Goal: Task Accomplishment & Management: Use online tool/utility

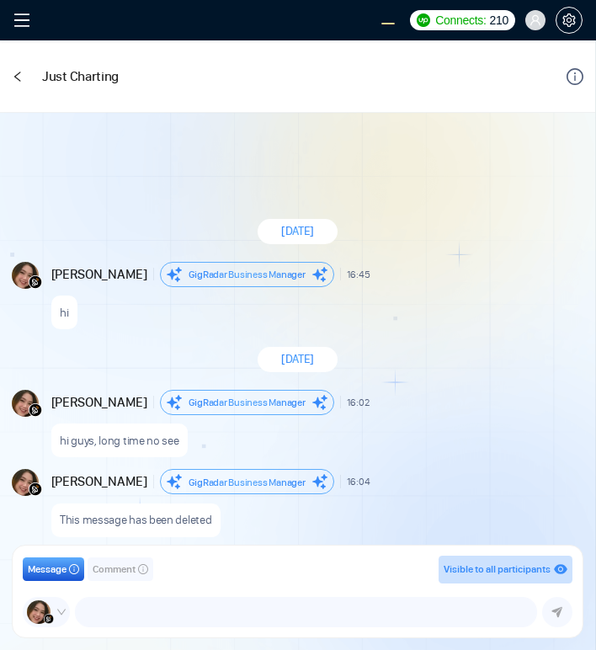
scroll to position [1543, 0]
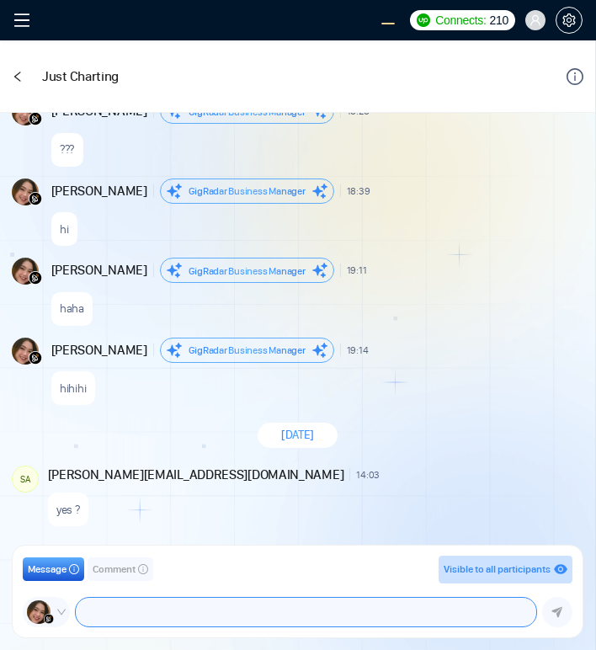
click at [361, 614] on textarea at bounding box center [306, 612] width 461 height 29
type textarea "woow!!!"
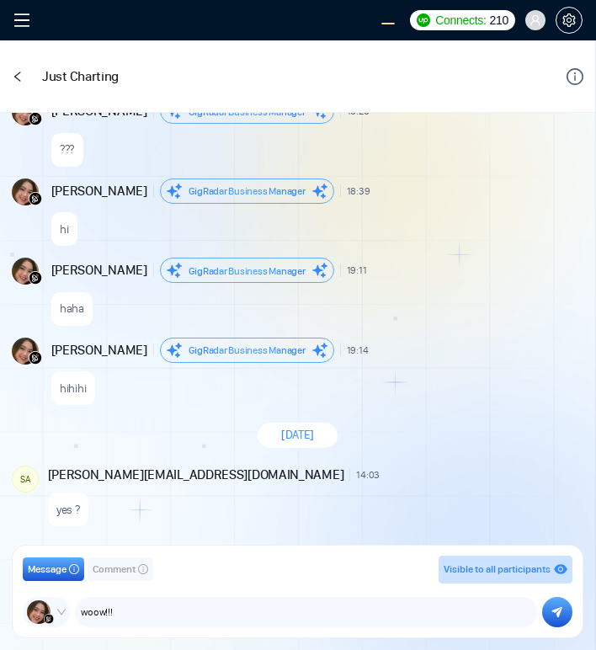
click at [106, 580] on button "Comment" at bounding box center [121, 570] width 66 height 24
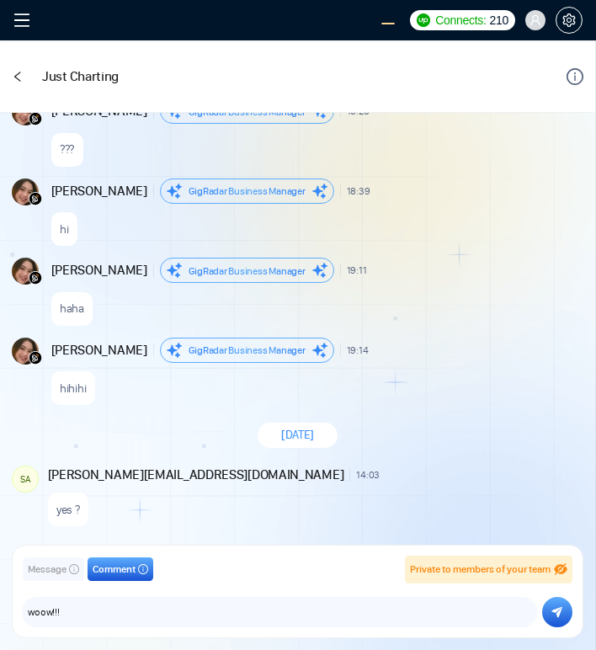
click at [548, 609] on button "submit" at bounding box center [558, 612] width 30 height 30
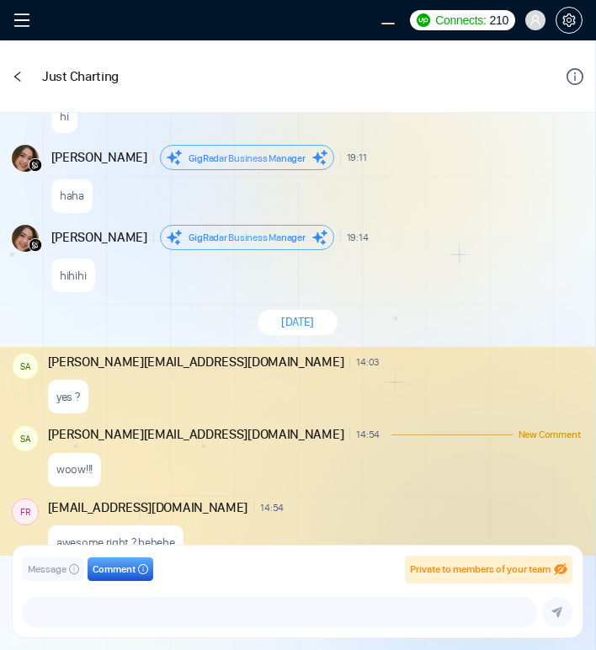
scroll to position [1689, 0]
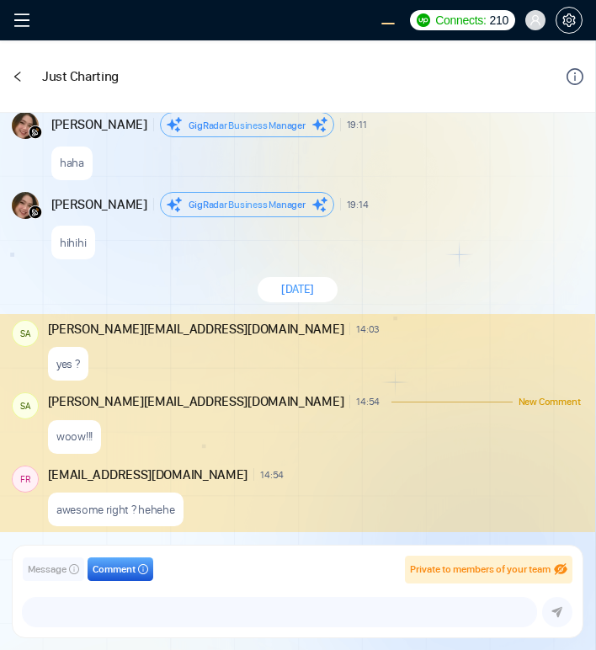
click at [416, 340] on div "yes ?" at bounding box center [314, 360] width 533 height 43
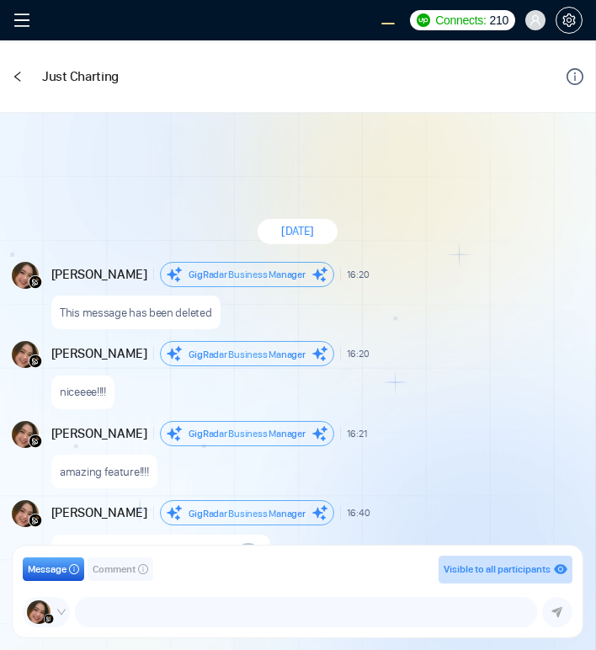
scroll to position [1388, 0]
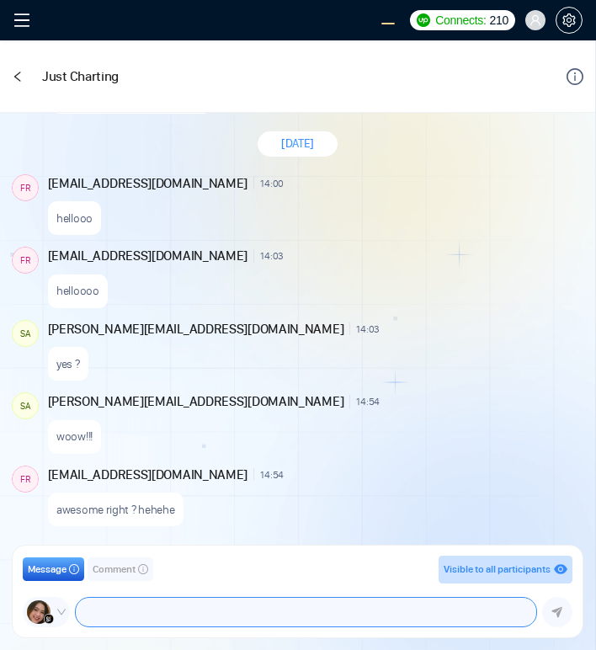
click at [263, 615] on textarea at bounding box center [306, 612] width 461 height 29
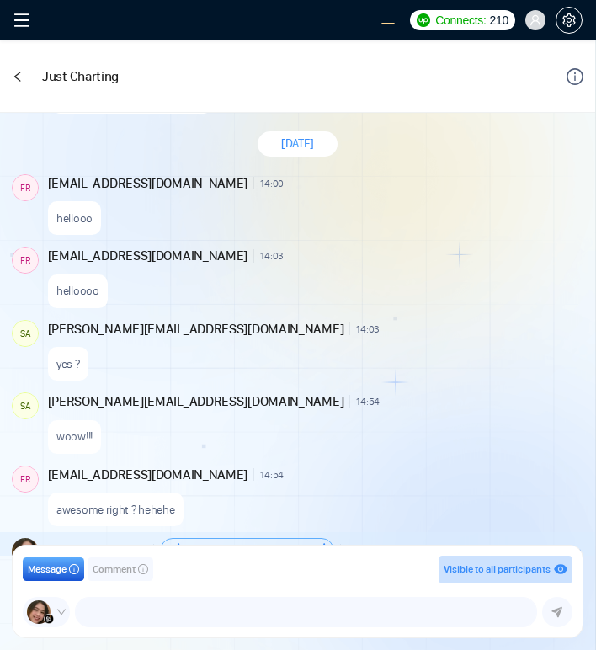
scroll to position [1468, 0]
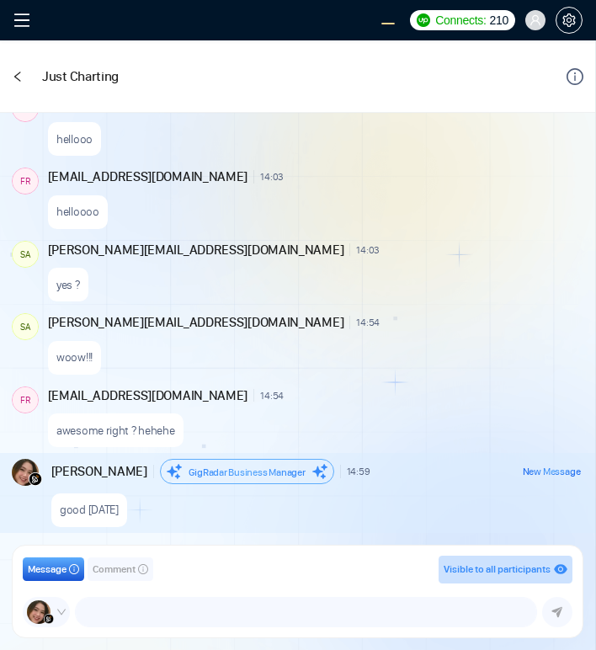
click at [447, 267] on div "yes ?" at bounding box center [314, 280] width 533 height 43
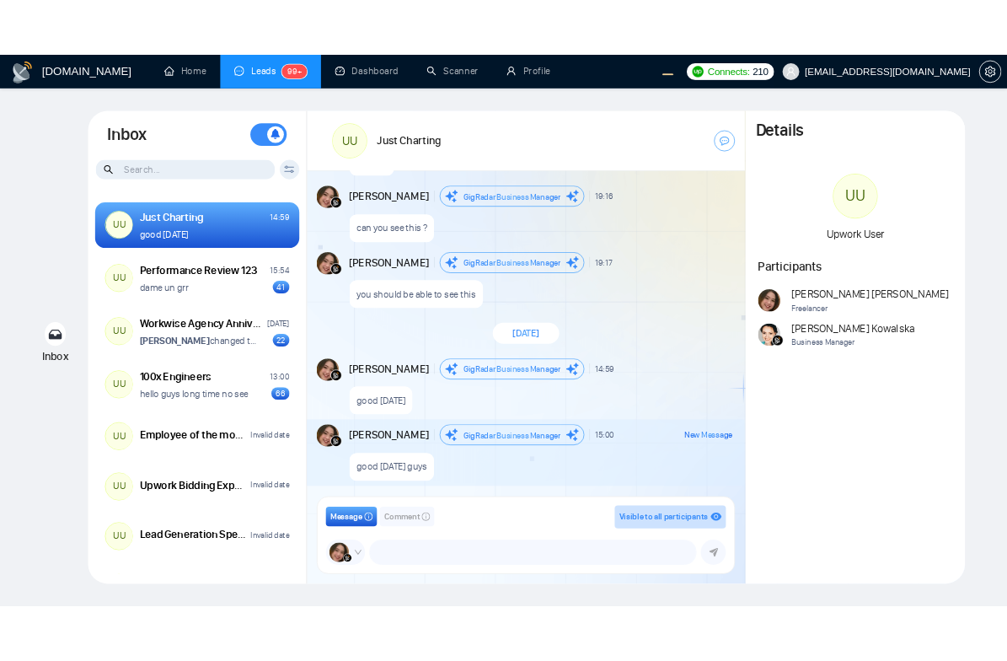
scroll to position [1471, 0]
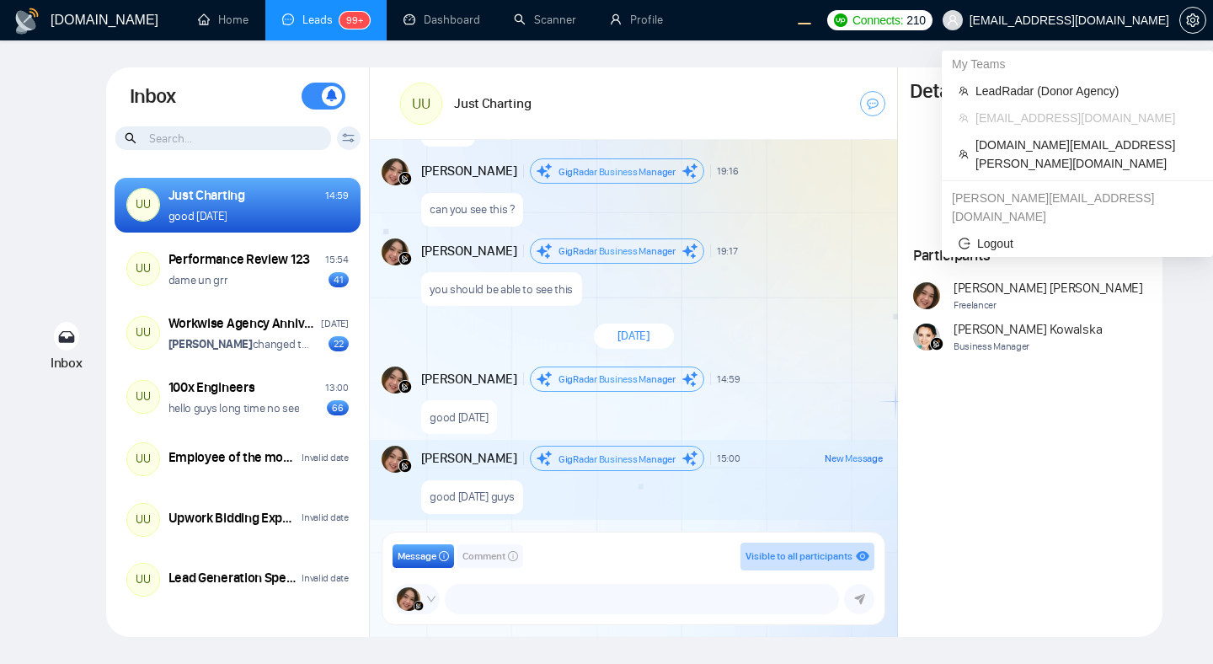
click at [596, 185] on div "[PERSON_NAME][EMAIL_ADDRESS][DOMAIN_NAME]" at bounding box center [1077, 207] width 271 height 45
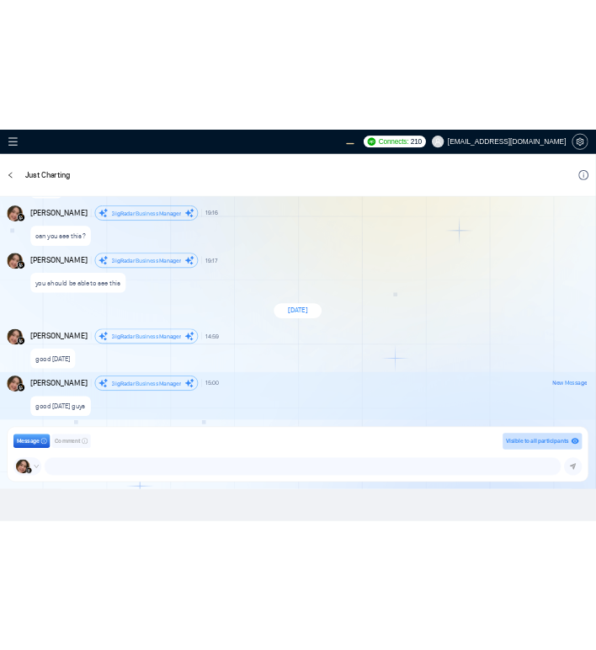
scroll to position [1491, 0]
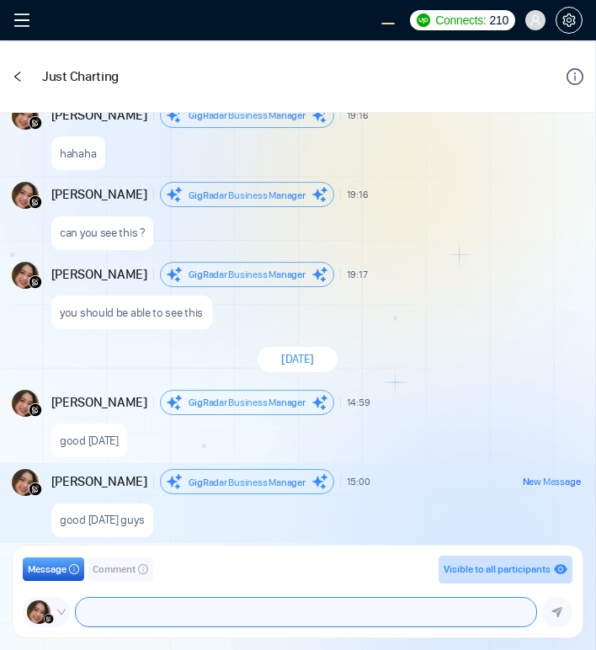
click at [250, 616] on textarea at bounding box center [306, 612] width 461 height 29
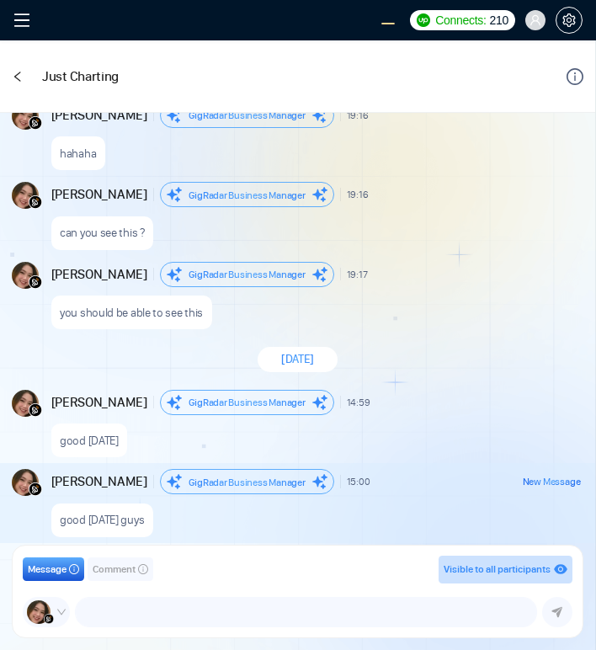
click at [113, 570] on span "Comment" at bounding box center [114, 570] width 43 height 16
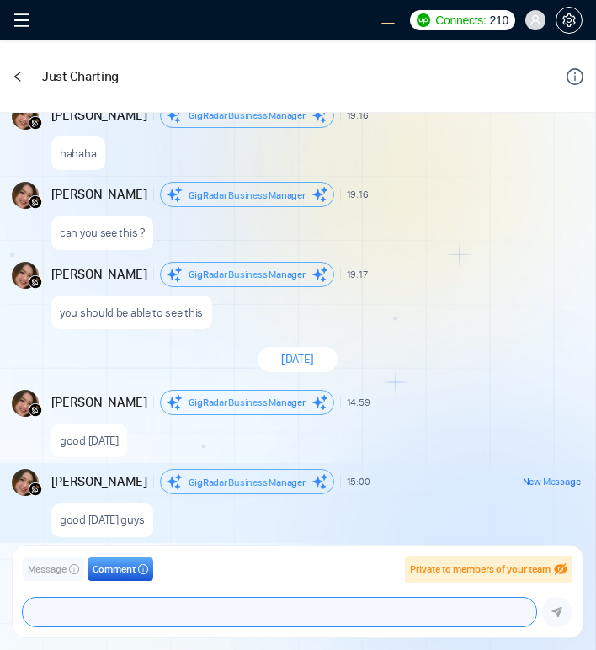
click at [150, 613] on textarea at bounding box center [280, 612] width 514 height 29
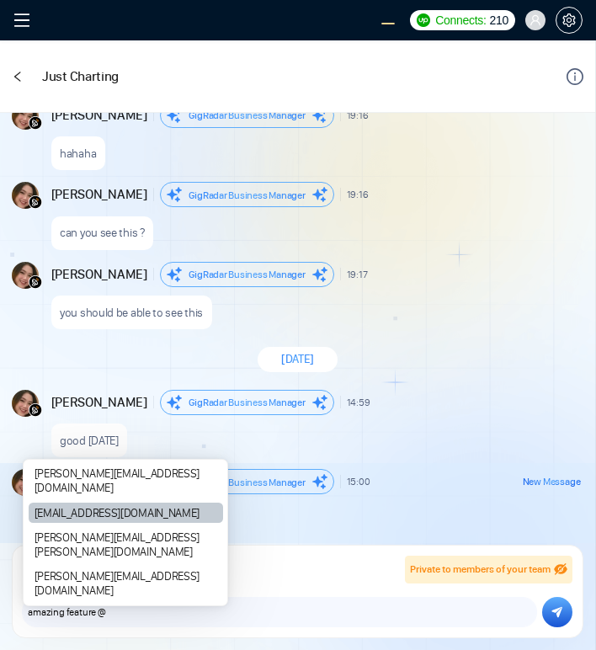
click at [158, 523] on div "[EMAIL_ADDRESS][DOMAIN_NAME]" at bounding box center [126, 513] width 195 height 20
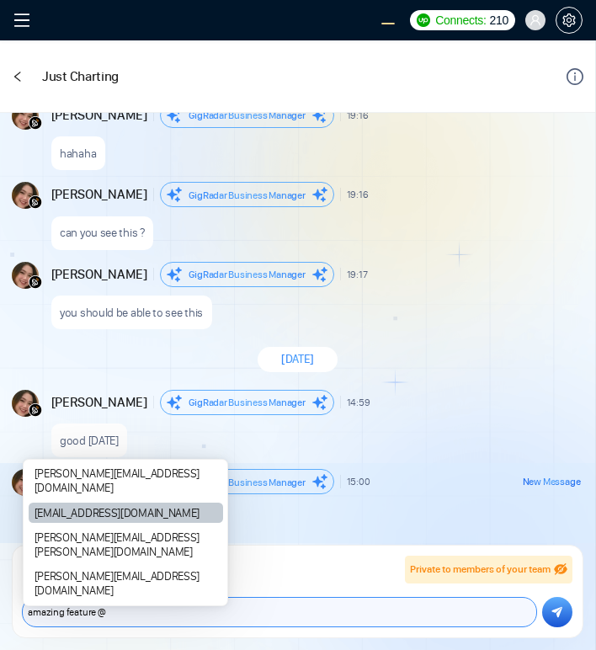
type textarea "amazing feature @frnamlas@proton.me"
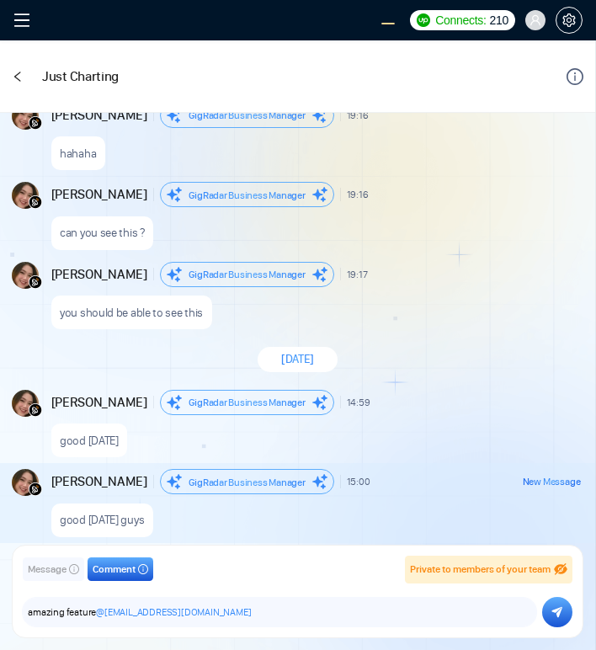
click at [555, 620] on button "submit" at bounding box center [558, 612] width 30 height 30
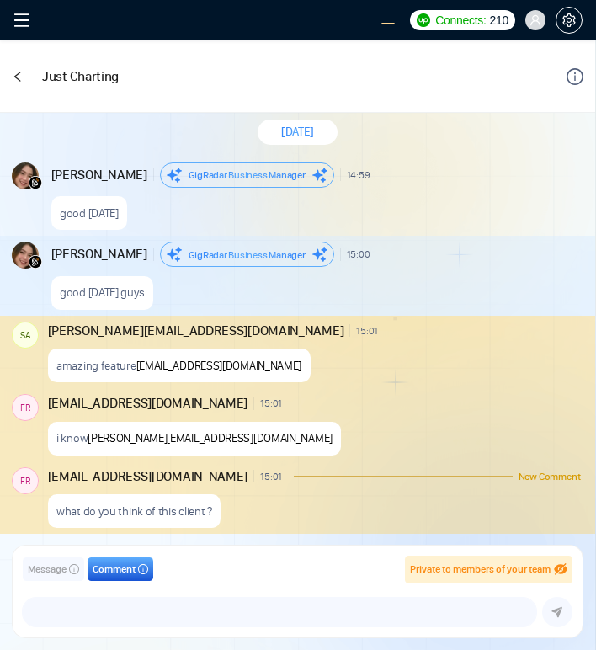
scroll to position [1720, 0]
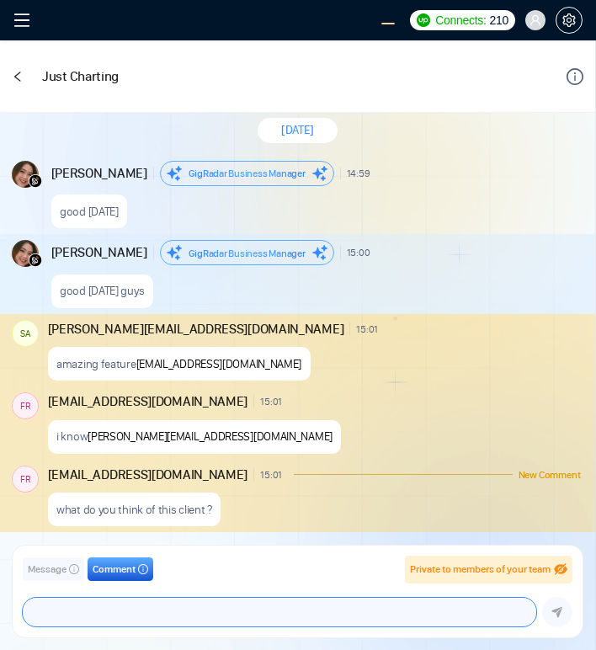
click at [291, 615] on textarea at bounding box center [280, 612] width 514 height 29
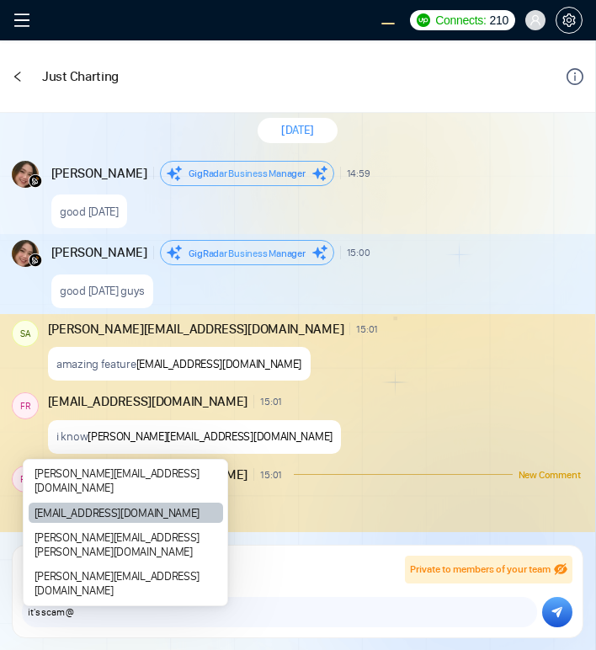
click at [158, 523] on div "[EMAIL_ADDRESS][DOMAIN_NAME]" at bounding box center [126, 513] width 195 height 20
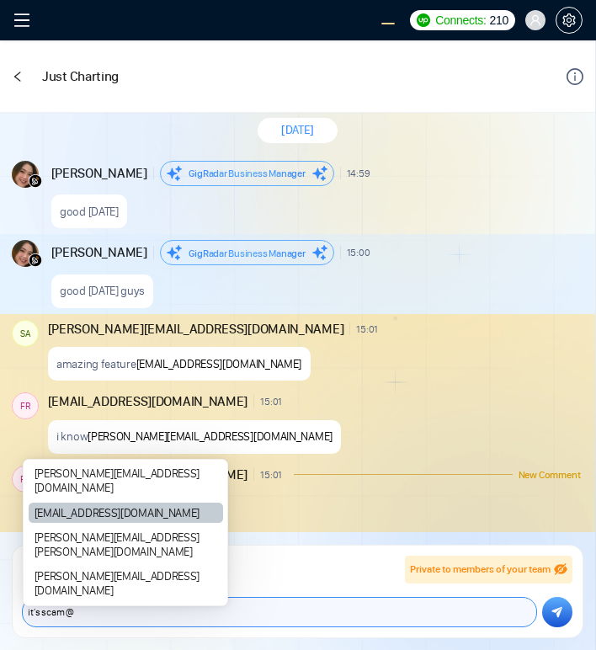
type textarea "it's scam @frnamlas@proton.me"
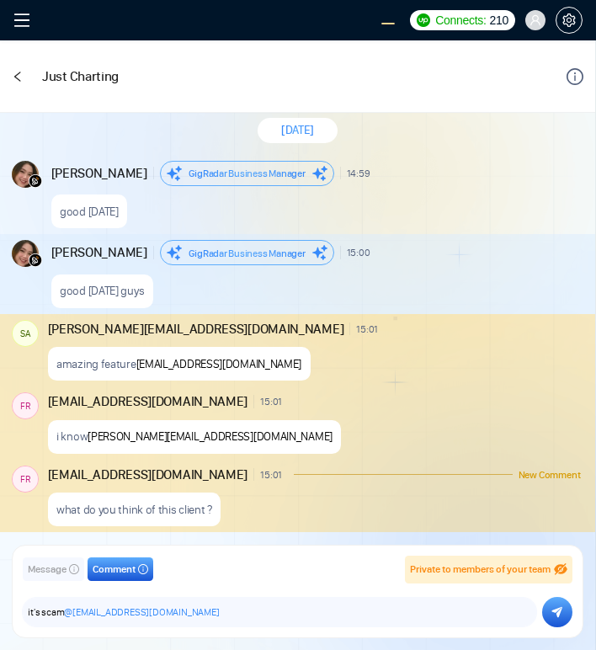
click at [554, 608] on icon "submit" at bounding box center [557, 613] width 11 height 12
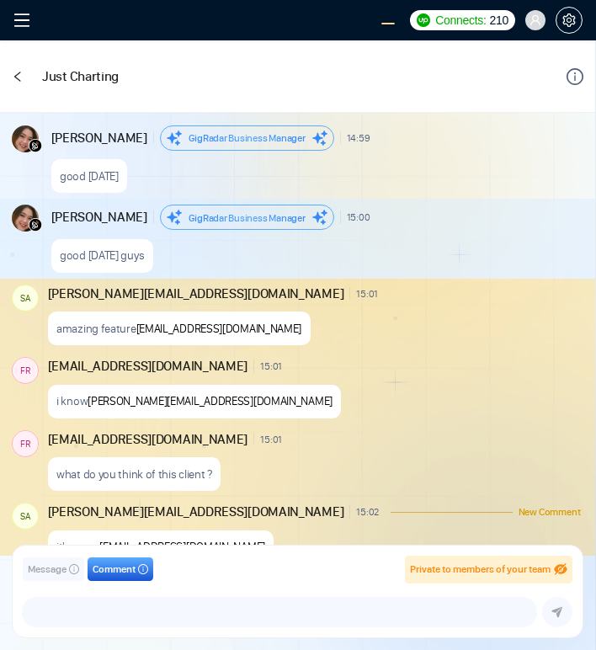
scroll to position [1793, 0]
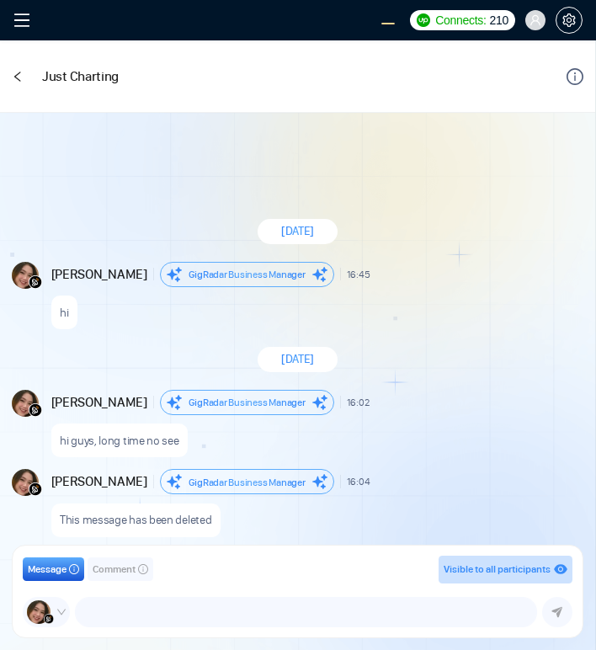
scroll to position [1543, 0]
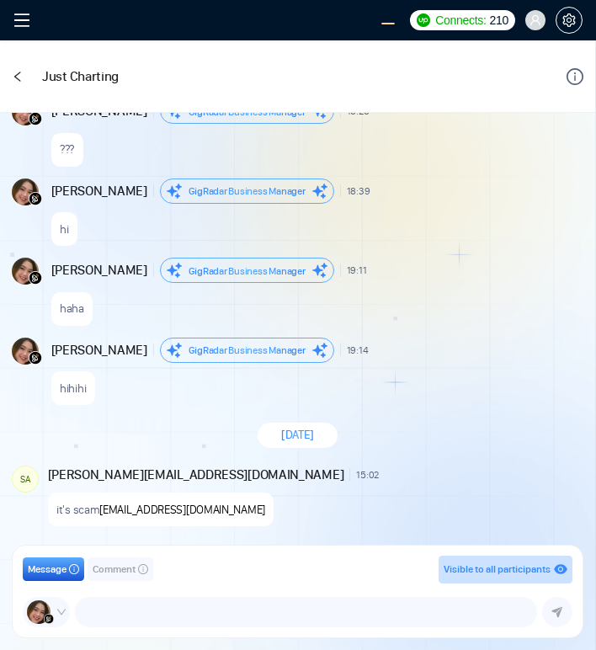
click at [15, 77] on icon "left" at bounding box center [17, 77] width 6 height 10
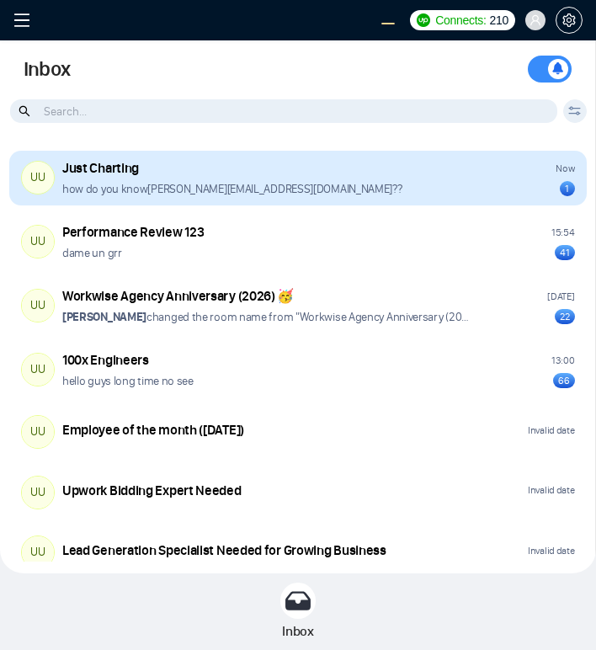
click at [325, 185] on div "how do you know salman.fatih@gigradar.io ?? 1" at bounding box center [318, 189] width 513 height 16
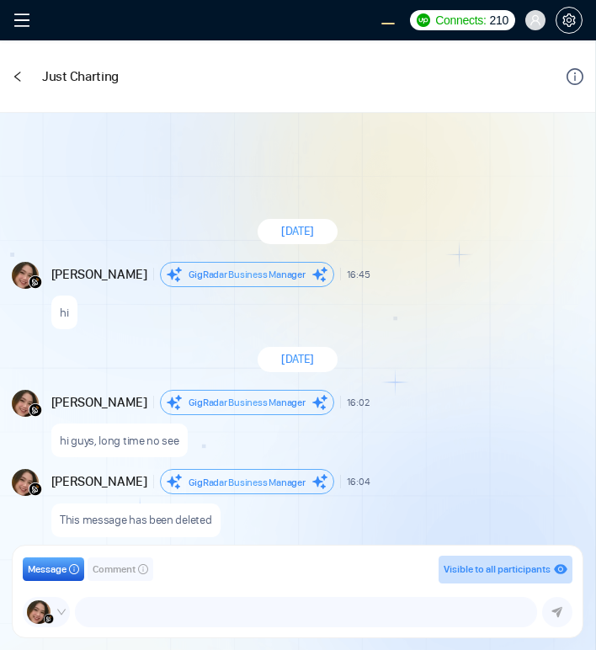
scroll to position [1543, 0]
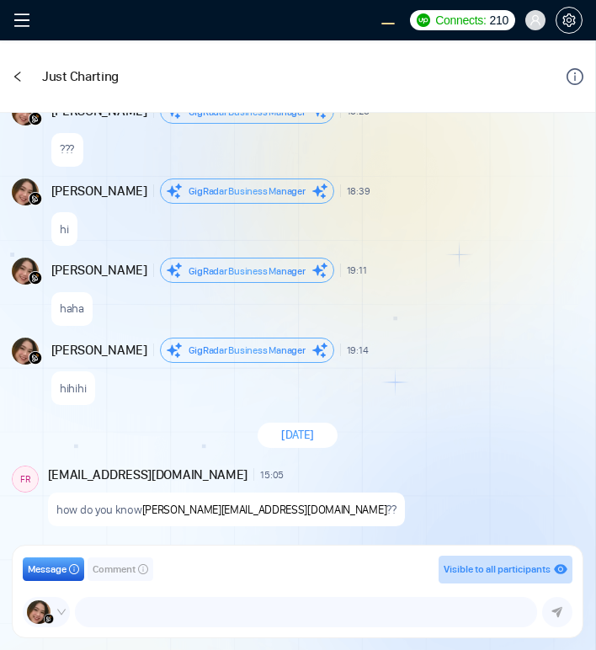
click at [431, 331] on div "August 26, 2025 Andrian Marsella GigRadar Business Manager 16:45 New Message hi…" at bounding box center [298, 334] width 596 height 443
click at [23, 78] on icon "left" at bounding box center [18, 77] width 12 height 12
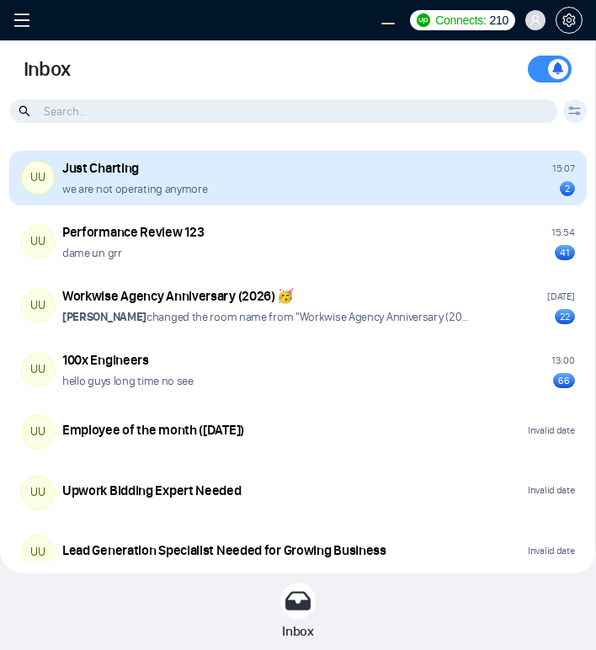
click at [368, 190] on div "we are not operating anymore 2" at bounding box center [318, 189] width 513 height 16
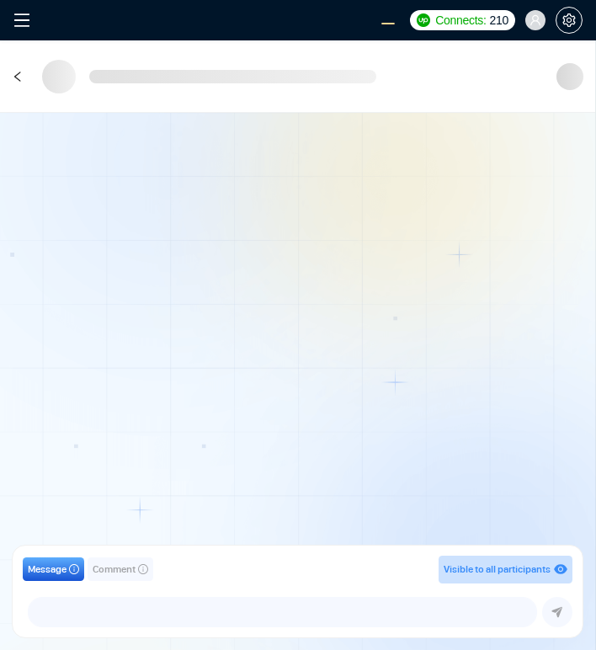
scroll to position [1629, 0]
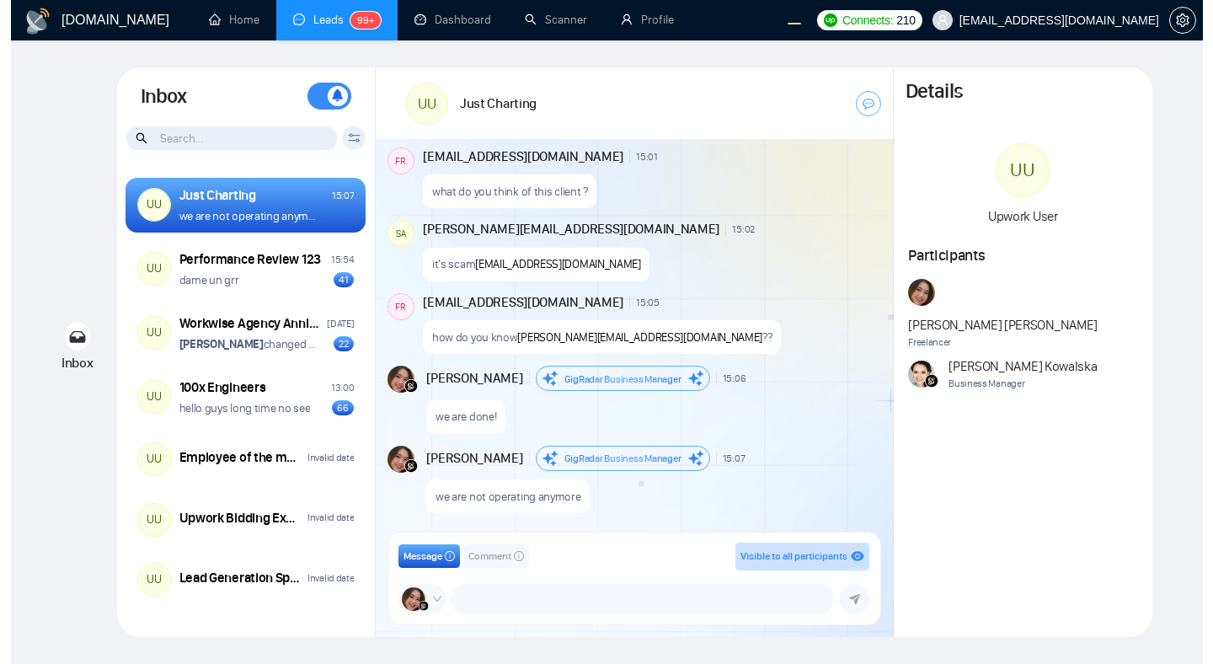
scroll to position [1349, 0]
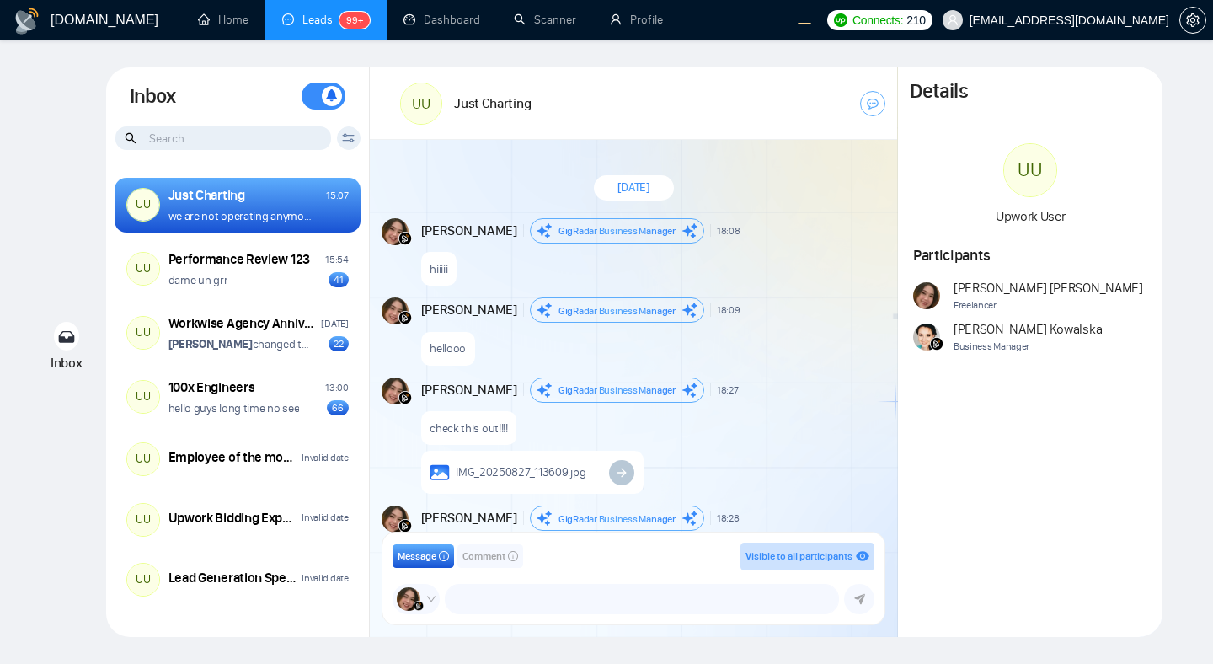
scroll to position [1349, 0]
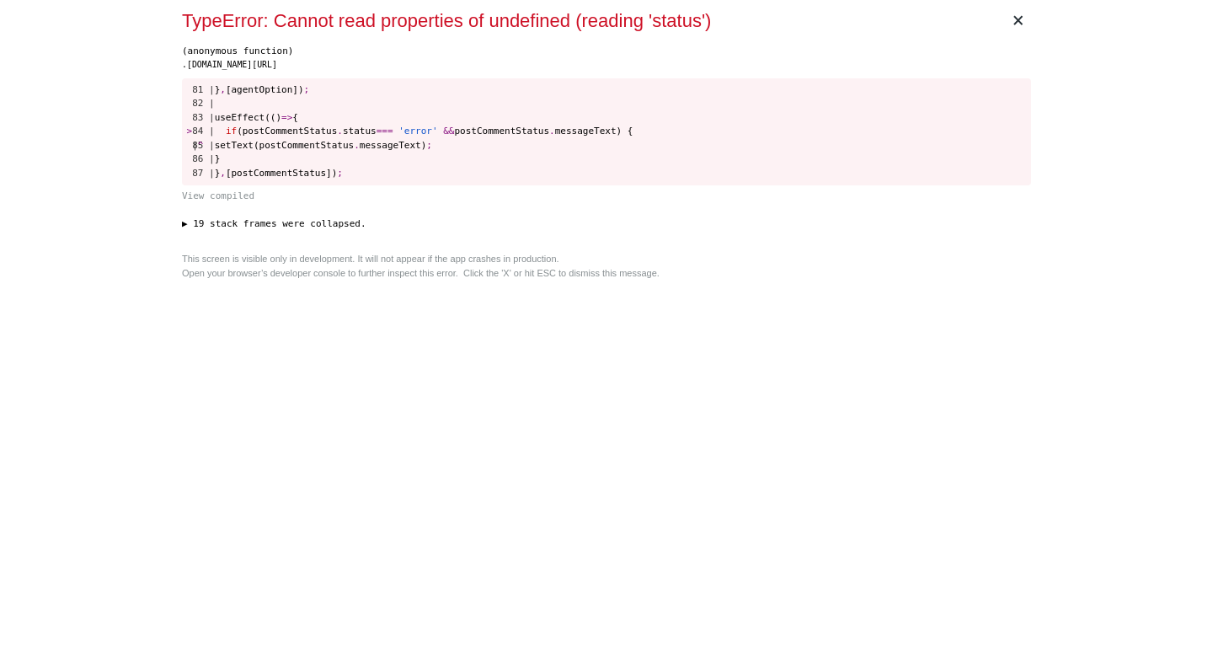
click at [856, 270] on div "This screen is visible only in development. It will not appear if the app crash…" at bounding box center [606, 266] width 849 height 28
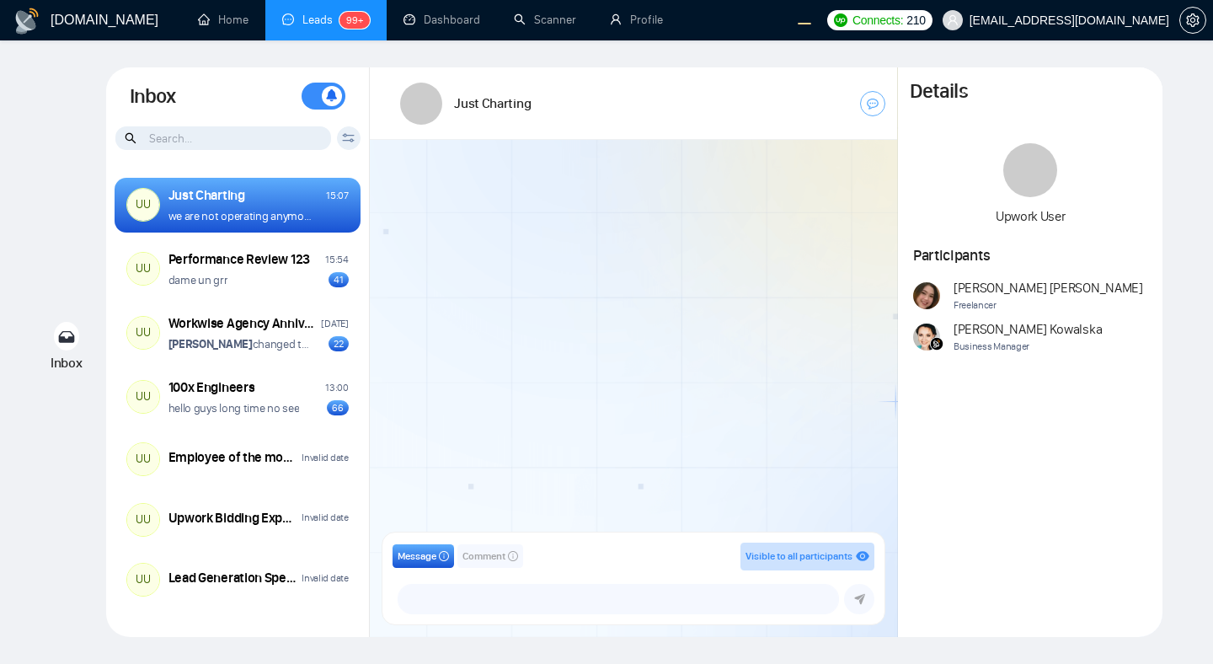
scroll to position [1349, 0]
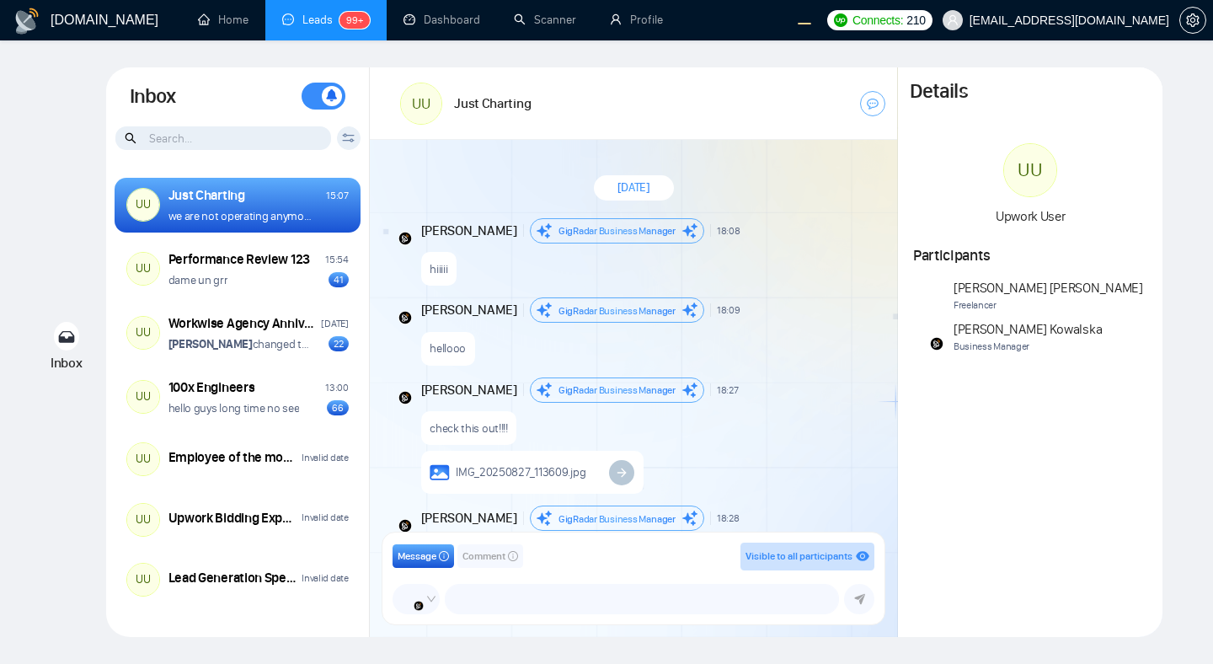
scroll to position [1349, 0]
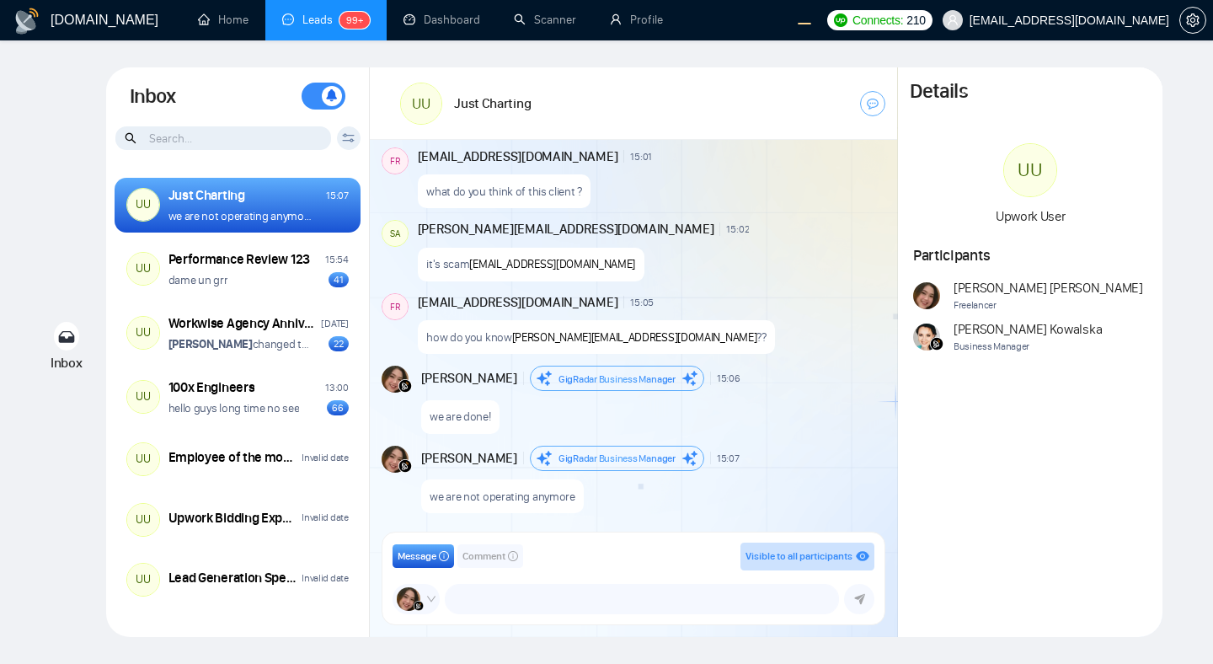
click at [480, 555] on span "Comment" at bounding box center [484, 556] width 43 height 16
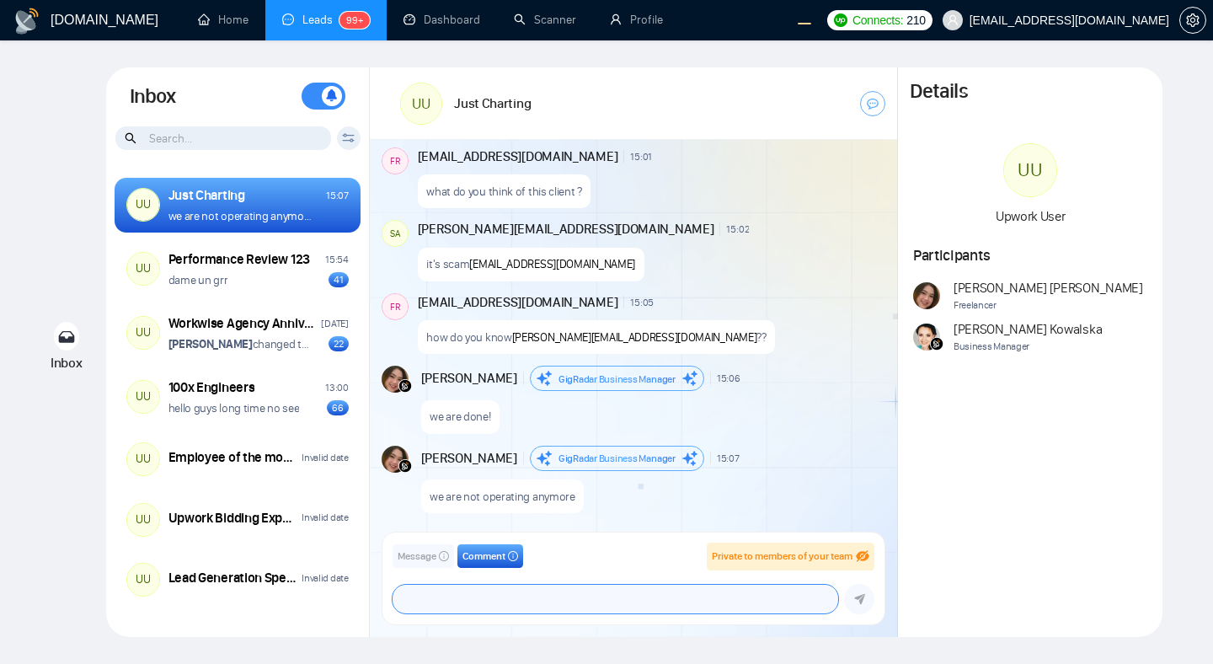
click at [487, 602] on textarea at bounding box center [616, 599] width 446 height 29
type textarea "we dont talk anymore"
click at [853, 594] on button "submit" at bounding box center [859, 599] width 30 height 30
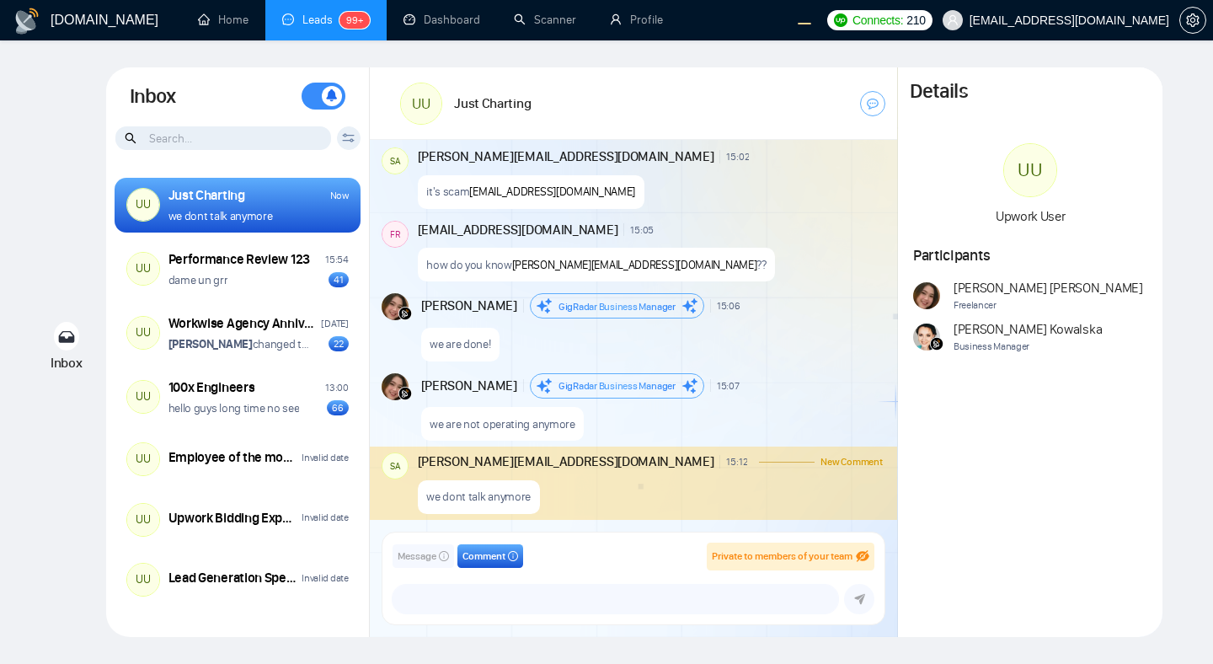
scroll to position [1421, 0]
click at [447, 602] on textarea at bounding box center [616, 599] width 446 height 29
type textarea "we dont talk anymore oooh~~~"
click at [862, 600] on icon "submit" at bounding box center [859, 599] width 11 height 11
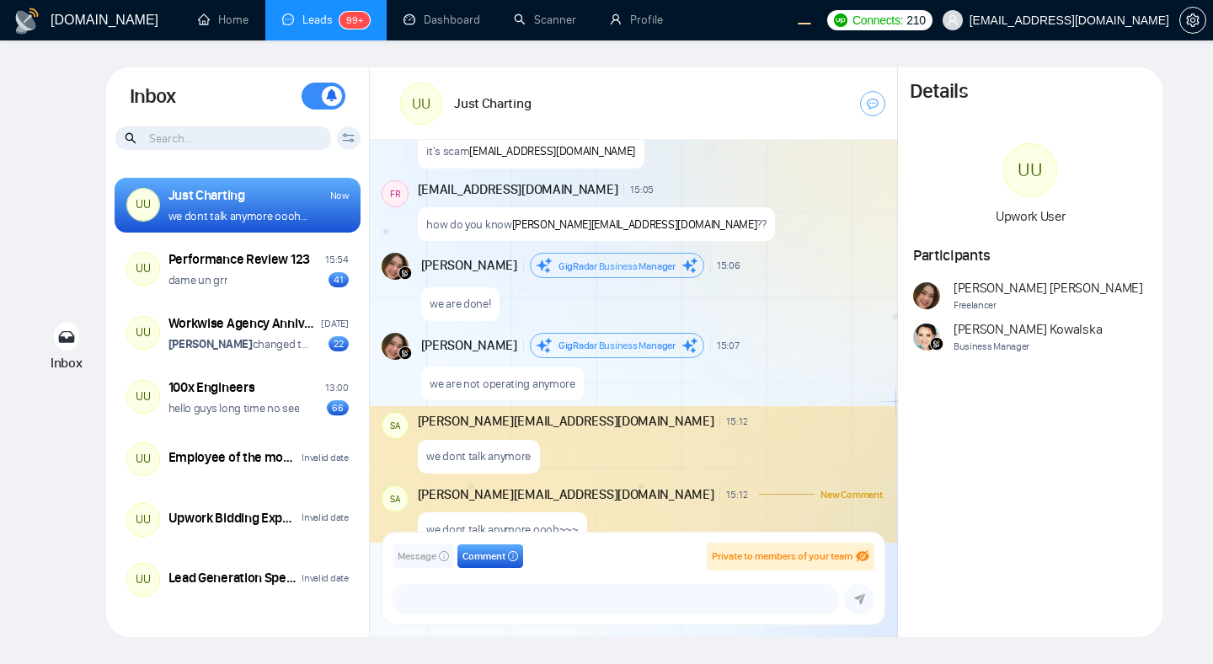
scroll to position [1495, 0]
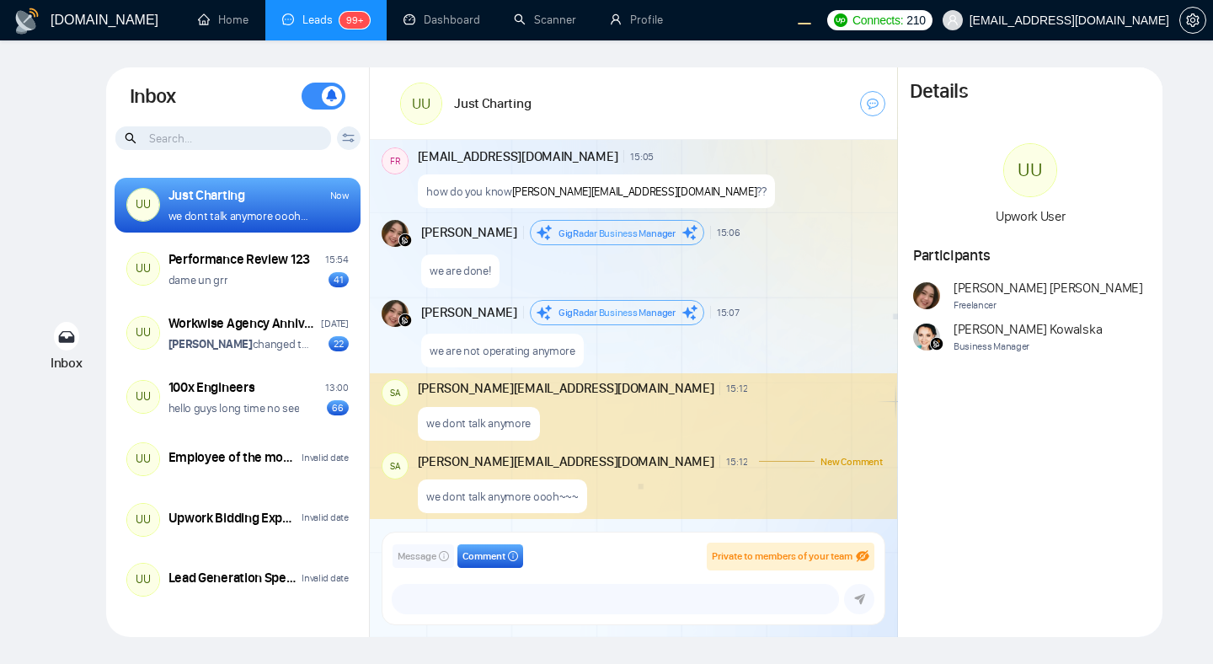
click at [555, 407] on div "we dont talk anymore" at bounding box center [650, 419] width 465 height 43
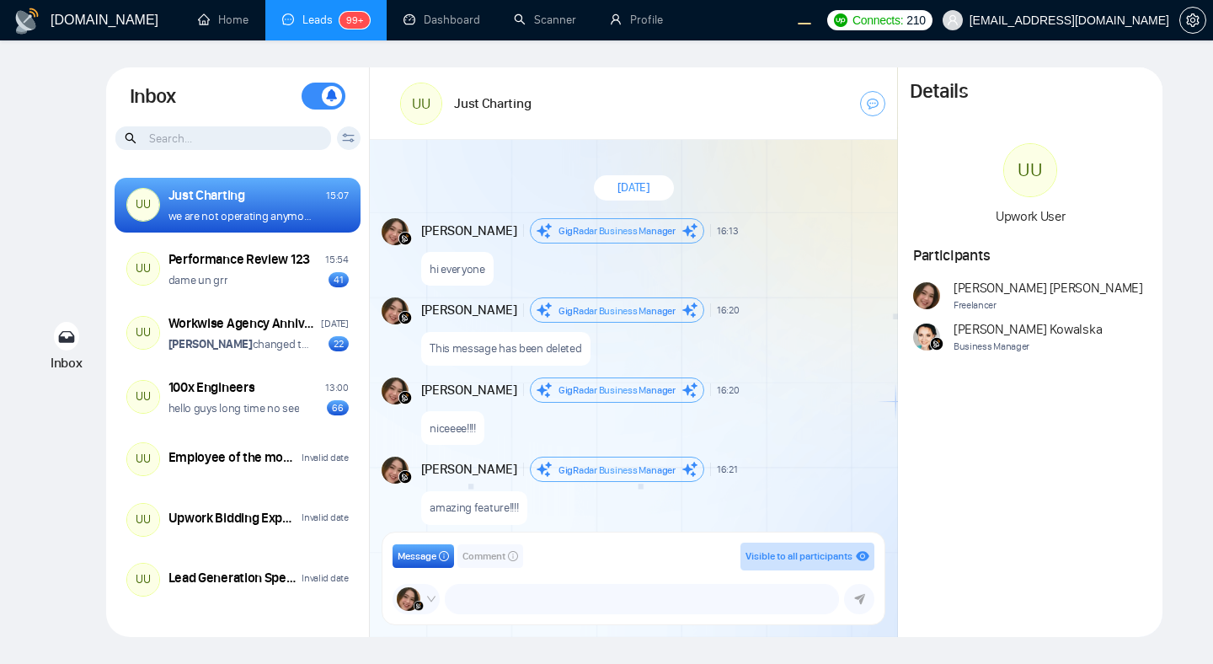
scroll to position [1392, 0]
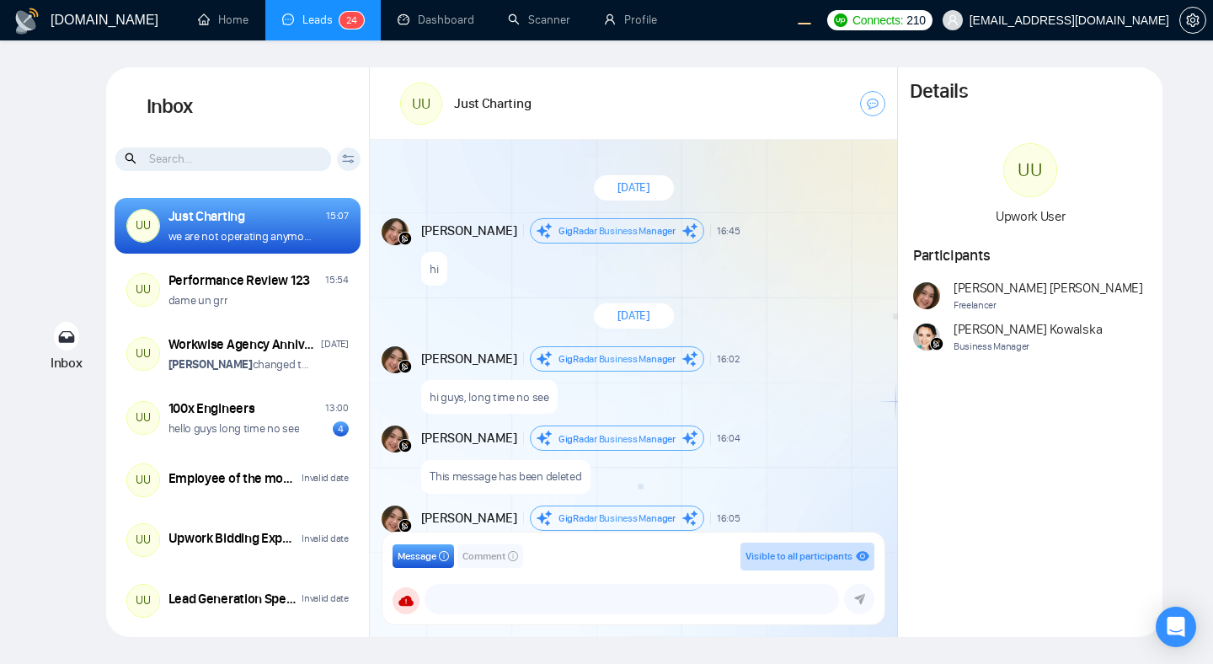
scroll to position [1606, 0]
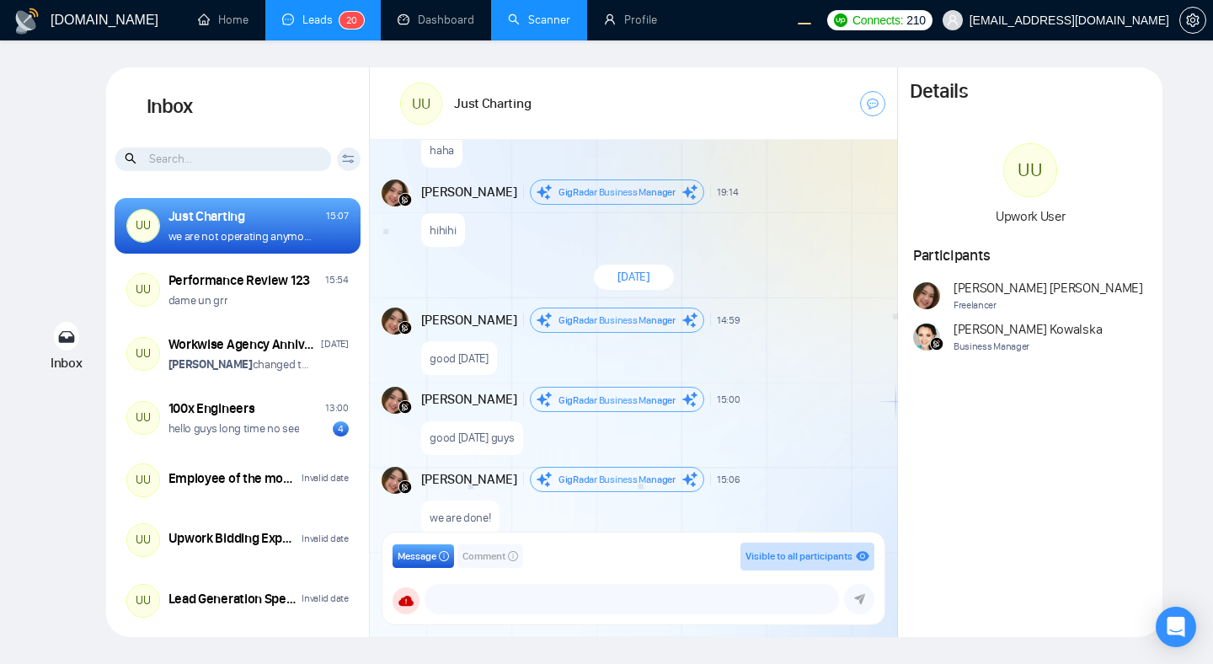
click at [517, 16] on link "Scanner" at bounding box center [539, 20] width 62 height 14
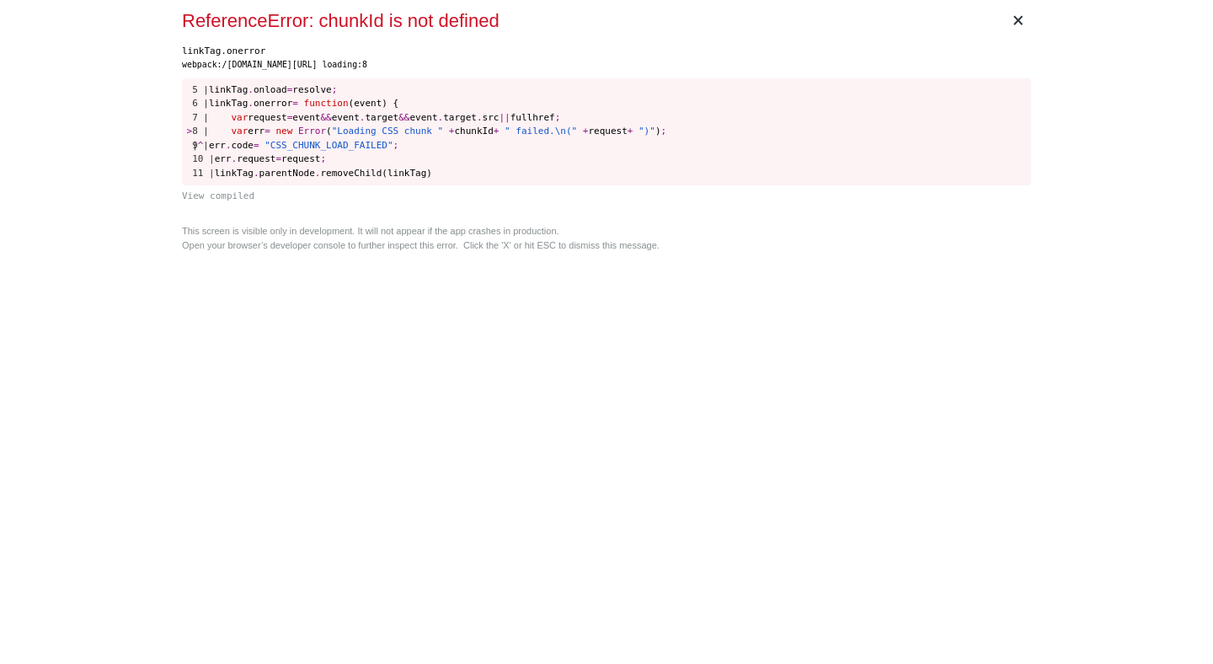
click at [500, 311] on div "× ReferenceError: chunkId is not defined linkTag.onerror webpack:/gigradar.io/w…" at bounding box center [606, 332] width 863 height 664
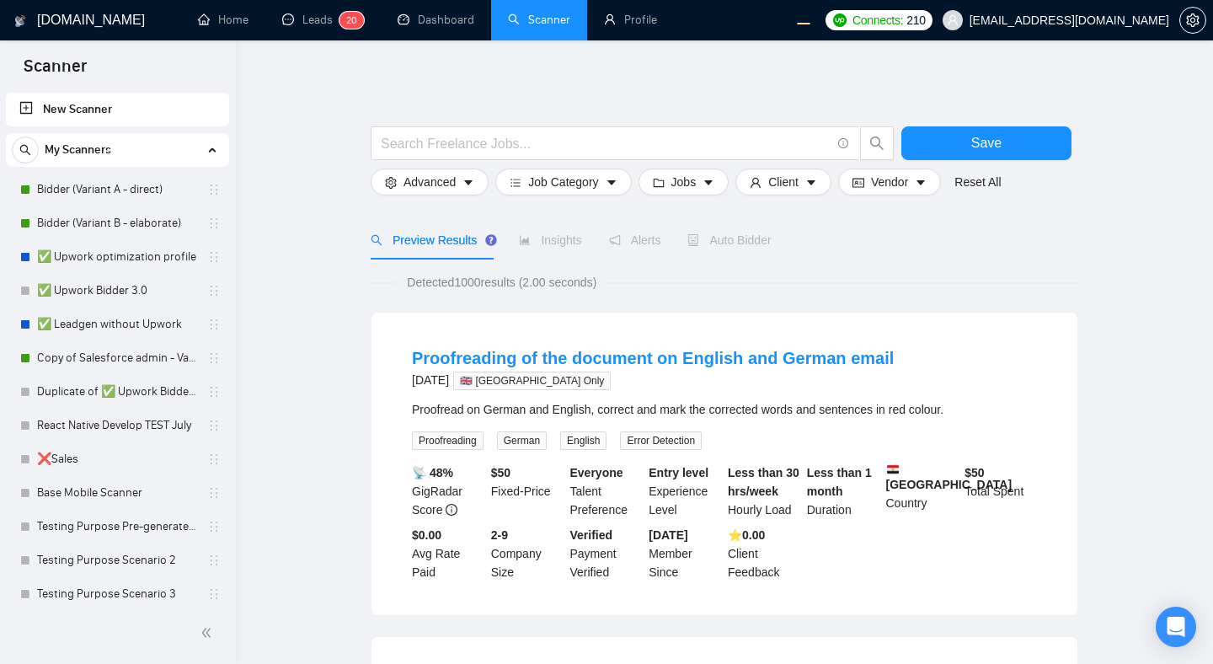
click at [134, 185] on link "Bidder (Variant A - direct)" at bounding box center [117, 190] width 160 height 34
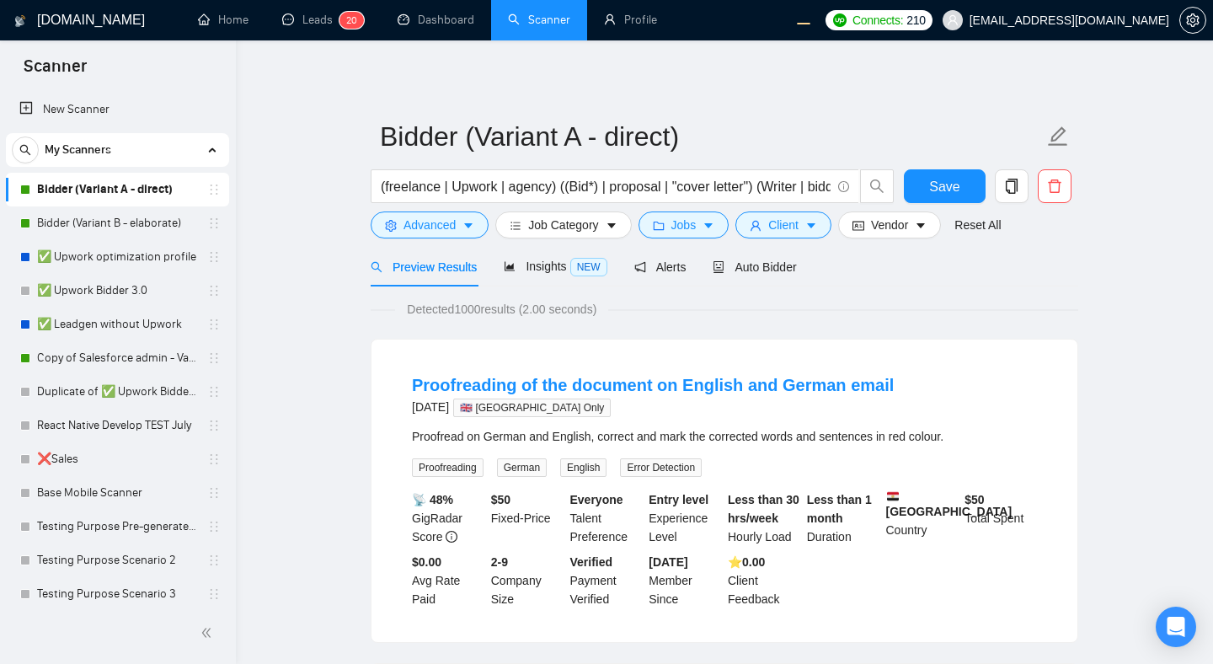
scroll to position [37, 0]
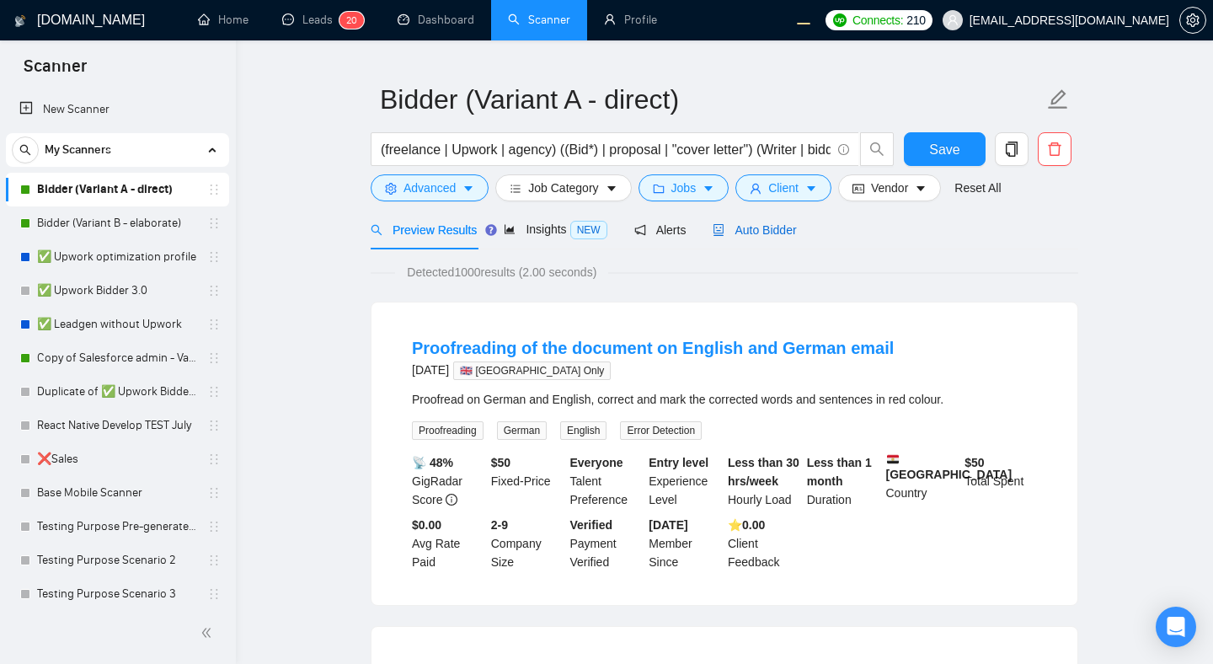
click at [786, 221] on div "Auto Bidder" at bounding box center [754, 230] width 83 height 19
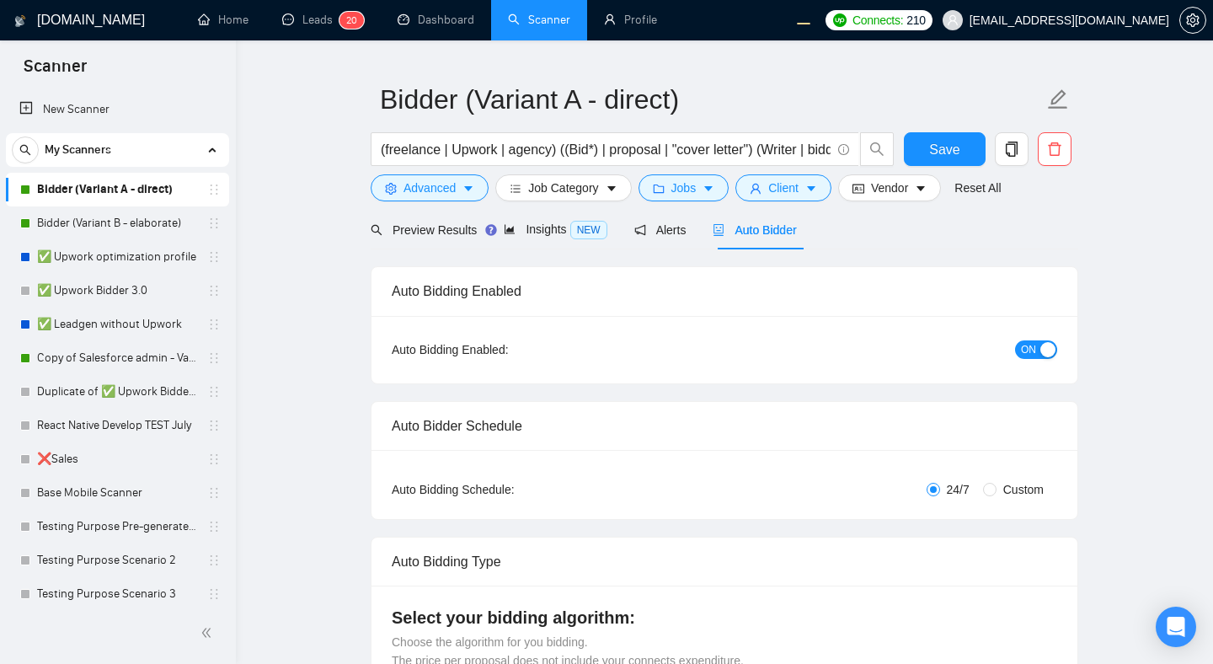
radio input "false"
radio input "true"
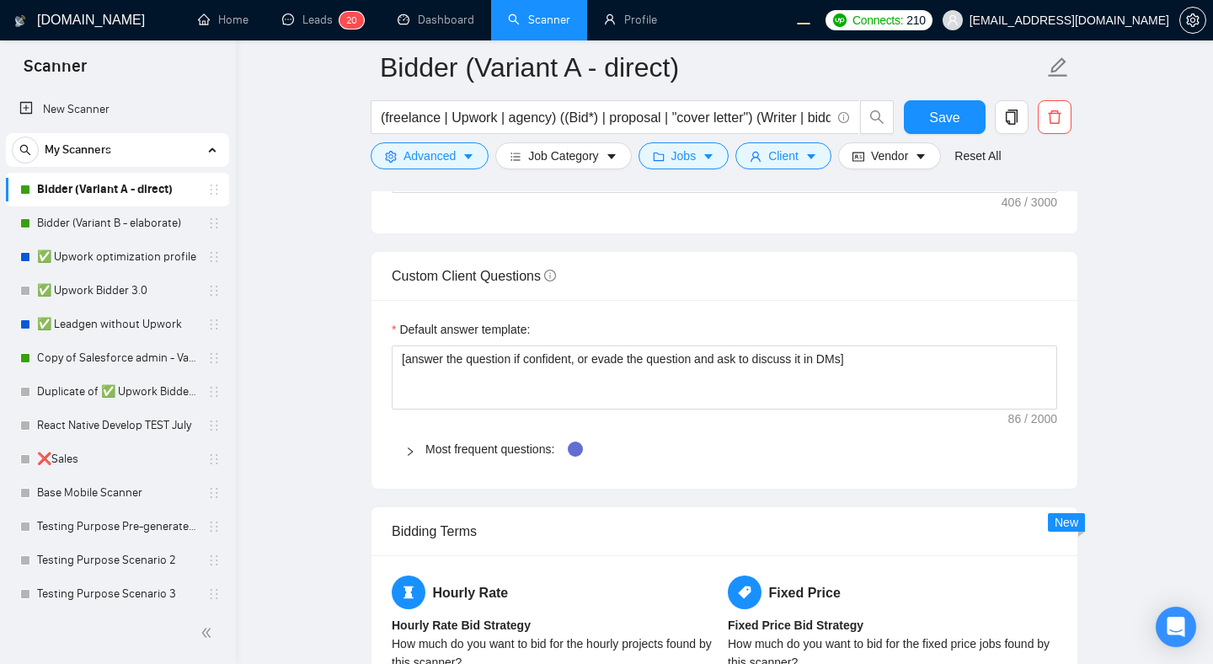
scroll to position [2489, 0]
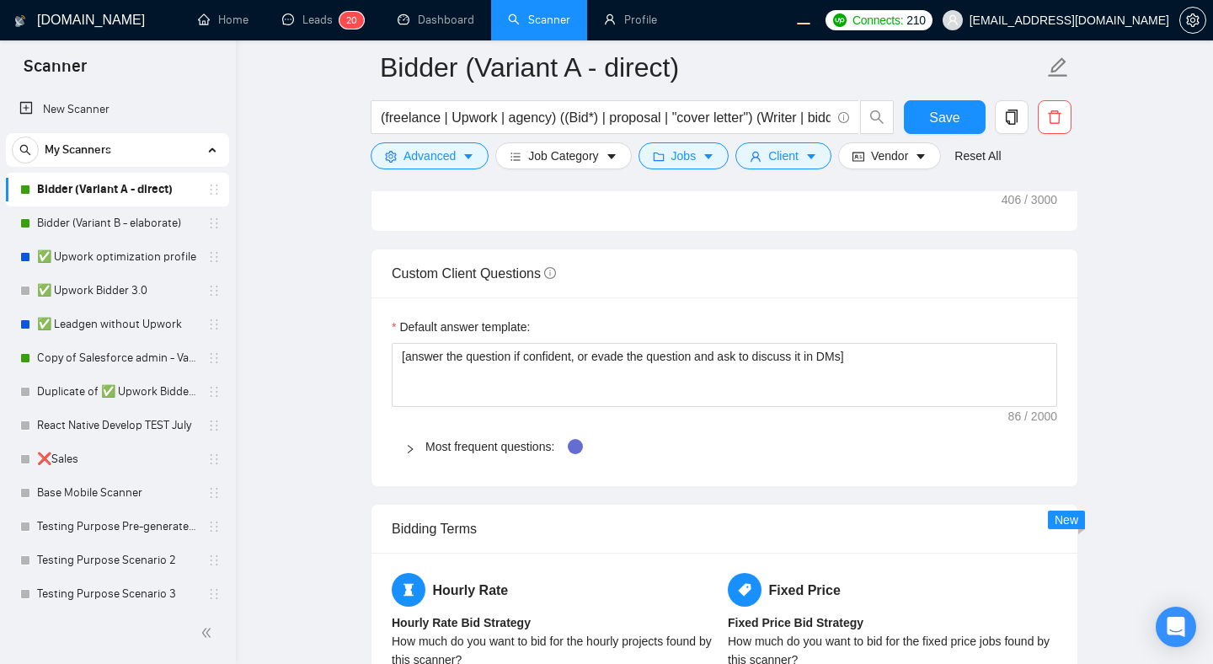
click at [1162, 365] on main "Bidder (Variant A - direct) (freelance | Upwork | agency) ((Bid*) | proposal | …" at bounding box center [724, 57] width 923 height 4957
click at [1040, 418] on div "Default answer template: [answer the question if confident, or evade the questi…" at bounding box center [725, 391] width 706 height 189
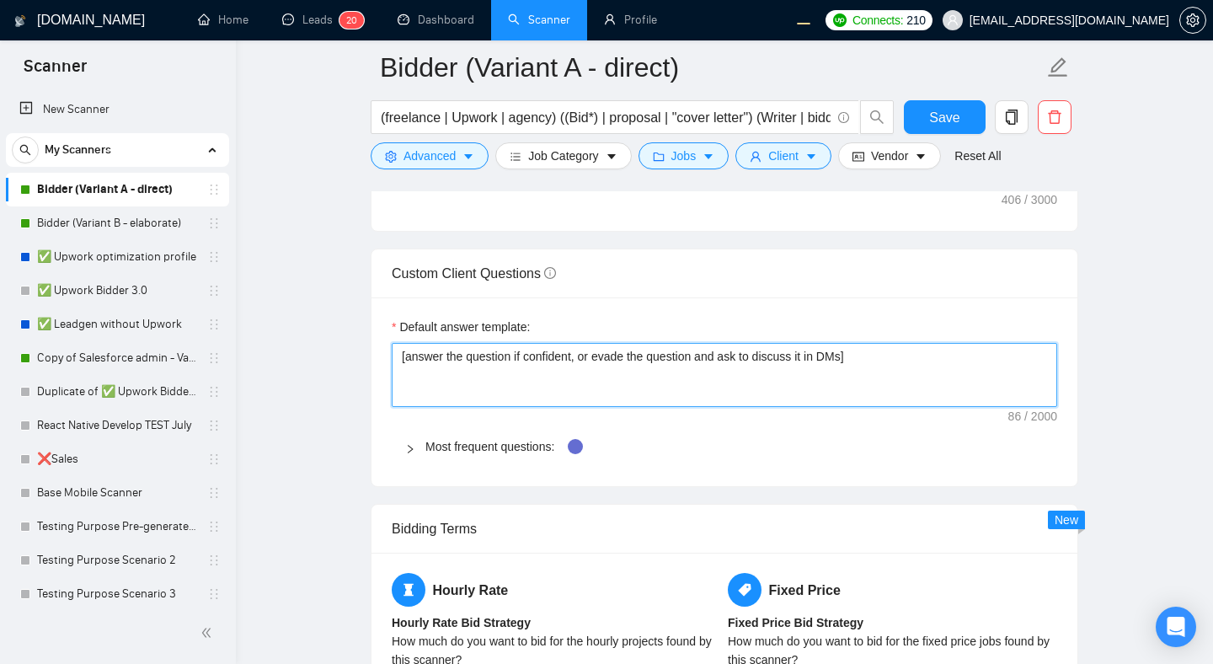
click at [982, 377] on textarea "[answer the question if confident, or evade the question and ask to discuss it …" at bounding box center [725, 375] width 666 height 64
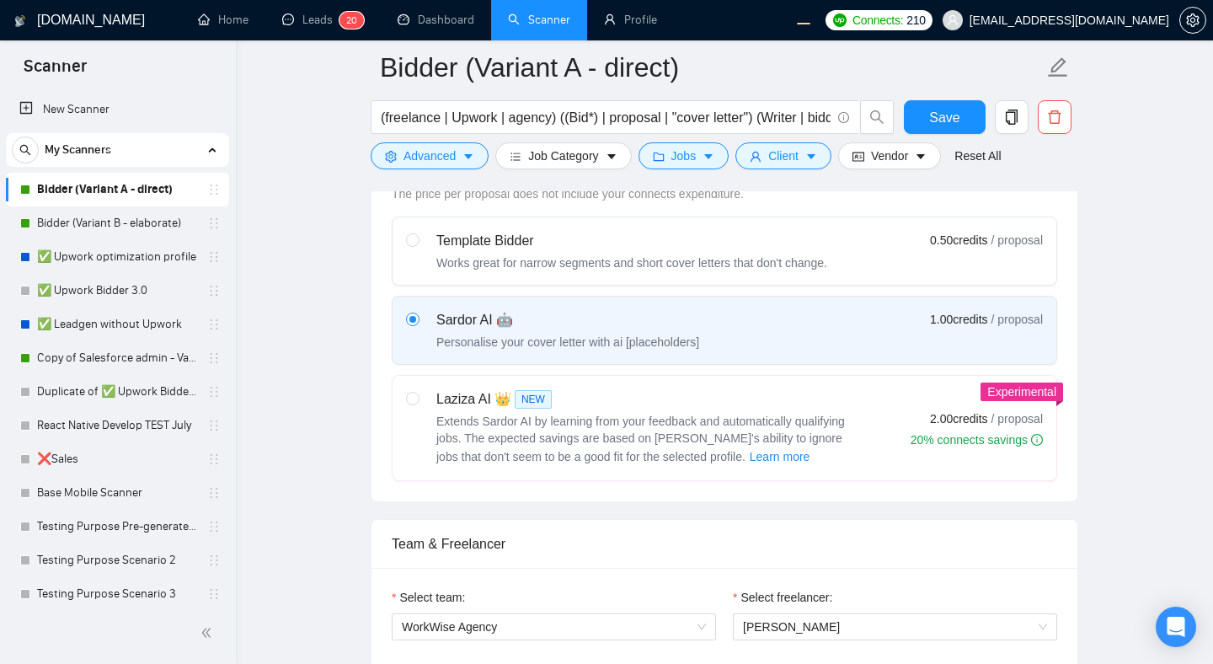
scroll to position [721, 0]
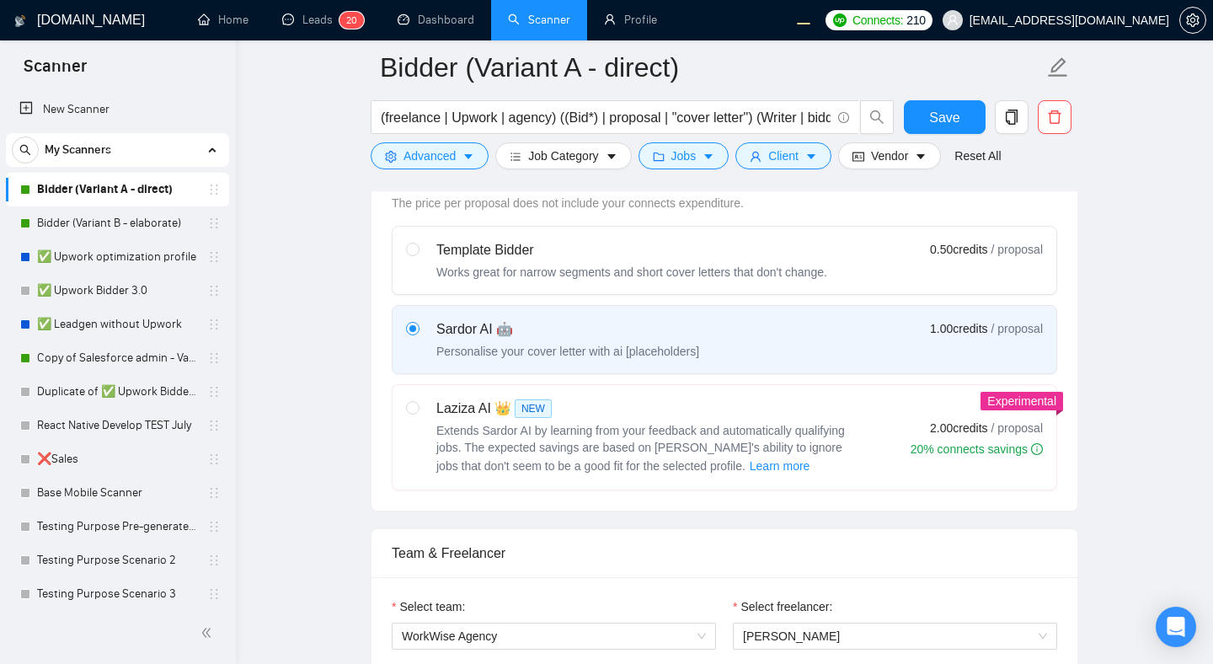
click at [666, 408] on div "Laziza AI 👑 NEW" at bounding box center [646, 408] width 421 height 20
click at [418, 408] on input "radio" at bounding box center [412, 407] width 12 height 12
radio input "true"
radio input "false"
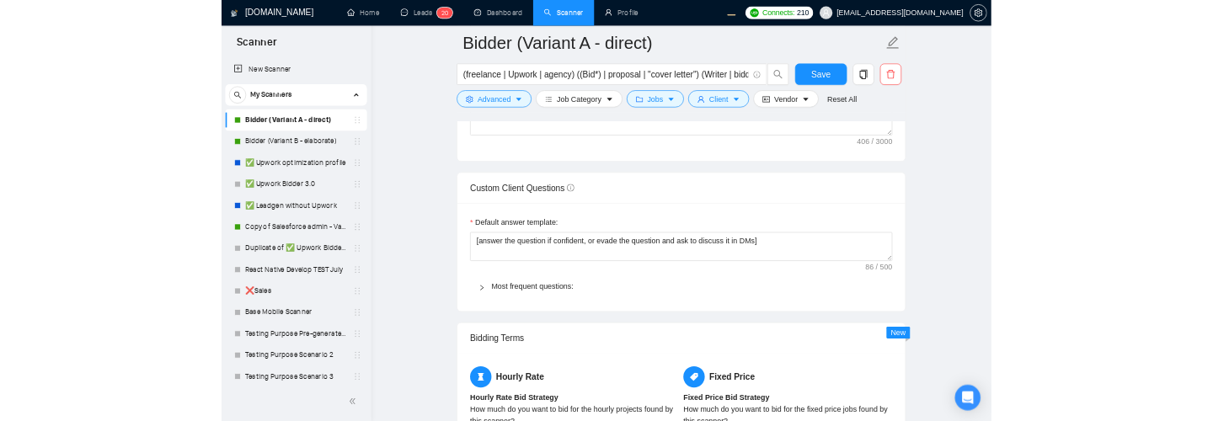
scroll to position [2553, 0]
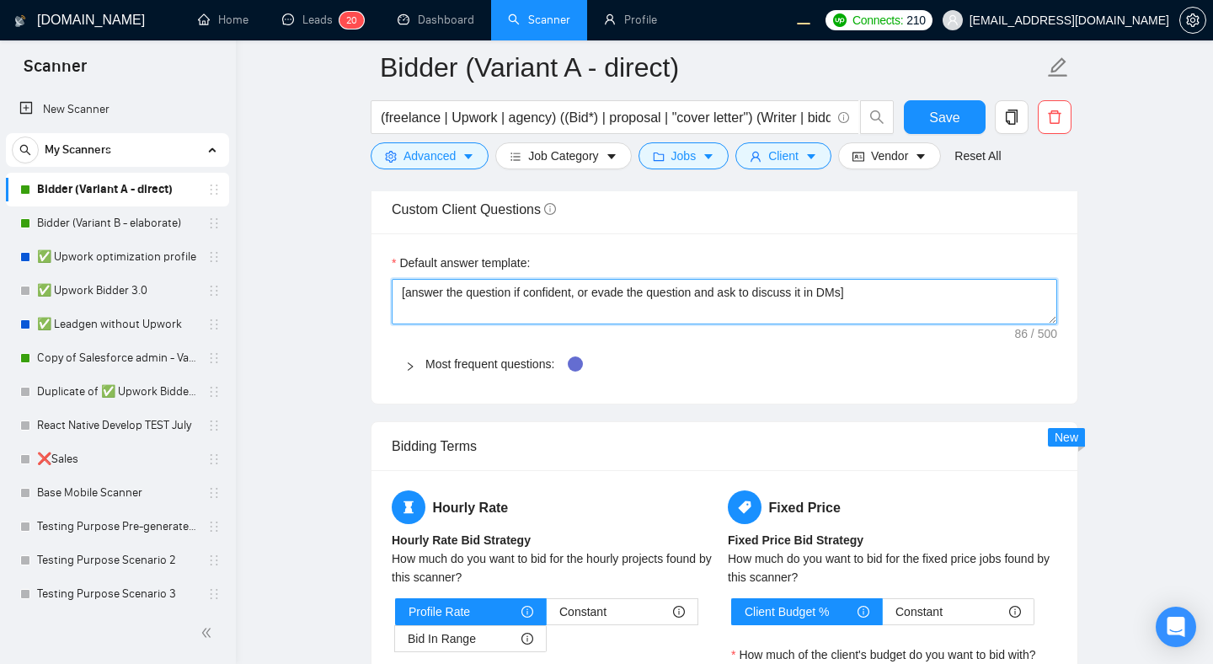
click at [759, 292] on textarea "[answer the question if confident, or evade the question and ask to discuss it …" at bounding box center [725, 301] width 666 height 45
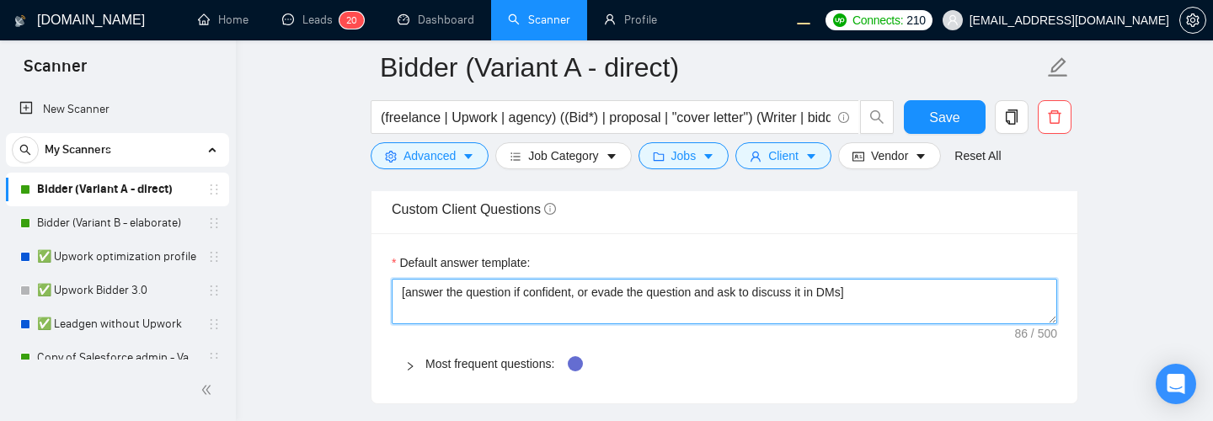
click at [452, 296] on textarea "[answer the question if confident, or evade the question and ask to discuss it …" at bounding box center [725, 301] width 666 height 45
click at [880, 286] on textarea "[answer the question if confident, or evade the question and ask to discuss it …" at bounding box center [725, 301] width 666 height 45
click at [401, 293] on textarea "[answer the question if confident, or evade the question and ask to discuss it …" at bounding box center [725, 301] width 666 height 45
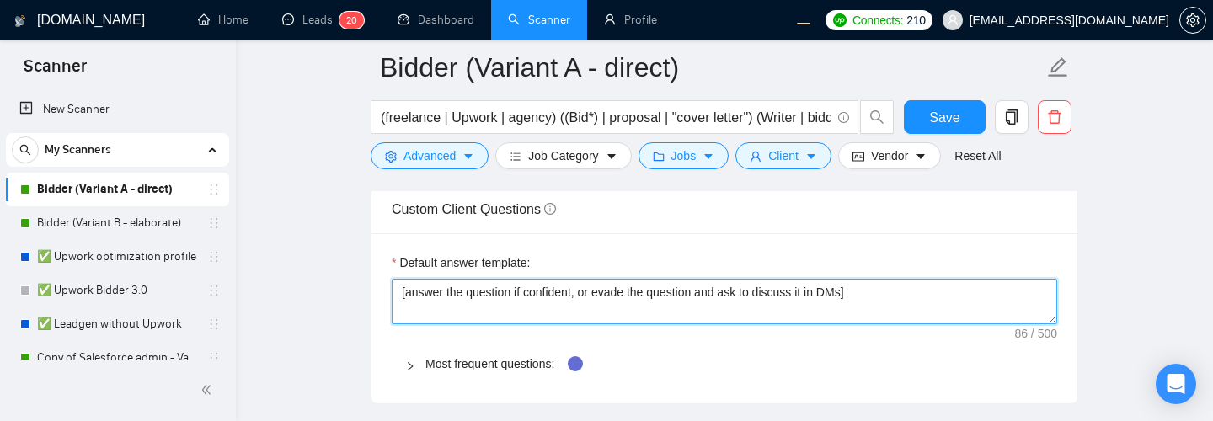
click at [895, 302] on textarea "[answer the question if confident, or evade the question and ask to discuss it …" at bounding box center [725, 301] width 666 height 45
paste textarea "[answer the question if confident, or evade the question and ask to discuss it …"
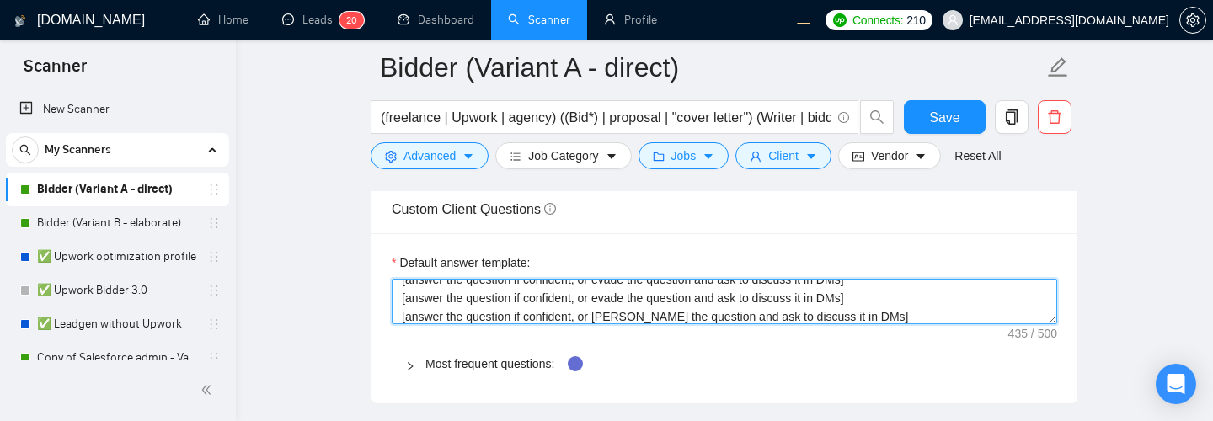
scroll to position [68, 0]
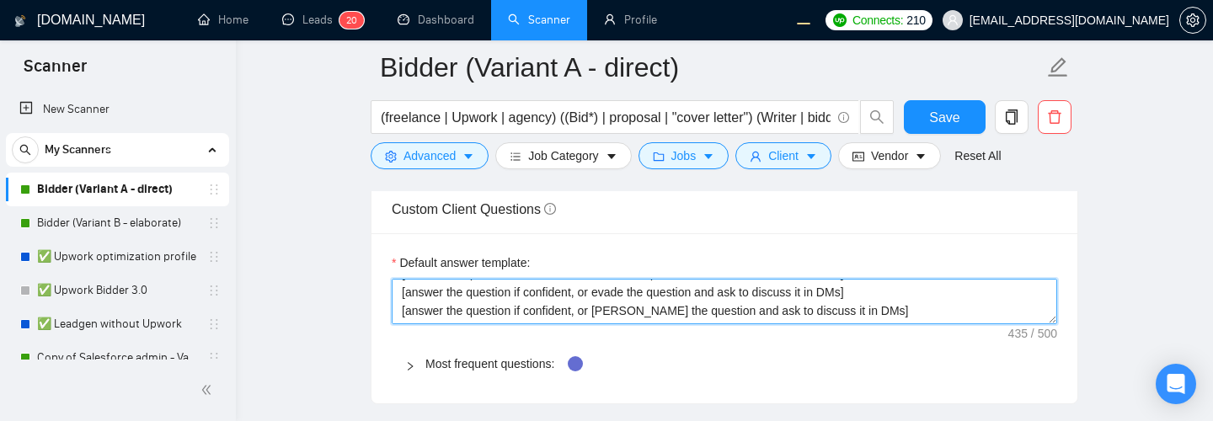
paste textarea "[answer the question if confident, or evade the question and ask"
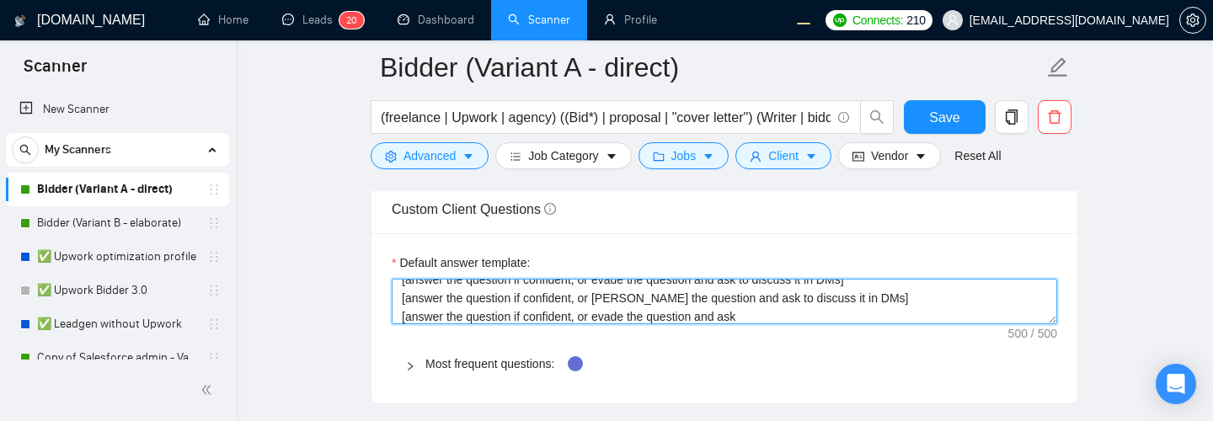
paste textarea
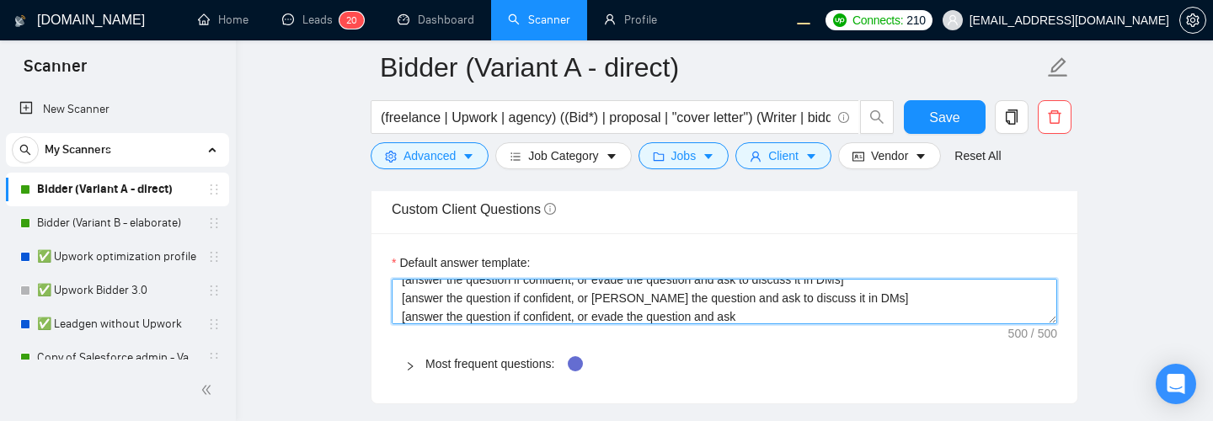
paste textarea
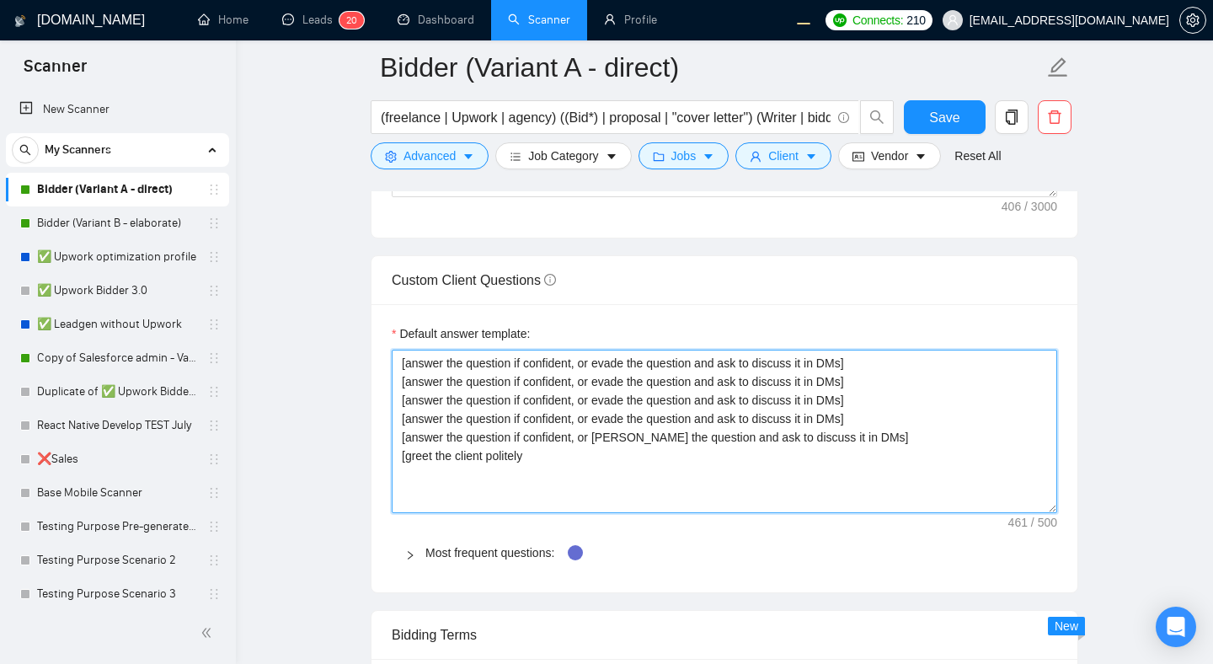
scroll to position [0, 0]
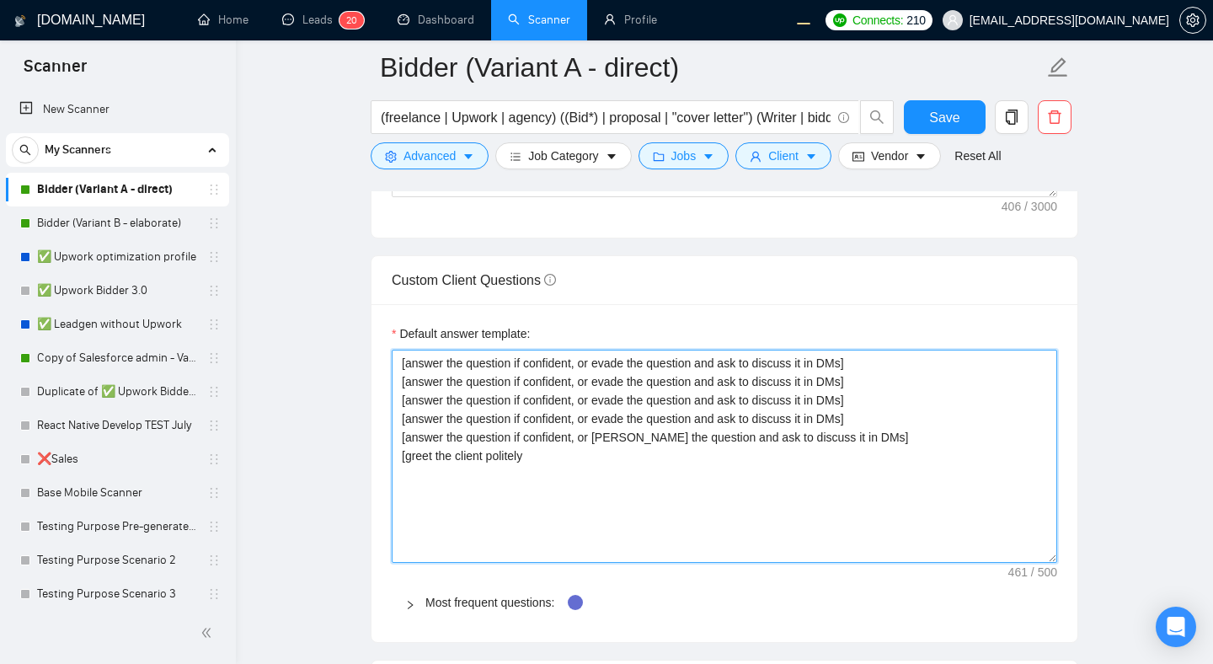
drag, startPoint x: 1050, startPoint y: 388, endPoint x: 1033, endPoint y: 554, distance: 167.7
click at [1033, 554] on textarea "[answer the question if confident, or evade the question and ask to discuss it …" at bounding box center [725, 456] width 666 height 213
click at [826, 470] on textarea "[answer the question if confident, or evade the question and ask to discuss it …" at bounding box center [725, 456] width 666 height 213
type textarea "[answer the question if confident, or evade the question and ask to discuss it …"
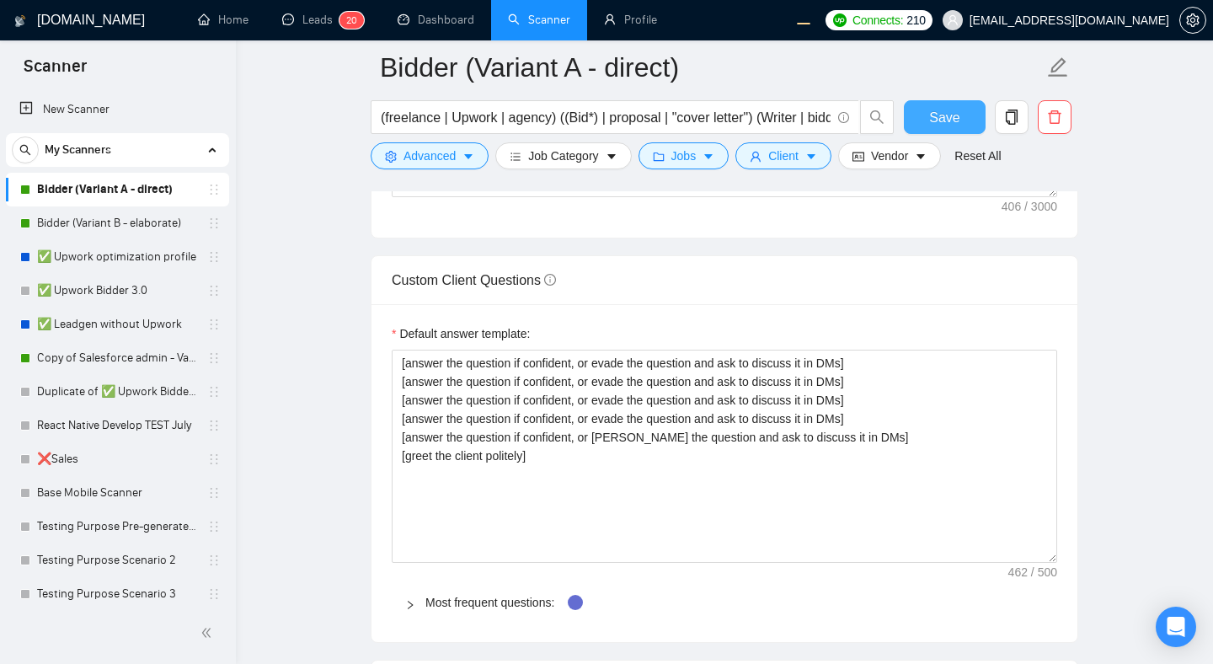
click at [938, 110] on span "Save" at bounding box center [944, 117] width 30 height 21
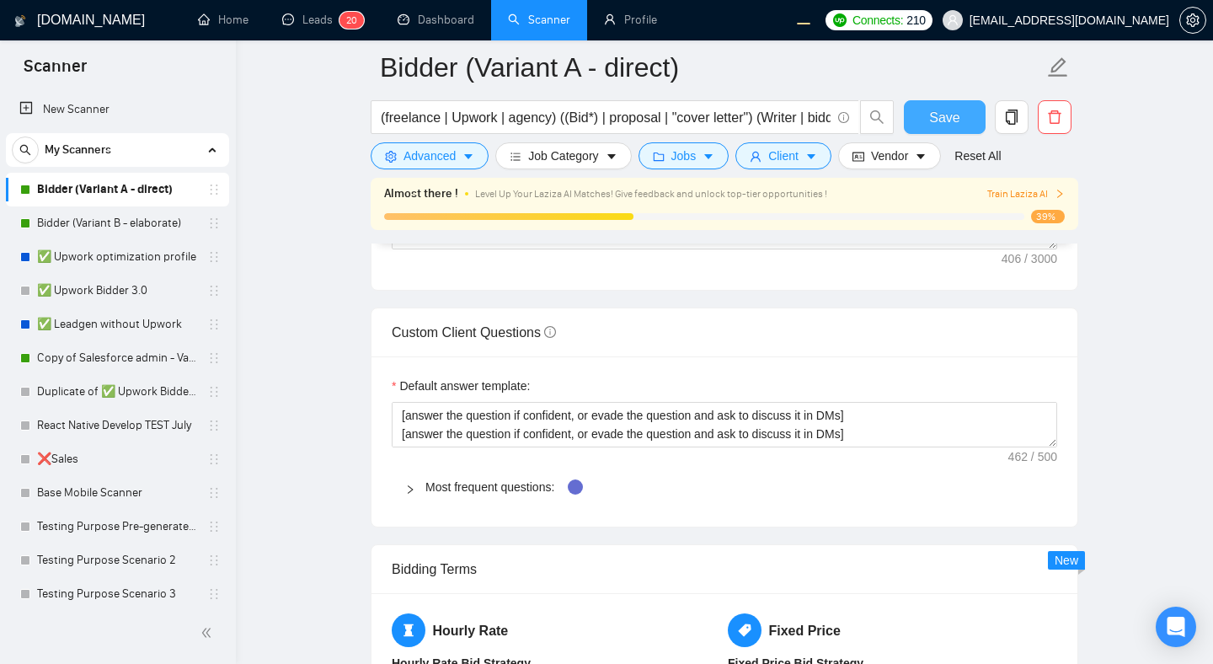
drag, startPoint x: 1055, startPoint y: 441, endPoint x: 1028, endPoint y: 564, distance: 125.1
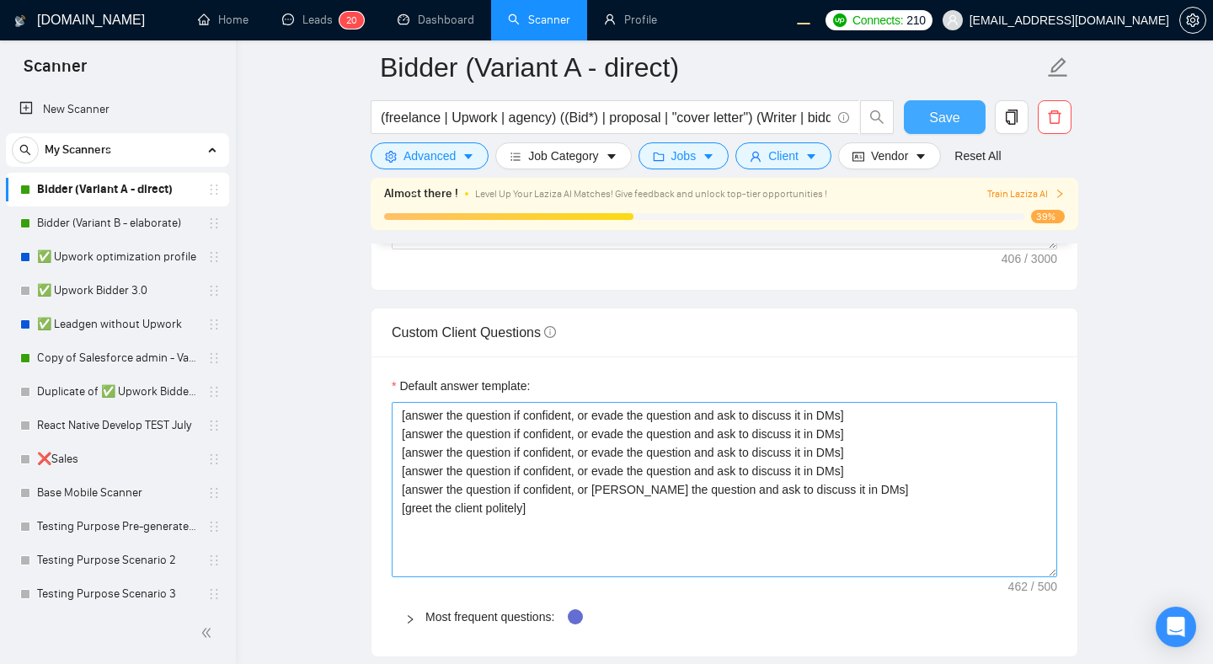
drag, startPoint x: 1054, startPoint y: 441, endPoint x: 1025, endPoint y: 580, distance: 141.9
click at [1025, 577] on textarea "[answer the question if confident, or evade the question and ask to discuss it …" at bounding box center [725, 489] width 666 height 175
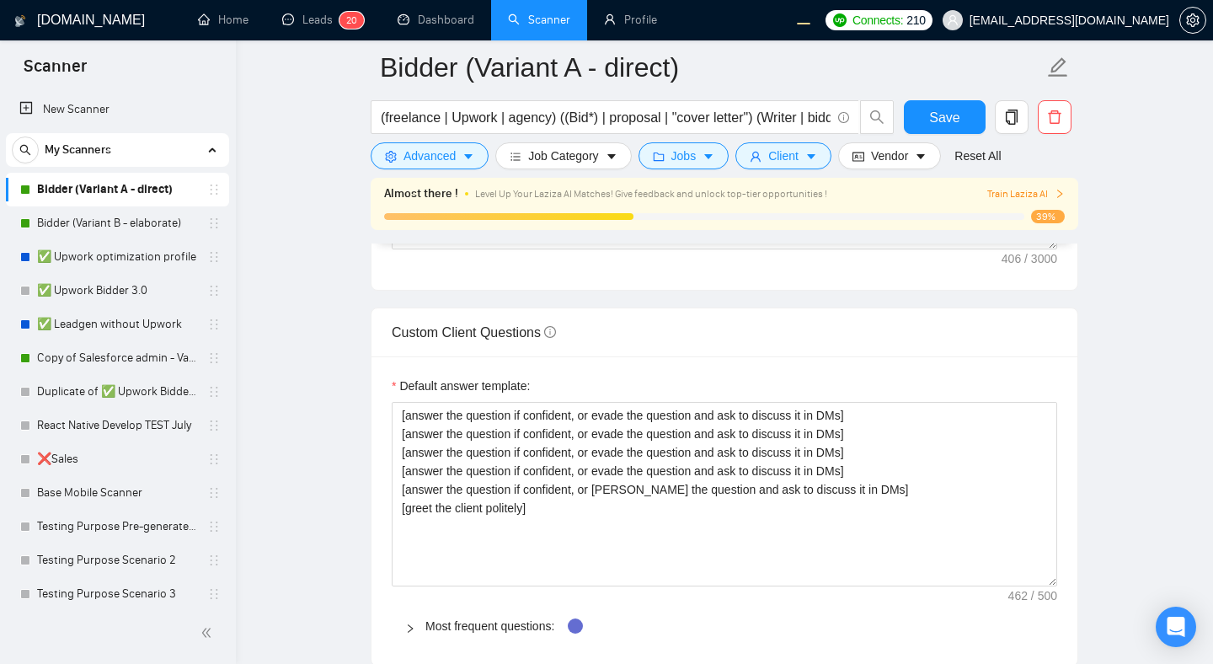
click at [1111, 460] on main "Bidder (Variant A - direct) (freelance | Upwork | agency) ((Bid*) | proposal | …" at bounding box center [724, 150] width 923 height 5130
click at [1203, 488] on div "GigRadar.io Home Leads 2 0 Dashboard Scanner Profile Connects: 210 workwiseupwo…" at bounding box center [724, 181] width 977 height 5327
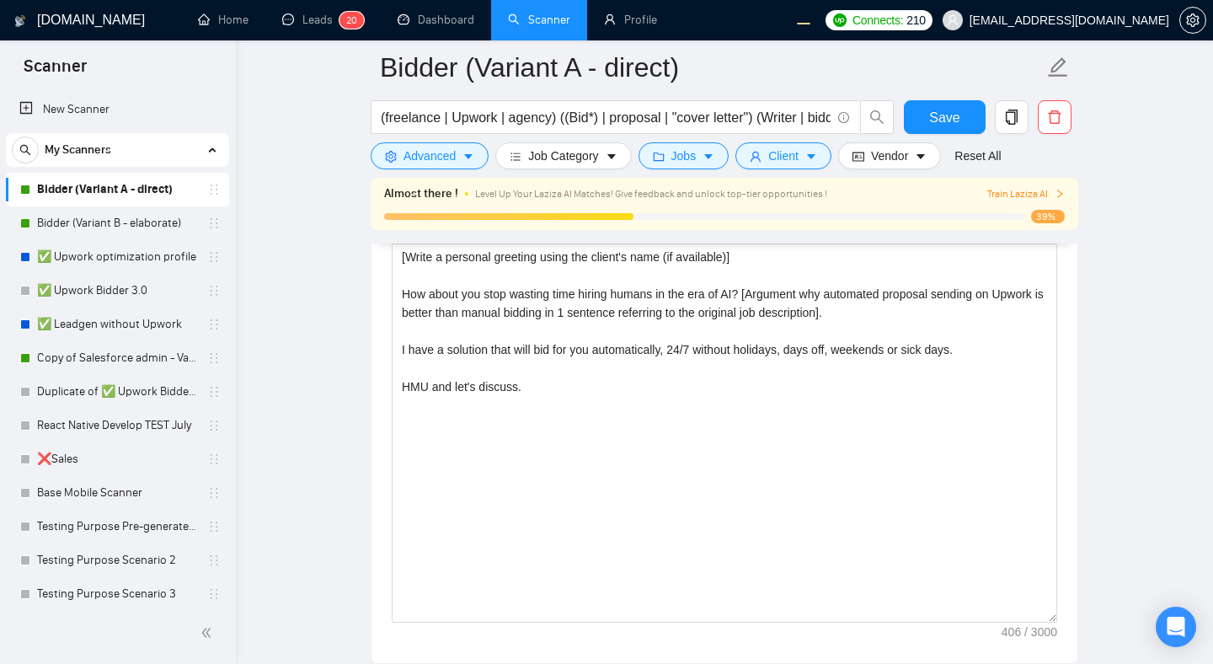
scroll to position [2108, 0]
click at [1129, 457] on main "Bidder (Variant A - direct) (freelance | Upwork | agency) ((Bid*) | proposal | …" at bounding box center [724, 455] width 923 height 4991
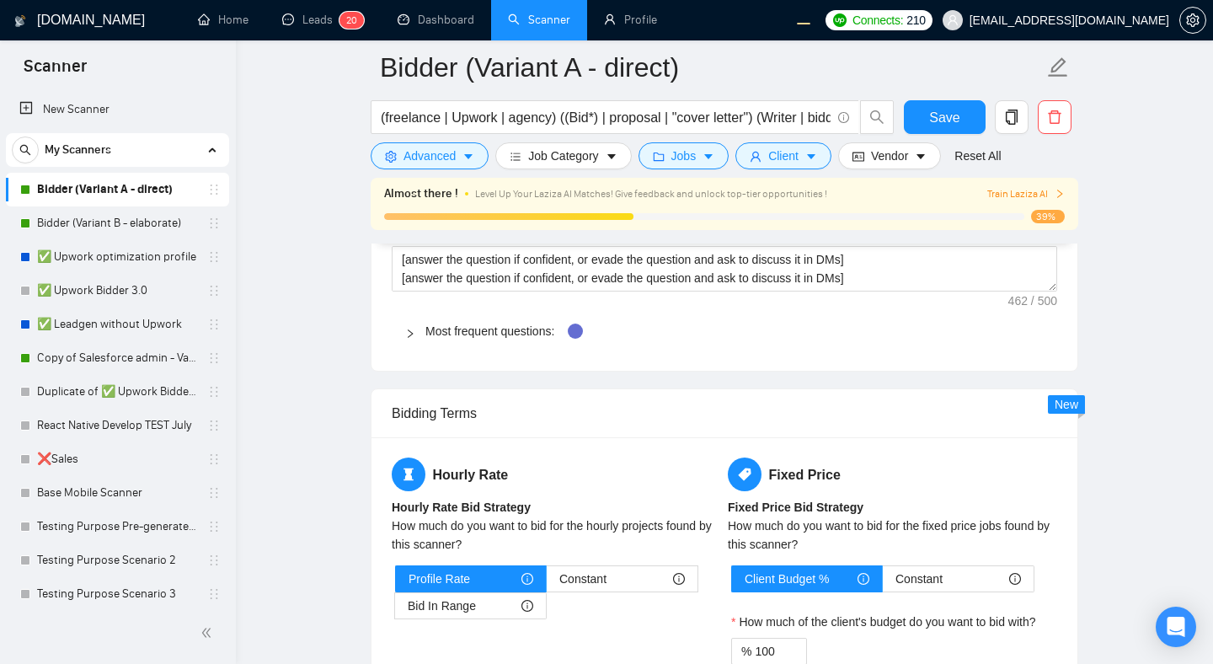
scroll to position [2628, 0]
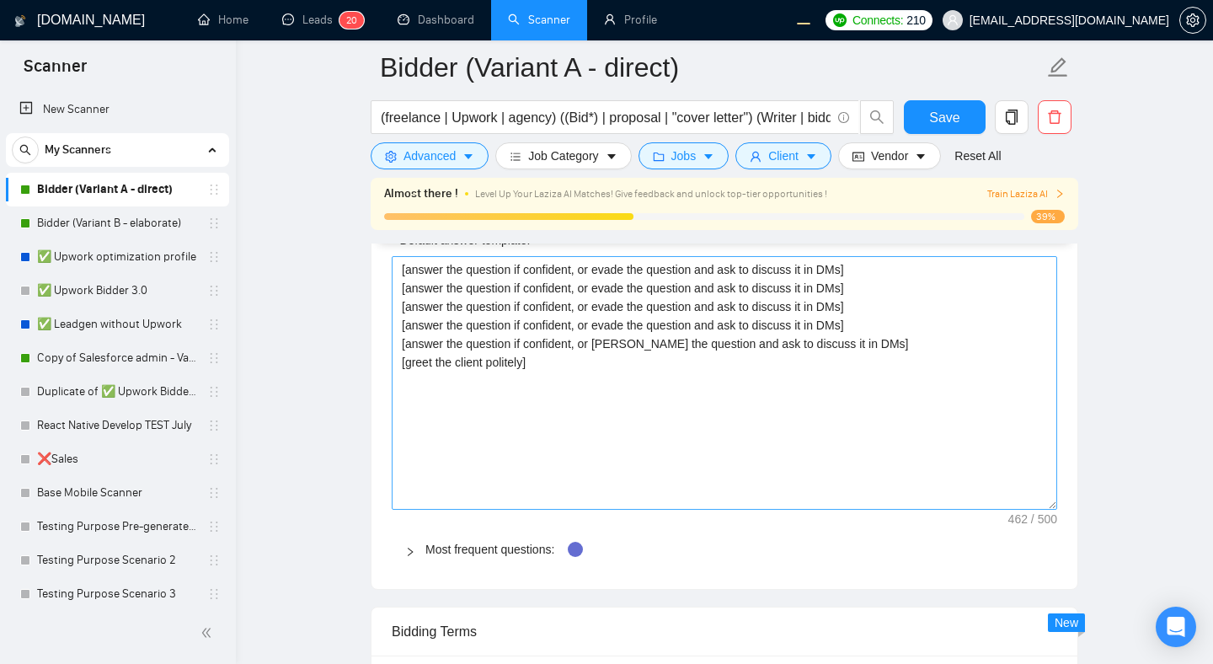
drag, startPoint x: 1053, startPoint y: 293, endPoint x: 1030, endPoint y: 500, distance: 208.5
click at [1030, 500] on textarea "[answer the question if confident, or evade the question and ask to discuss it …" at bounding box center [725, 383] width 666 height 254
click at [834, 383] on textarea "[answer the question if confident, or evade the question and ask to discuss it …" at bounding box center [725, 383] width 666 height 254
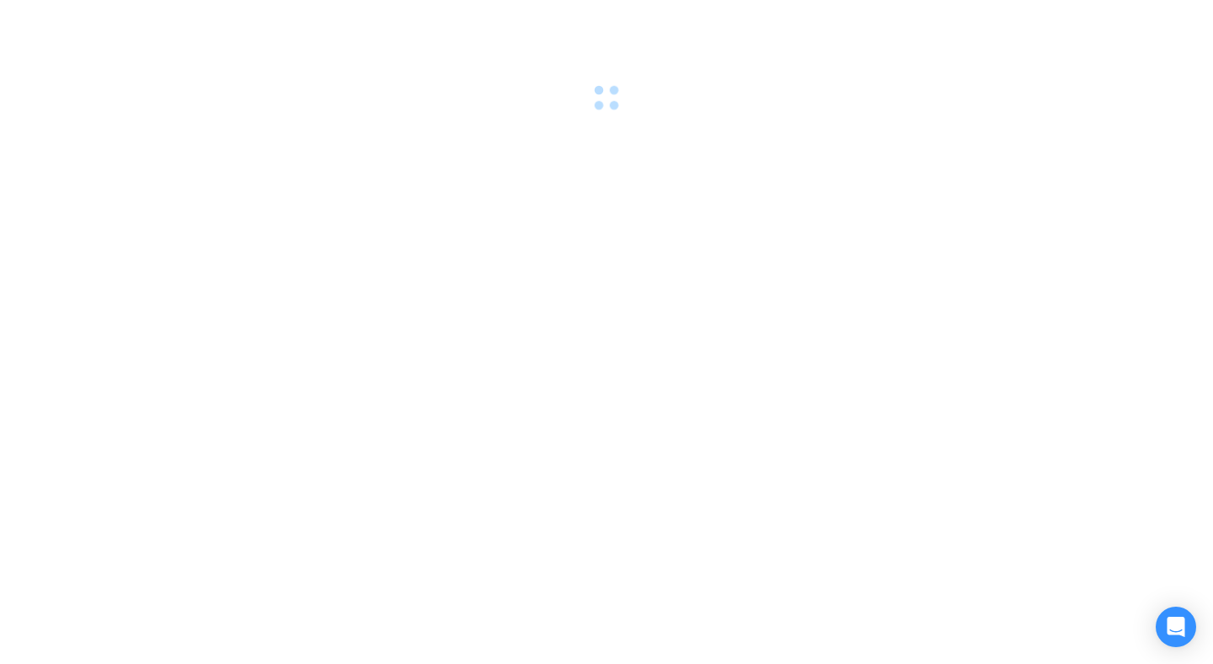
scroll to position [0, 0]
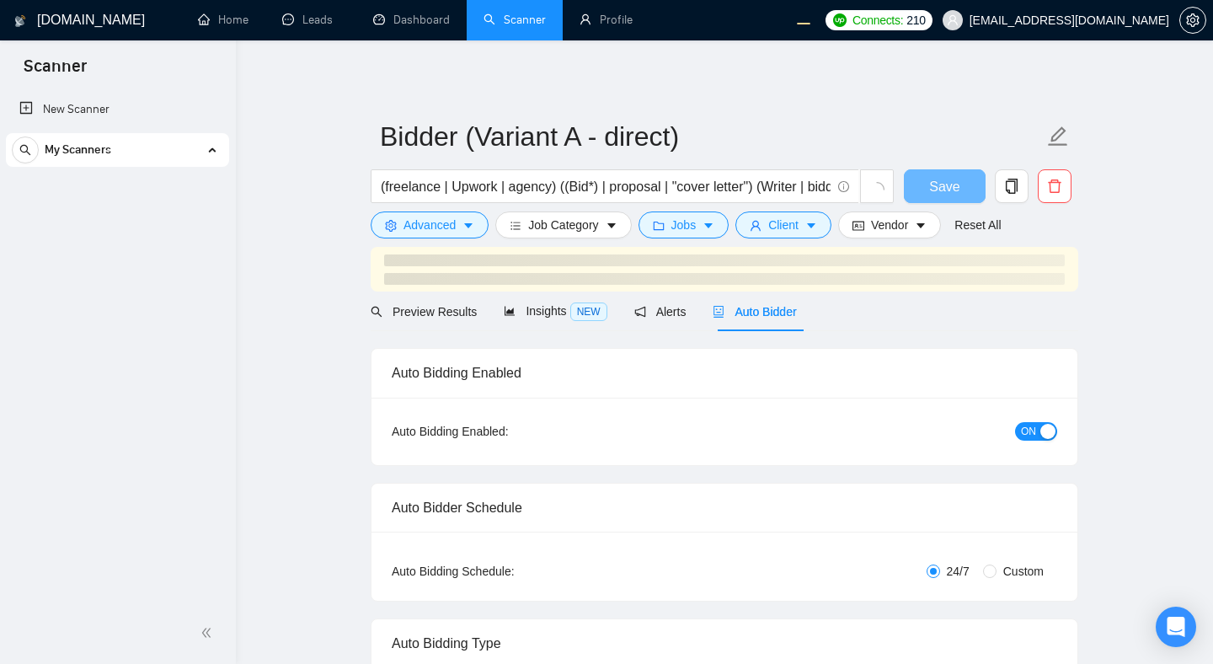
radio input "false"
radio input "true"
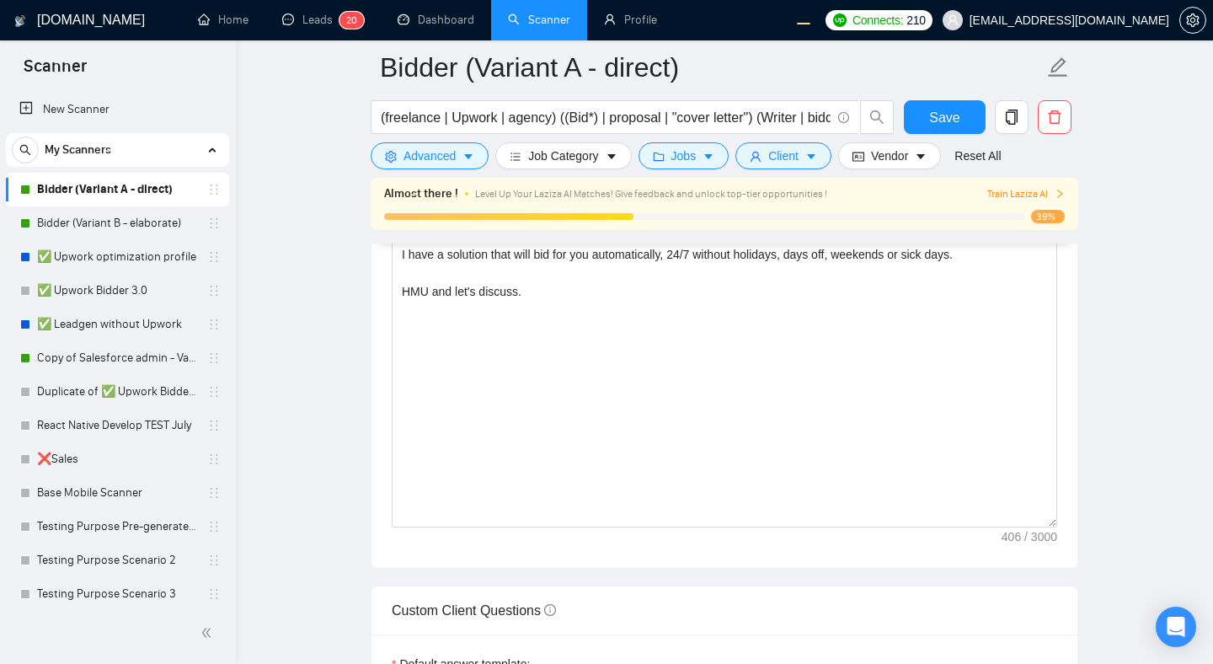
scroll to position [2210, 0]
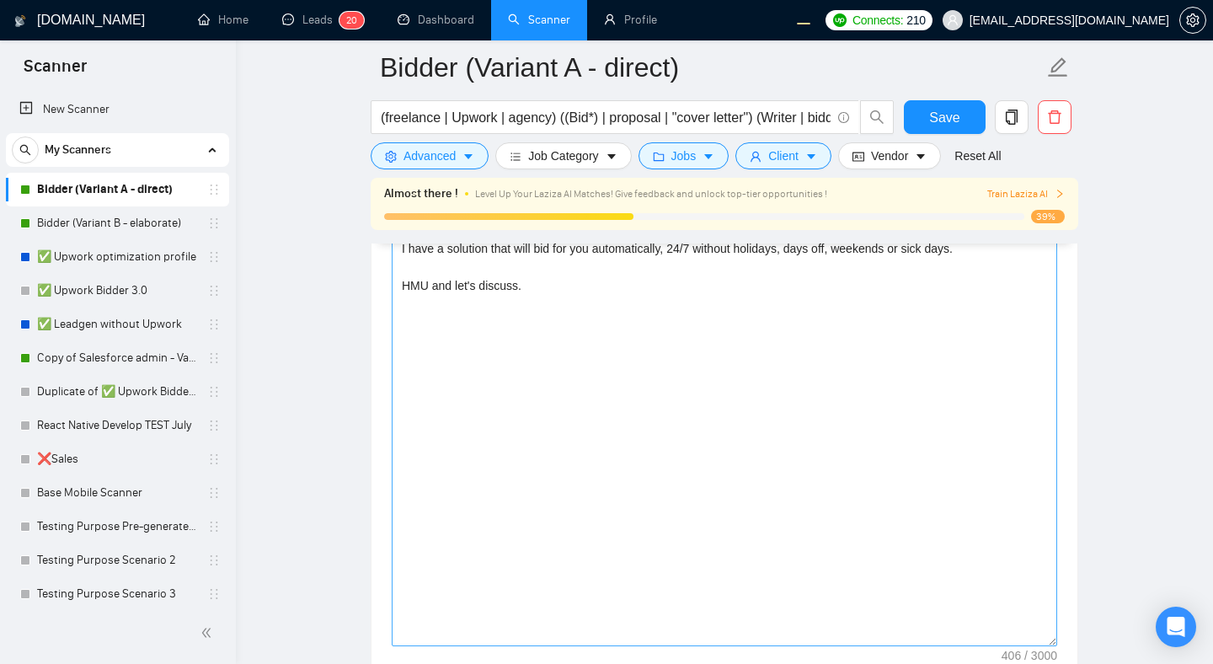
drag, startPoint x: 1056, startPoint y: 511, endPoint x: 1054, endPoint y: 635, distance: 124.7
click at [1054, 635] on textarea "[Write a personal greeting using the client's name (if available)] How about yo…" at bounding box center [725, 394] width 666 height 504
click at [1097, 449] on main "Bidder (Variant A - direct) (freelance | Upwork | agency) ((Bid*) | proposal | …" at bounding box center [724, 453] width 923 height 5190
click at [924, 361] on textarea "[Write a personal greeting using the client's name (if available)] How about yo…" at bounding box center [725, 394] width 666 height 504
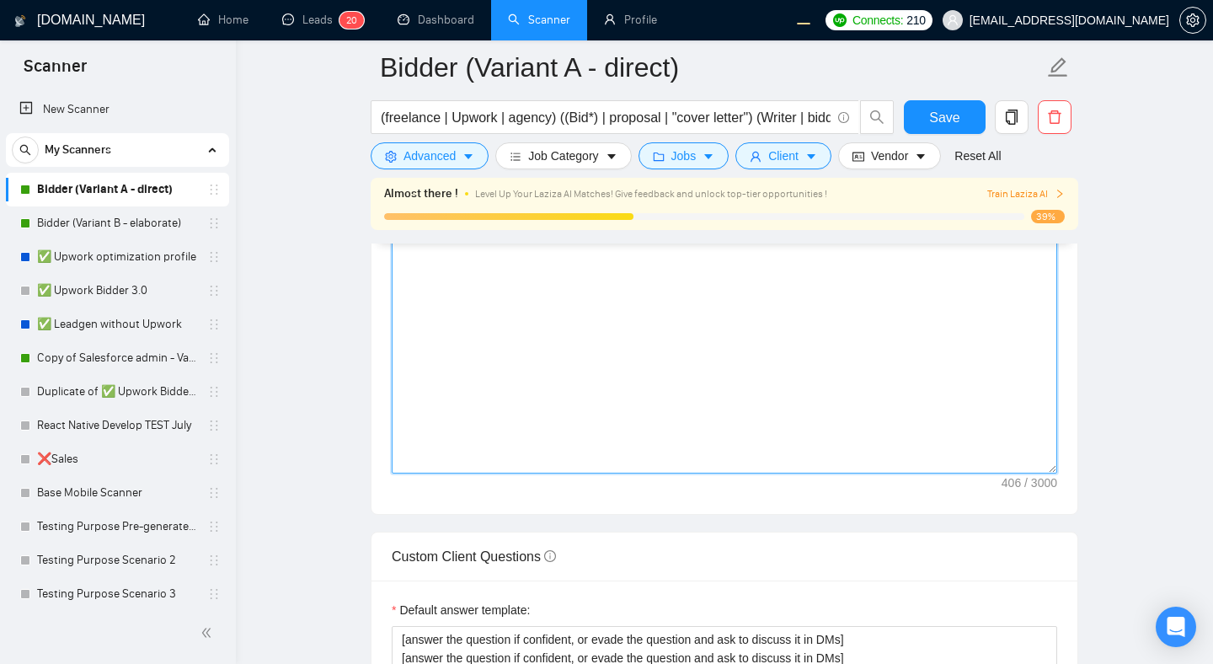
scroll to position [2388, 0]
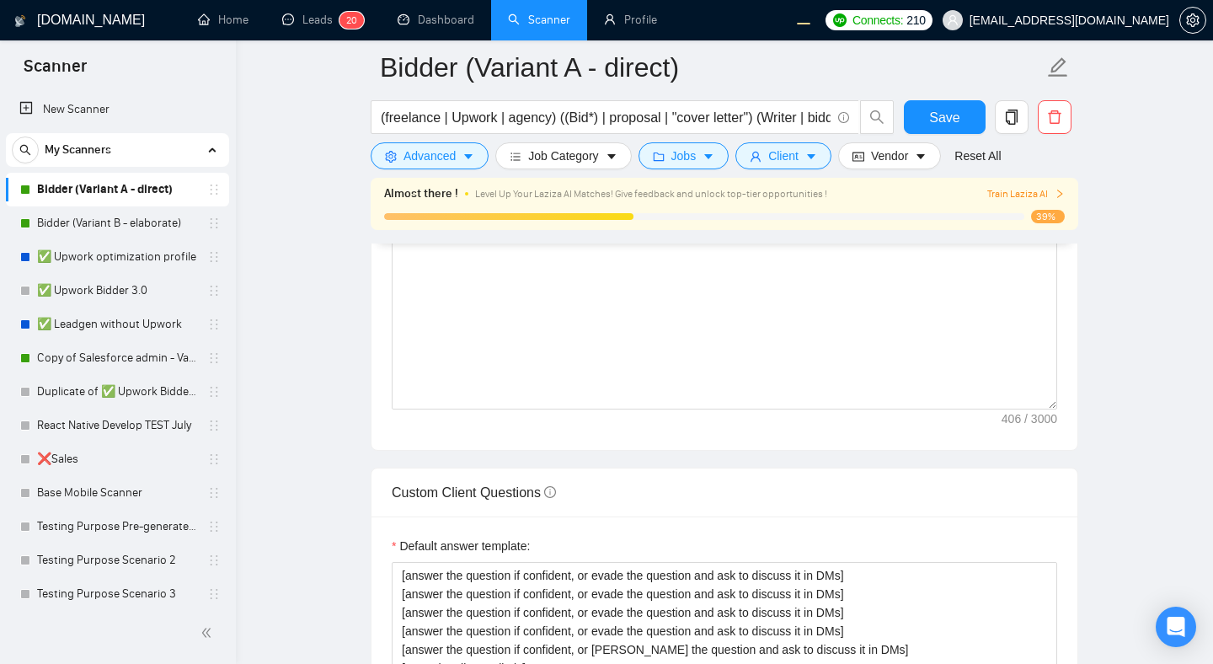
scroll to position [2316, 0]
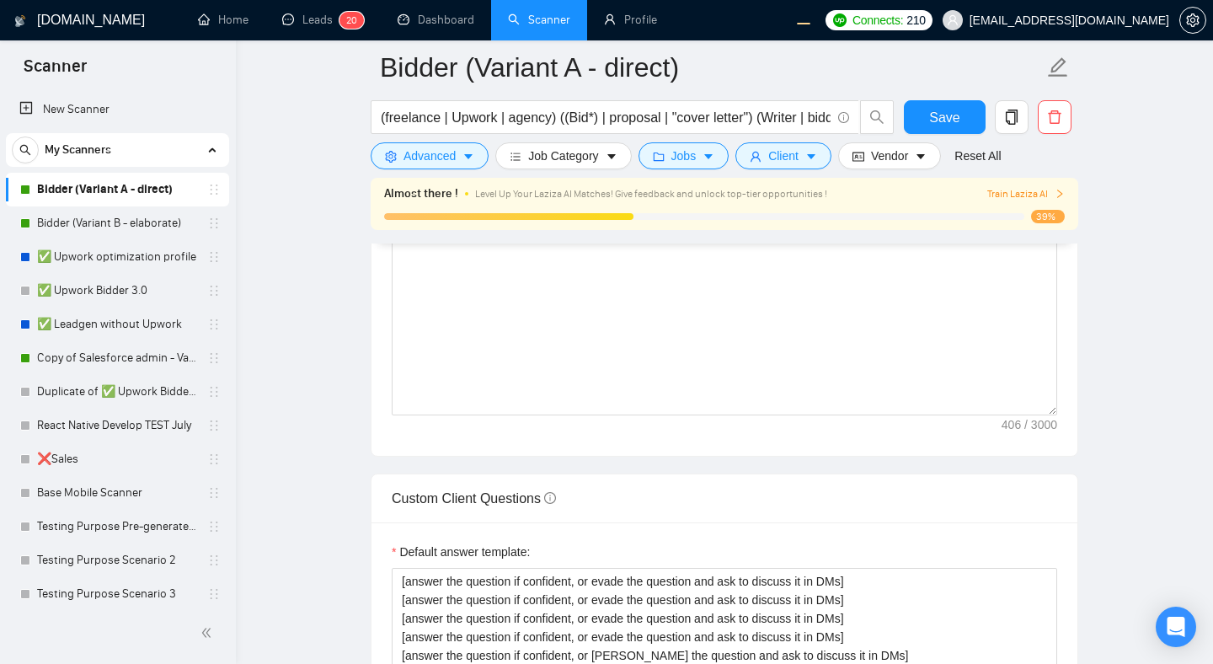
click at [1043, 429] on div "Cover letter template: [Write a personal greeting using the client's name (if a…" at bounding box center [725, 223] width 706 height 465
click at [1039, 424] on div "Cover letter template: [Write a personal greeting using the client's name (if a…" at bounding box center [725, 223] width 706 height 465
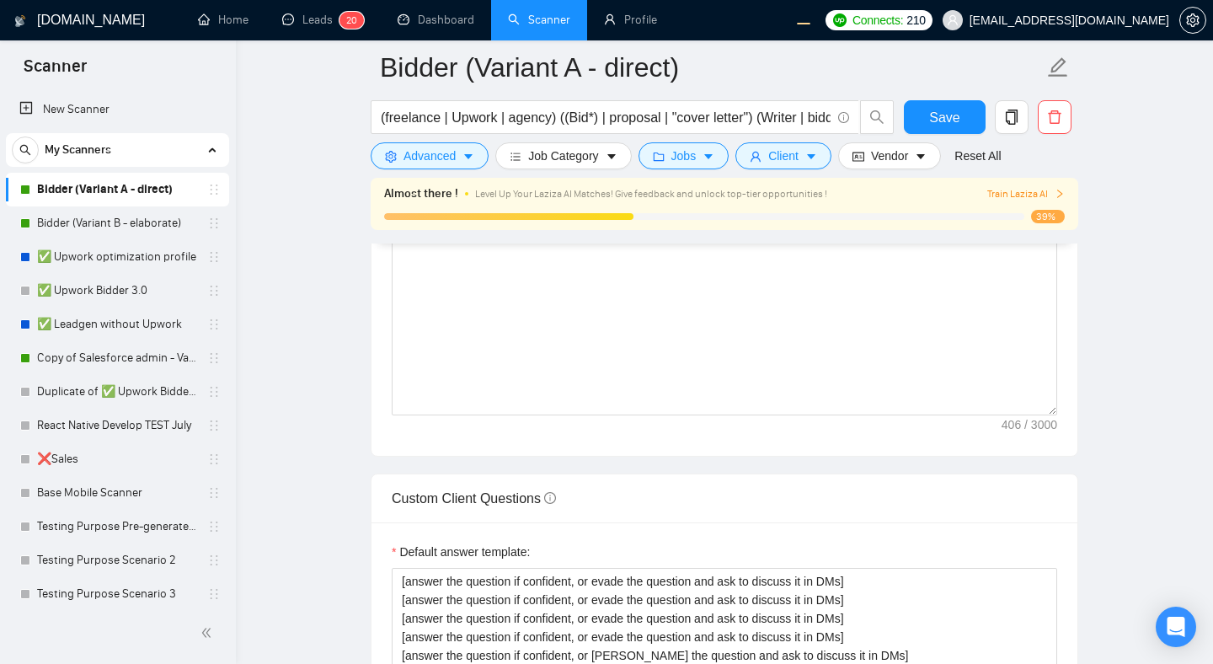
click at [1039, 424] on div "Cover letter template: [Write a personal greeting using the client's name (if a…" at bounding box center [725, 223] width 706 height 465
click at [1057, 409] on div "Cover letter template: [Write a personal greeting using the client's name (if a…" at bounding box center [725, 223] width 706 height 465
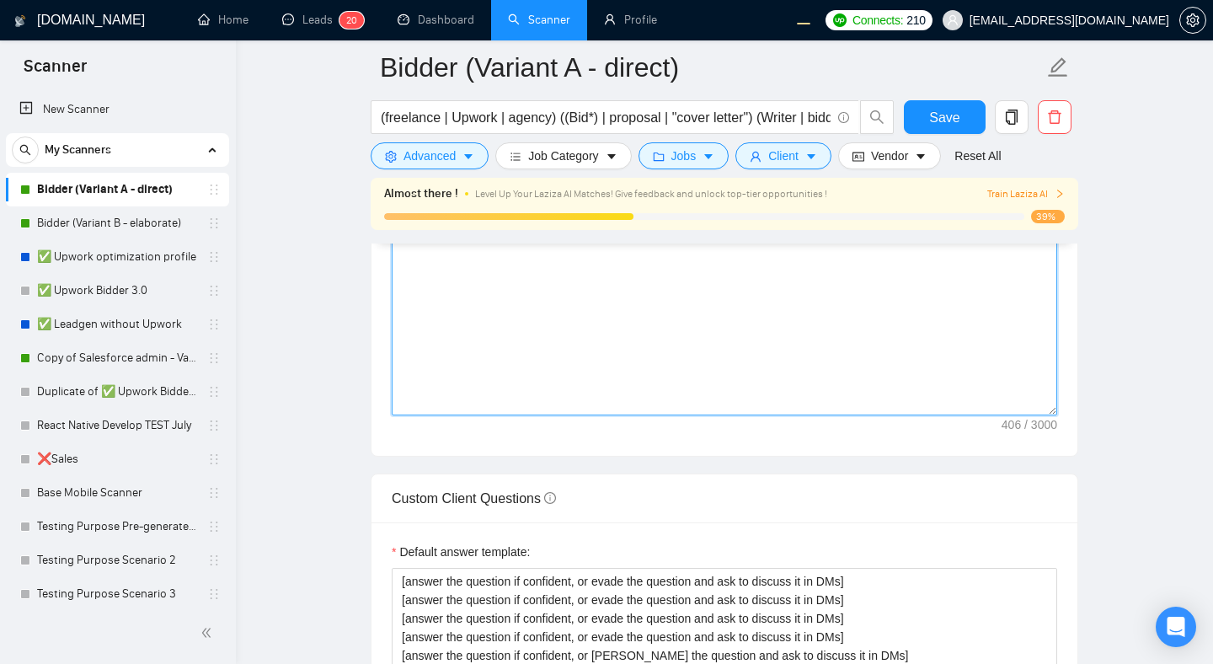
click at [1005, 386] on textarea "[Write a personal greeting using the client's name (if available)] How about yo…" at bounding box center [725, 225] width 666 height 379
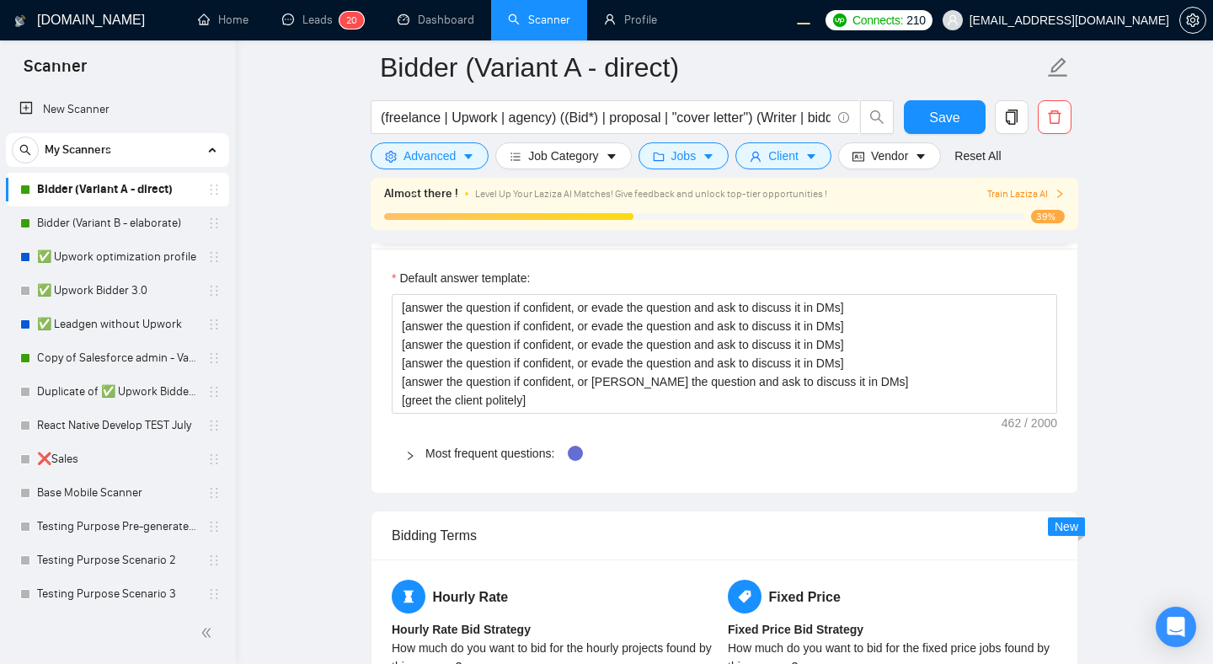
scroll to position [2587, 0]
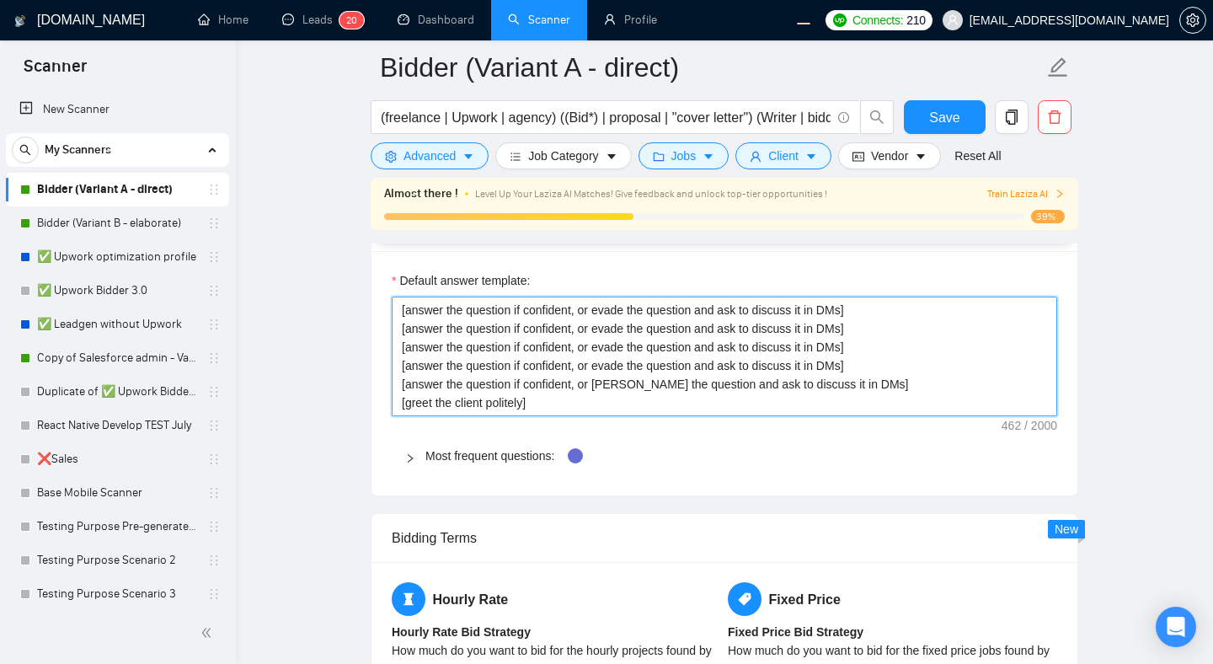
click at [965, 385] on textarea "[answer the question if confident, or evade the question and ask to discuss it …" at bounding box center [725, 357] width 666 height 120
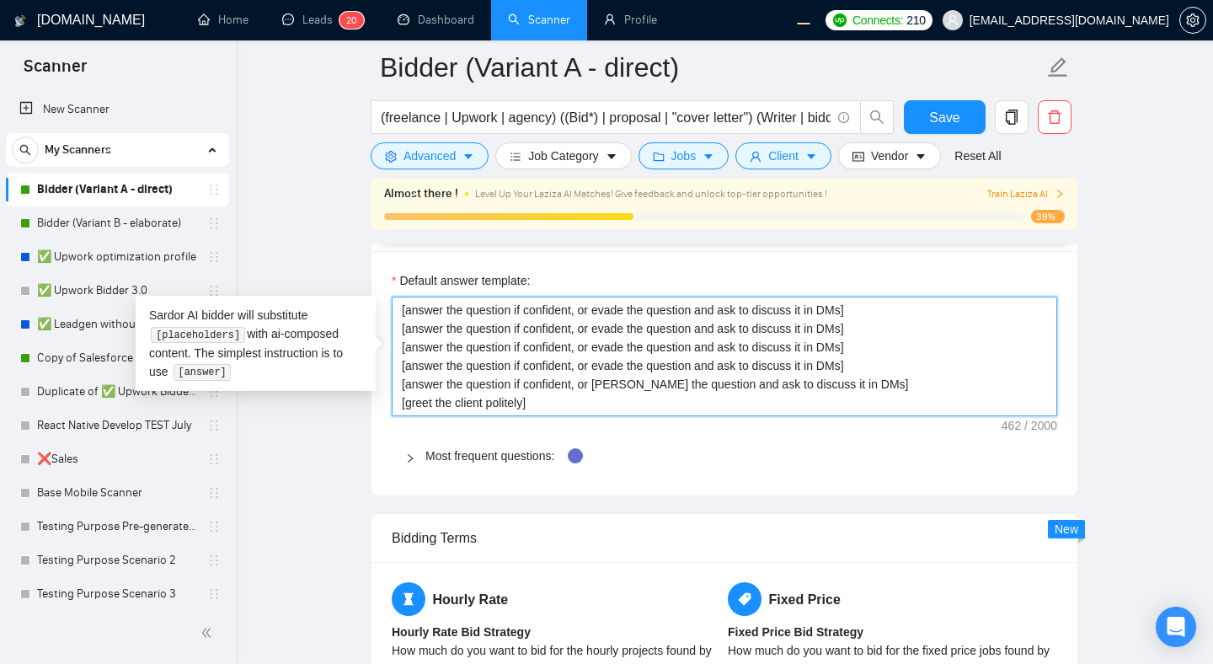
click at [785, 392] on textarea "[answer the question if confident, or evade the question and ask to discuss it …" at bounding box center [725, 357] width 666 height 120
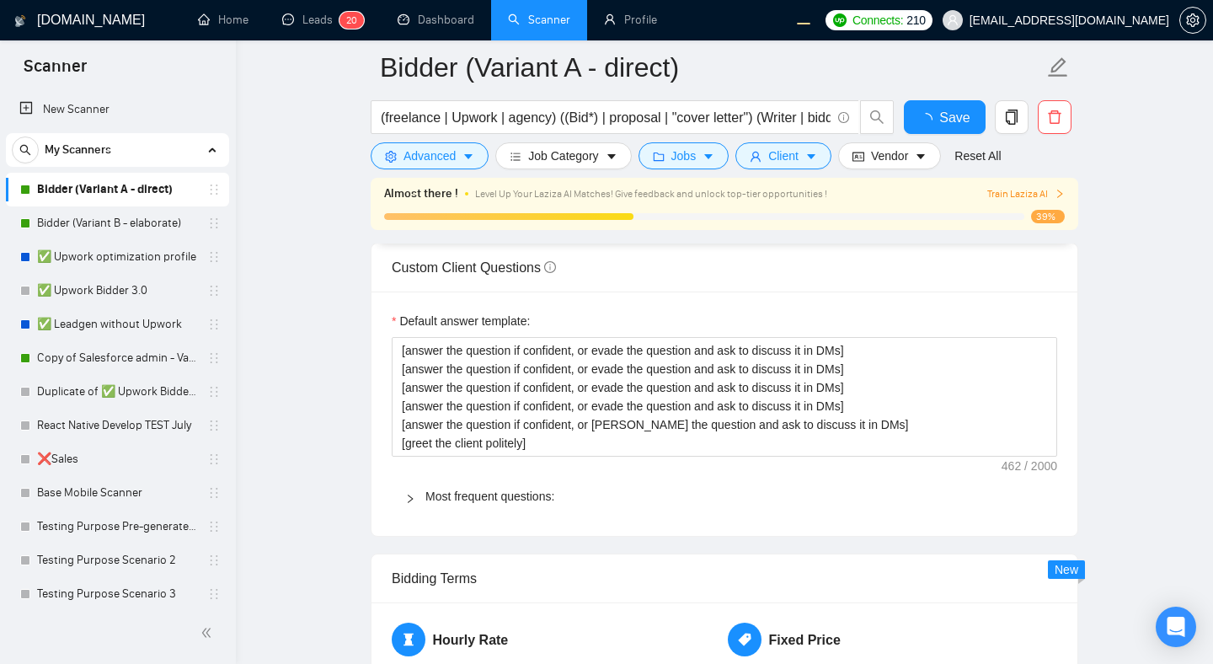
scroll to position [2587, 0]
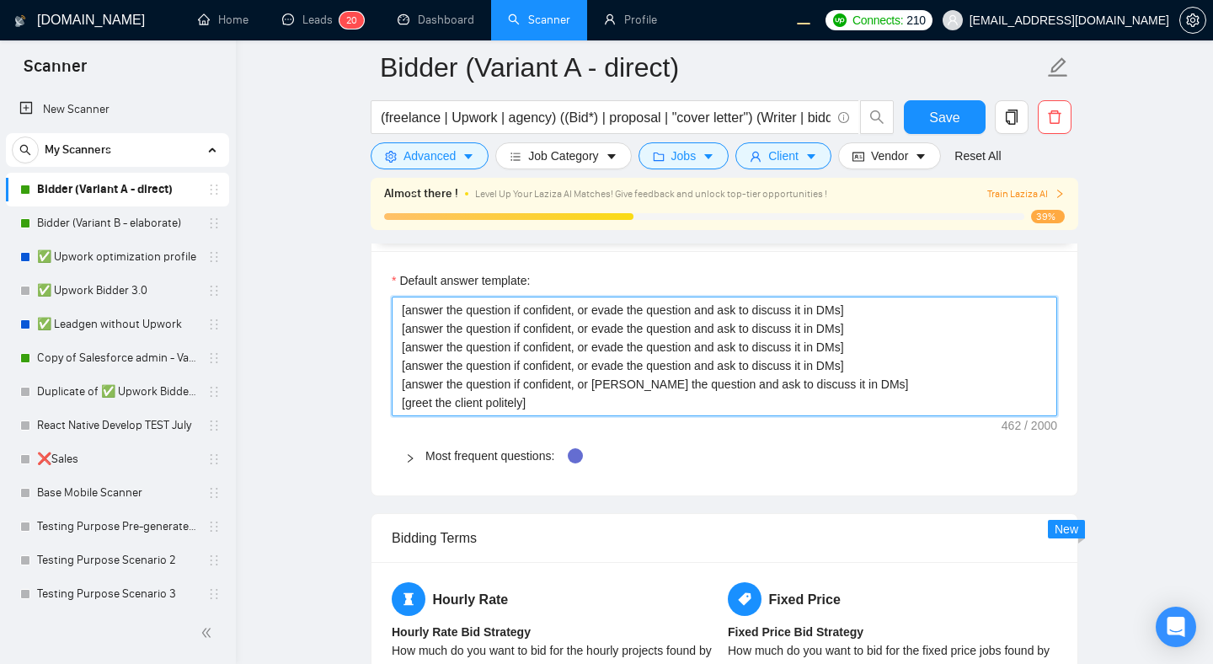
click at [944, 386] on textarea "[answer the question if confident, or evade the question and ask to discuss it …" at bounding box center [725, 357] width 666 height 120
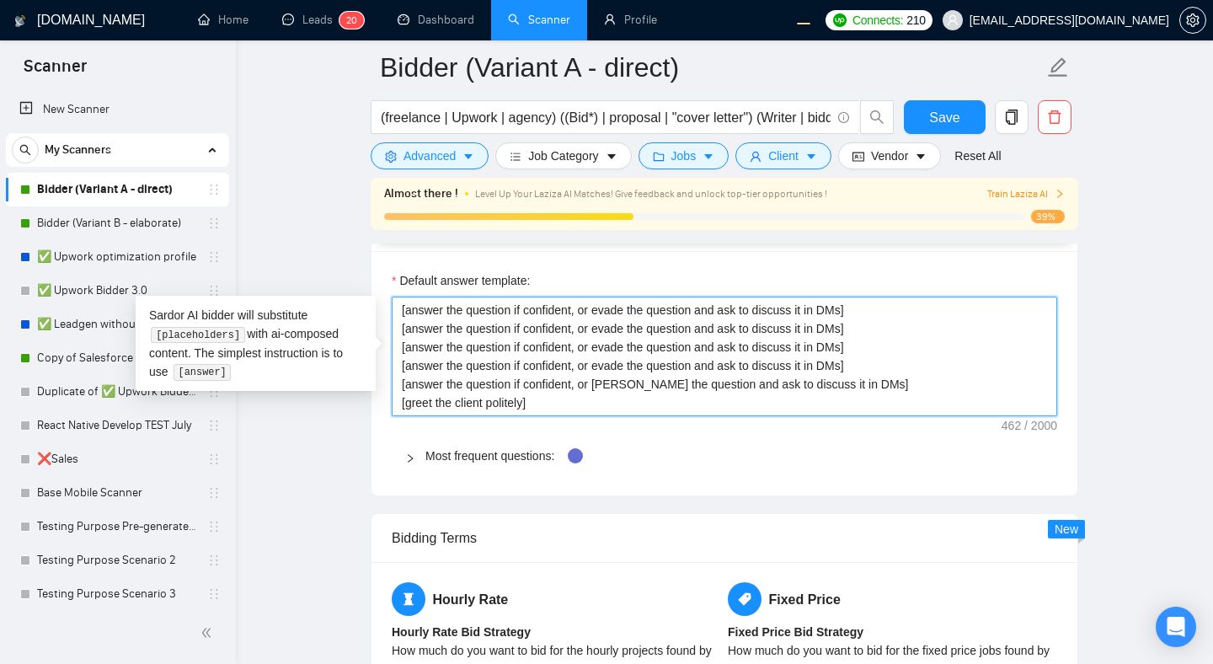
click at [553, 399] on textarea "[answer the question if confident, or evade the question and ask to discuss it …" at bounding box center [725, 357] width 666 height 120
type textarea "[answer the question if confident, or evade the question and ask to discuss it …"
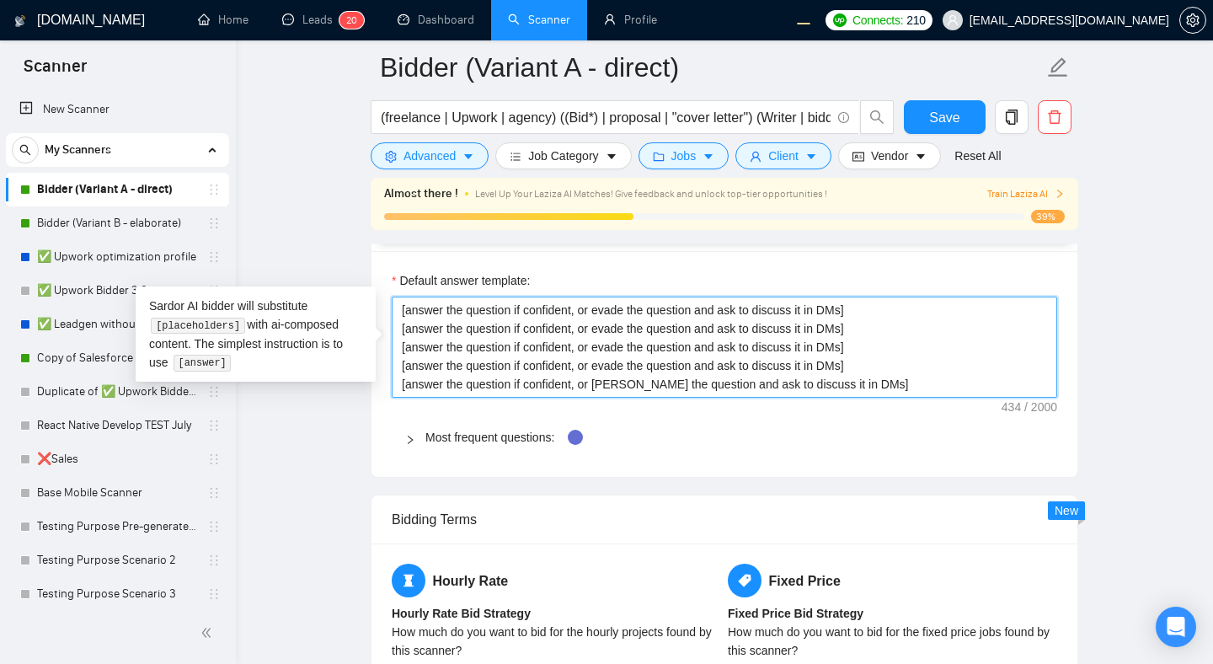
type textarea "[answer the question if confident, or evade the question and ask to discuss it …"
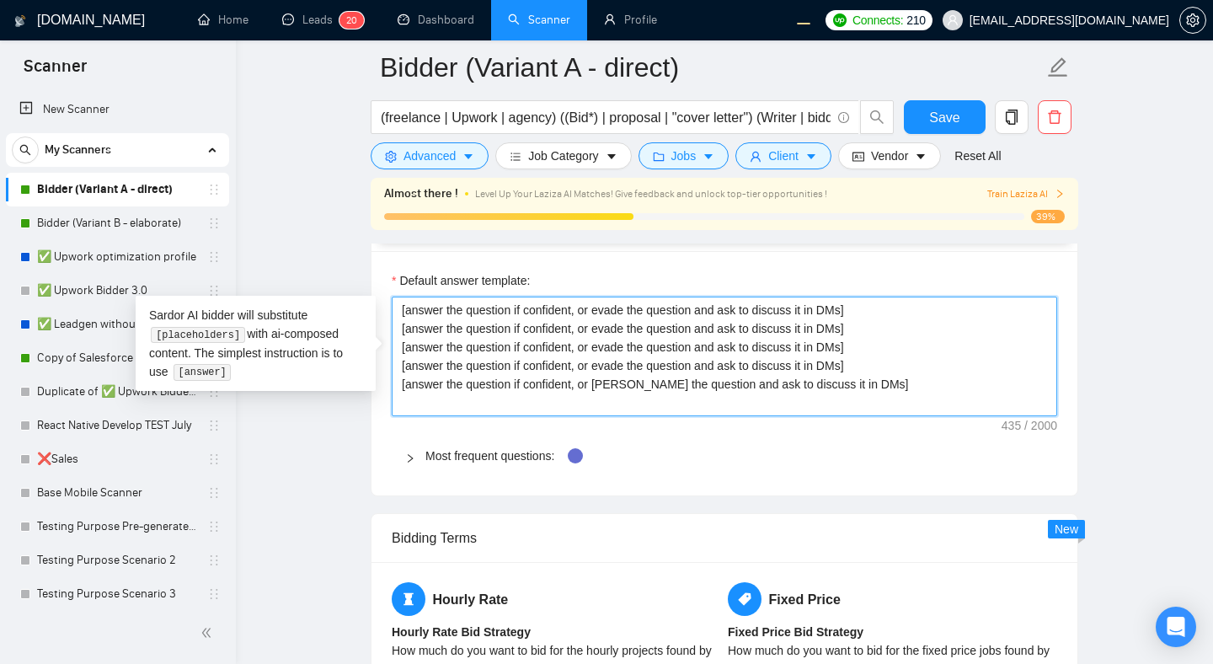
paste textarea "[answer the question if confident, or evade the question and ask to discuss it …"
type textarea "[answer the question if confident, or evade the question and ask to discuss it …"
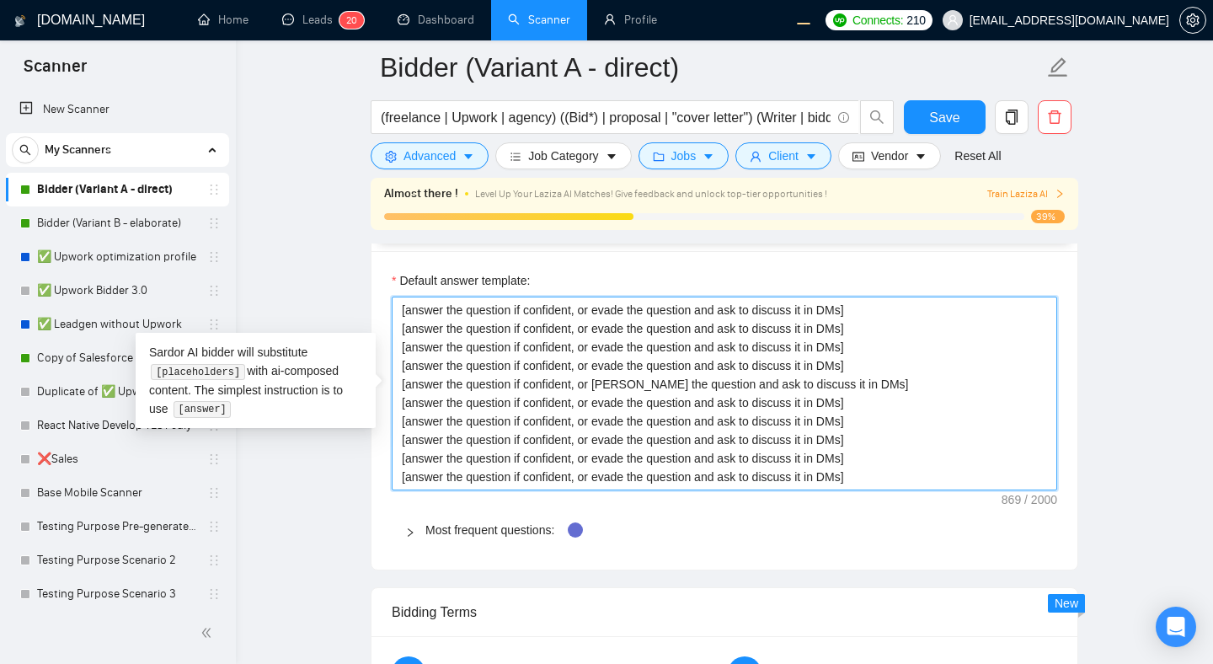
type textarea "[answer the question if confident, or evade the question and ask to discuss it …"
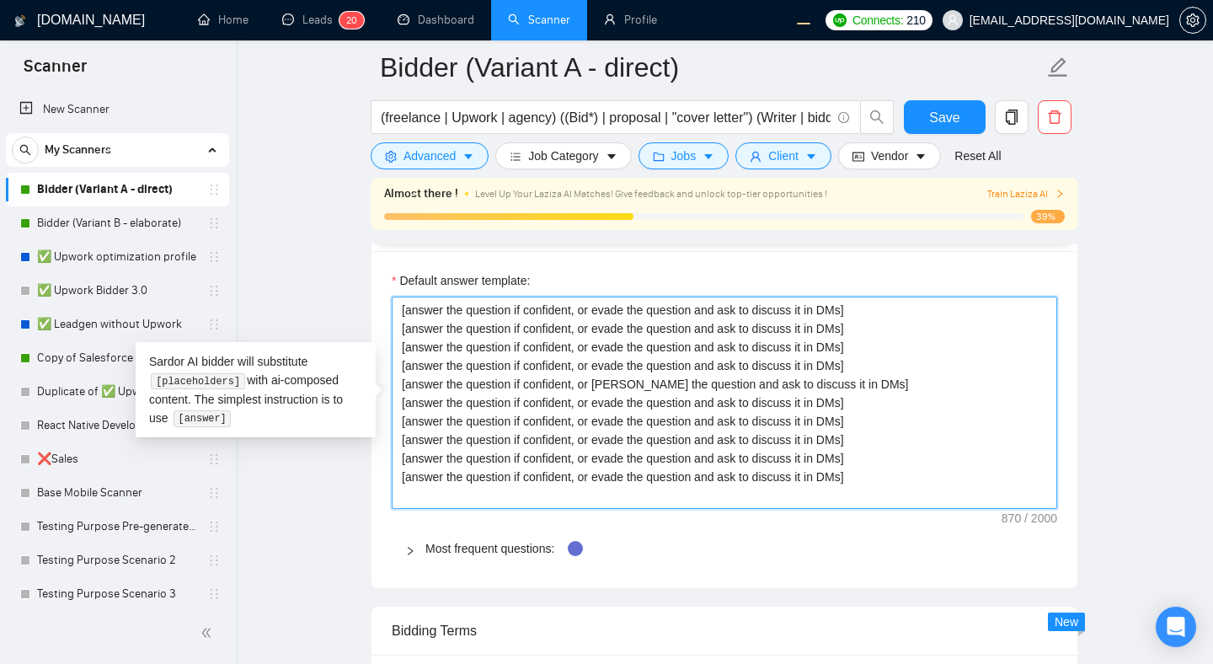
paste textarea "[answer the question if confident, or evade the question and ask to discuss it …"
type textarea "[answer the question if confident, or evade the question and ask to discuss it …"
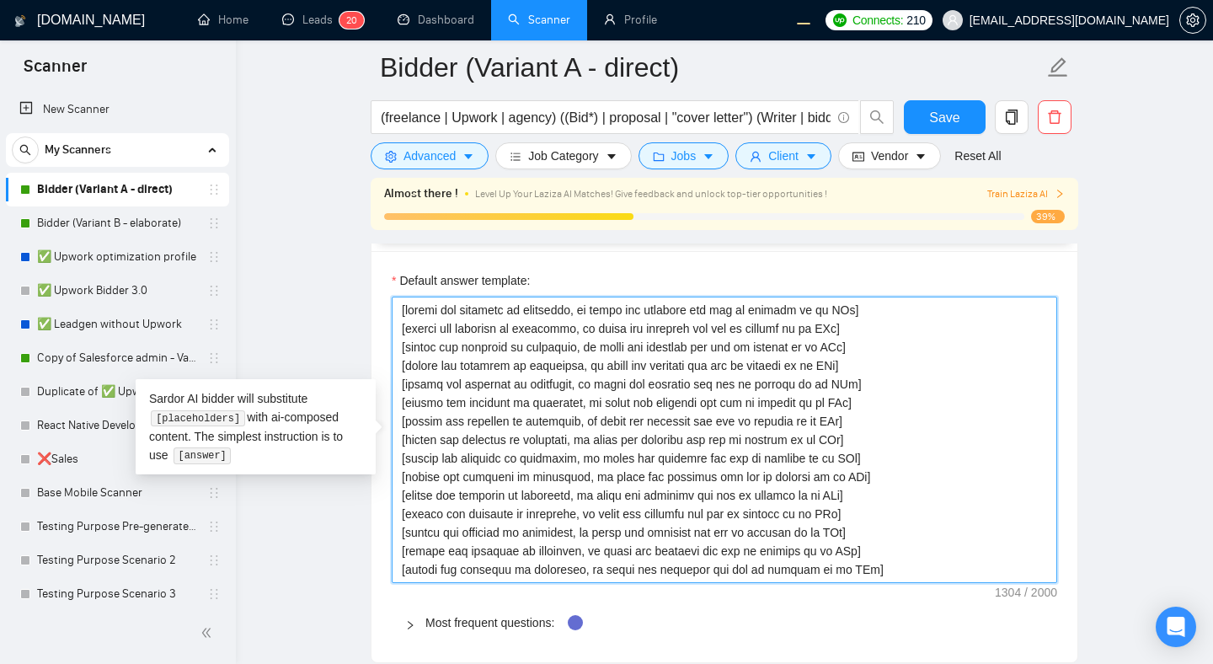
type textarea "[answer the question if confident, or evade the question and ask to discuss it …"
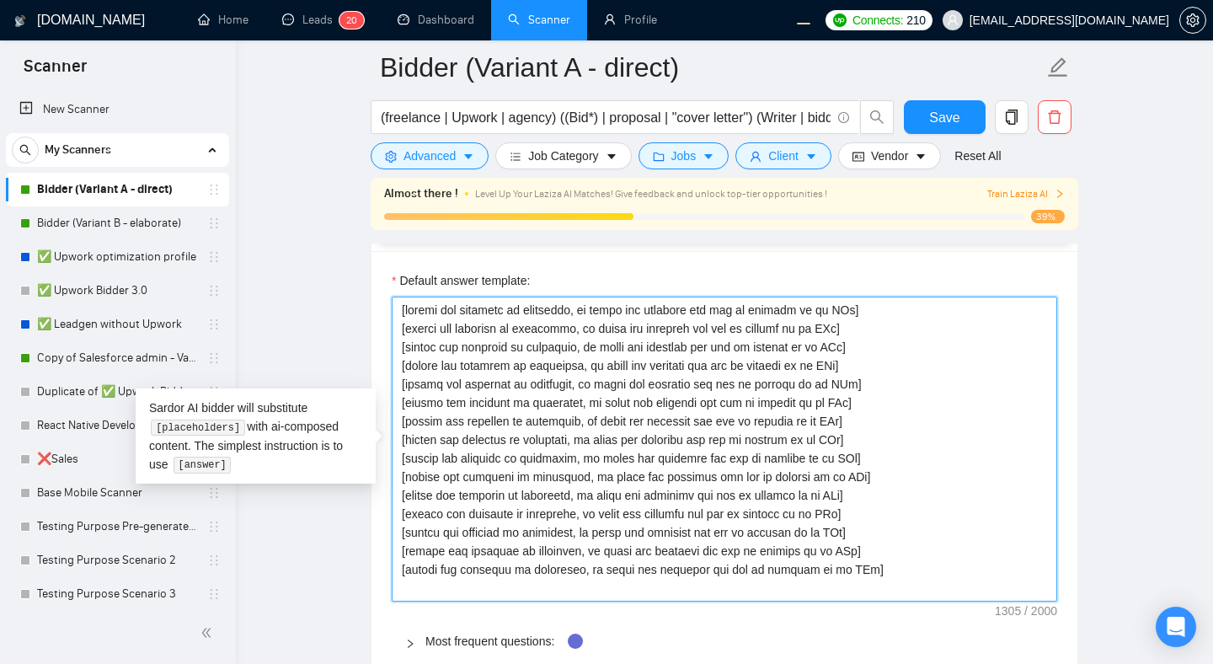
paste textarea "[answer the question if confident, or evade the question and ask to discuss it …"
type textarea "[answer the question if confident, or evade the question and ask to discuss it …"
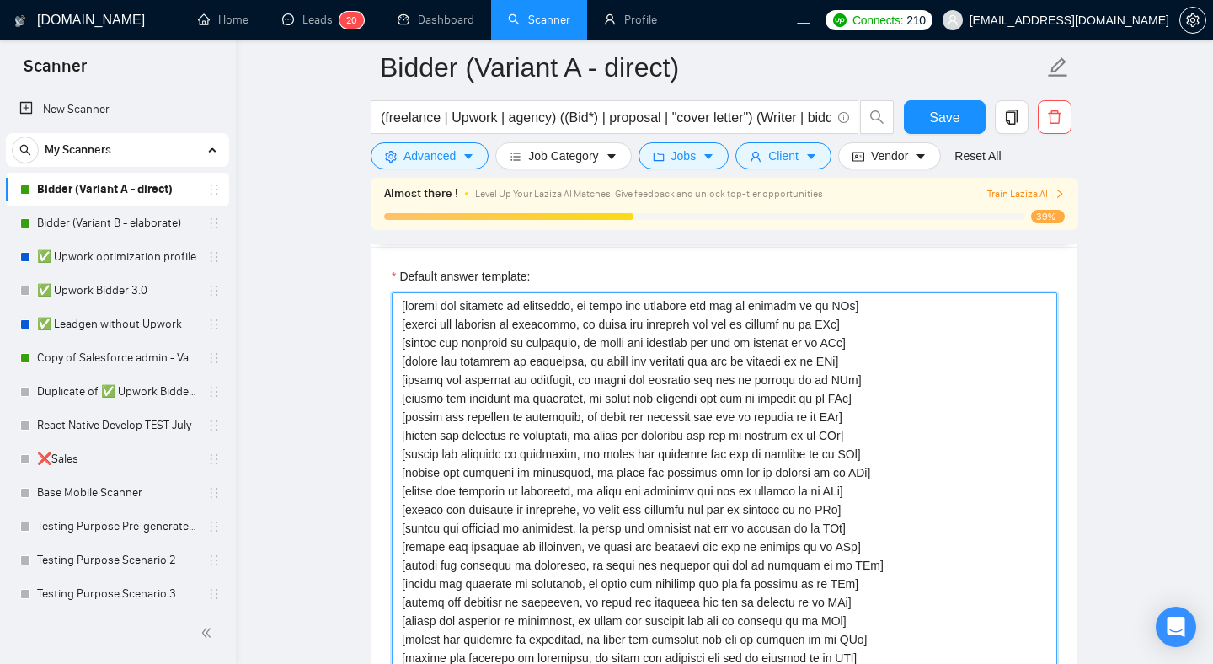
type textarea "[answer the question if confident, or evade the question and ask to discuss it …"
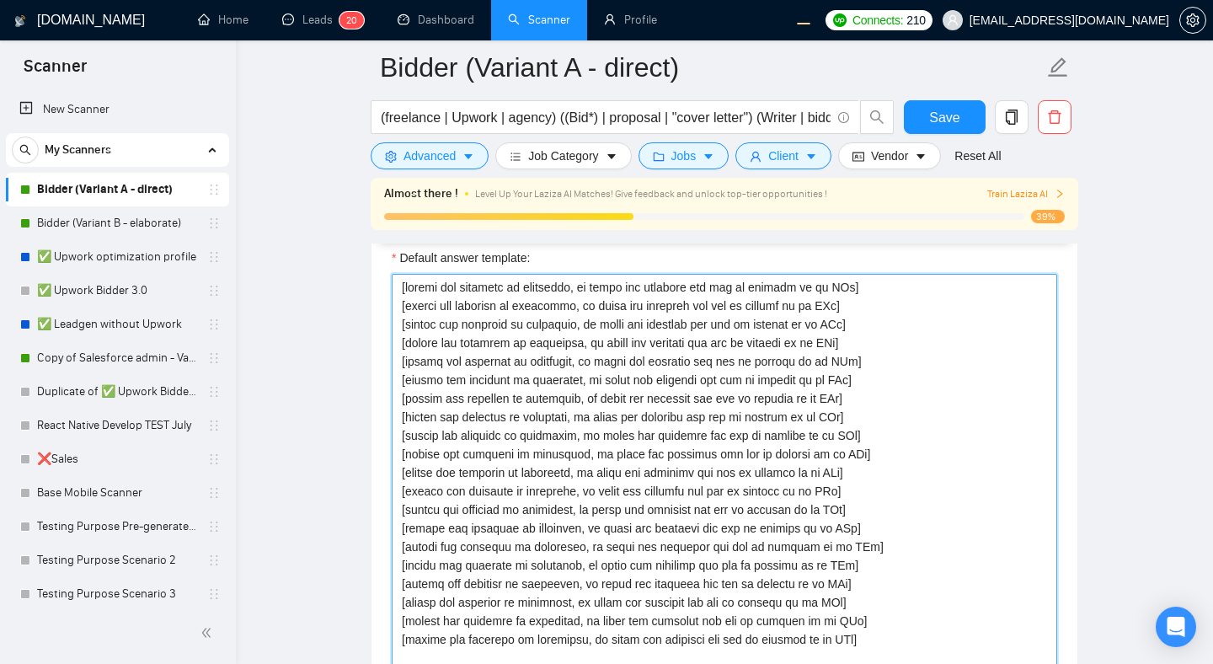
paste textarea "[answer the question if confident, or evade the question and ask to discuss it …"
type textarea "[answer the question if confident, or evade the question and ask to discuss it …"
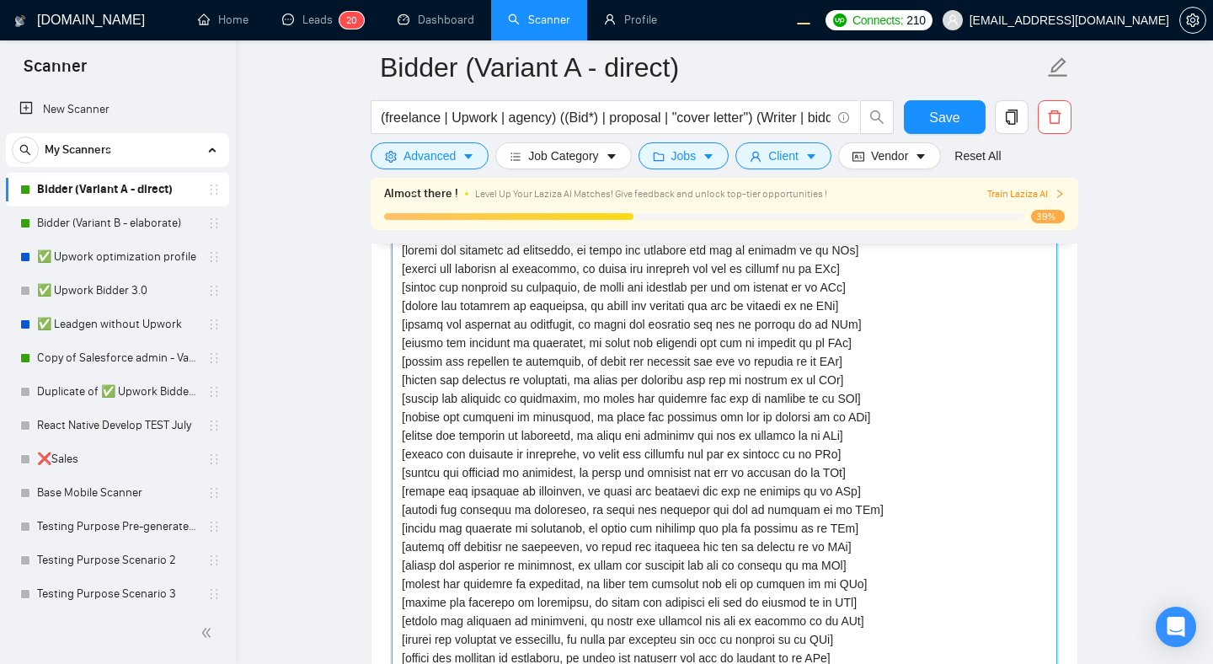
paste textarea
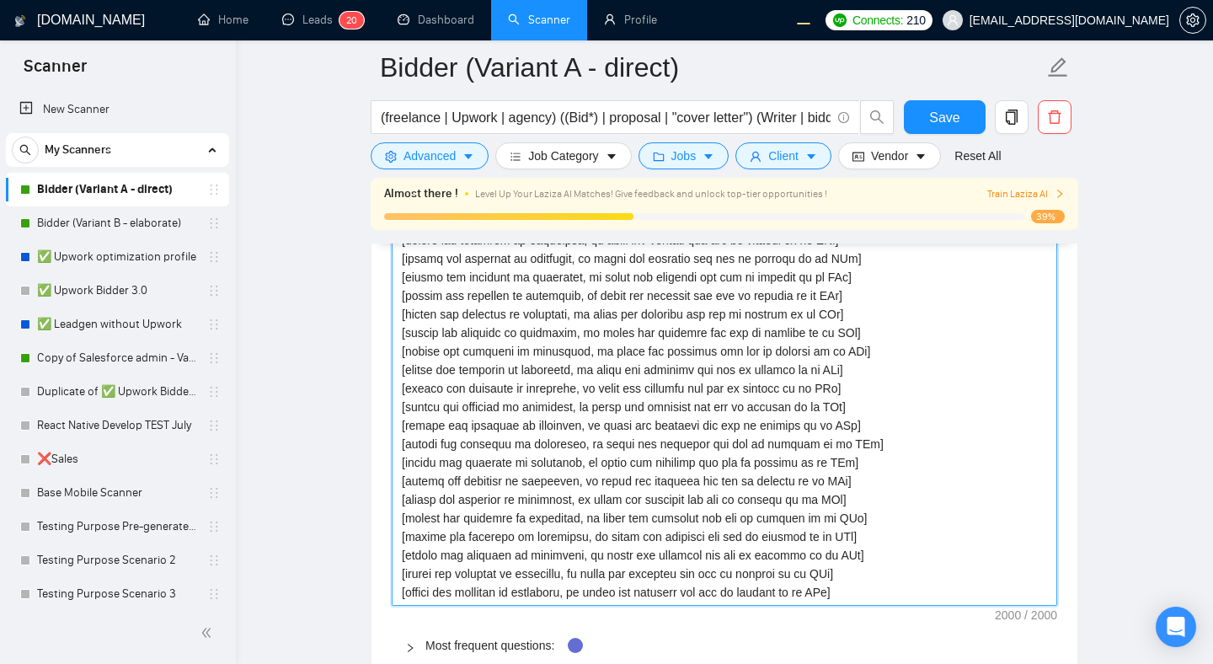
scroll to position [2715, 0]
paste textarea
type textarea "[answer the question if confident, or evade the question and ask to discuss it …"
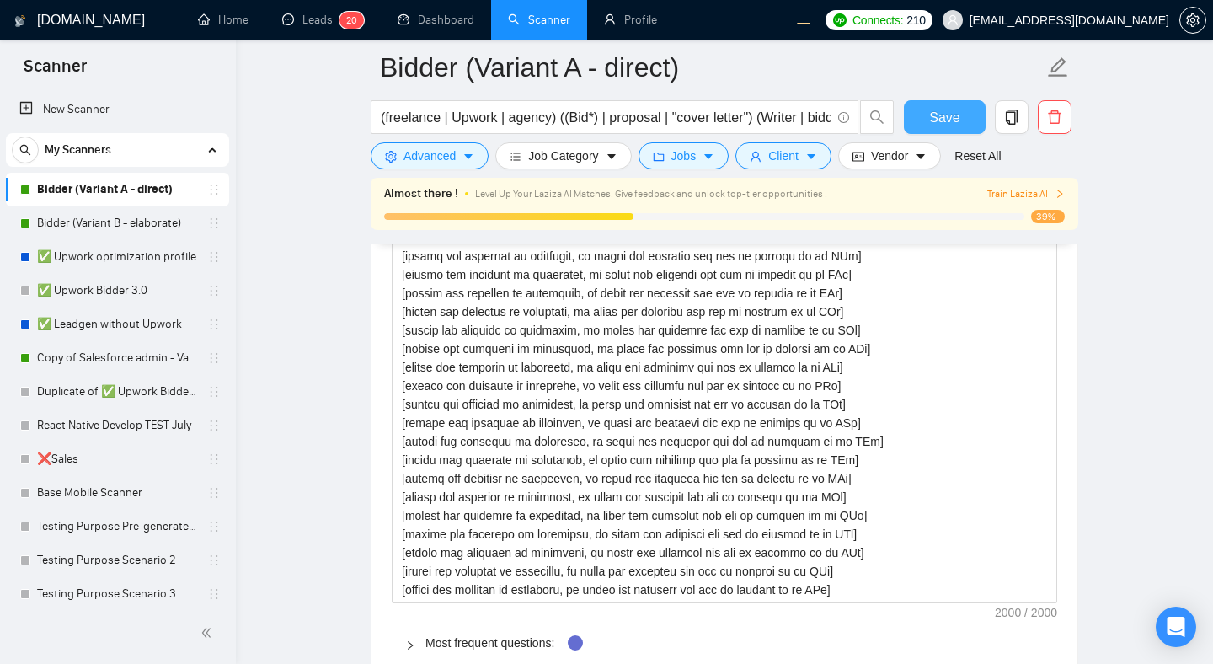
click at [941, 118] on span "Save" at bounding box center [944, 117] width 30 height 21
click at [1161, 308] on main "Bidder (Variant A - direct) (freelance | Upwork | agency) ((Bid*) | proposal | …" at bounding box center [724, 42] width 923 height 5380
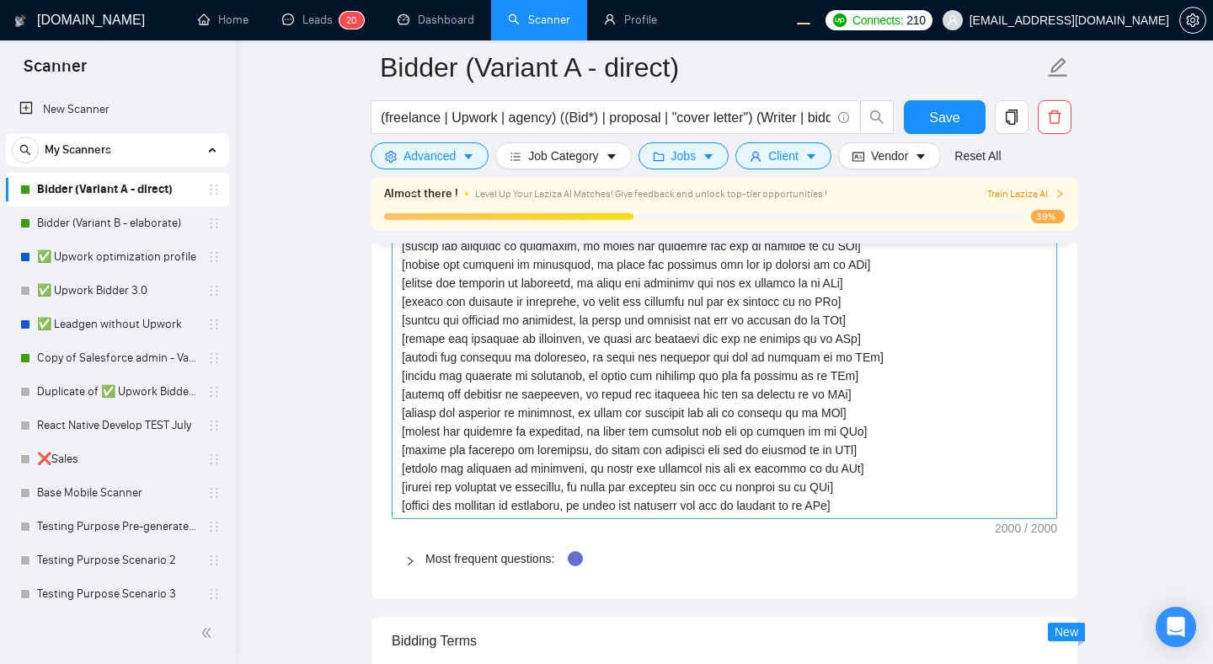
scroll to position [2811, 0]
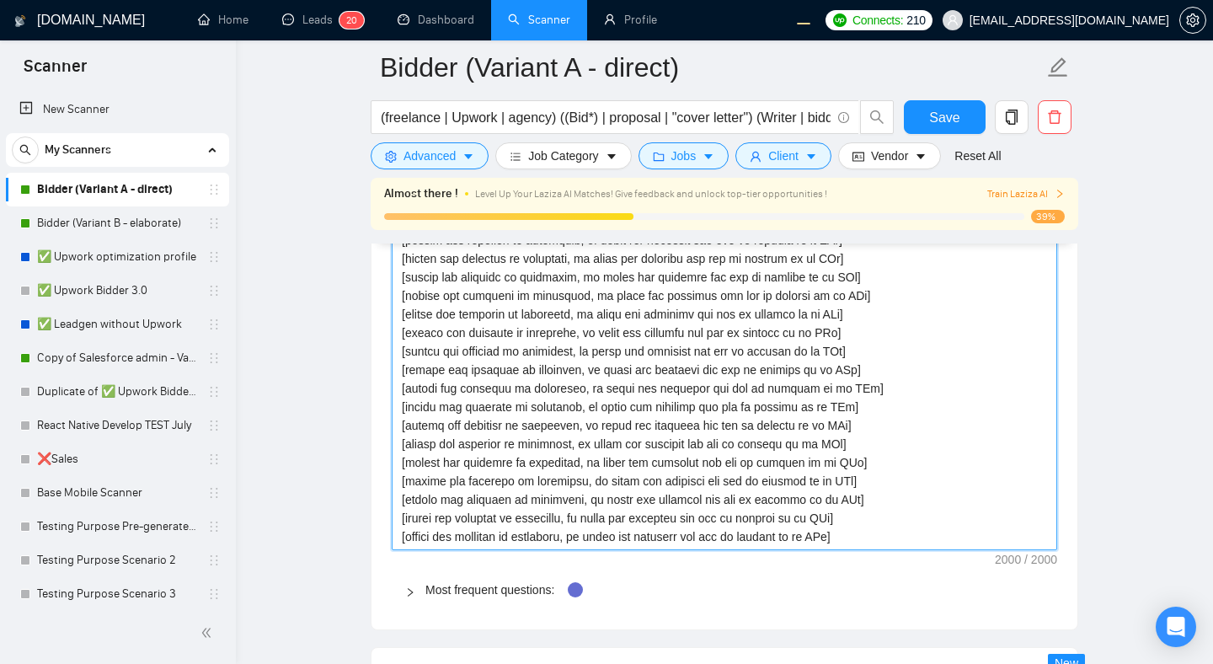
click at [953, 532] on textarea "Default answer template:" at bounding box center [725, 332] width 666 height 435
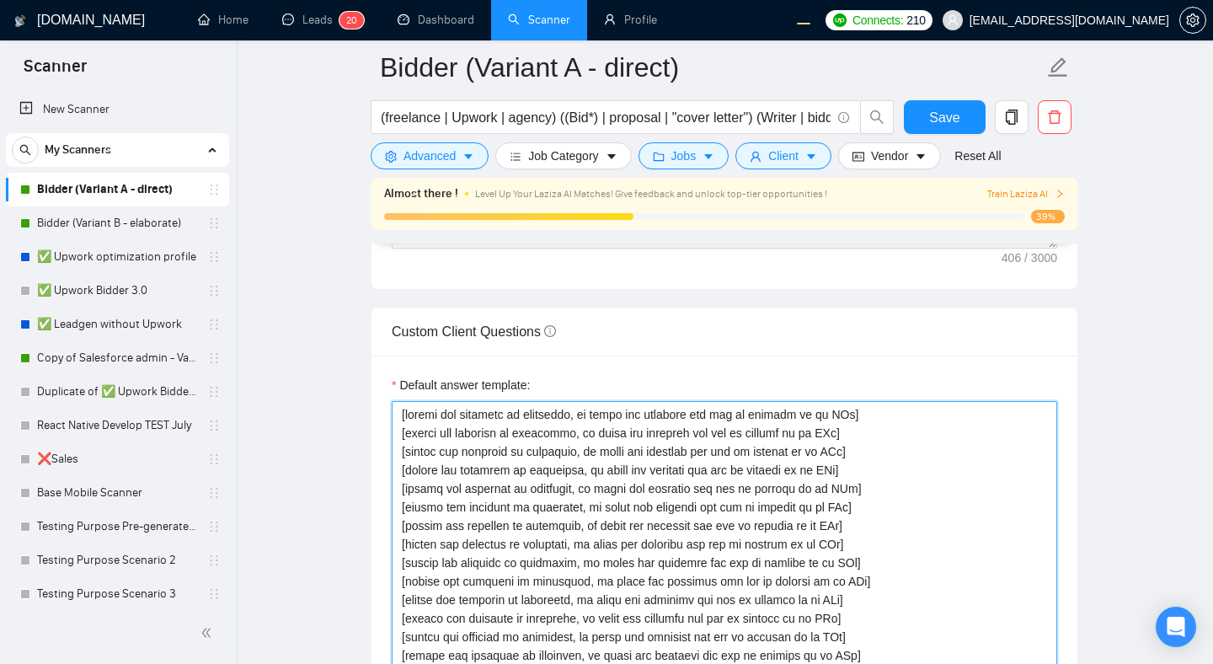
scroll to position [2477, 0]
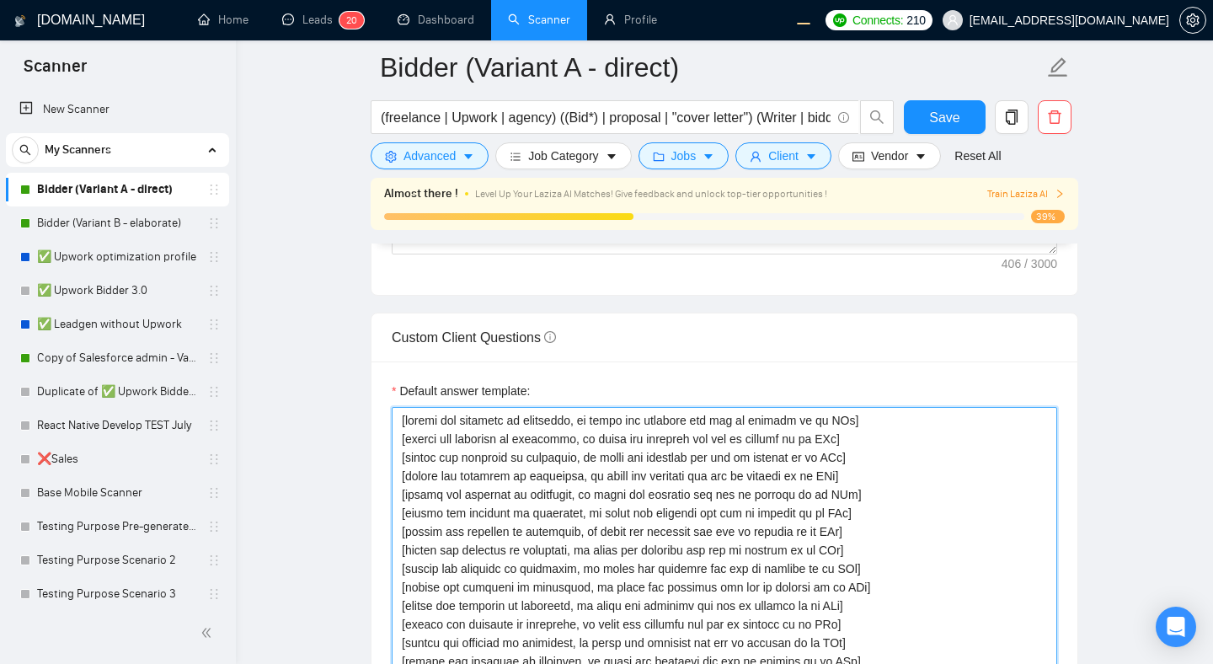
click at [402, 437] on textarea "Default answer template:" at bounding box center [725, 624] width 666 height 435
type textarea "[answer the question if confident, or evade the question and ask to discuss it …"
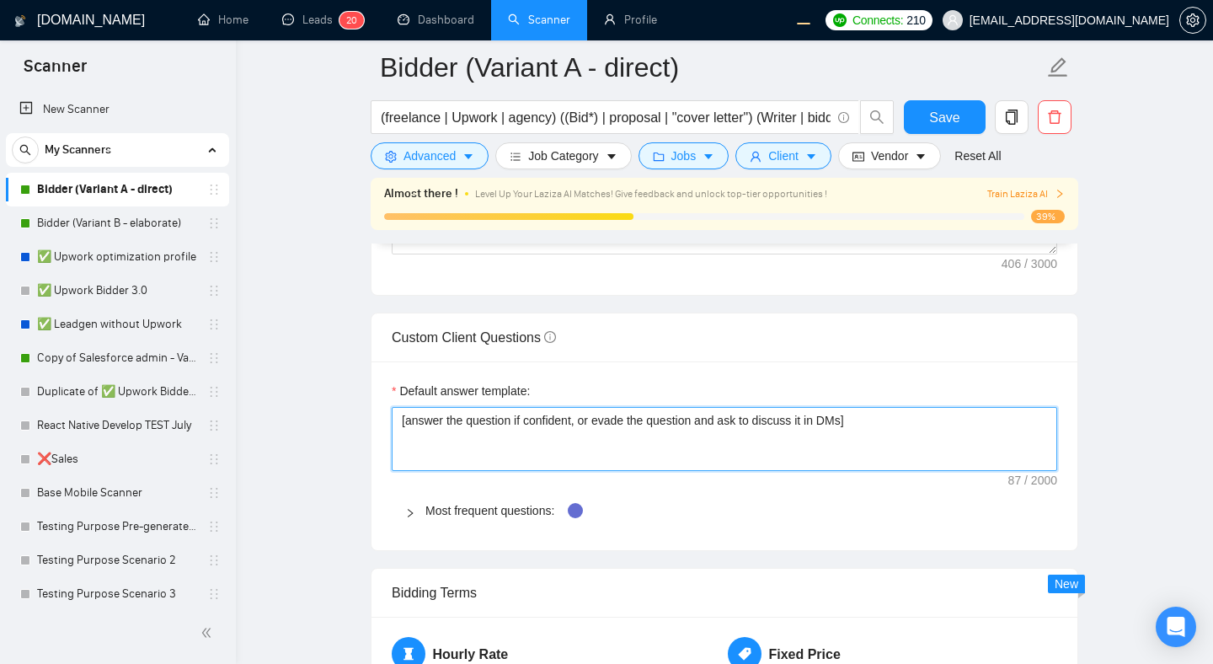
type textarea "[answer the question if confident, or evade the question and ask to discuss it …"
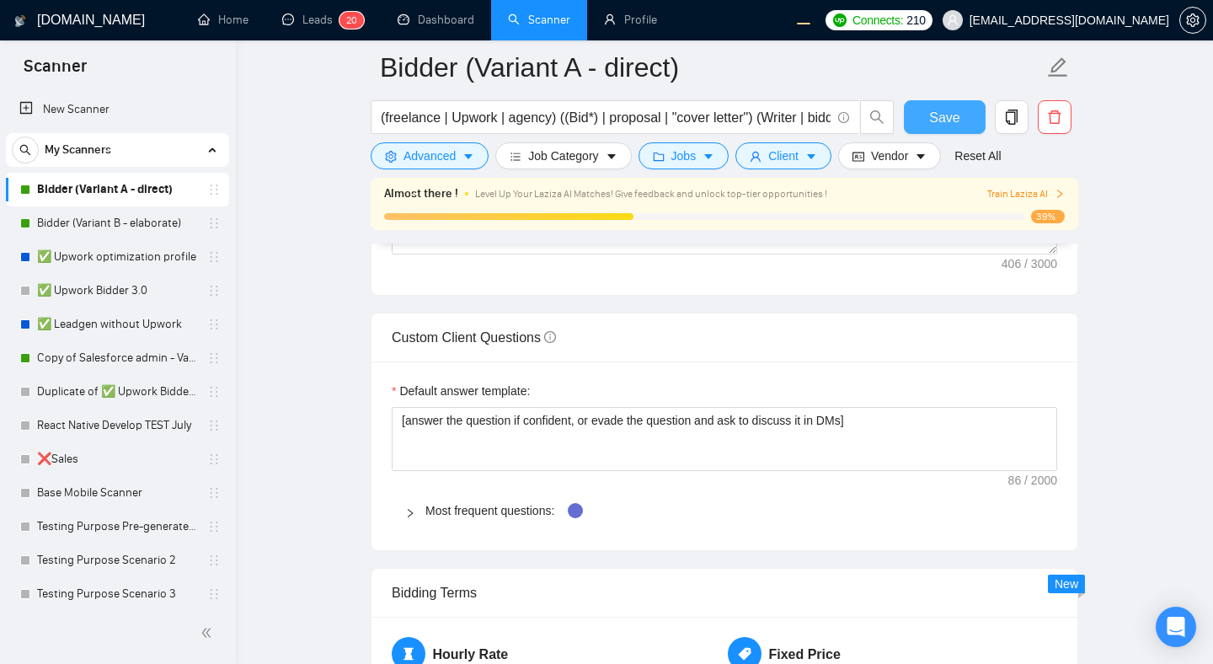
click at [927, 115] on button "Save" at bounding box center [945, 117] width 82 height 34
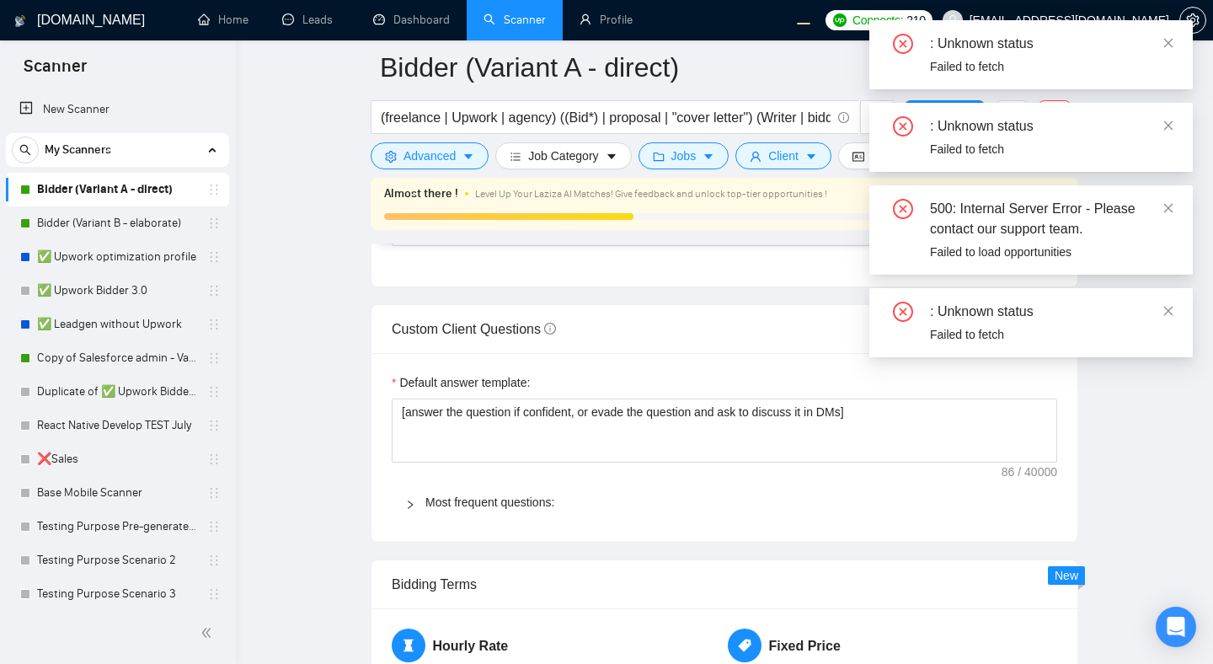
scroll to position [2477, 0]
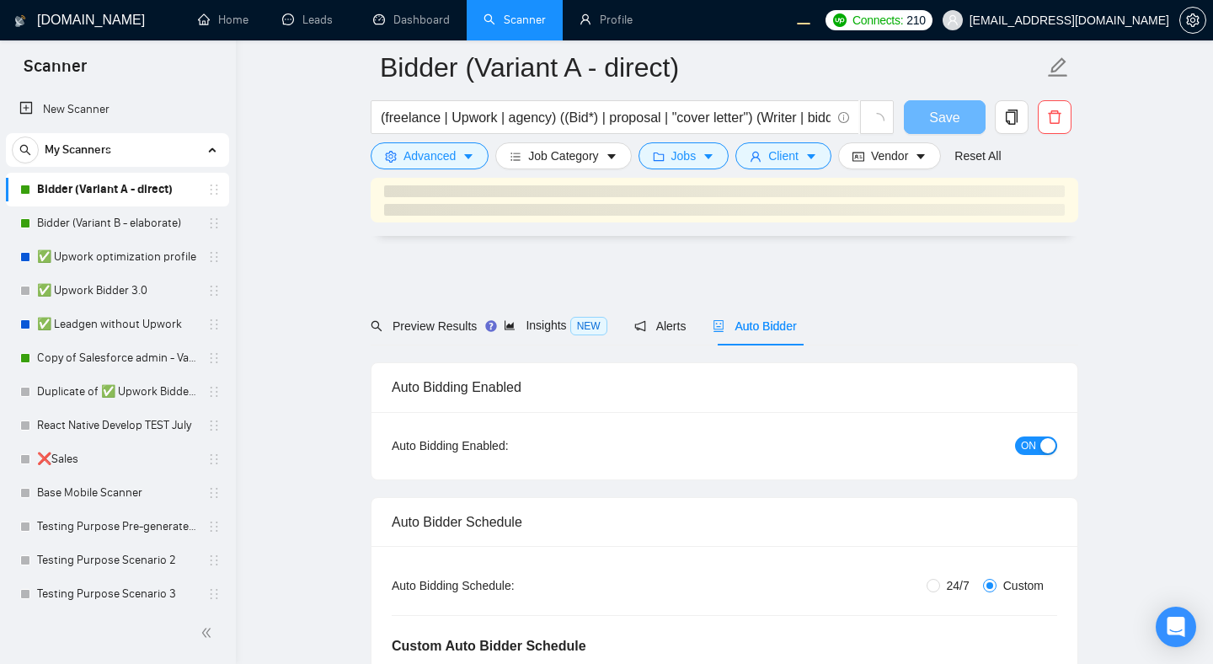
scroll to position [2477, 0]
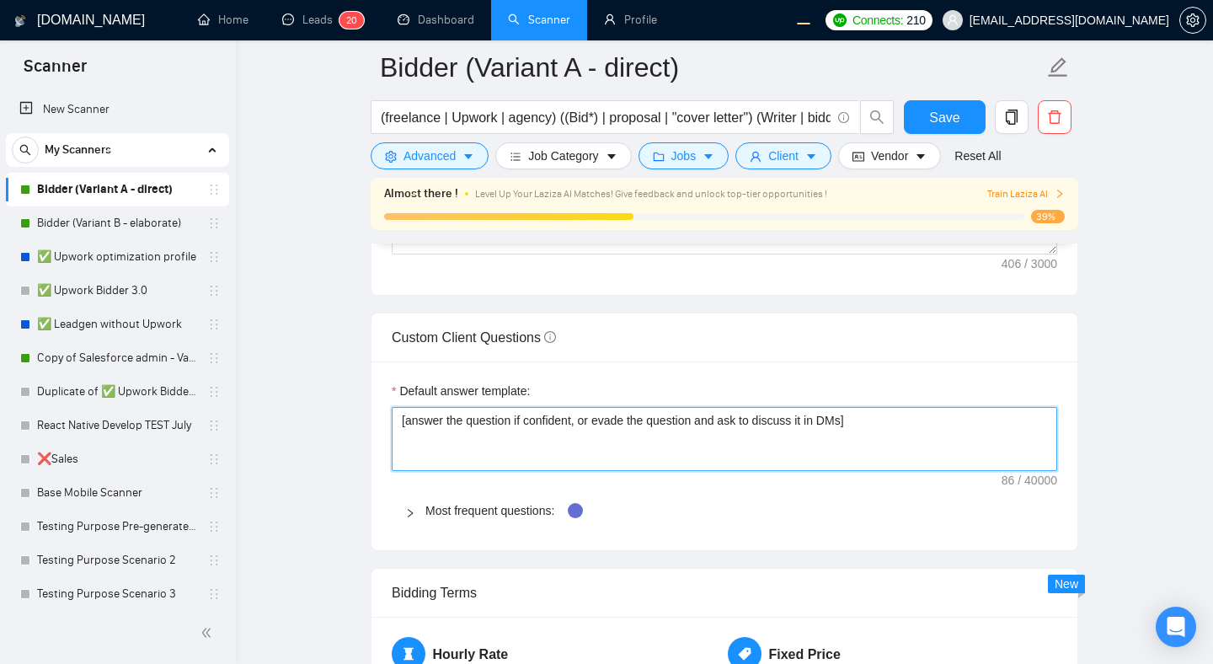
click at [899, 417] on textarea "[answer the question if confident, or evade the question and ask to discuss it …" at bounding box center [725, 439] width 666 height 64
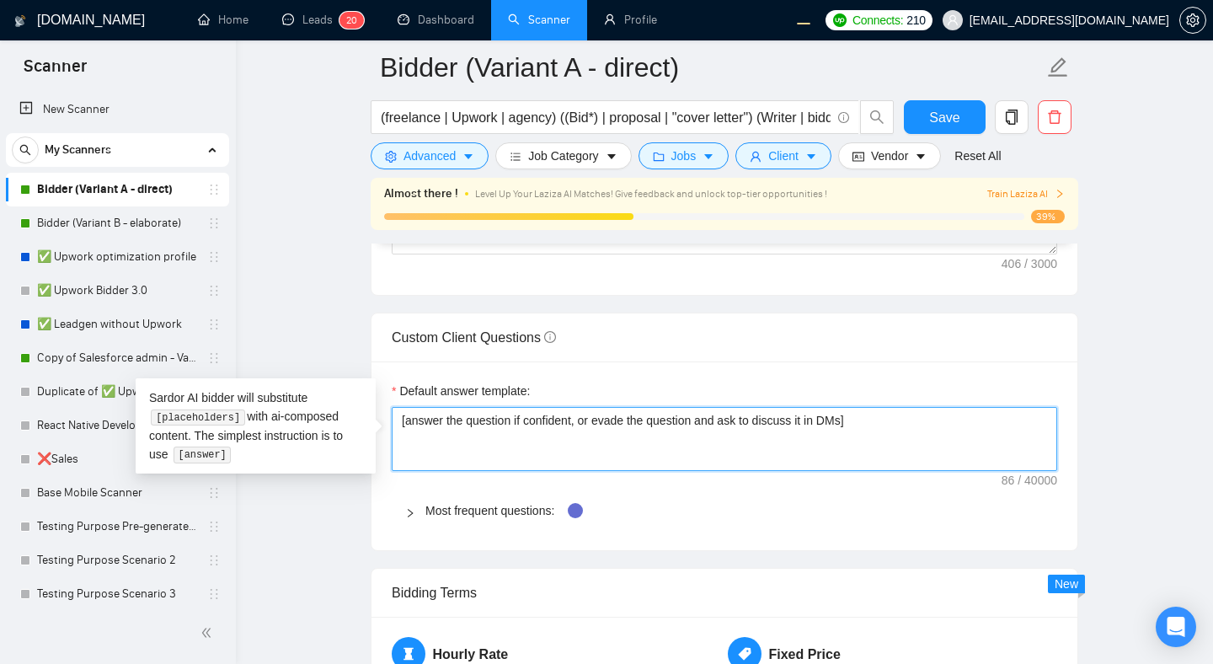
type textarea "[answer the question if confident, or evade the question and ask to discuss it …"
paste textarea "[answer the question if confident, or evade the question and ask to discuss it …"
type textarea "[answer the question if confident, or evade the question and ask to discuss it …"
paste textarea "[answer the question if confident, or evade the question and ask to discuss it …"
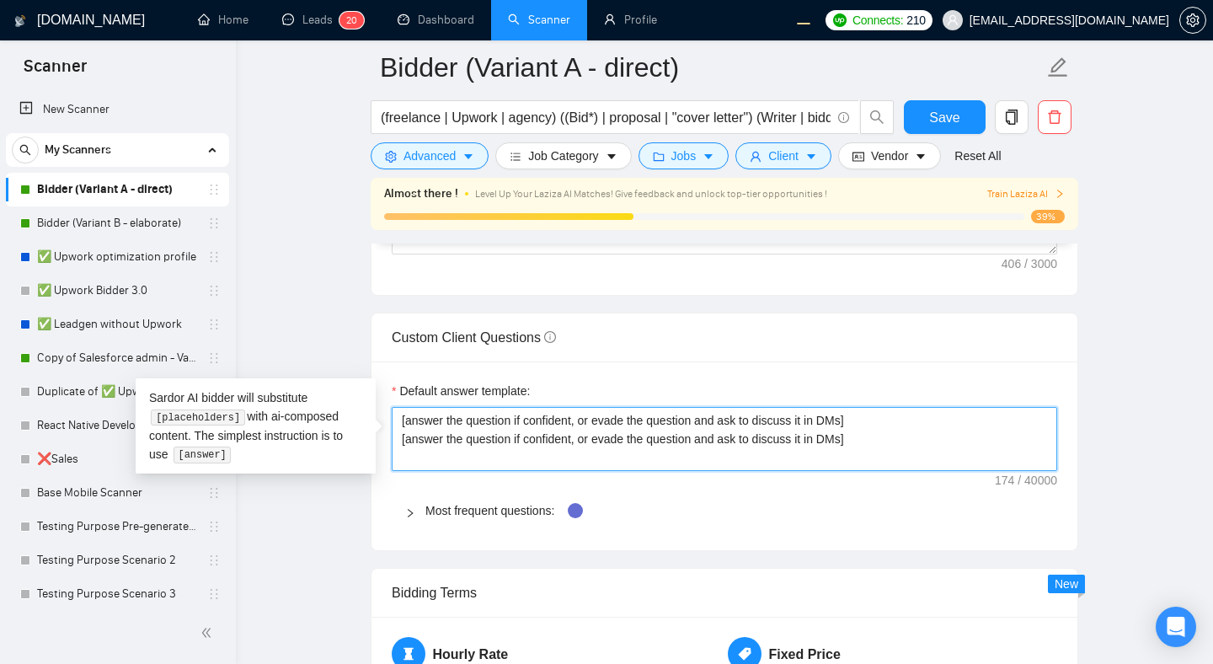
type textarea "[answer the question if confident, or evade the question and ask to discuss it …"
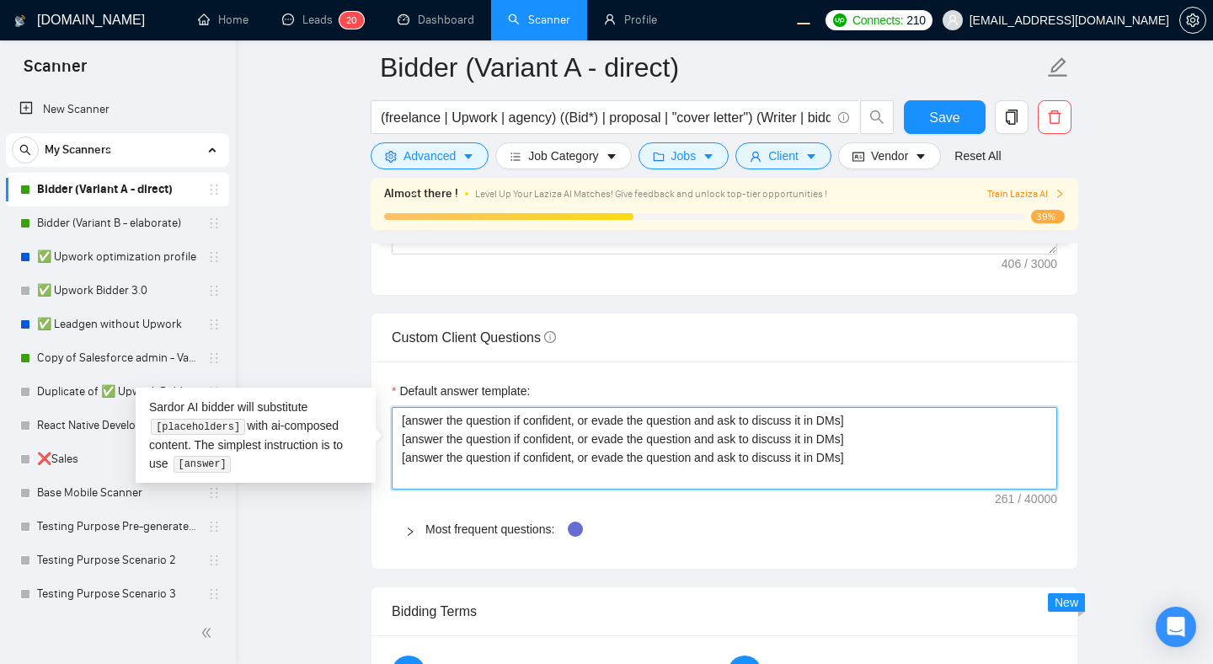
paste textarea "[answer the question if confident, or evade the question and ask to discuss it …"
type textarea "[answer the question if confident, or evade the question and ask to discuss it …"
paste textarea "[answer the question if confident, or evade the question and ask to discuss it …"
type textarea "[answer the question if confident, or evade the question and ask to discuss it …"
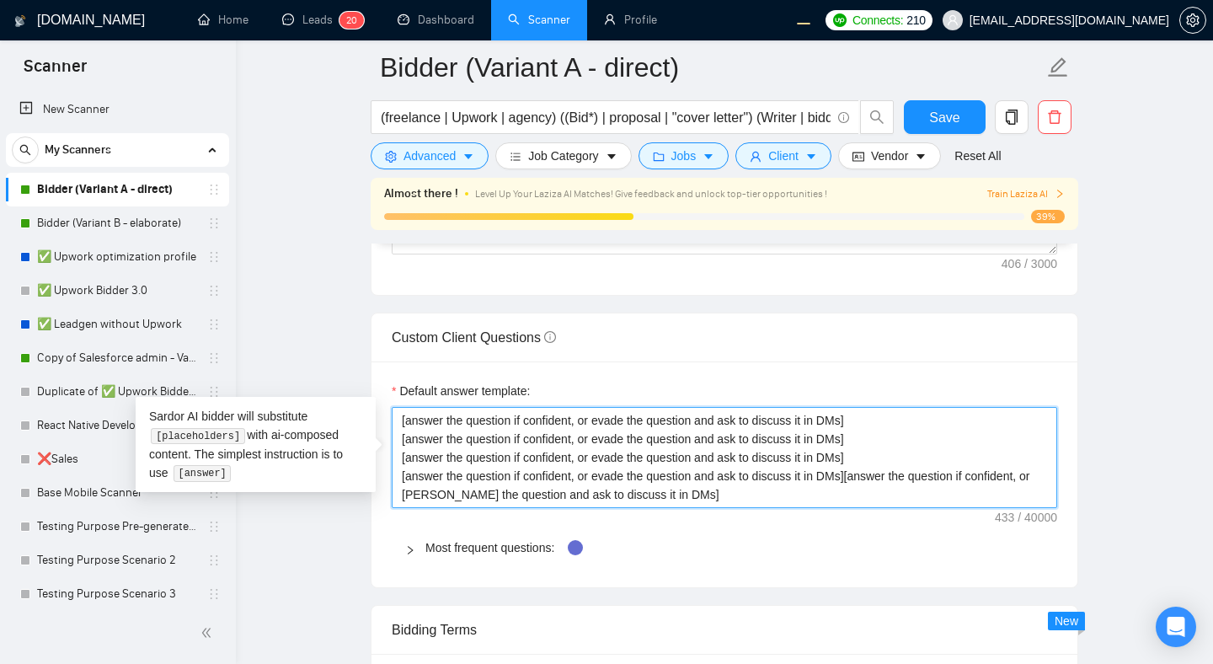
type textarea "[answer the question if confident, or evade the question and ask to discuss it …"
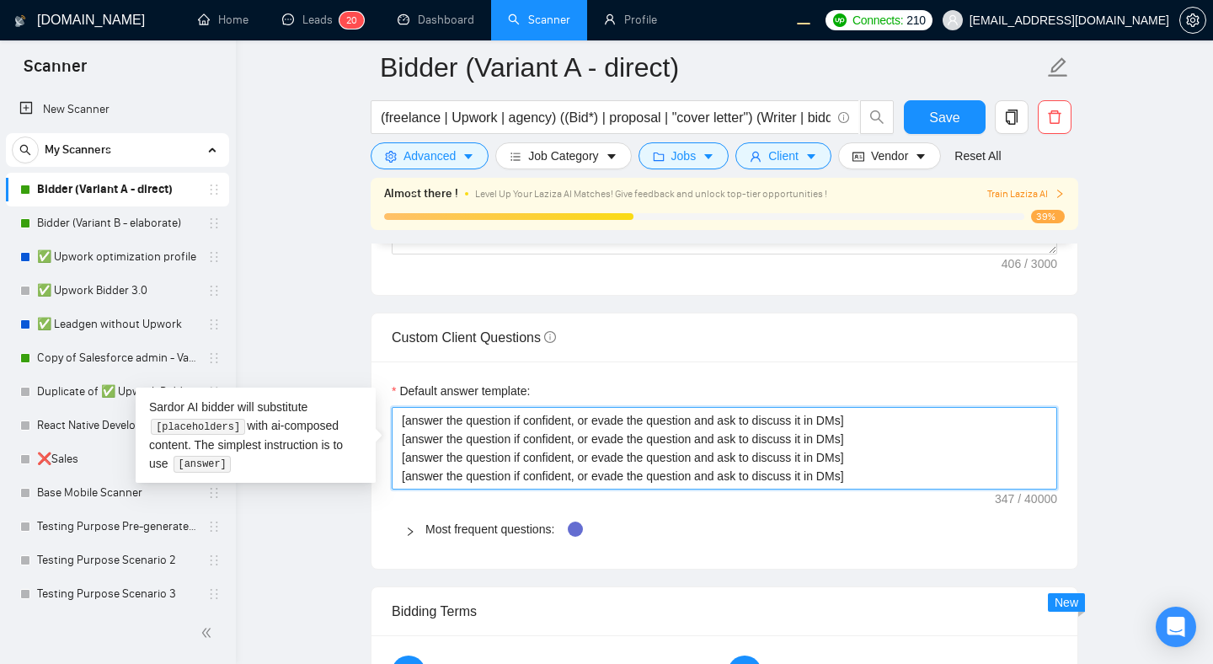
type textarea "[answer the question if confident, or evade the question and ask to discuss it …"
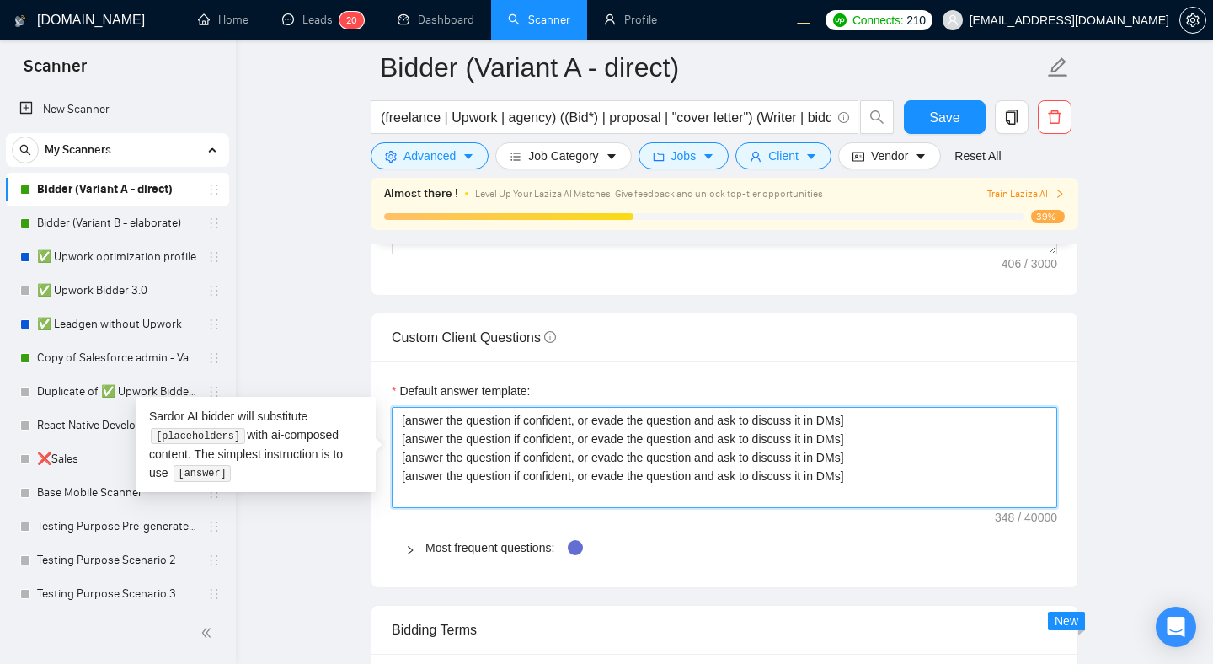
paste textarea "[answer the question if confident, or evade the question and ask to discuss it …"
type textarea "[answer the question if confident, or evade the question and ask to discuss it …"
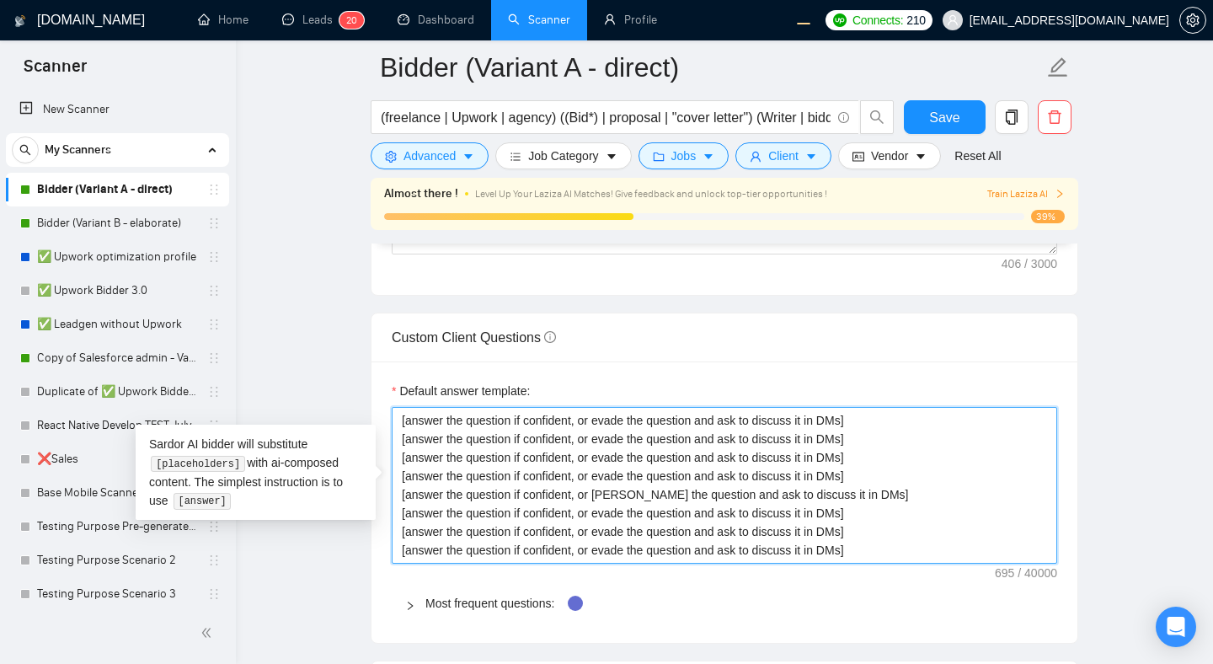
type textarea "[answer the question if confident, or evade the question and ask to discuss it …"
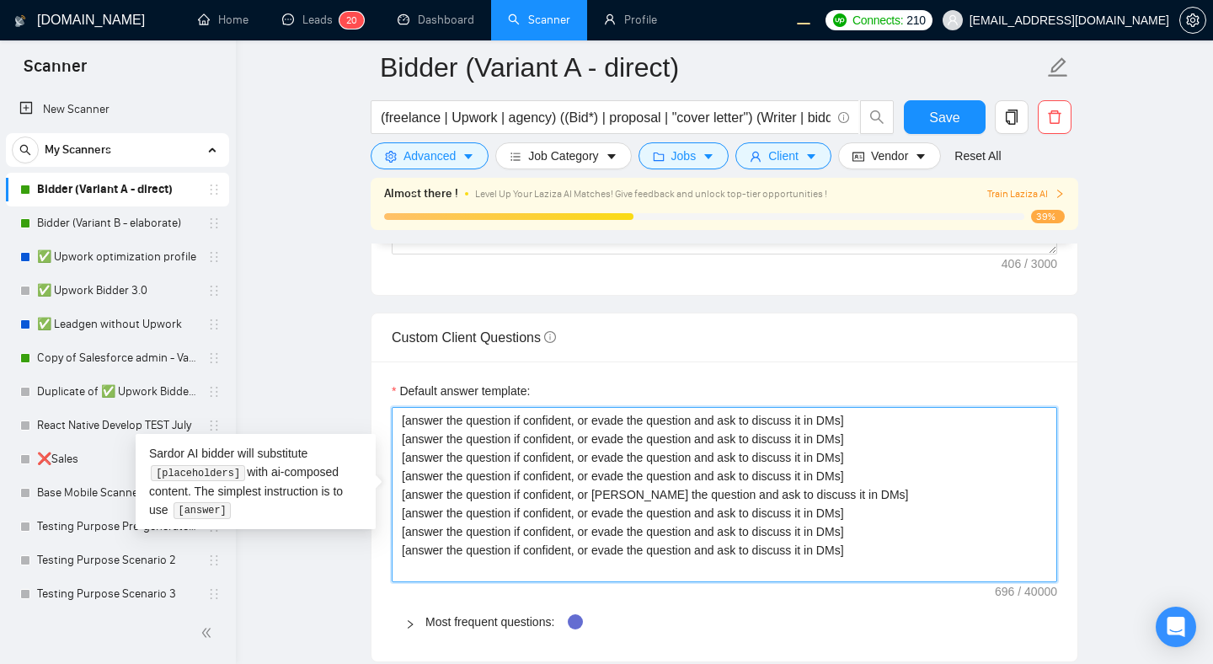
paste textarea "[answer the question if confident, or evade the question and ask to discuss it …"
type textarea "[answer the question if confident, or evade the question and ask to discuss it …"
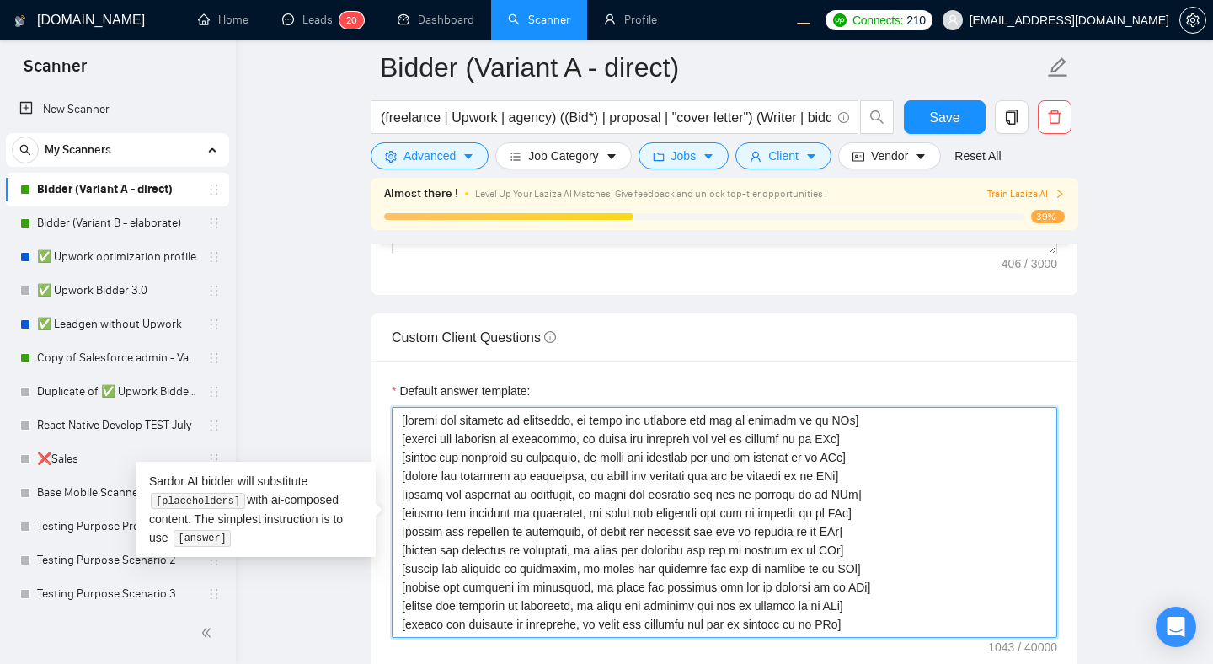
type textarea "[answer the question if confident, or evade the question and ask to discuss it …"
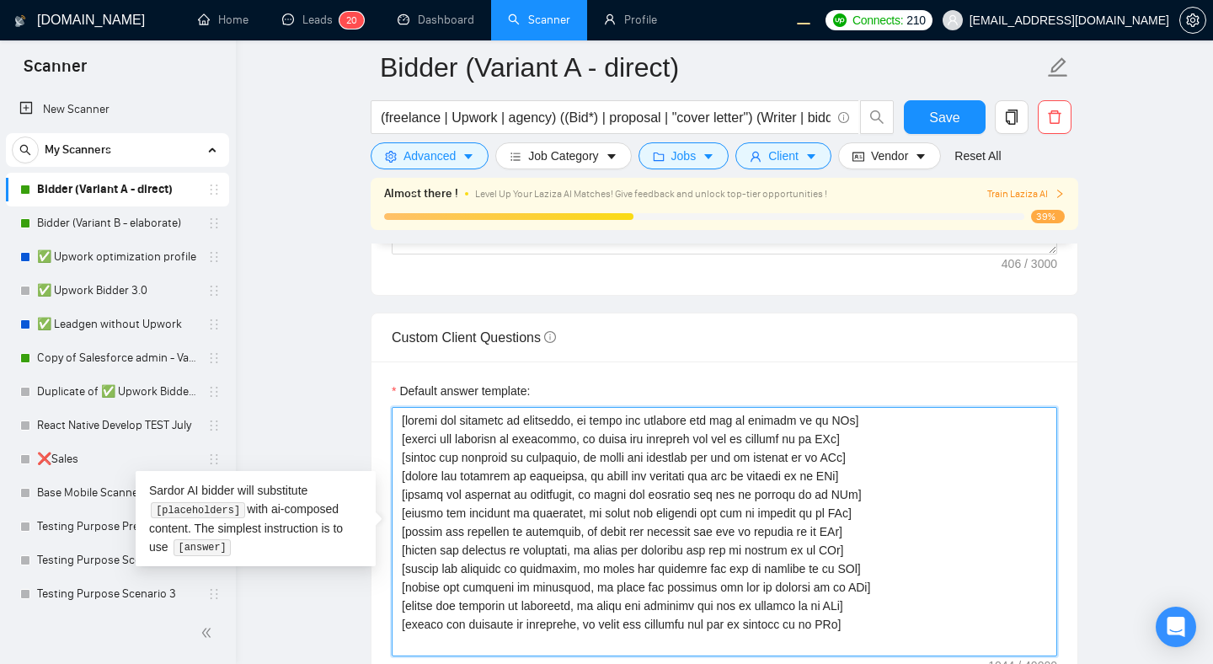
paste textarea "[answer the question if confident, or evade the question and ask to discuss it …"
type textarea "[answer the question if confident, or evade the question and ask to discuss it …"
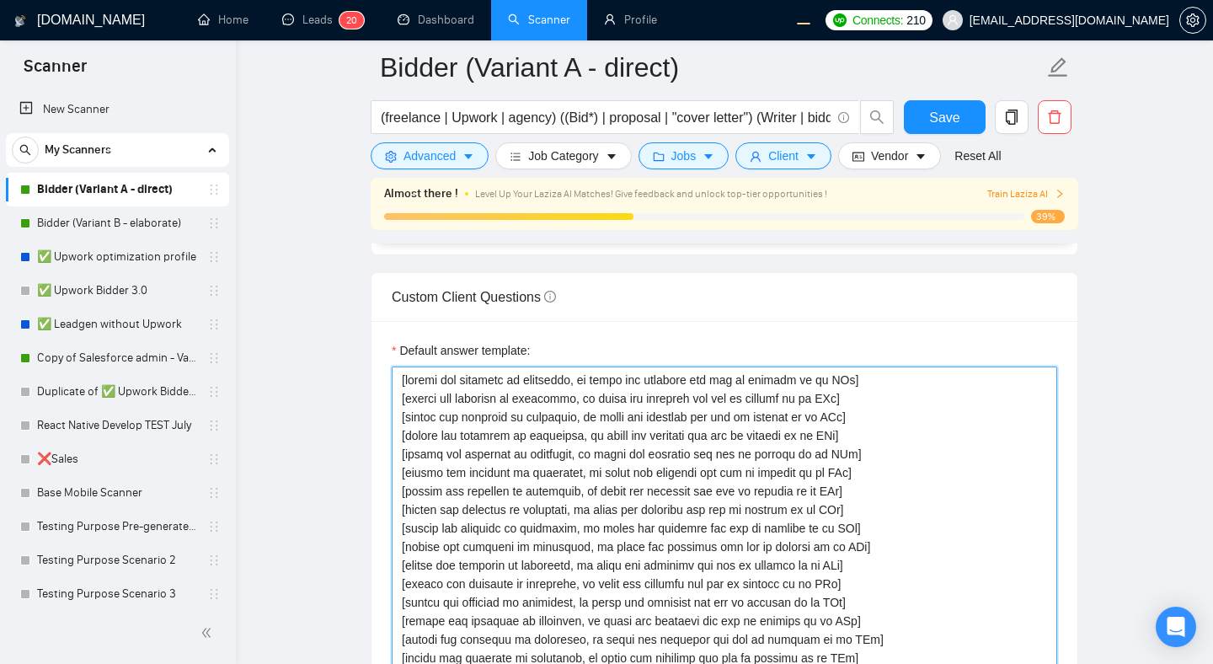
type textarea "[answer the question if confident, or evade the question and ask to discuss it …"
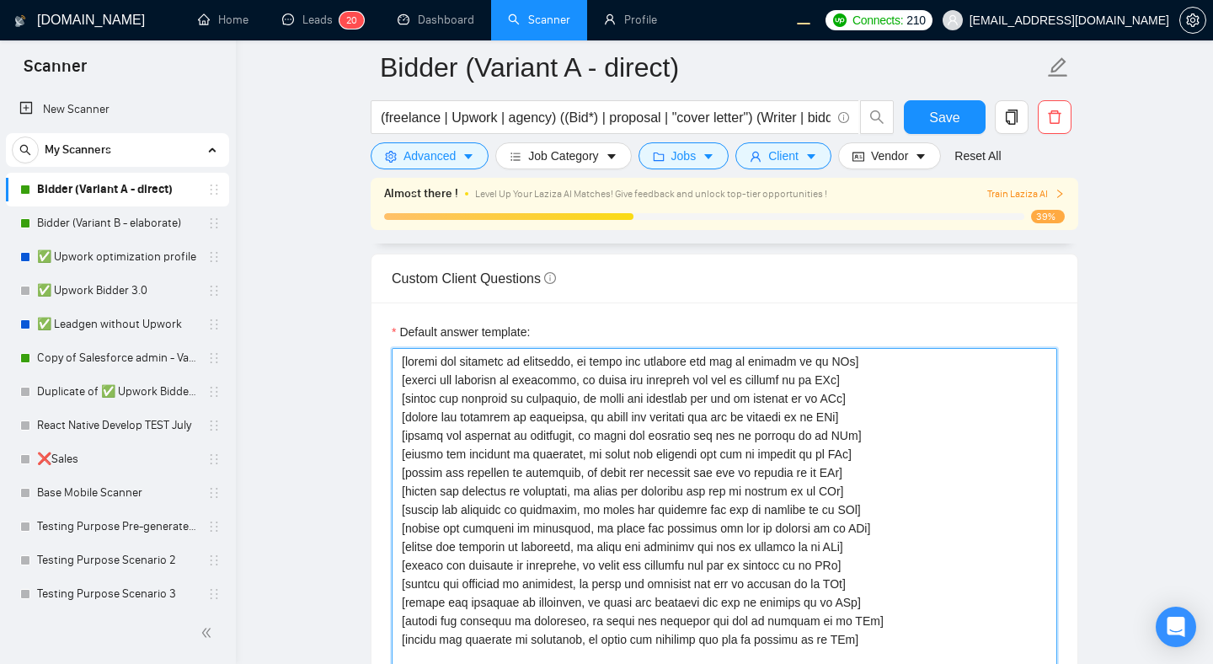
paste textarea "[answer the question if confident, or evade the question and ask to discuss it …"
type textarea "[answer the question if confident, or evade the question and ask to discuss it …"
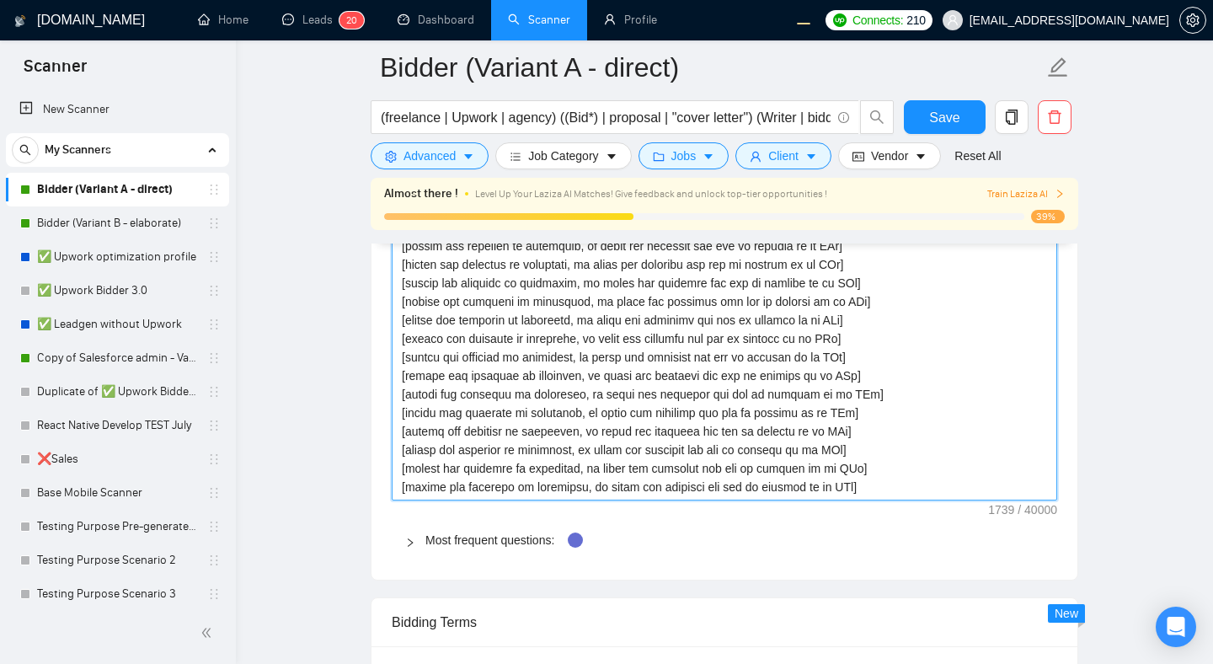
scroll to position [2802, 0]
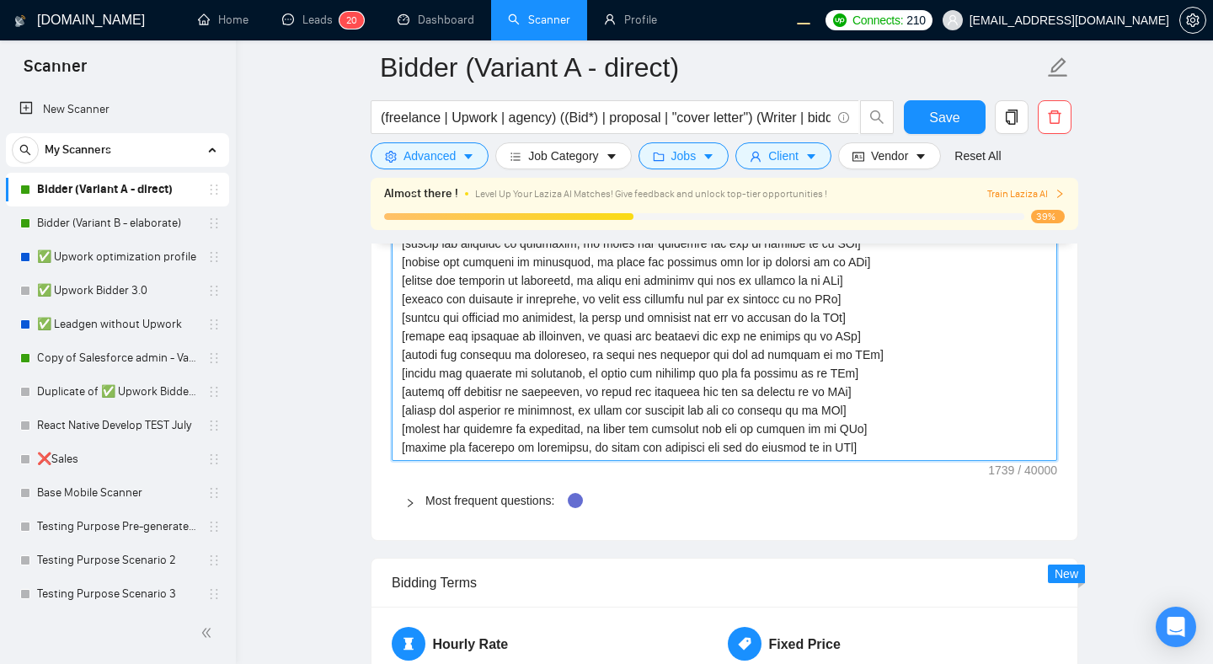
type textarea "[answer the question if confident, or evade the question and ask to discuss it …"
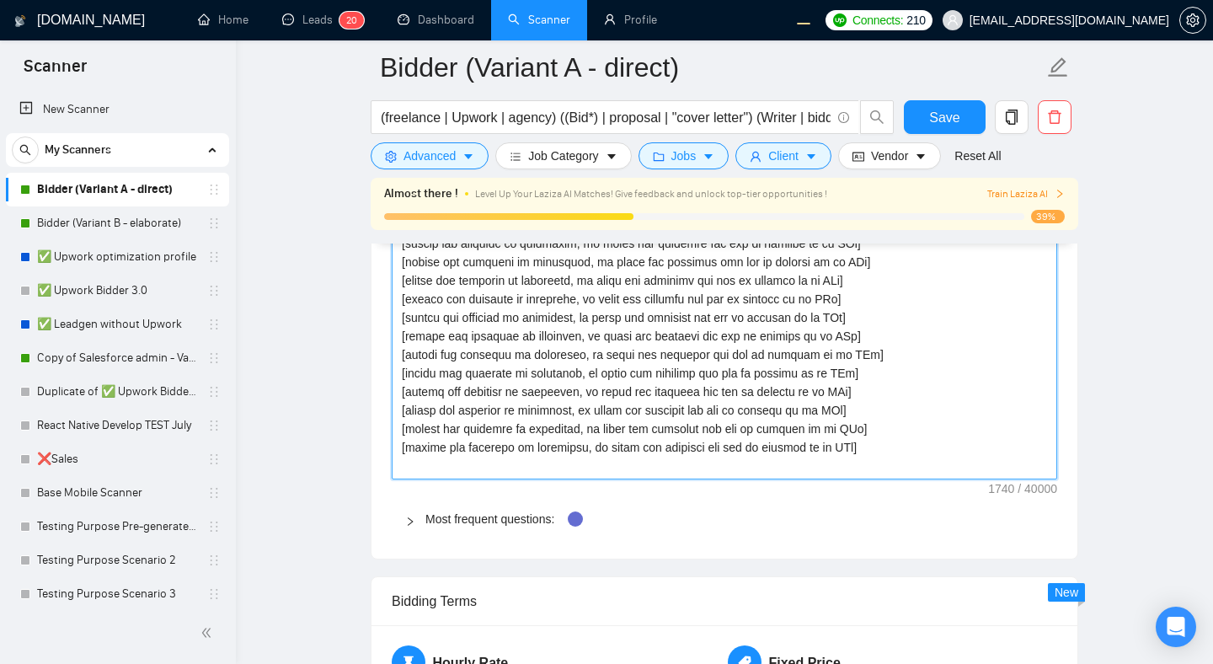
paste textarea "[answer the question if confident, or evade the question and ask to discuss it …"
type textarea "[answer the question if confident, or evade the question and ask to discuss it …"
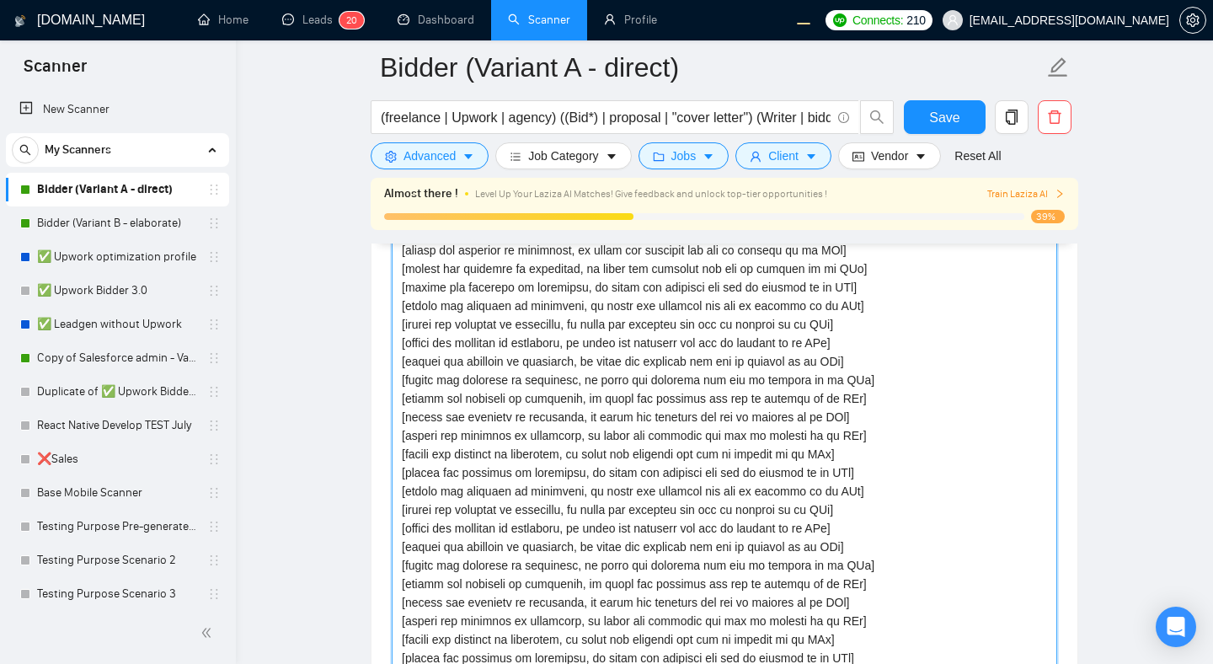
type textarea "[answer the question if confident, or evade the question and ask to discuss it …"
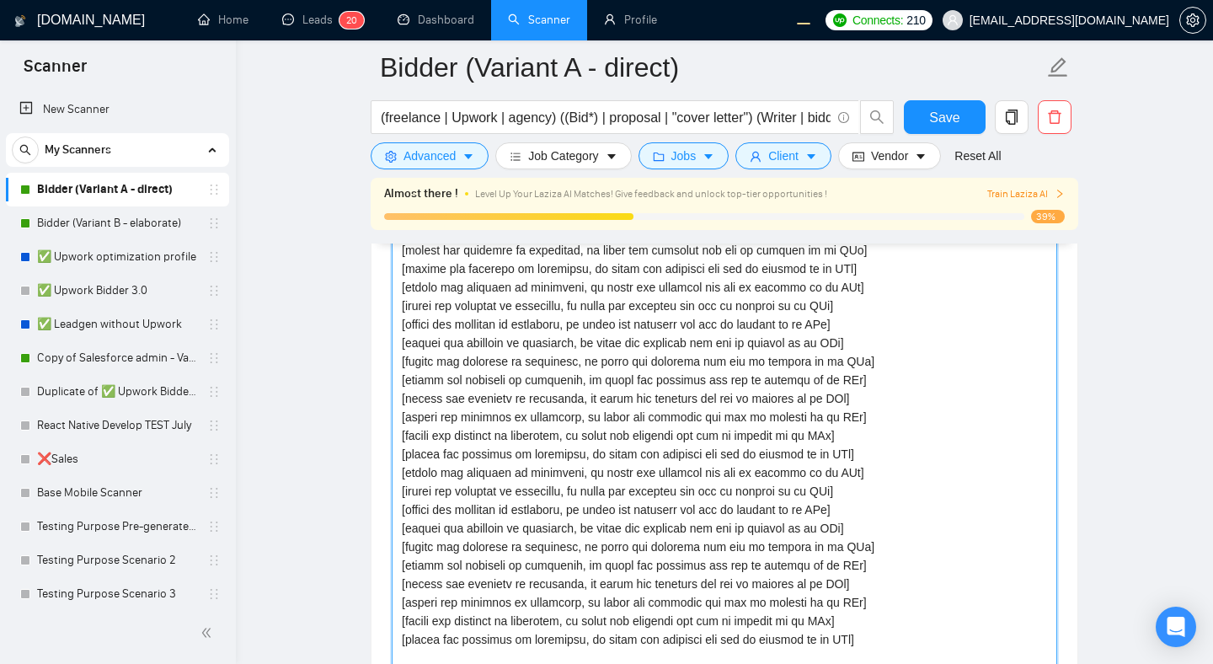
paste textarea "[answer the question if confident, or evade the question and ask to discuss it …"
type textarea "[answer the question if confident, or evade the question and ask to discuss it …"
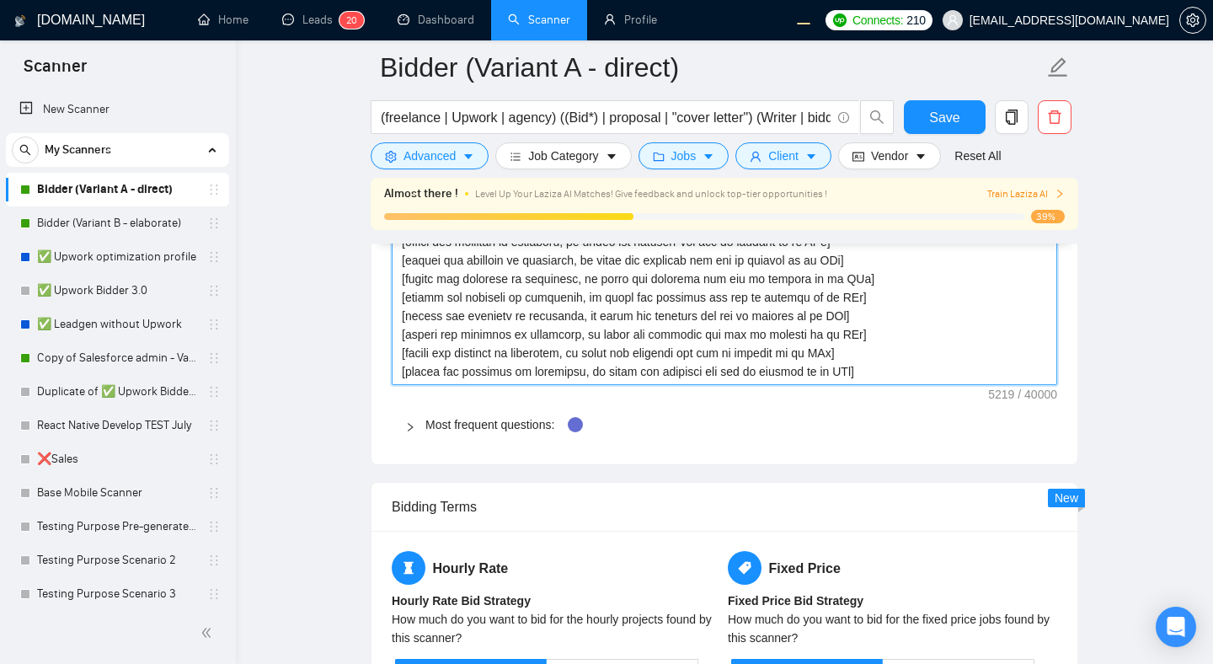
type textarea "[answer the question if confident, or evade the question and ask to discuss it …"
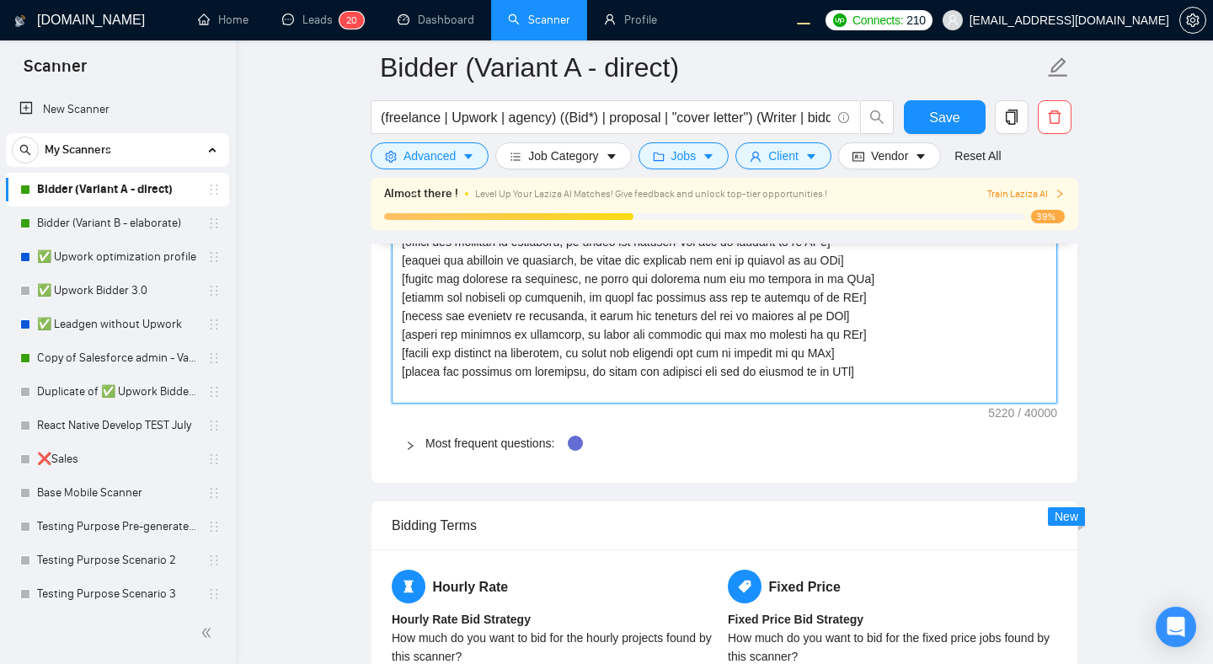
paste textarea "[answer the question if confident, or evade the question and ask to discuss it …"
type textarea "[answer the question if confident, or evade the question and ask to discuss it …"
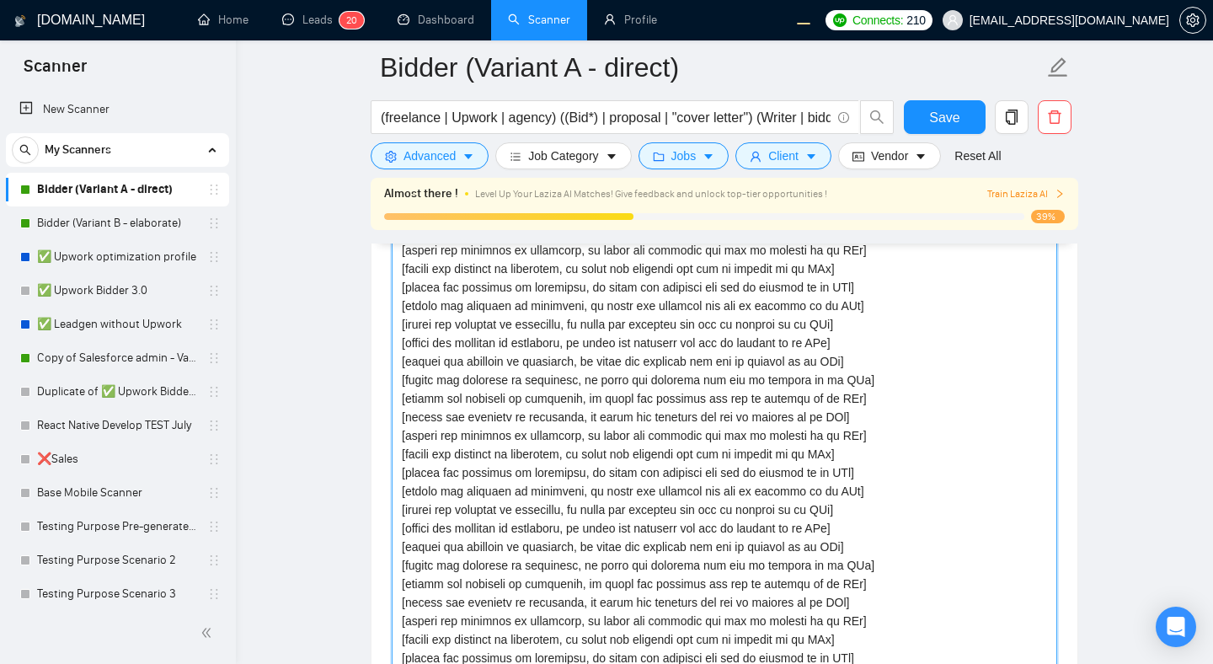
type textarea "[answer the question if confident, or evade the question and ask to discuss it …"
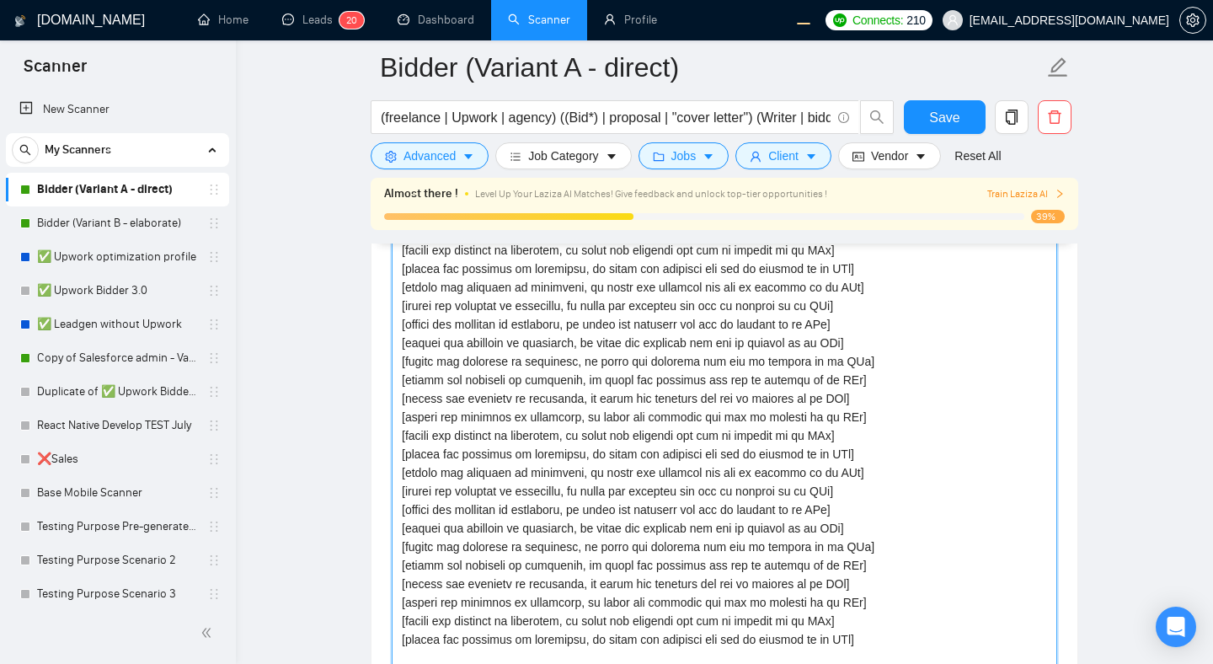
paste textarea "[answer the question if confident, or evade the question and ask to discuss it …"
type textarea "[answer the question if confident, or evade the question and ask to discuss it …"
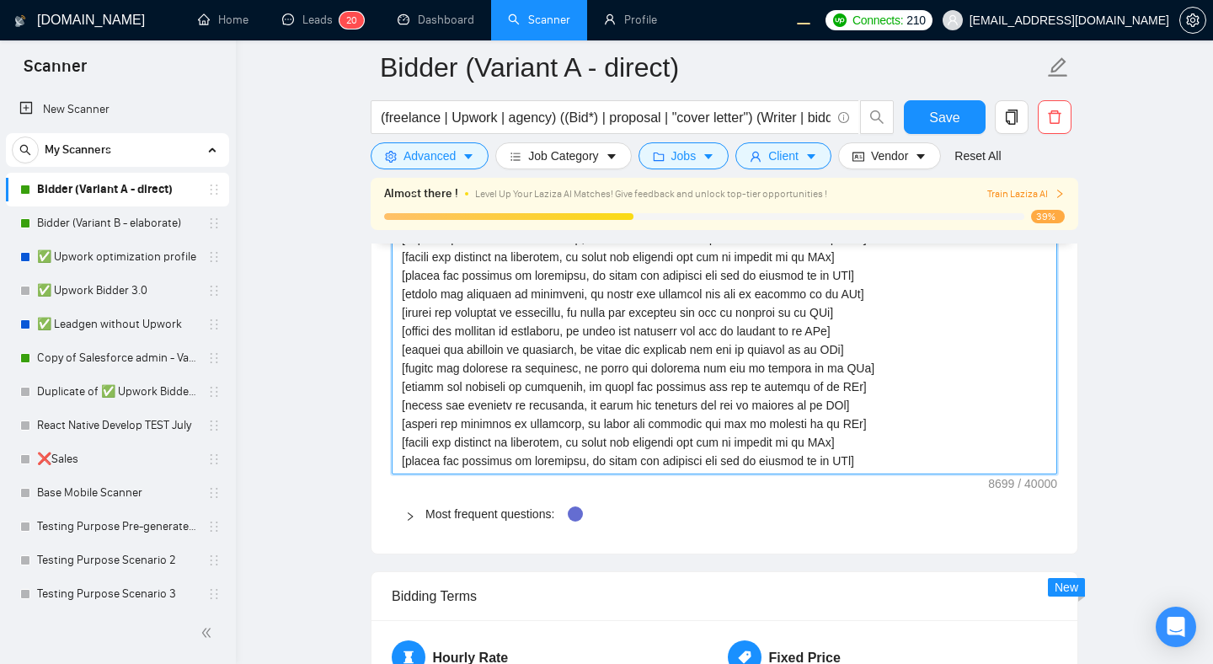
scroll to position [4290, 0]
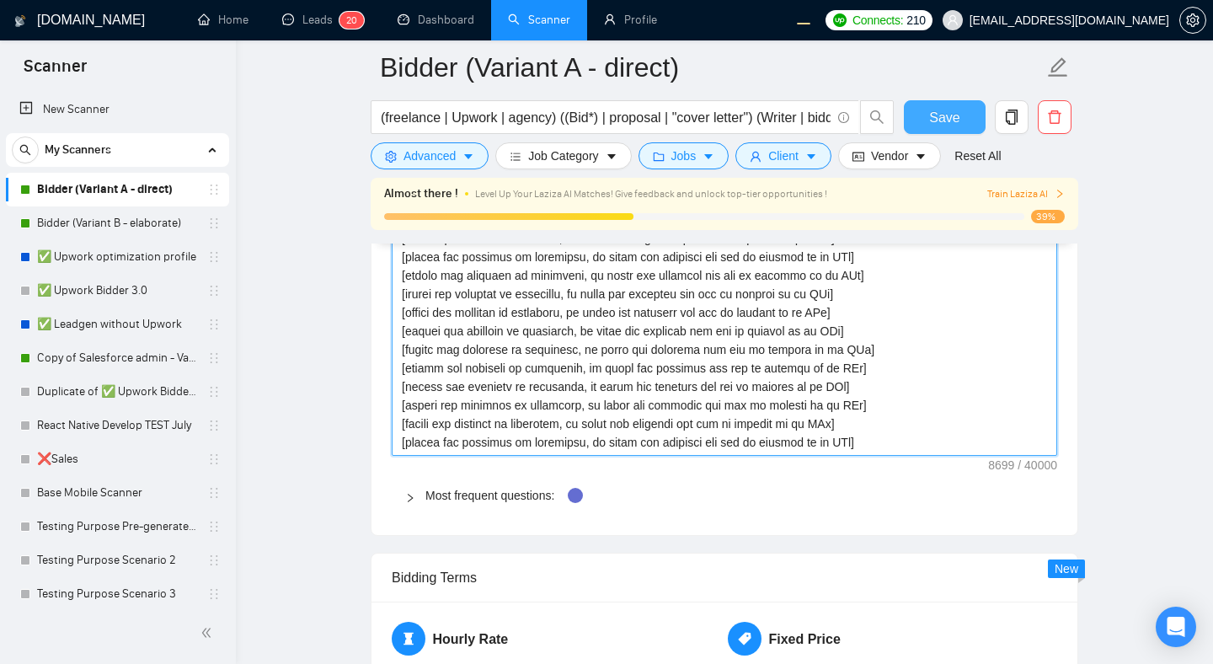
type textarea "[answer the question if confident, or evade the question and ask to discuss it …"
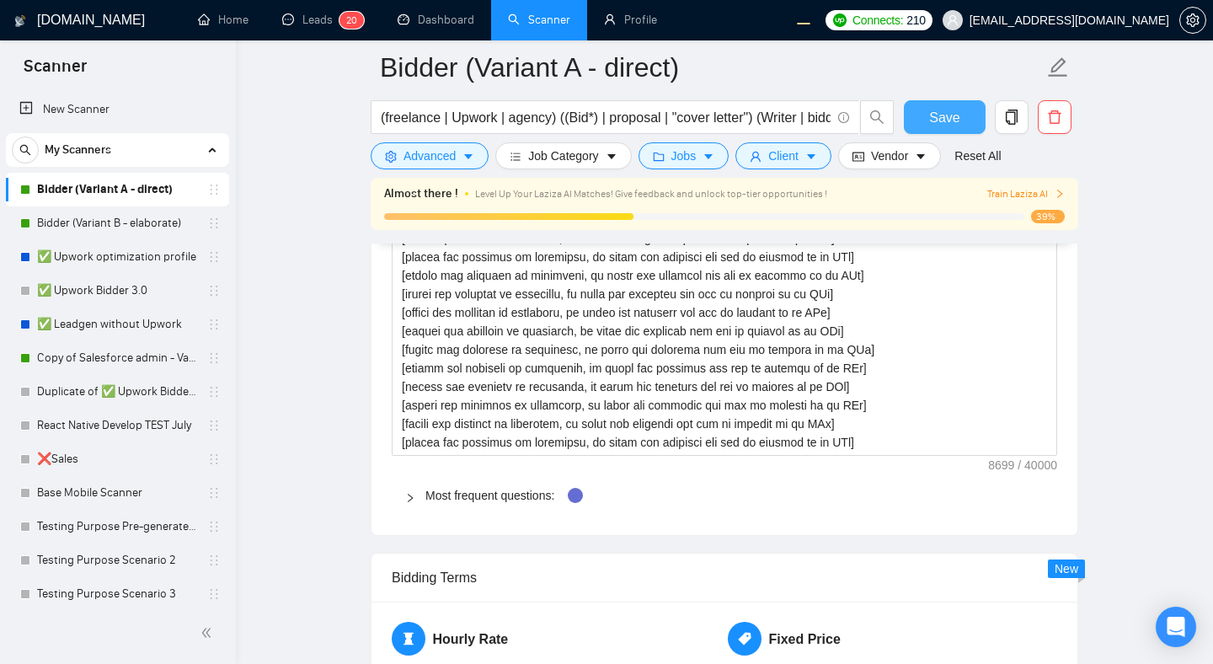
click at [949, 127] on span "Save" at bounding box center [944, 117] width 30 height 21
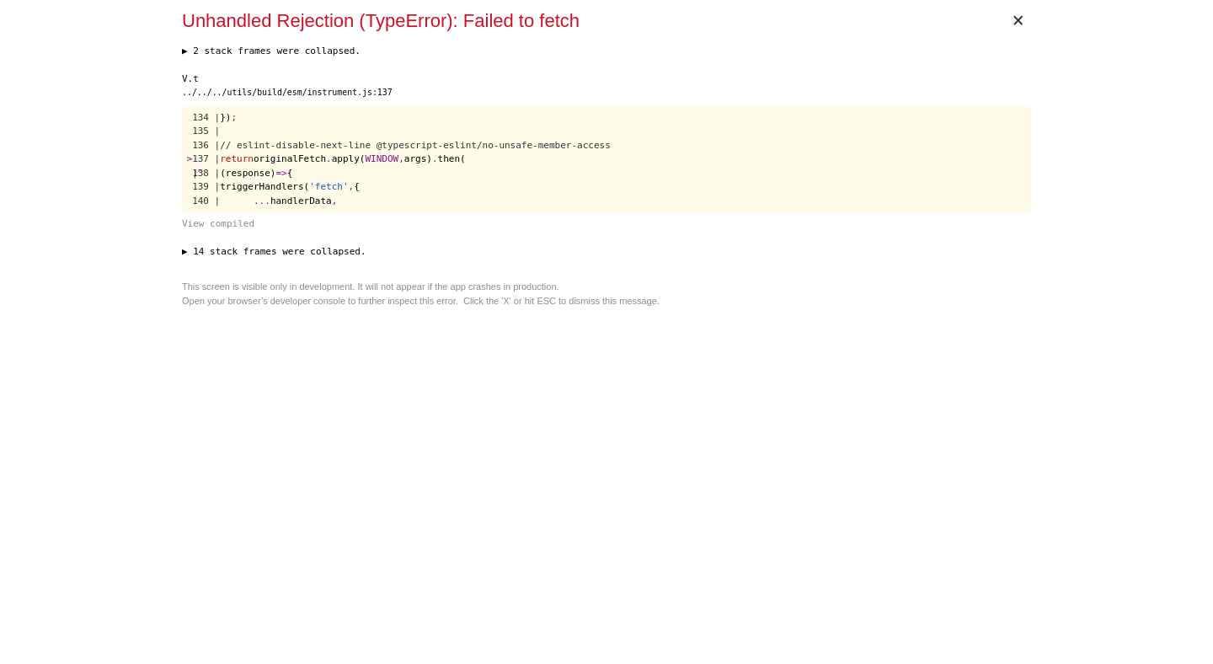
scroll to position [0, 0]
click at [712, 104] on div "V.t ../../../utils/build/esm/instrument.js:137 134 | }) ; 135 | 136 | // eslint…" at bounding box center [606, 151] width 849 height 159
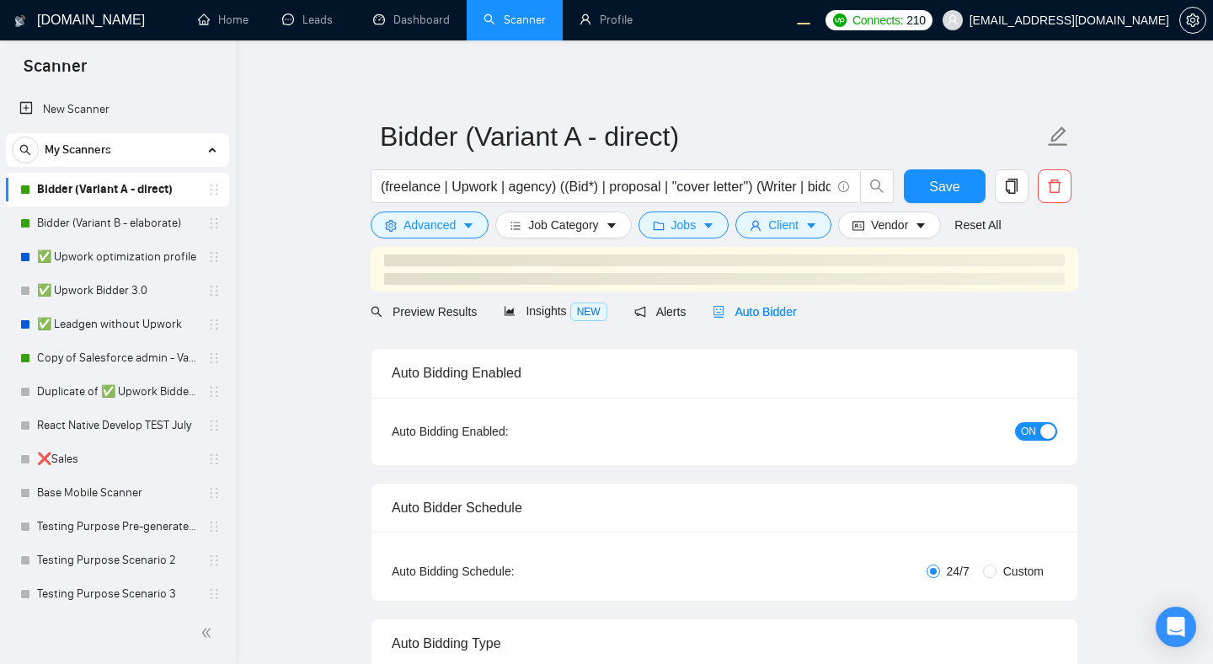
radio input "false"
radio input "true"
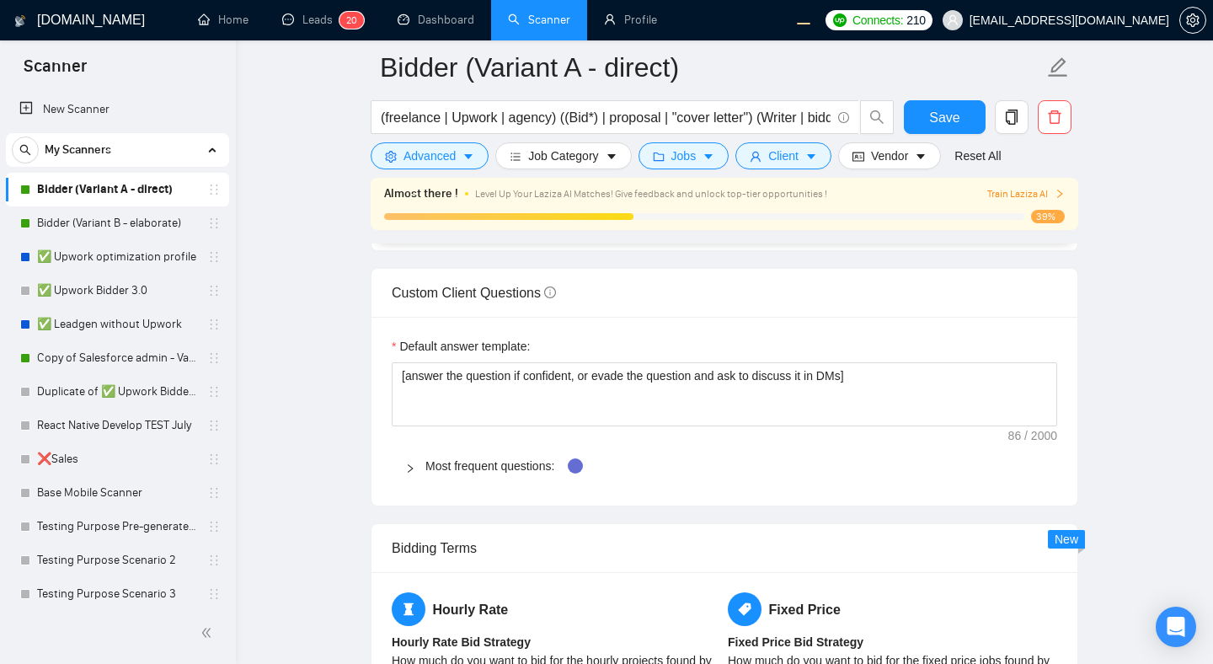
scroll to position [2547, 0]
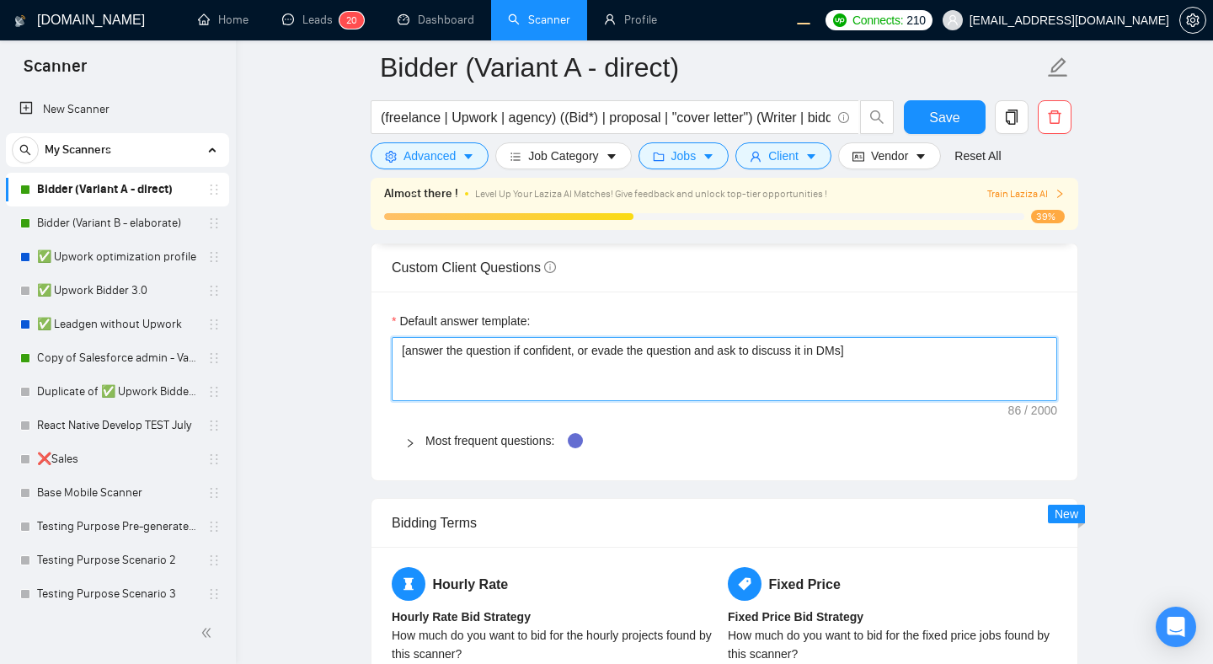
click at [702, 344] on textarea "[answer the question if confident, or evade the question and ask to discuss it …" at bounding box center [725, 369] width 666 height 64
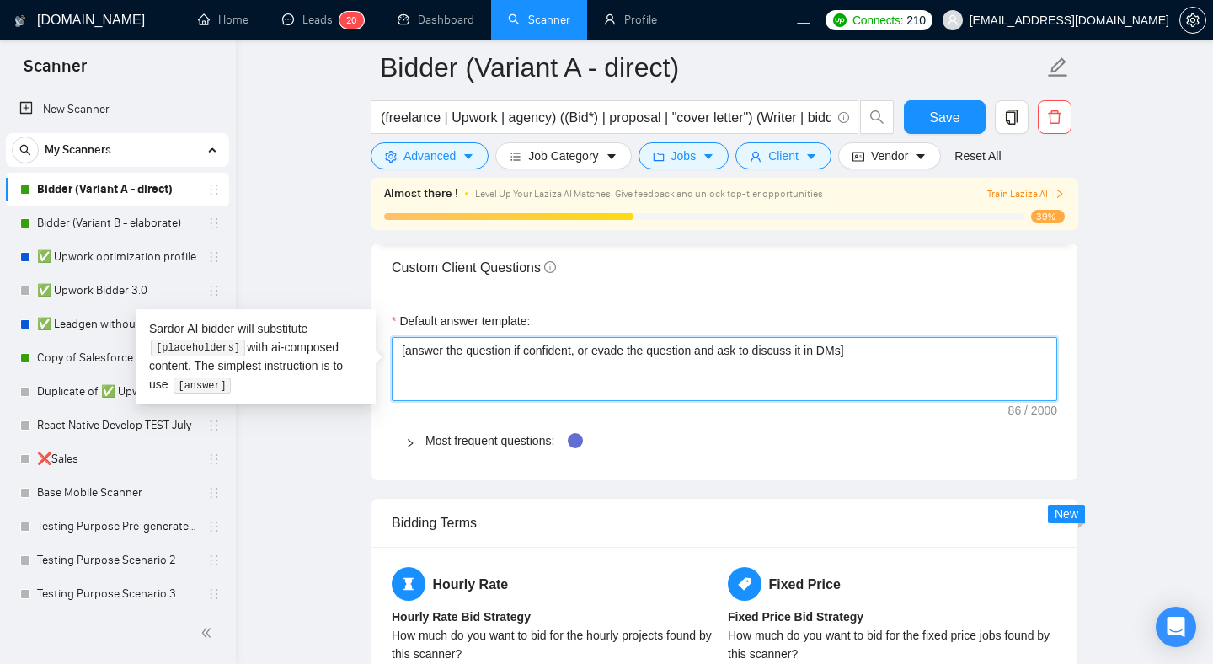
click at [908, 339] on textarea "[answer the question if confident, or evade the question and ask to discuss it …" at bounding box center [725, 369] width 666 height 64
click at [901, 356] on textarea "[answer the question if confident, or evade the question and ask to discuss it …" at bounding box center [725, 369] width 666 height 64
paste textarea "[answer the question if confident, or evade the question and ask to discuss it …"
type textarea "[answer the question if confident, or evade the question and ask to discuss it …"
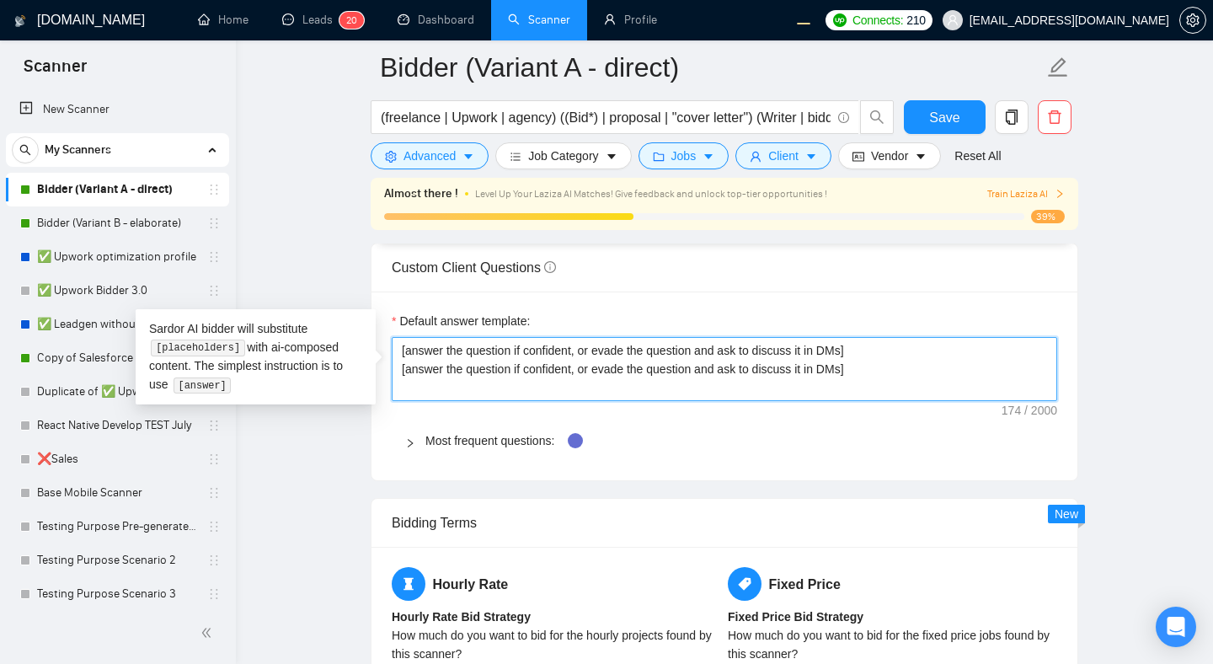
paste textarea "[answer the question if confident, or evade the question and ask to discuss it …"
type textarea "[answer the question if confident, or evade the question and ask to discuss it …"
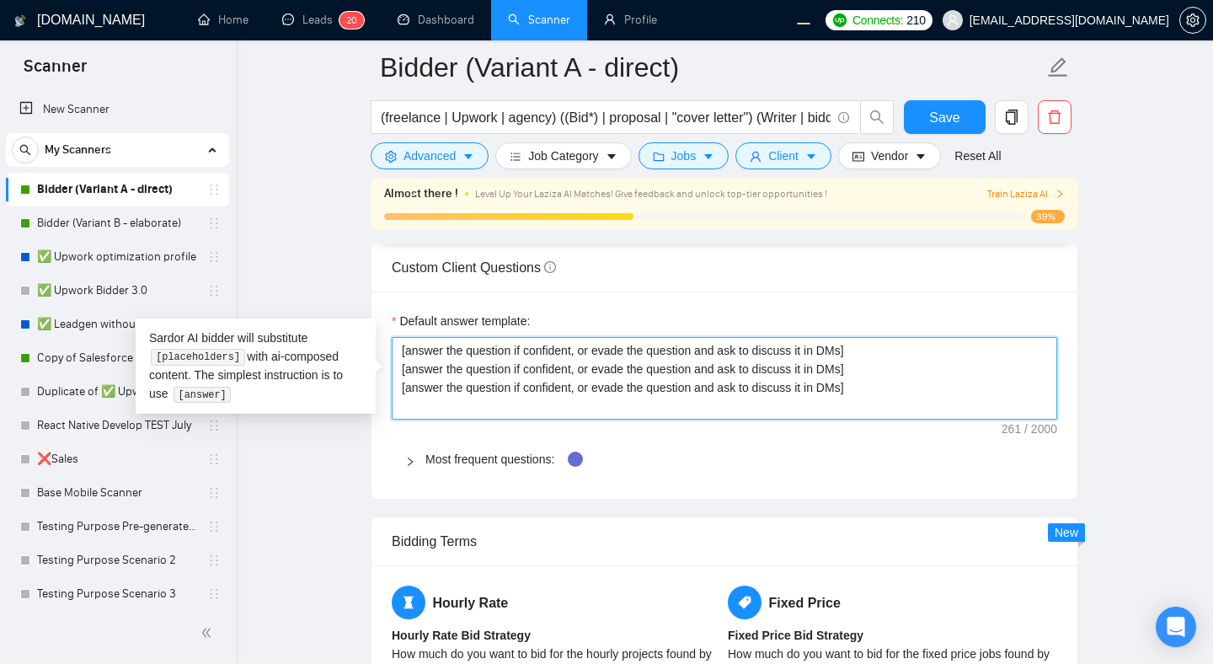
paste textarea "[answer the question if confident, or evade the question and ask to discuss it …"
type textarea "[answer the question if confident, or evade the question and ask to discuss it …"
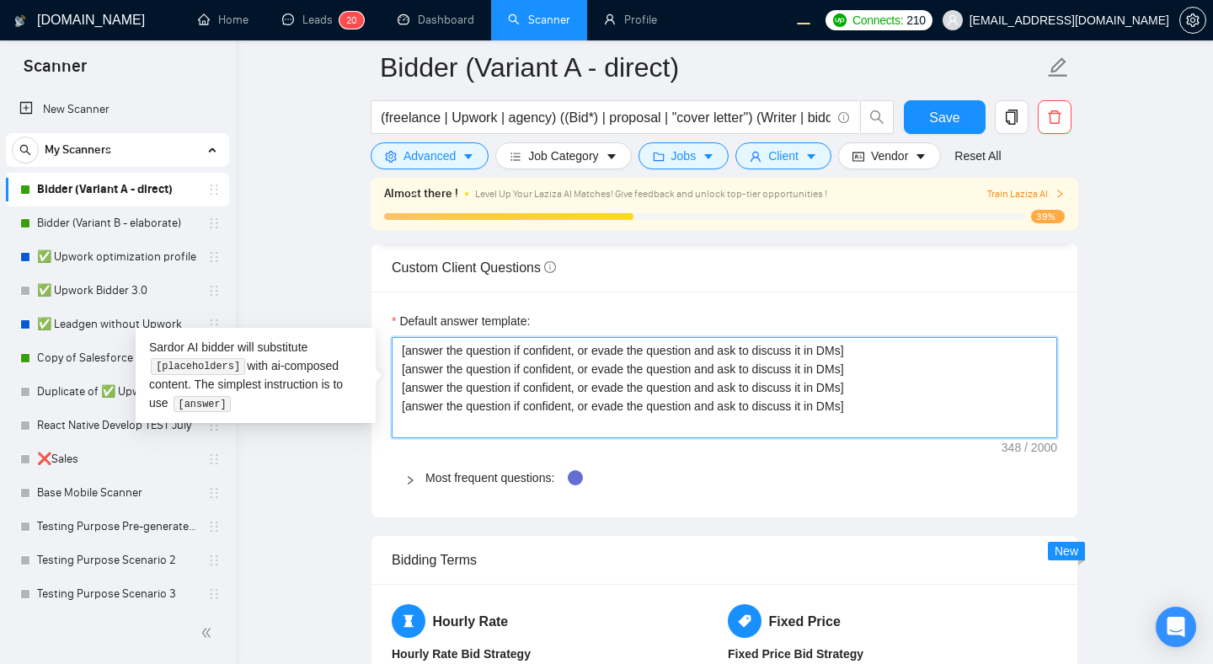
paste textarea "[answer the question if confident, or evade the question and ask to discuss it …"
type textarea "[answer the question if confident, or evade the question and ask to discuss it …"
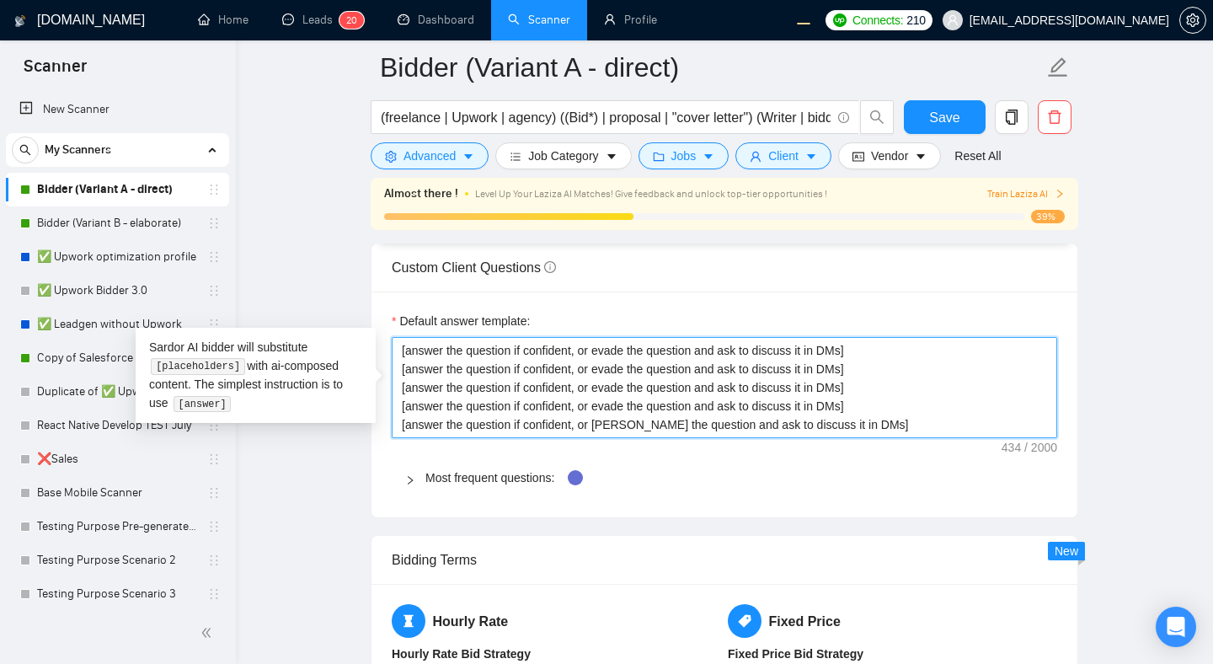
type textarea "[answer the question if confident, or evade the question and ask to discuss it …"
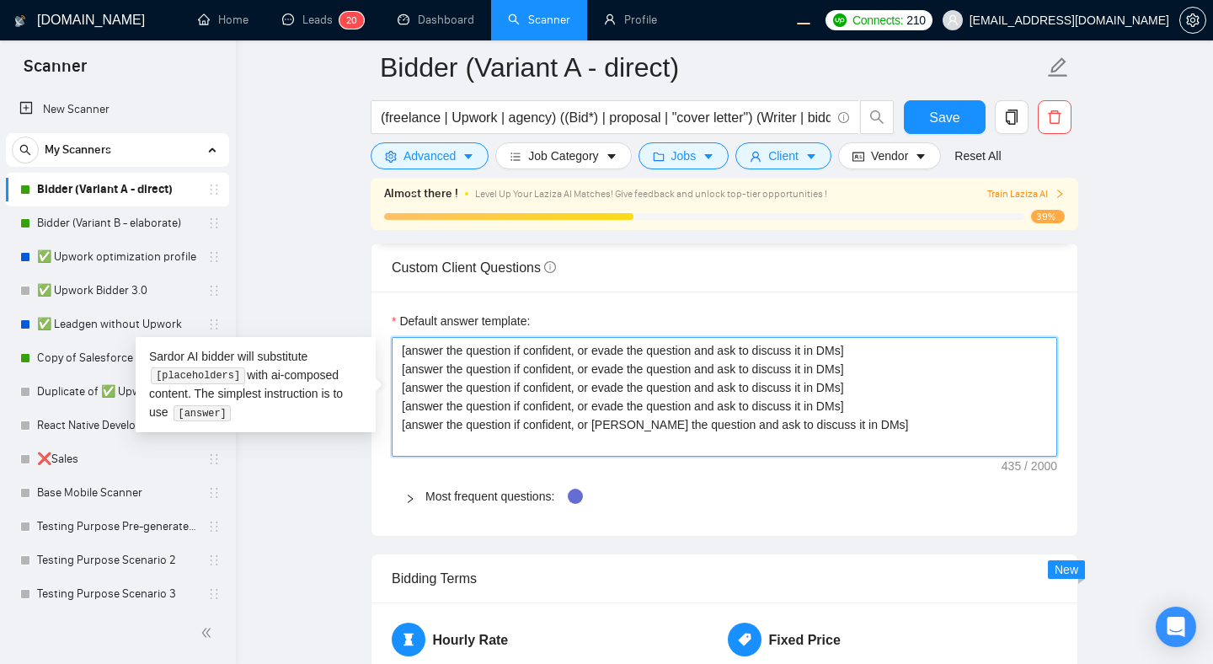
type textarea "[answer the question if confident, or evade the question and ask to discuss it …"
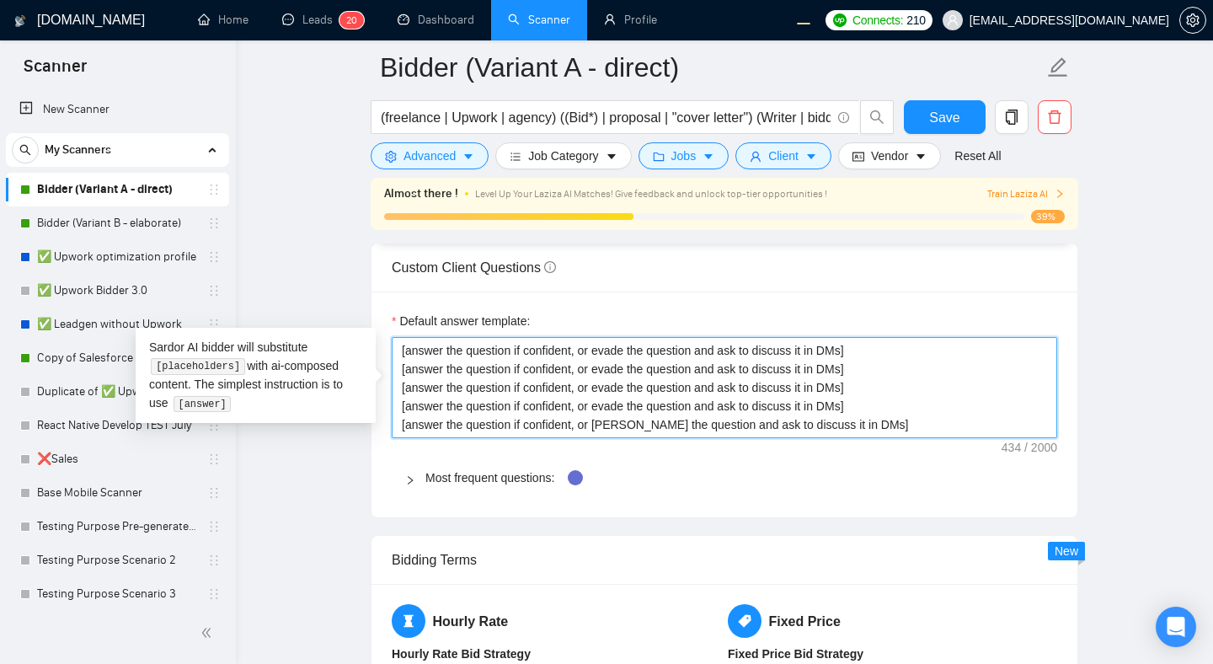
type textarea "[answer the question if confident, or evade the question and ask to discuss it …"
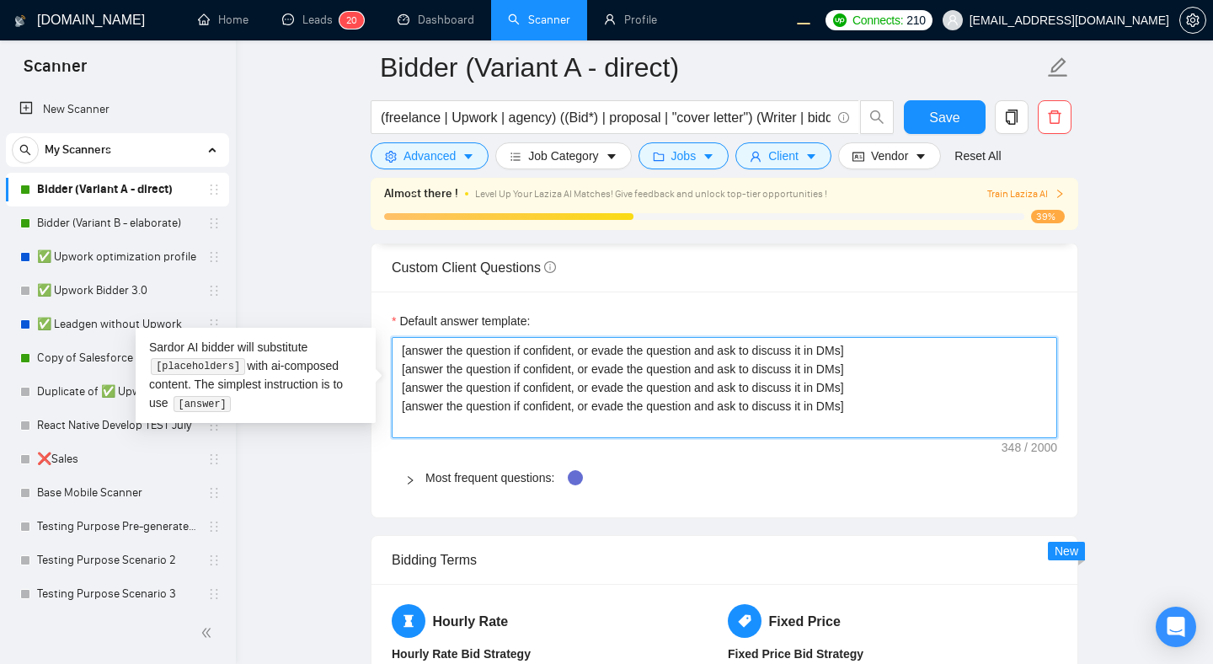
type textarea "[answer the question if confident, or evade the question and ask to discuss it …"
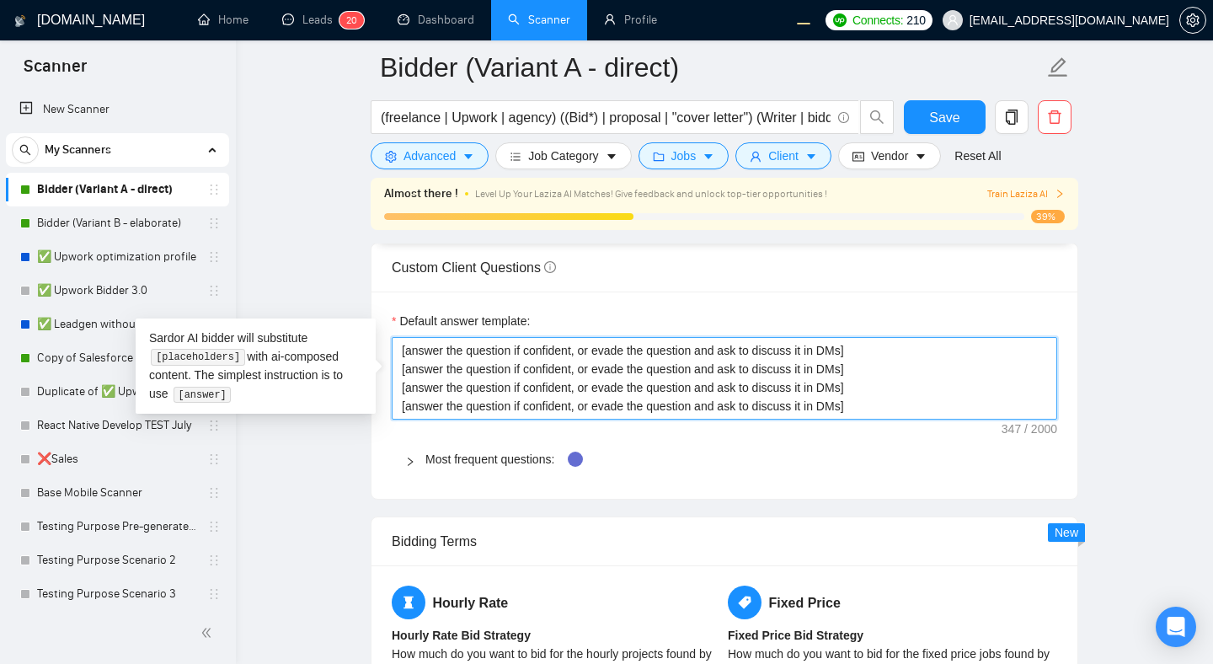
type textarea "[answer the question if confident, or evade the question and ask to discuss it …"
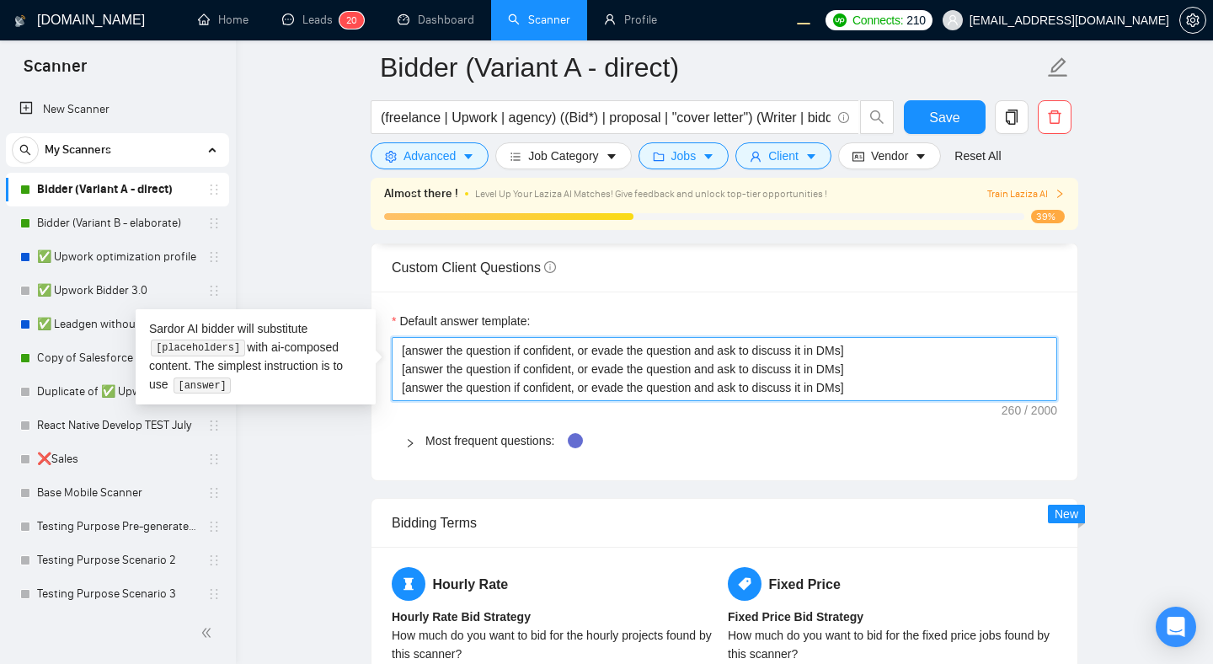
type textarea "[answer the question if confident, or evade the question and ask to discuss it …"
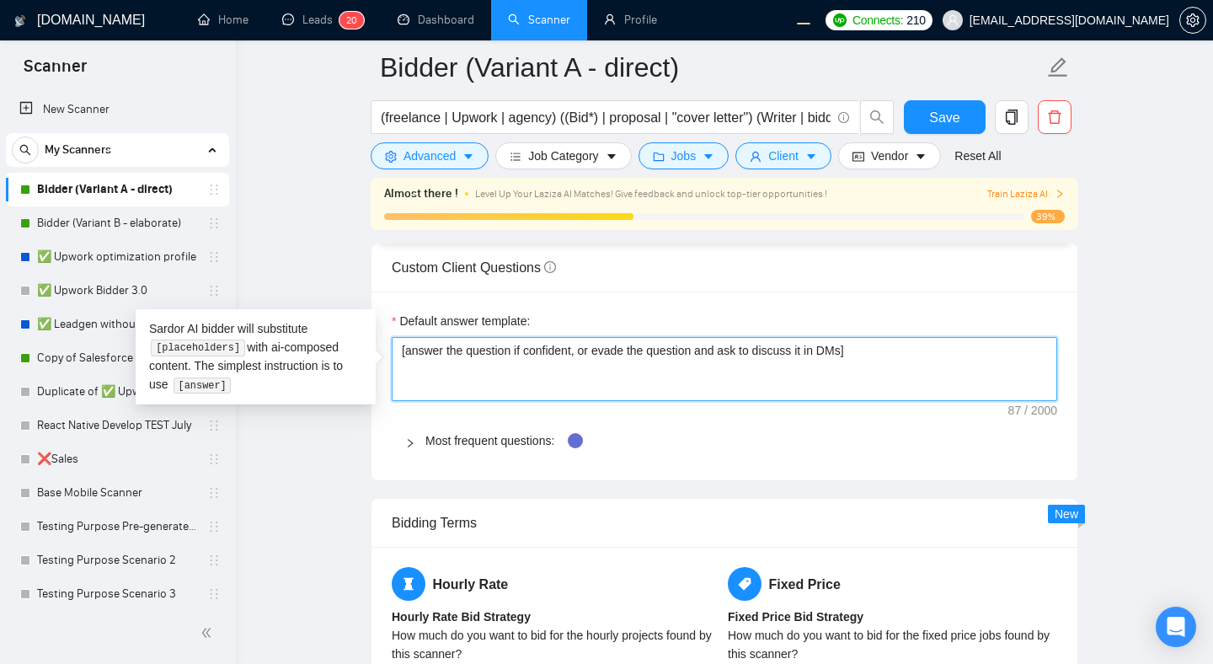
type textarea "[answer the question if confident, or evade the question and ask to discuss it …"
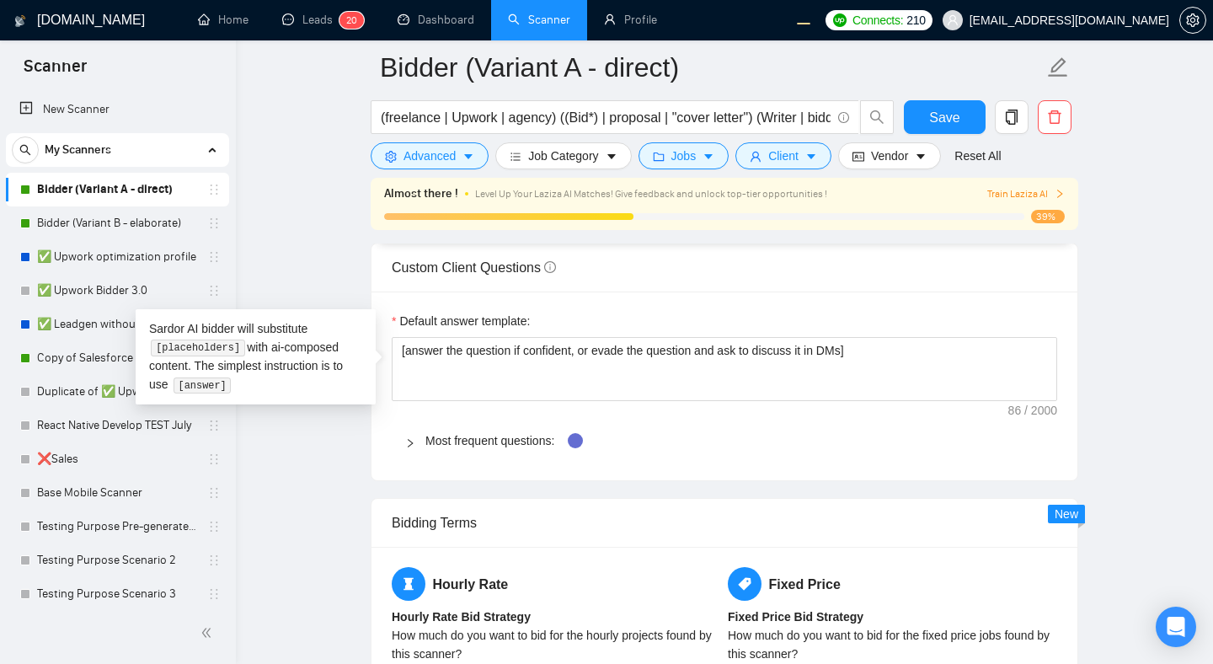
click at [1180, 292] on main "Bidder (Variant A - direct) (freelance | Upwork | agency) ((Bid*) | proposal | …" at bounding box center [724, 25] width 923 height 5009
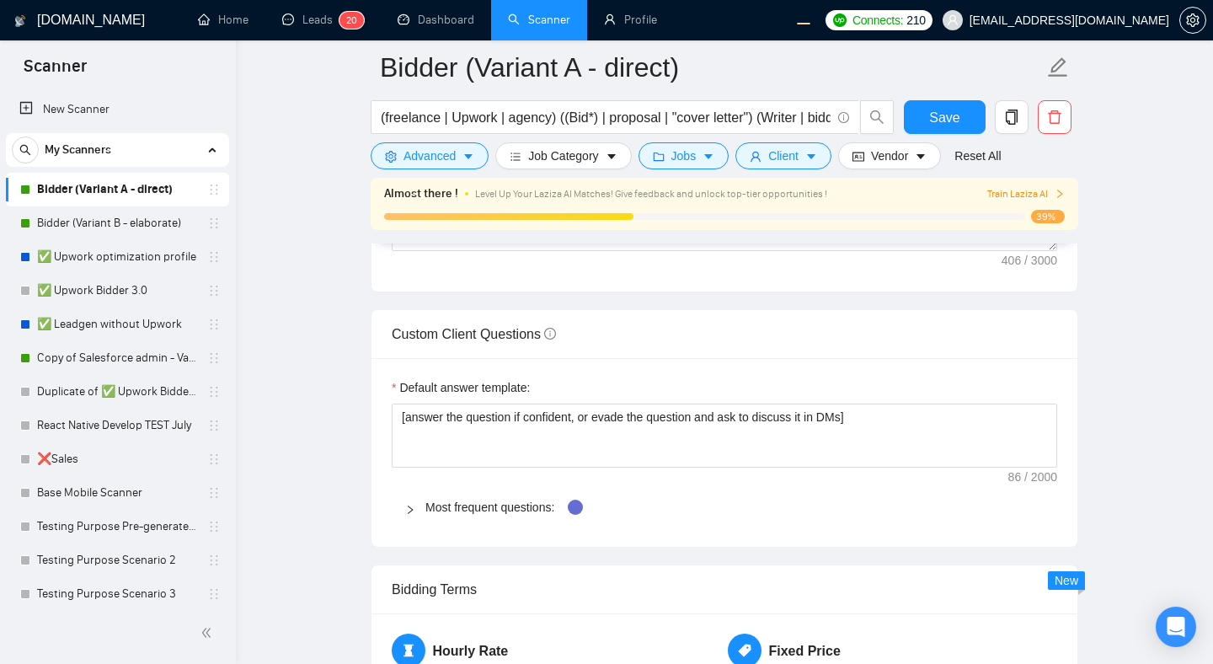
scroll to position [2481, 0]
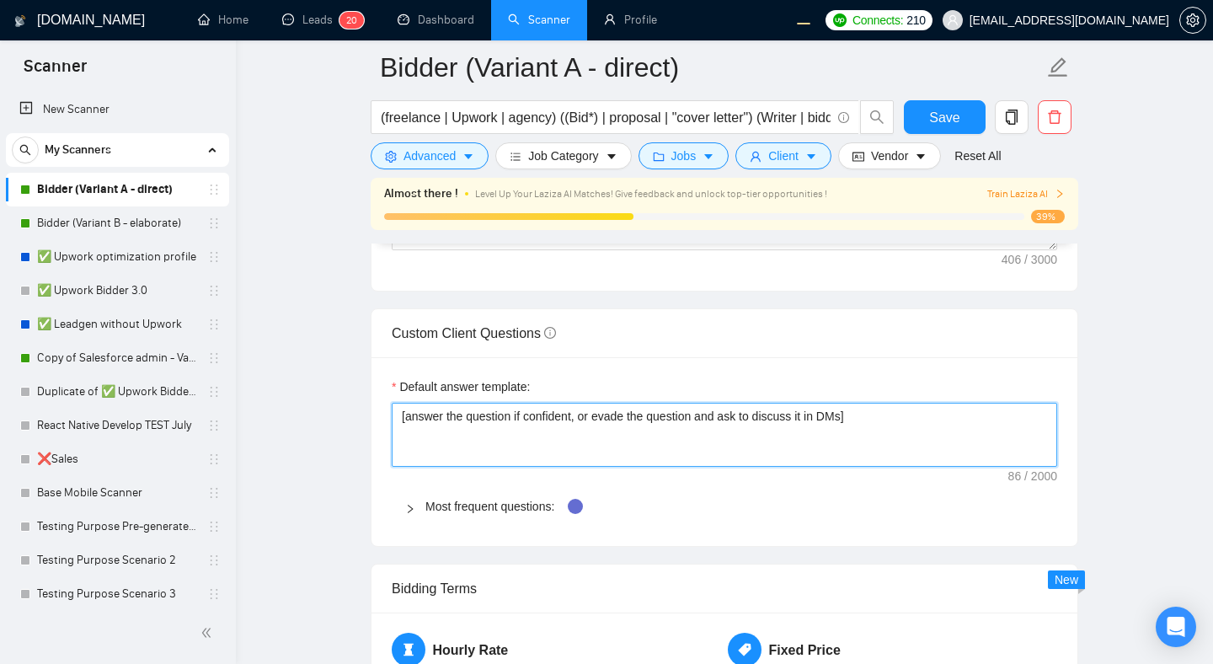
click at [677, 416] on textarea "[answer the question if confident, or evade the question and ask to discuss it …" at bounding box center [725, 435] width 666 height 64
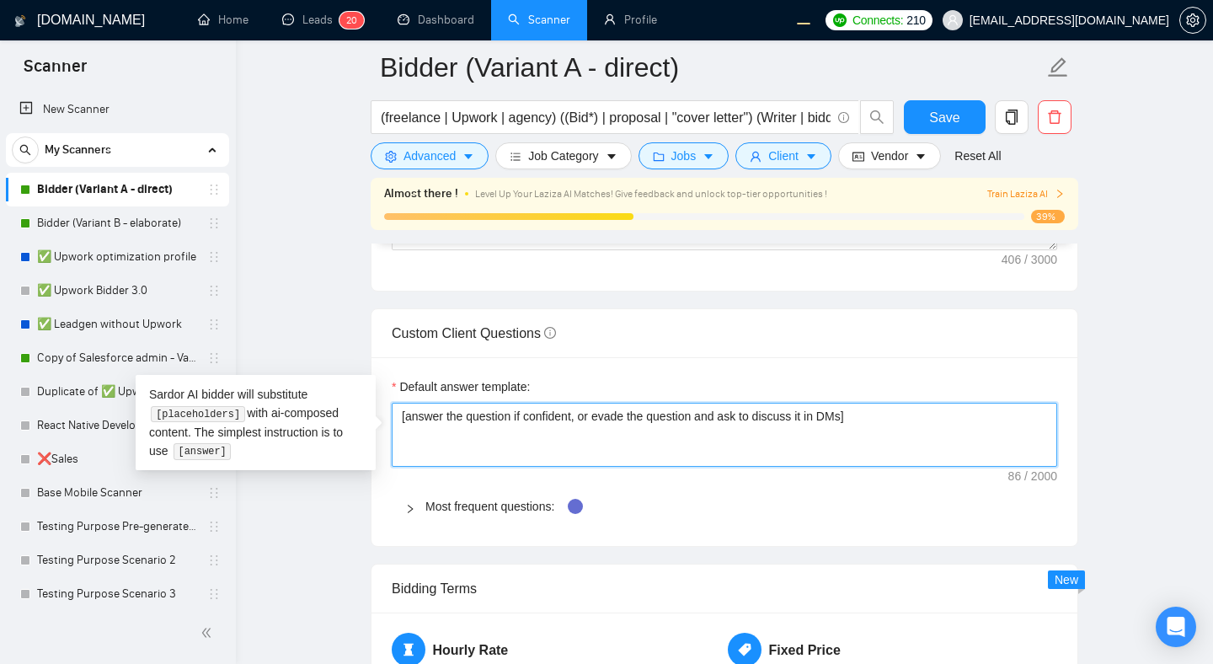
click at [677, 416] on textarea "[answer the question if confident, or evade the question and ask to discuss it …" at bounding box center [725, 435] width 666 height 64
click at [891, 419] on textarea "[answer the question if confident, or evade the question and ask to discuss it …" at bounding box center [725, 435] width 666 height 64
type textarea "[answer the question if confident, or evade the question and ask to discuss it …"
paste textarea "[answer the question if confident, or evade the question and ask to discuss it …"
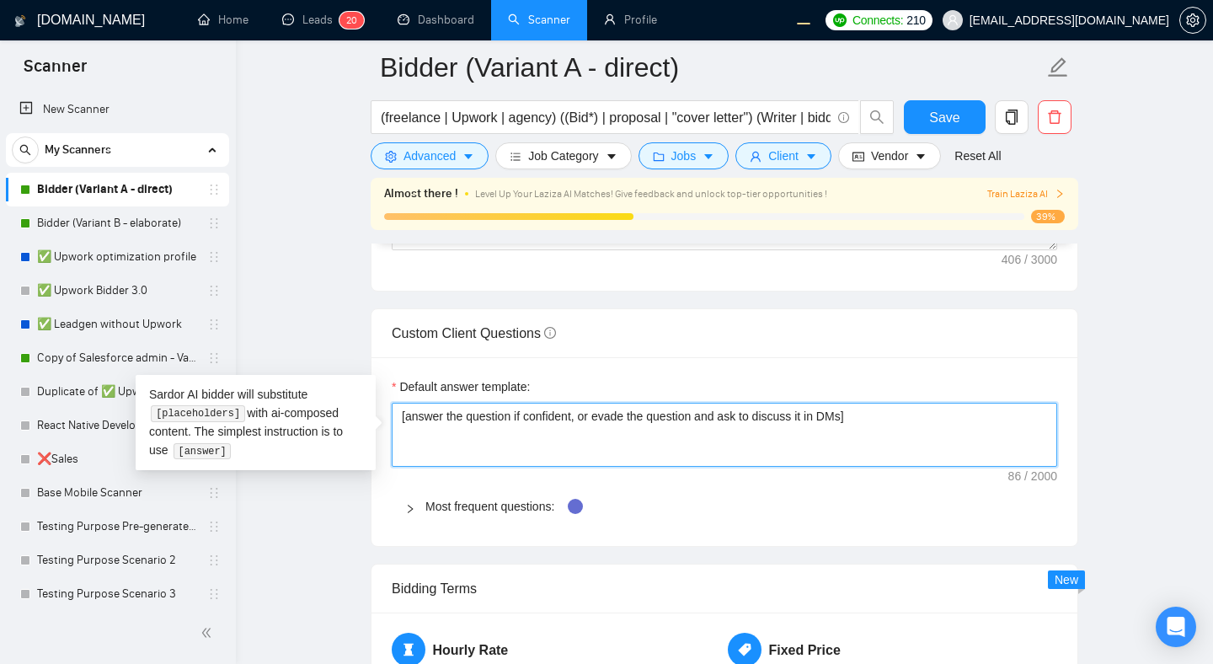
type textarea "[answer the question if confident, or evade the question and ask to discuss it …"
paste textarea "[answer the question if confident, or evade the question and ask to discuss it …"
type textarea "[answer the question if confident, or evade the question and ask to discuss it …"
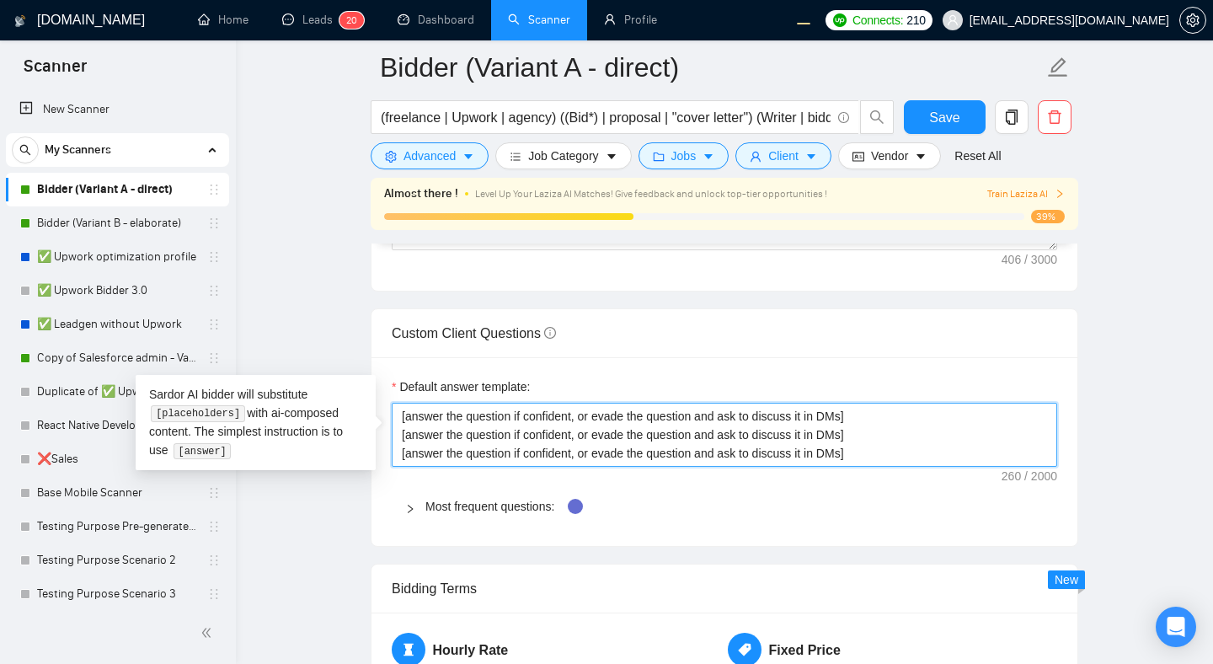
type textarea "[answer the question if confident, or evade the question and ask to discuss it …"
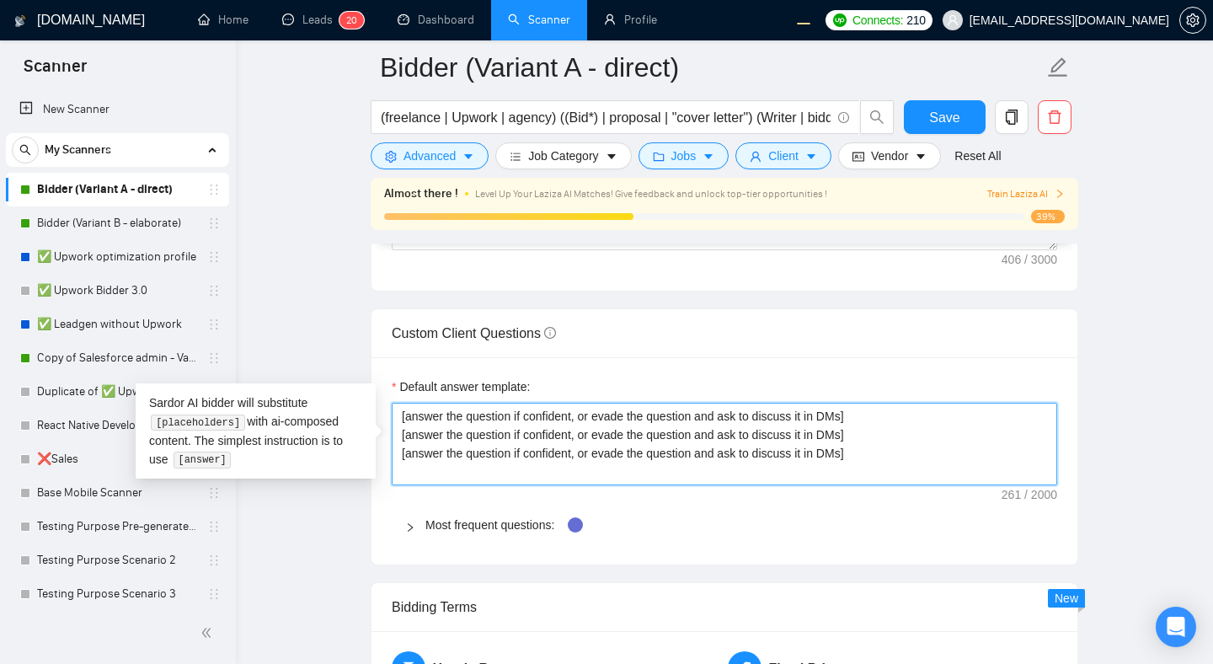
paste textarea "[answer the question if confident, or evade the question and ask to discuss it …"
type textarea "[answer the question if confident, or evade the question and ask to discuss it …"
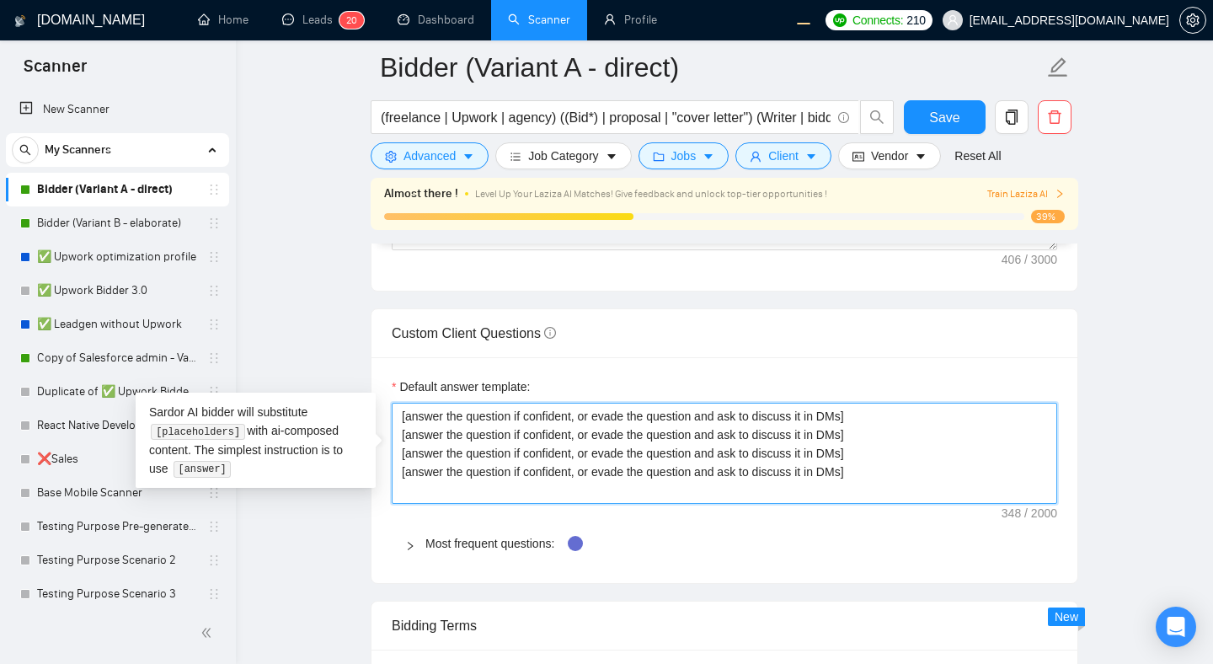
paste textarea "[answer the question if confident, or evade the question and ask to discuss it …"
type textarea "[answer the question if confident, or evade the question and ask to discuss it …"
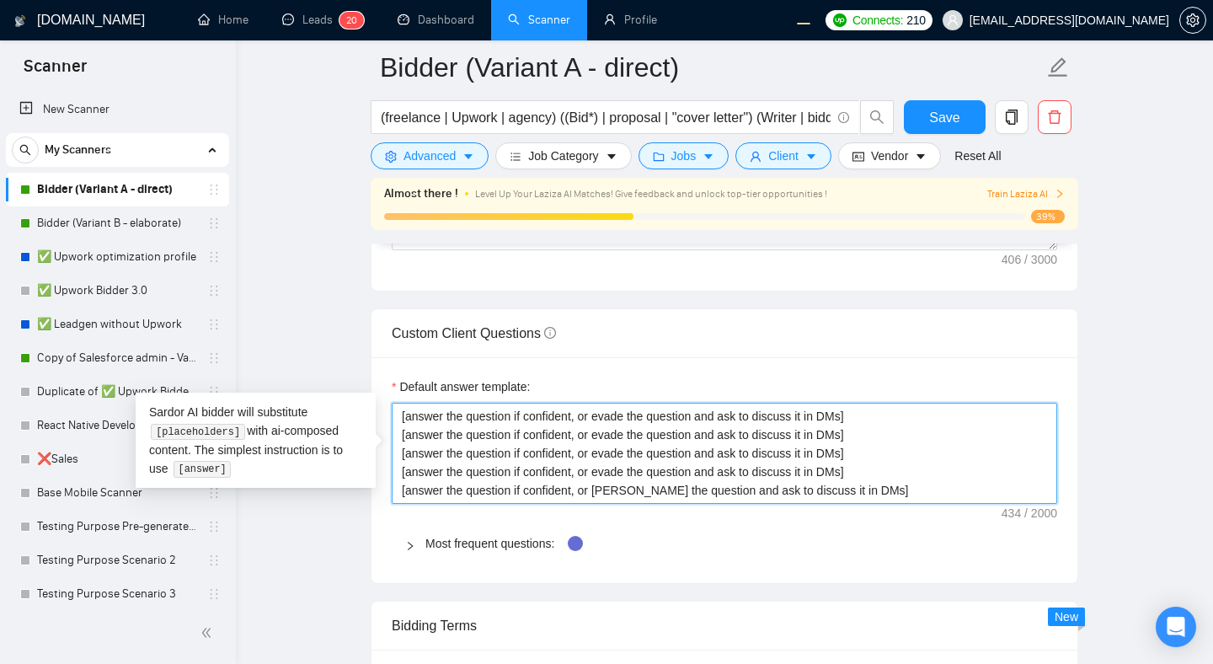
type textarea "[answer the question if confident, or evade the question and ask to discuss it …"
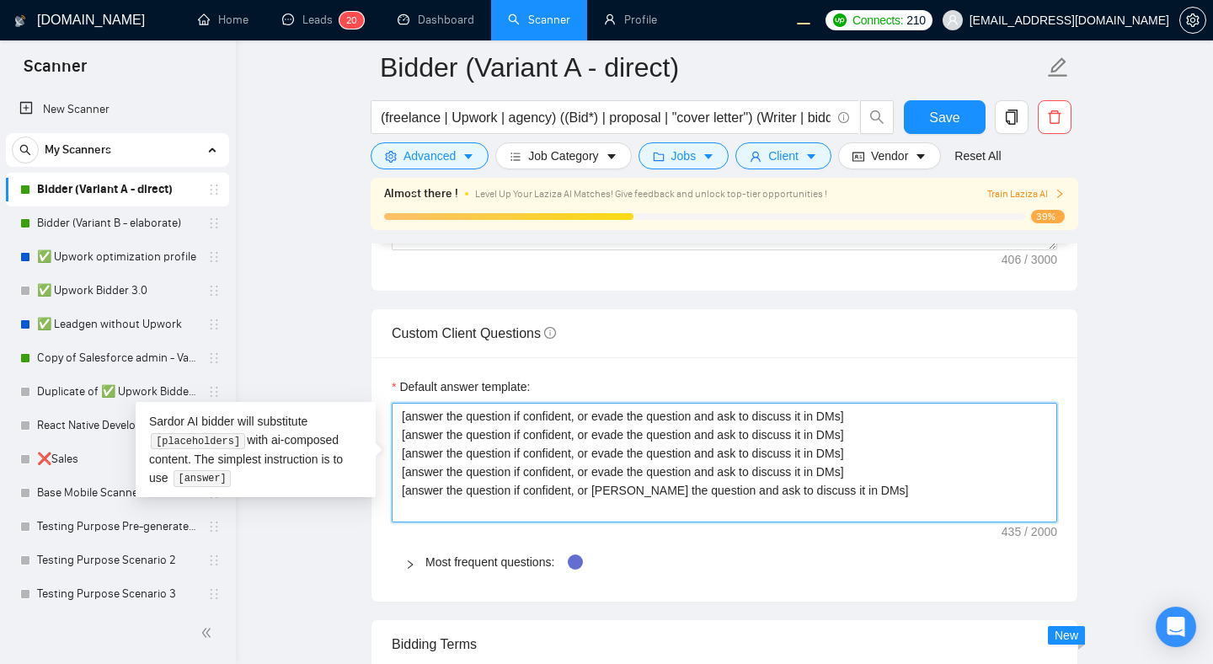
paste textarea "[answer the question if confident, or evade the question and ask to discuss it …"
type textarea "[answer the question if confident, or evade the question and ask to discuss it …"
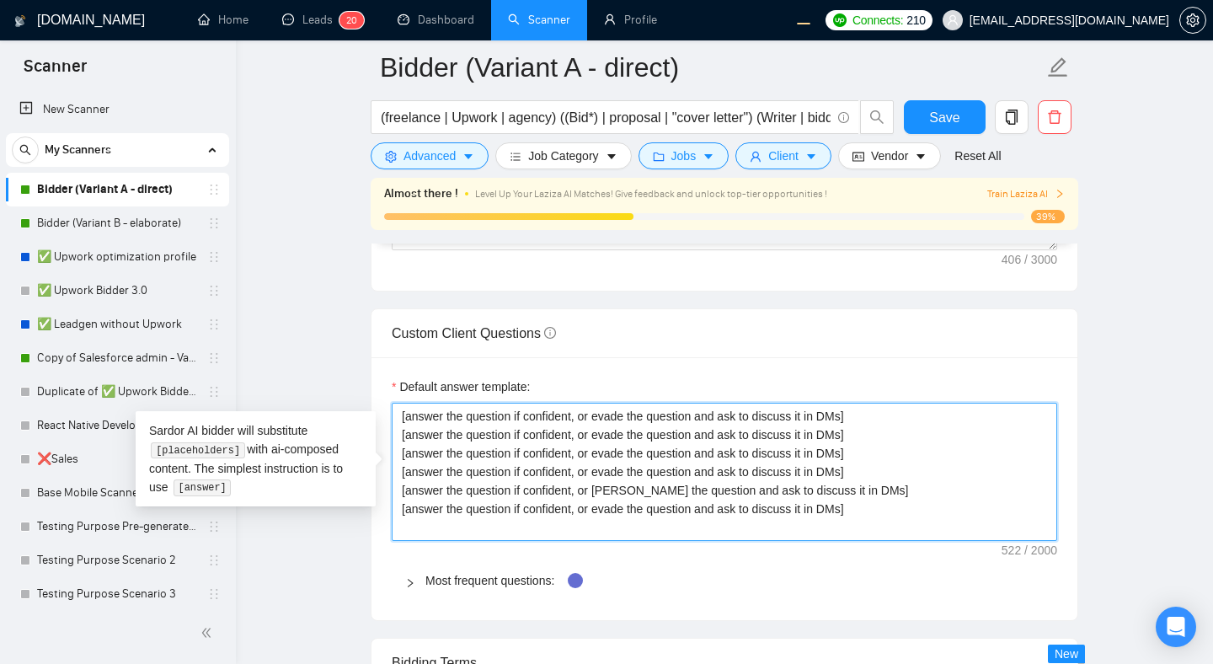
paste textarea "[answer the question if confident, or evade the question and ask to discuss it …"
type textarea "[answer the question if confident, or evade the question and ask to discuss it …"
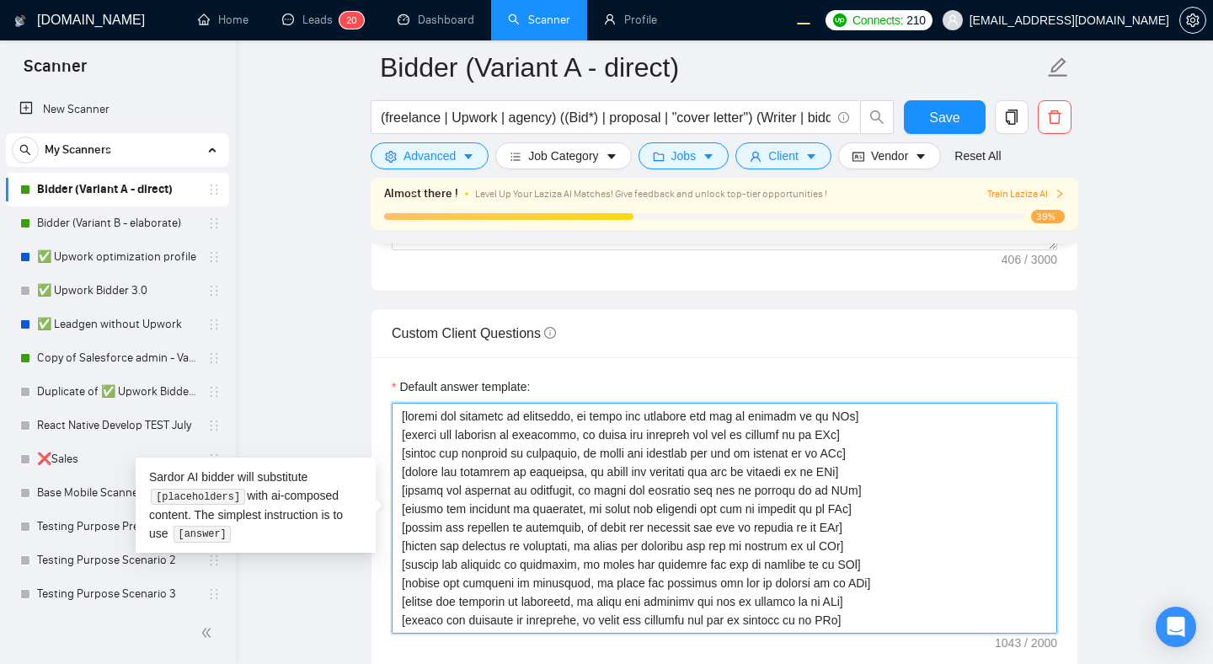
type textarea "[answer the question if confident, or evade the question and ask to discuss it …"
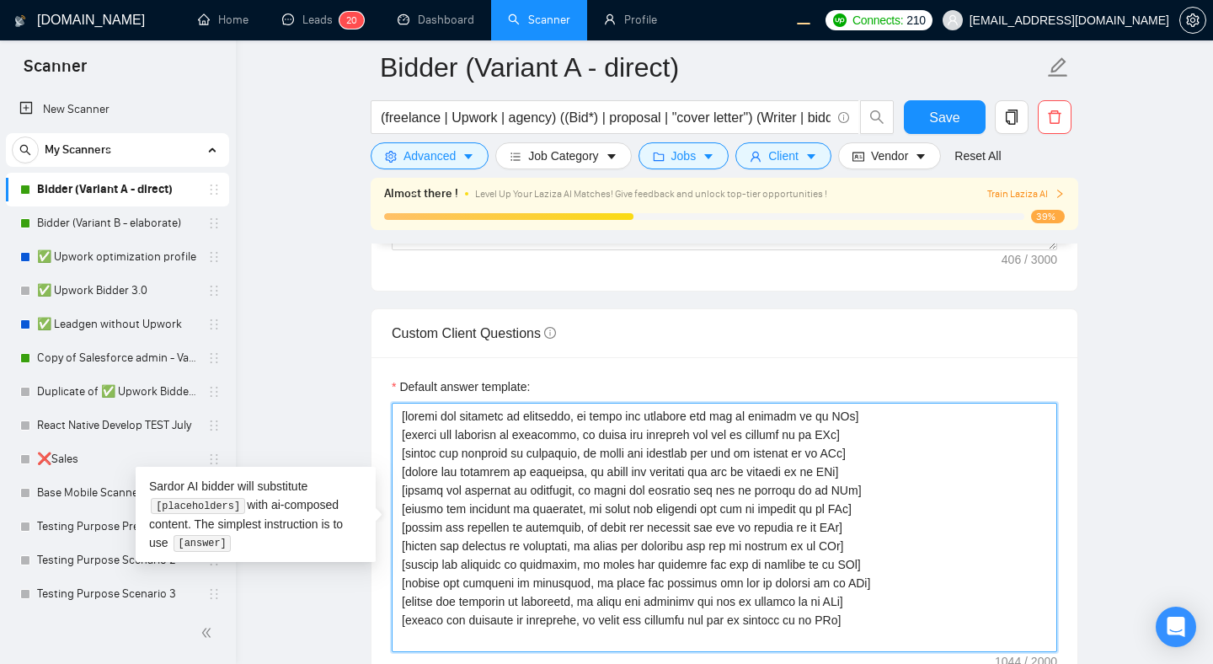
paste textarea "[answer the question if confident, or evade the question and ask to discuss it …"
type textarea "[answer the question if confident, or evade the question and ask to discuss it …"
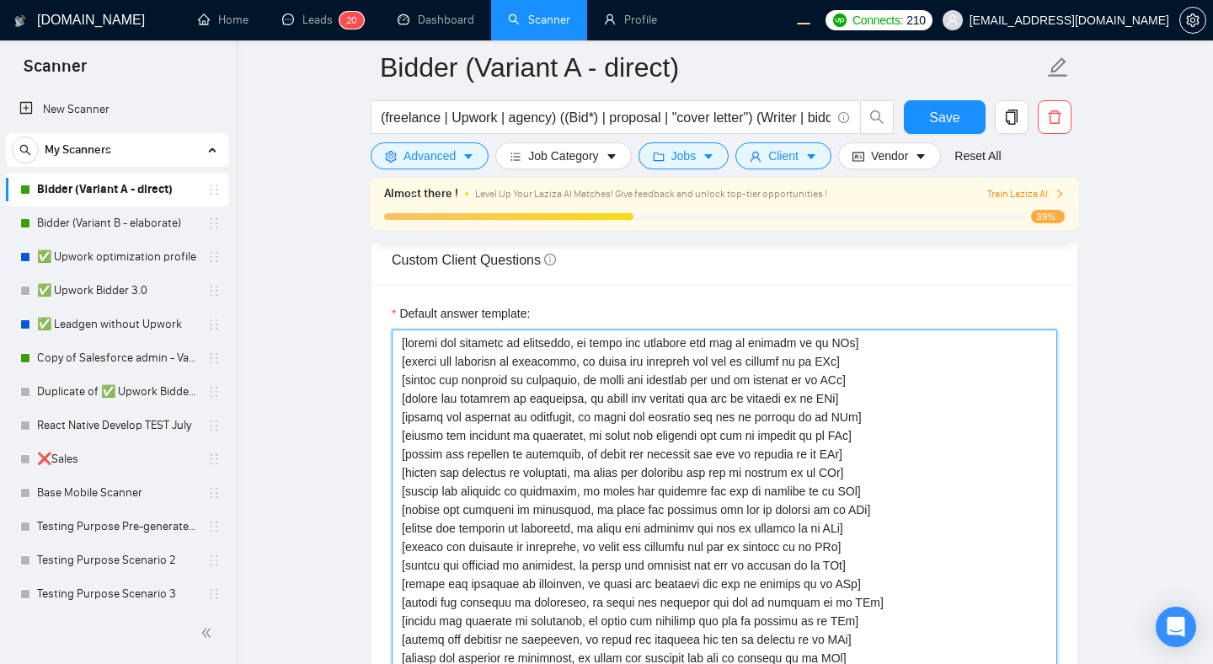
type textarea "[answer the question if confident, or evade the question and ask to discuss it …"
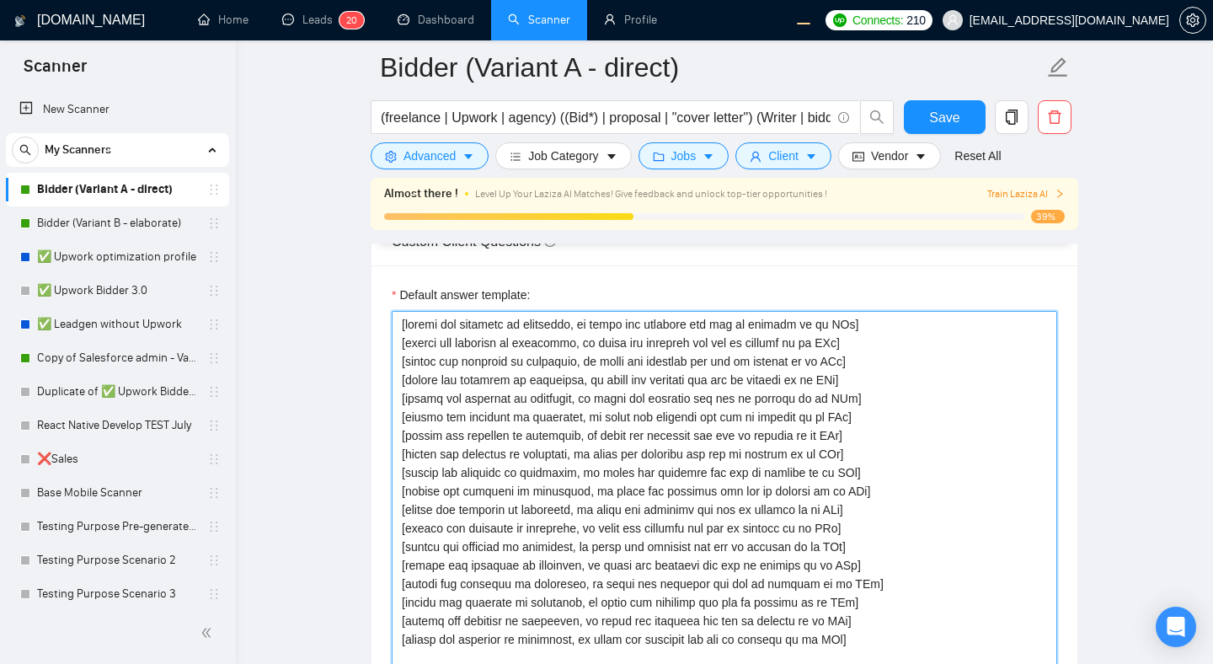
paste textarea "[answer the question if confident, or evade the question and ask to discuss it …"
type textarea "[answer the question if confident, or evade the question and ask to discuss it …"
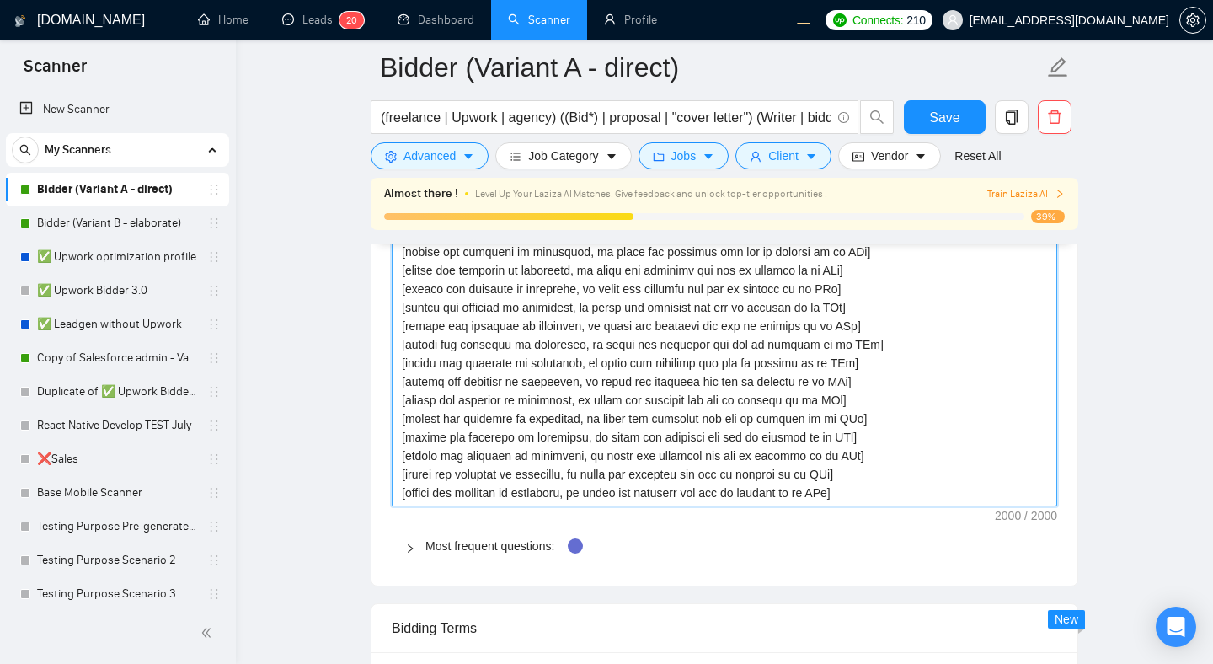
scroll to position [2810, 0]
paste textarea
type textarea "[answer the question if confident, or evade the question and ask to discuss it …"
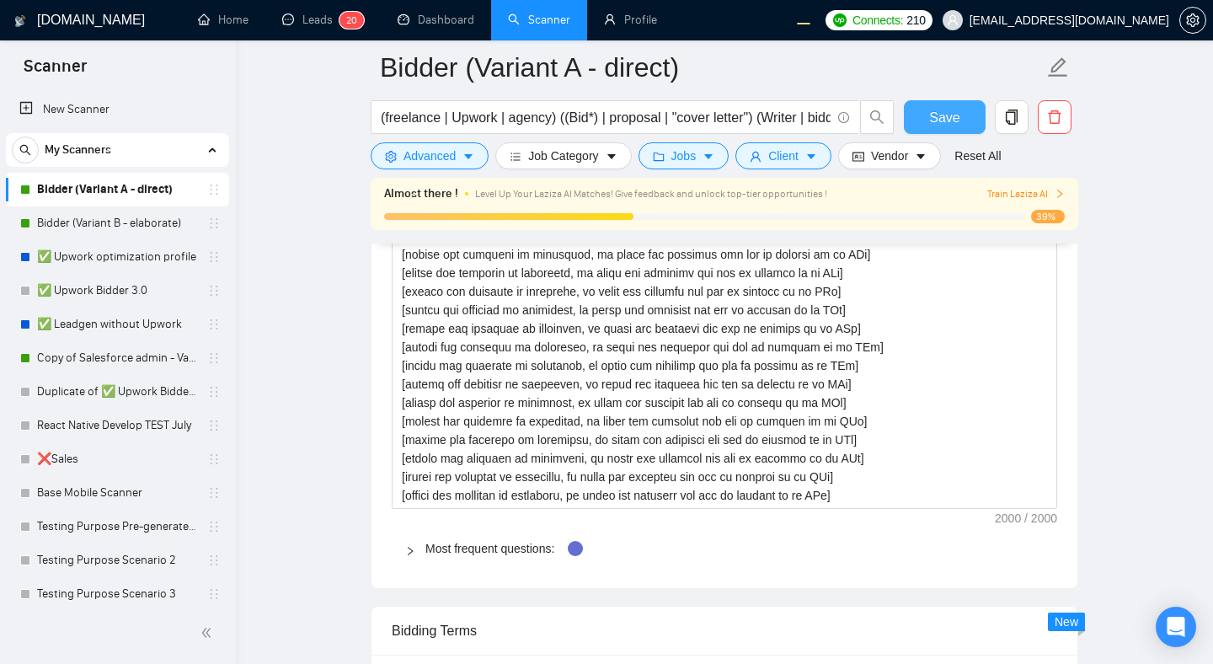
click at [941, 121] on span "Save" at bounding box center [944, 117] width 30 height 21
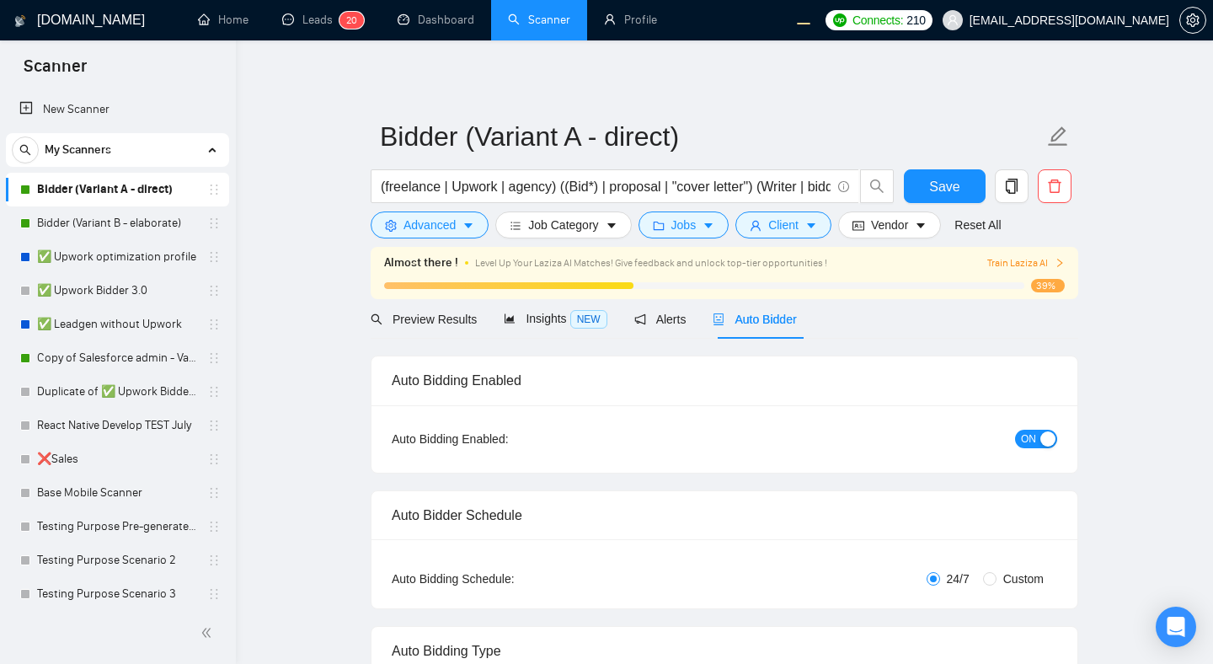
radio input "false"
radio input "true"
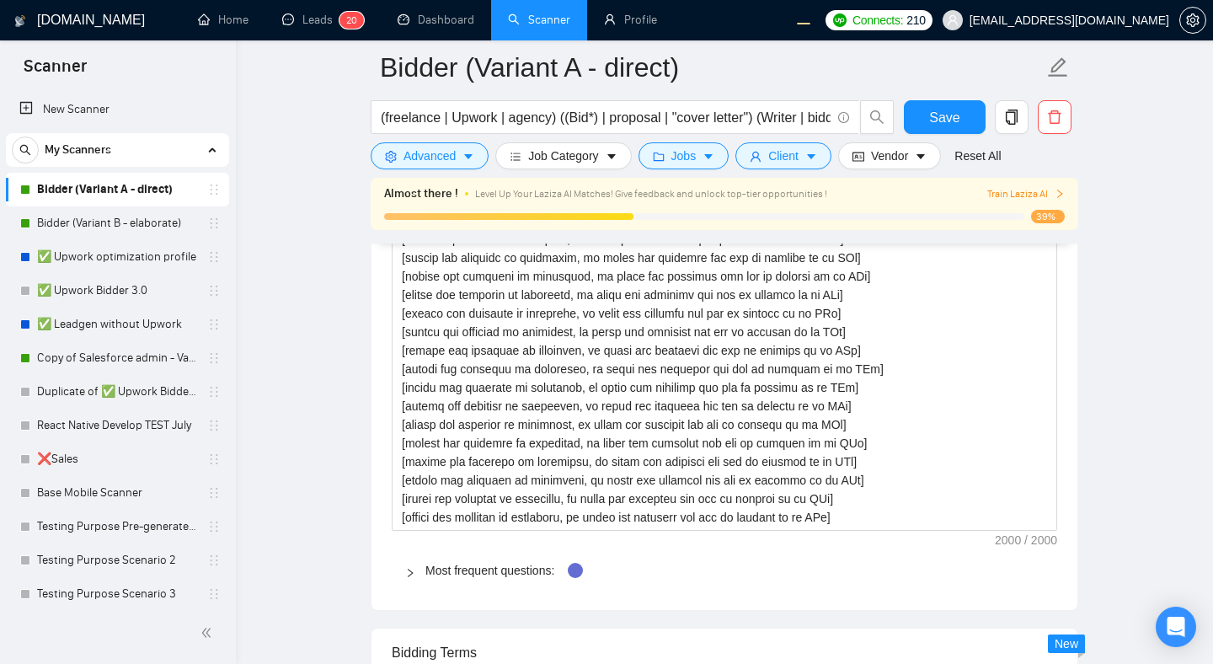
scroll to position [2860, 0]
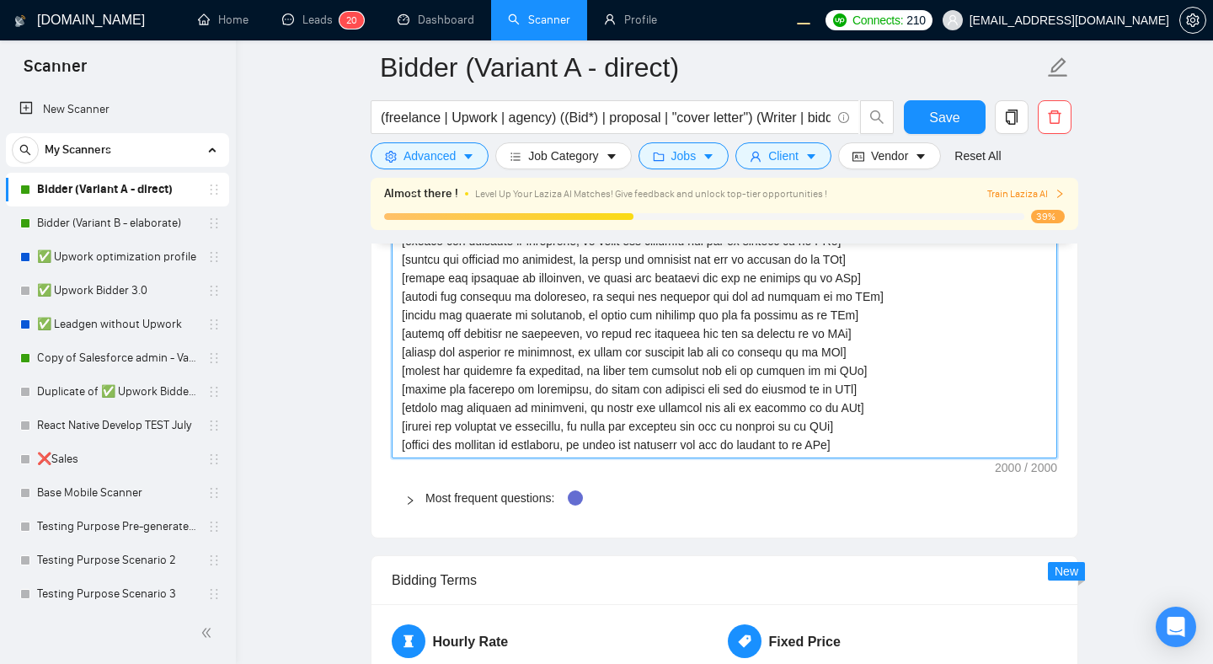
click at [894, 395] on textarea "Default answer template:" at bounding box center [725, 241] width 666 height 435
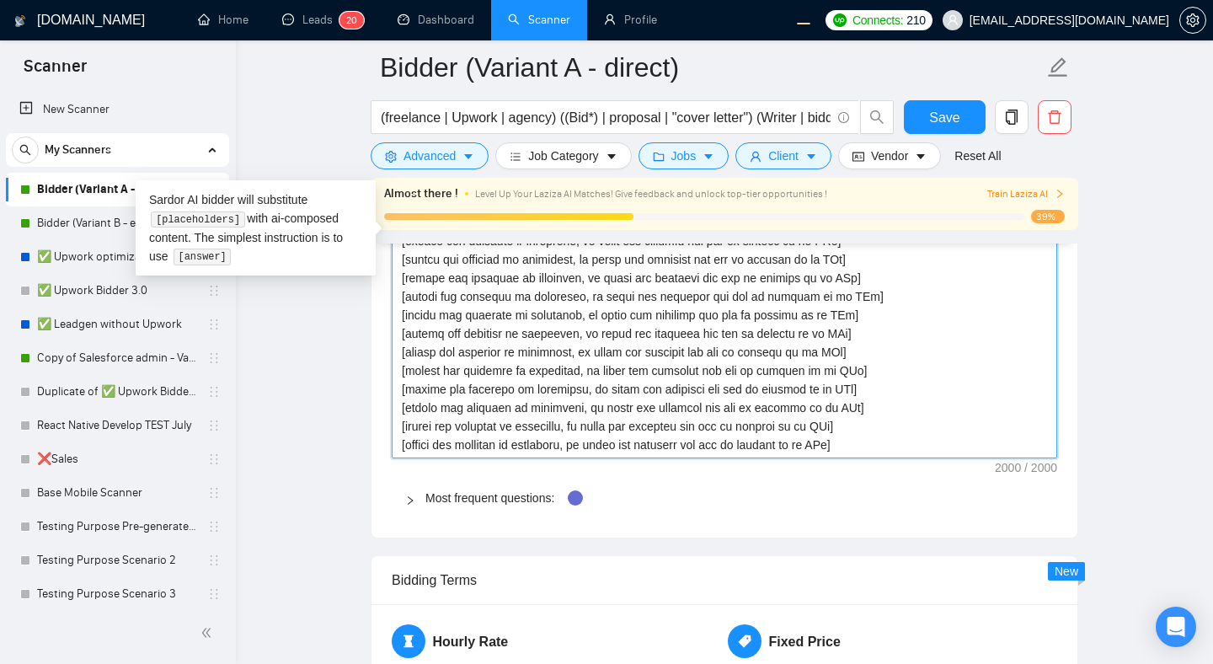
click at [874, 437] on textarea "Default answer template:" at bounding box center [725, 241] width 666 height 435
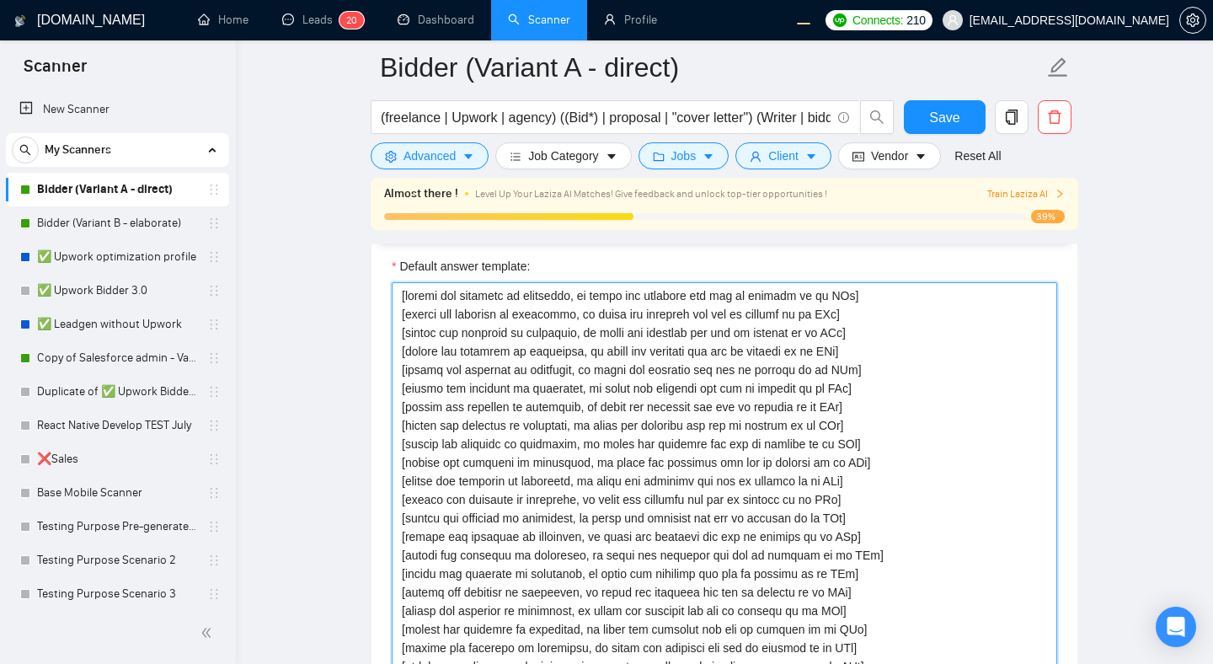
scroll to position [2594, 0]
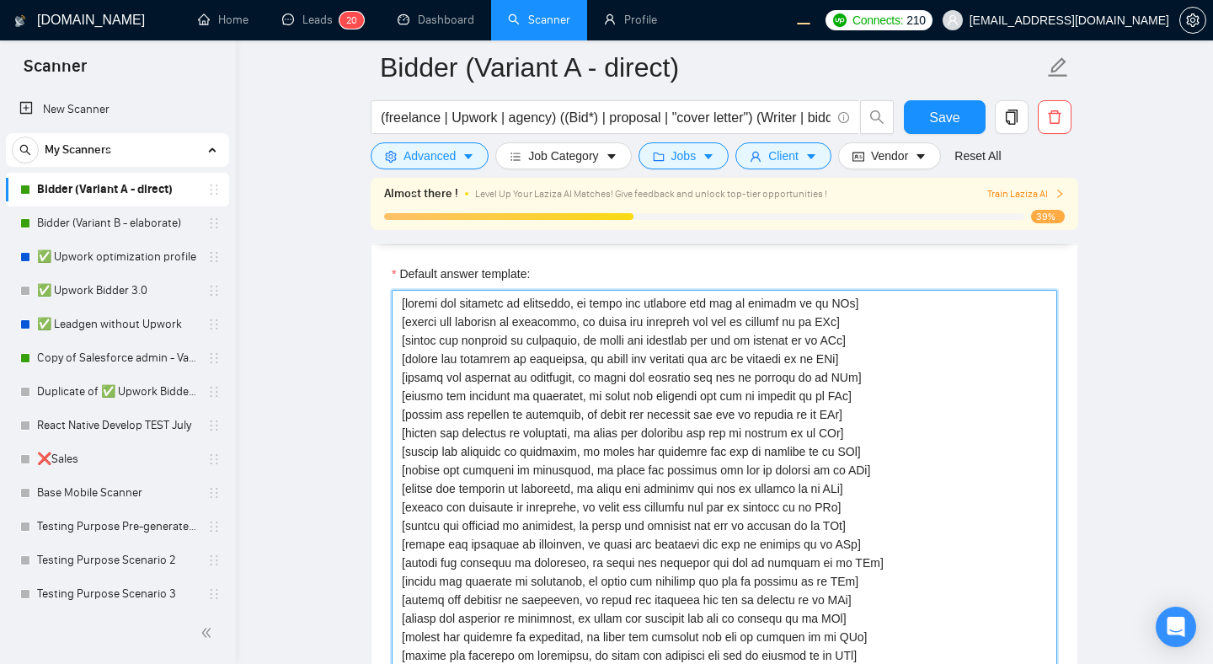
click at [404, 318] on textarea "Default answer template:" at bounding box center [725, 507] width 666 height 435
type textarea "[answer the question if confident, or evade the question and ask to discuss it …"
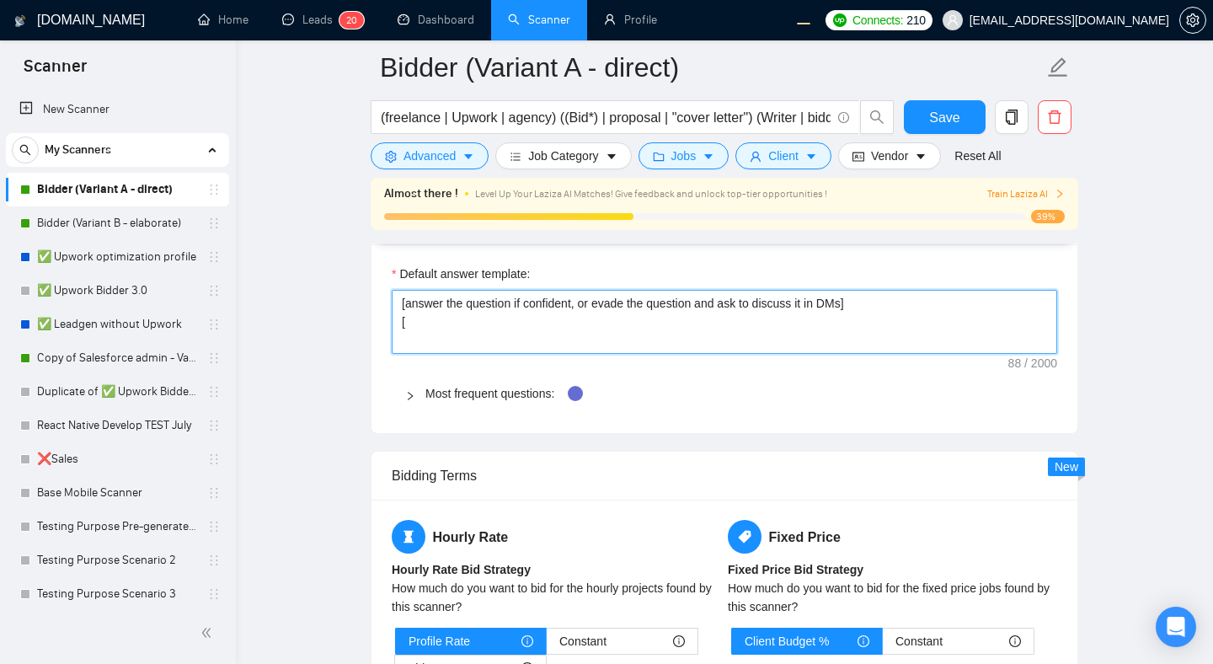
type textarea "[answer the question if confident, or evade the question and ask to discuss it …"
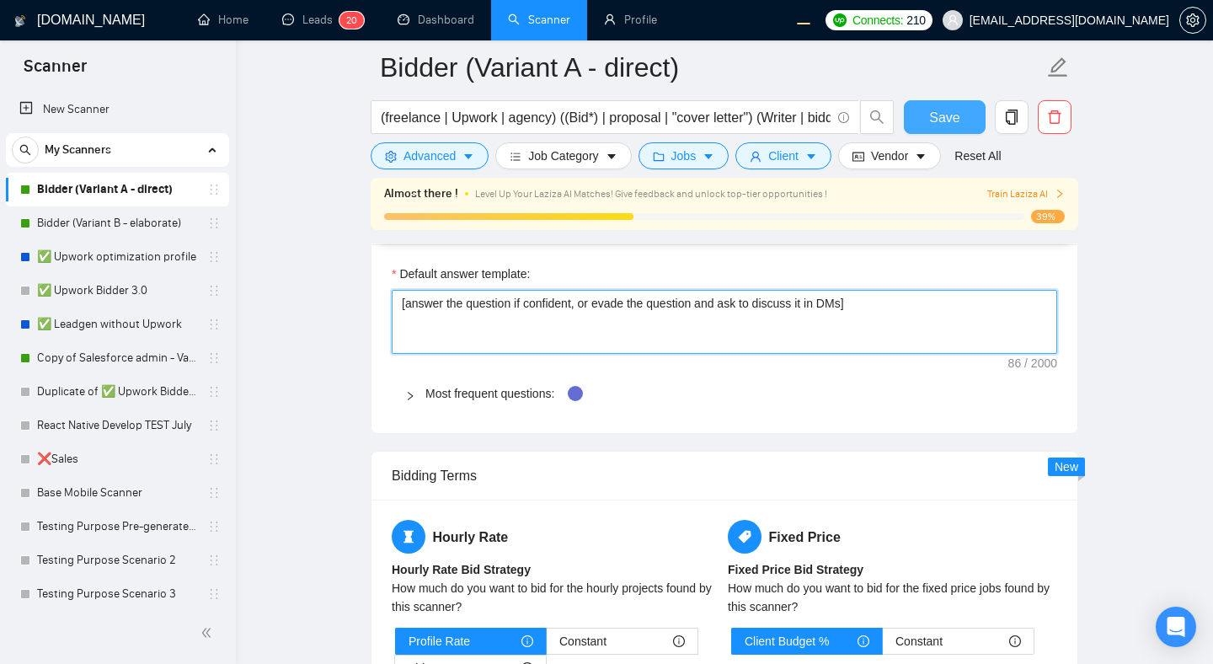
type textarea "[answer the question if confident, or evade the question and ask to discuss it …"
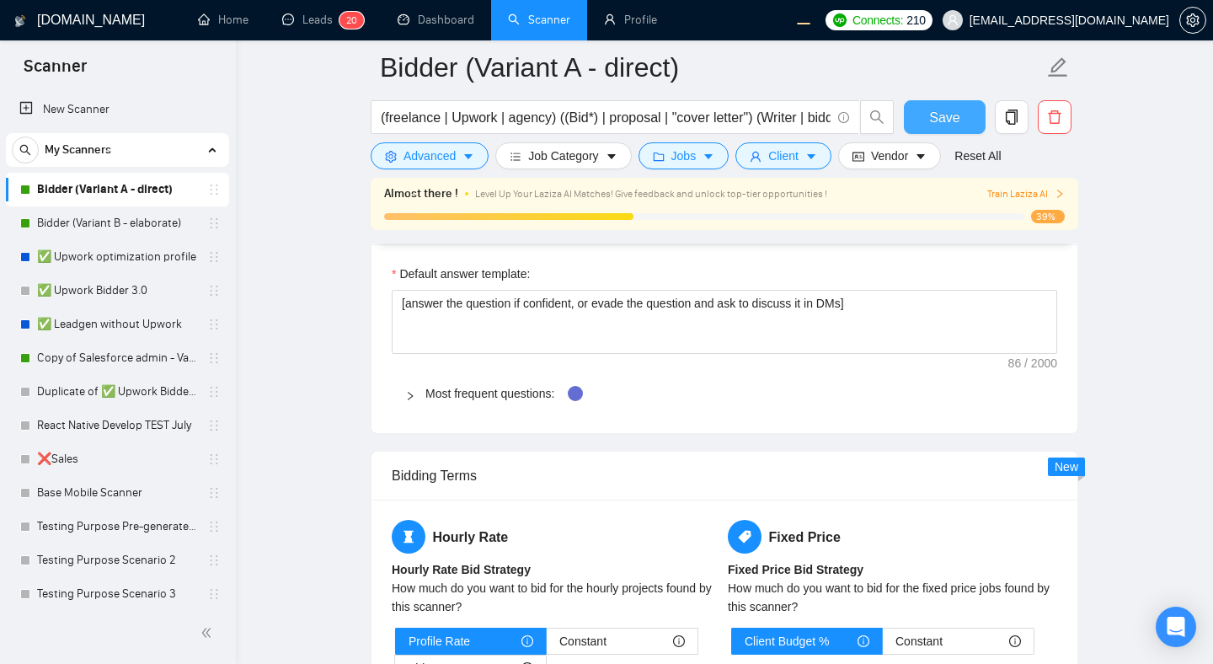
click at [931, 117] on span "Save" at bounding box center [944, 117] width 30 height 21
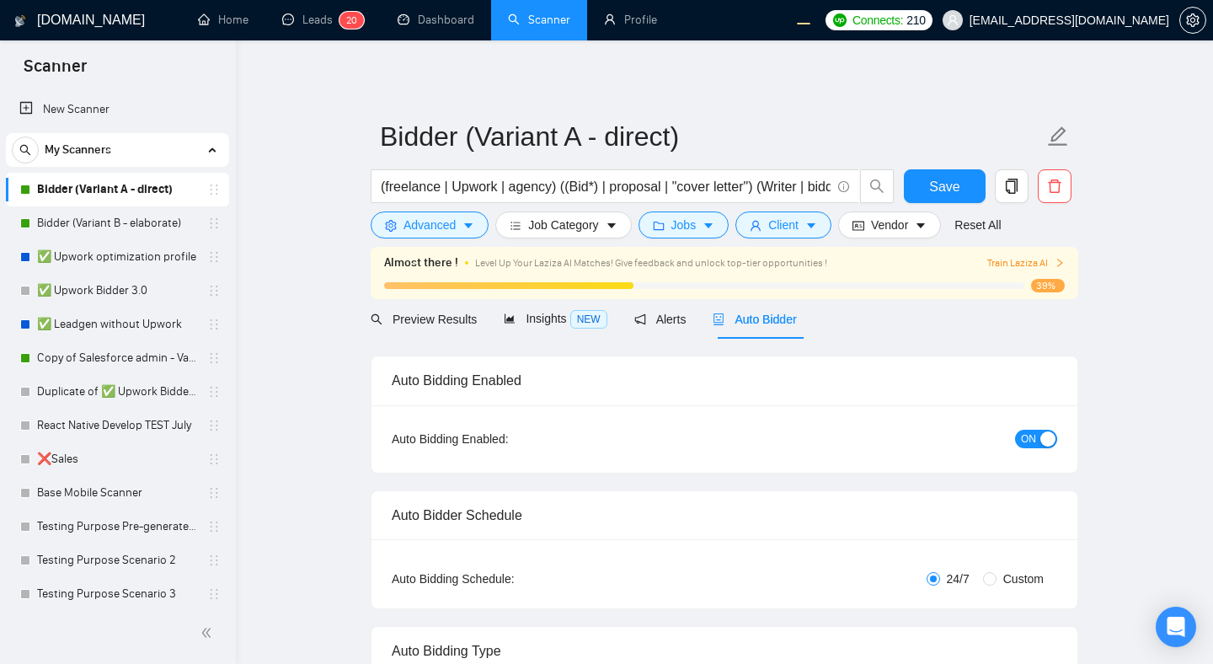
radio input "false"
radio input "true"
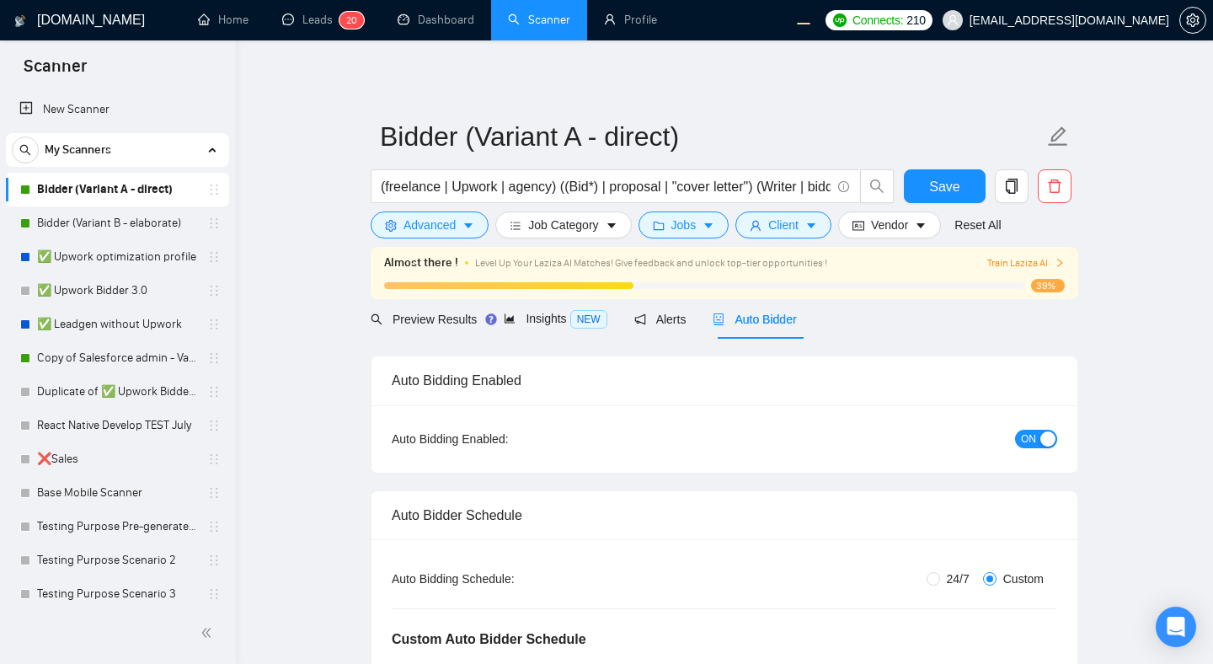
scroll to position [21, 0]
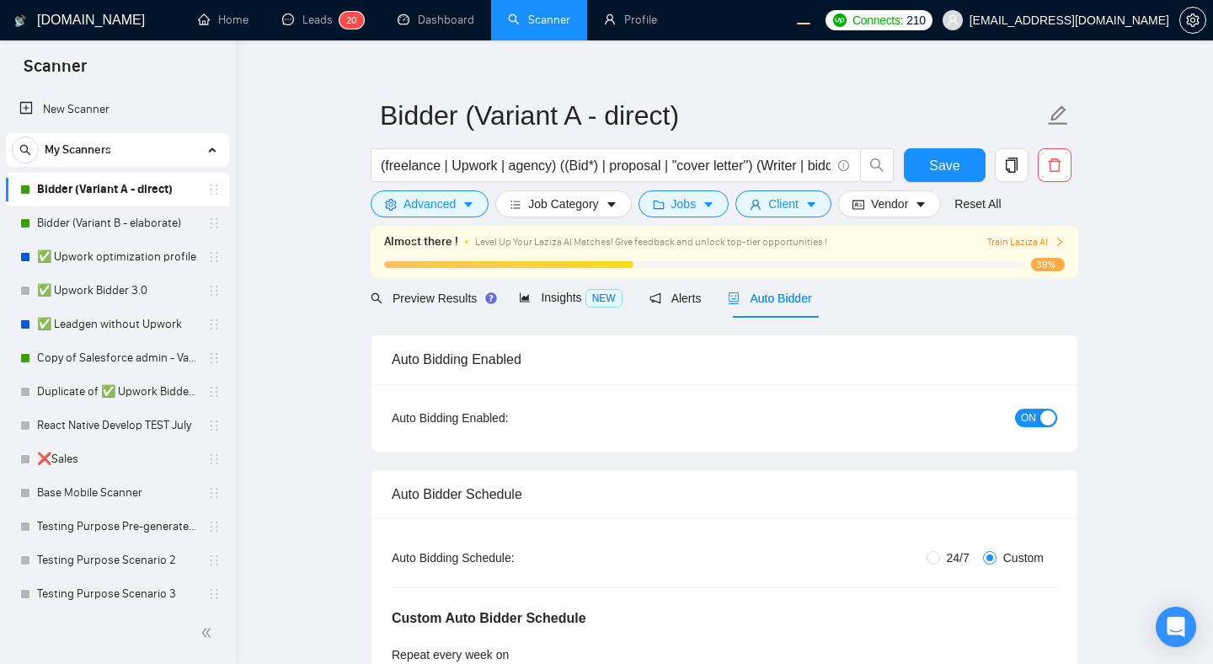
click at [1037, 416] on button "ON" at bounding box center [1036, 418] width 42 height 19
click at [933, 167] on span "Save" at bounding box center [944, 165] width 30 height 21
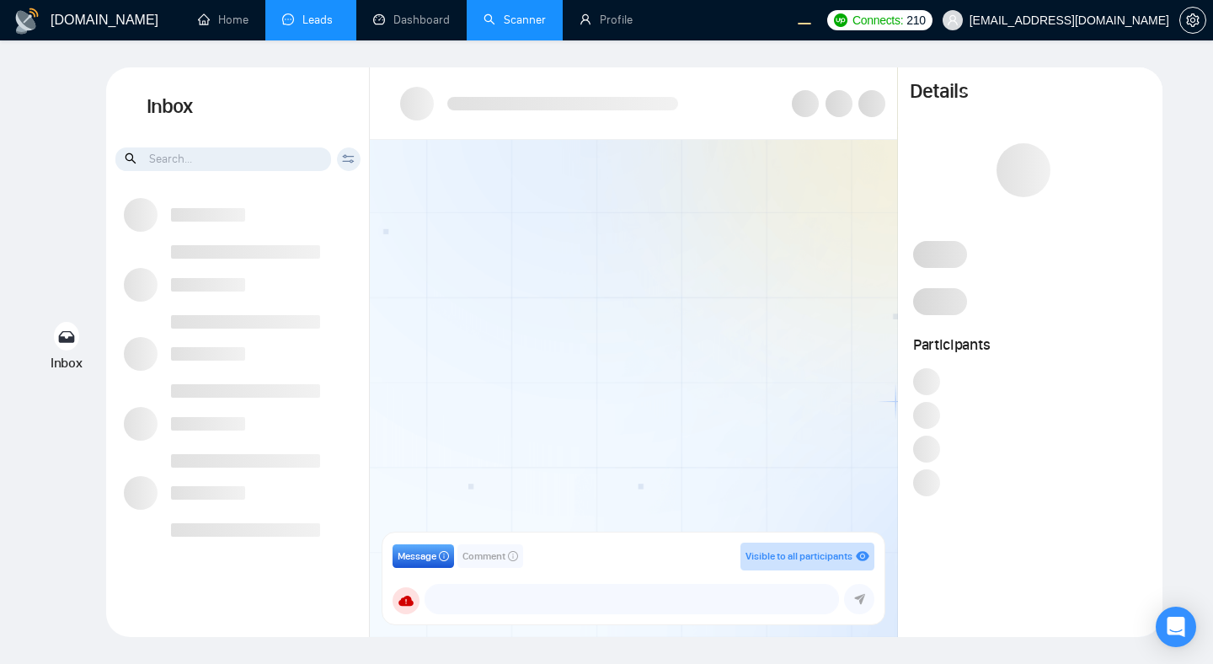
click at [502, 17] on link "Scanner" at bounding box center [515, 20] width 62 height 14
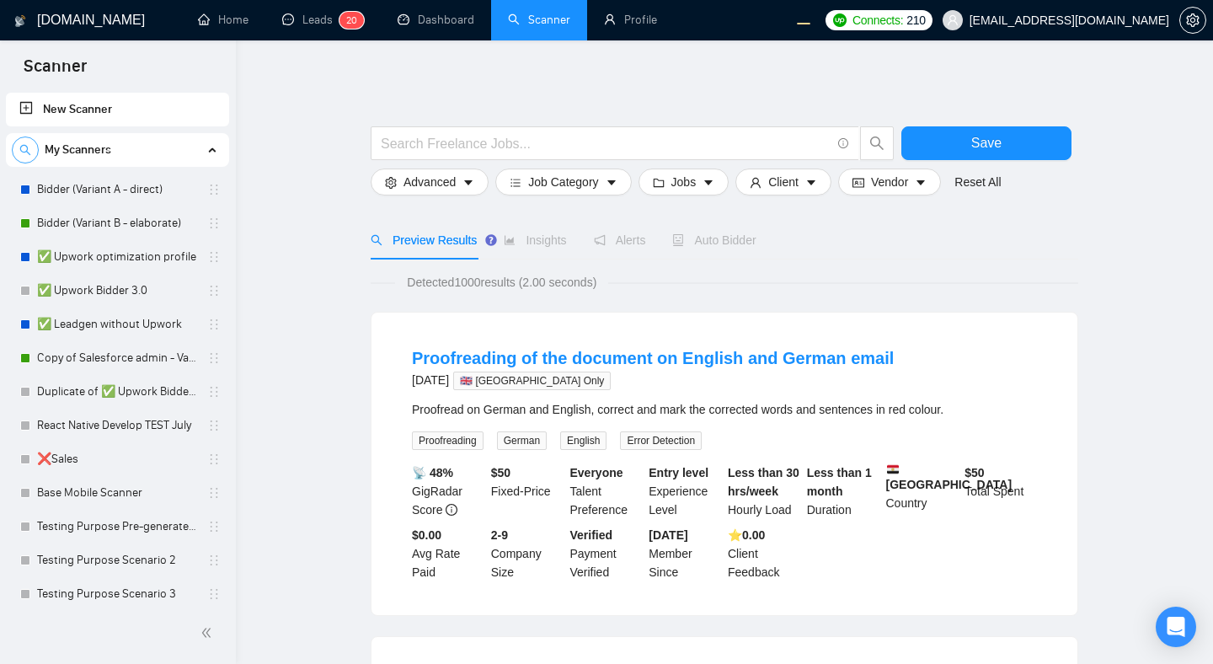
click at [26, 152] on icon "search" at bounding box center [25, 150] width 12 height 12
click at [86, 152] on input at bounding box center [118, 150] width 210 height 19
click at [206, 151] on icon "close-circle" at bounding box center [207, 149] width 12 height 12
click at [29, 144] on icon "search" at bounding box center [25, 150] width 12 height 12
click at [201, 149] on icon "close-circle" at bounding box center [207, 149] width 12 height 12
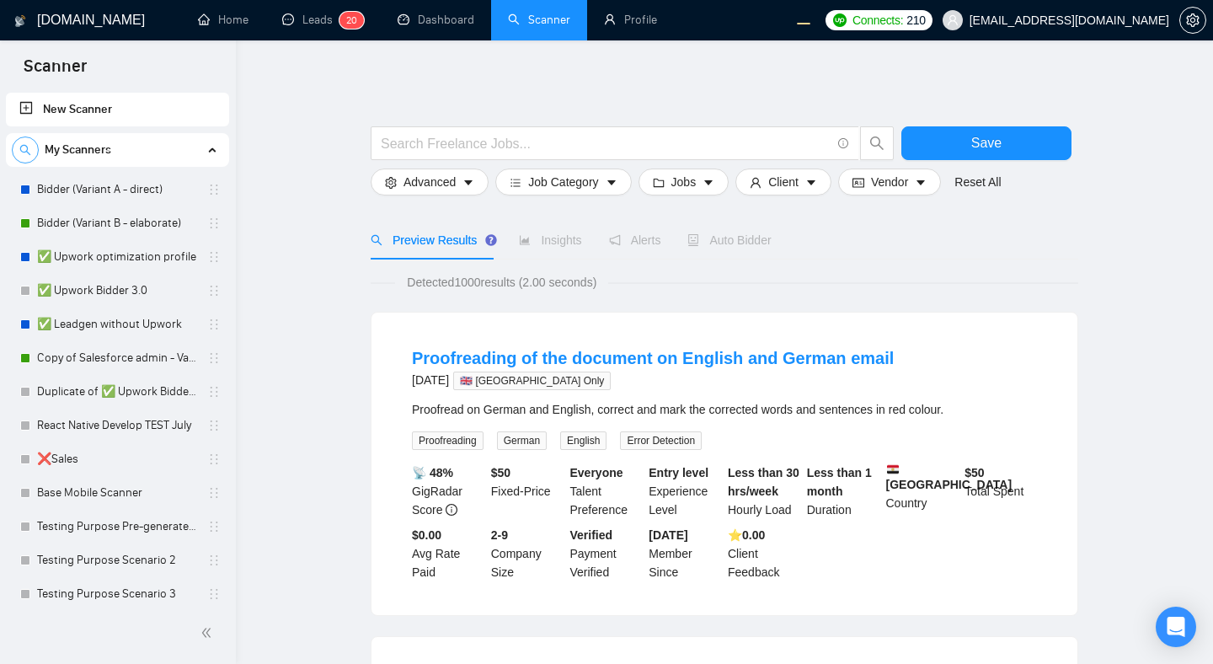
click at [23, 147] on icon "search" at bounding box center [25, 150] width 12 height 12
click at [29, 152] on icon "search" at bounding box center [25, 150] width 12 height 12
click at [120, 156] on input at bounding box center [118, 150] width 210 height 19
click at [29, 153] on icon "search" at bounding box center [25, 150] width 11 height 11
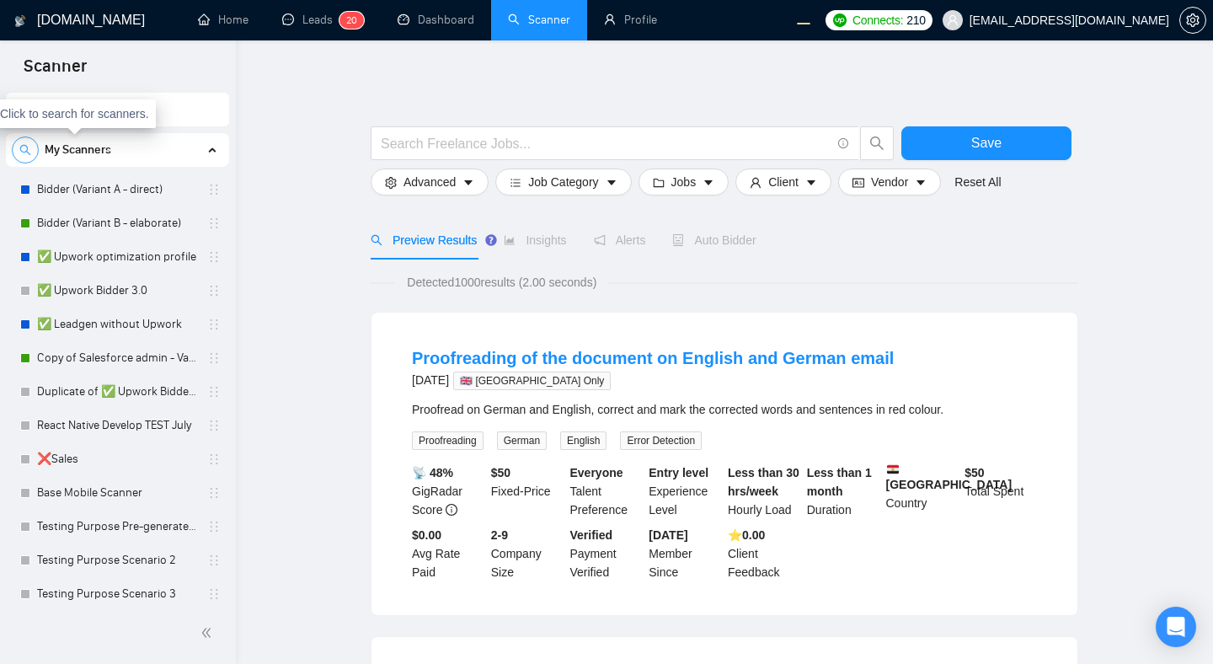
click at [27, 152] on icon "search" at bounding box center [25, 150] width 11 height 11
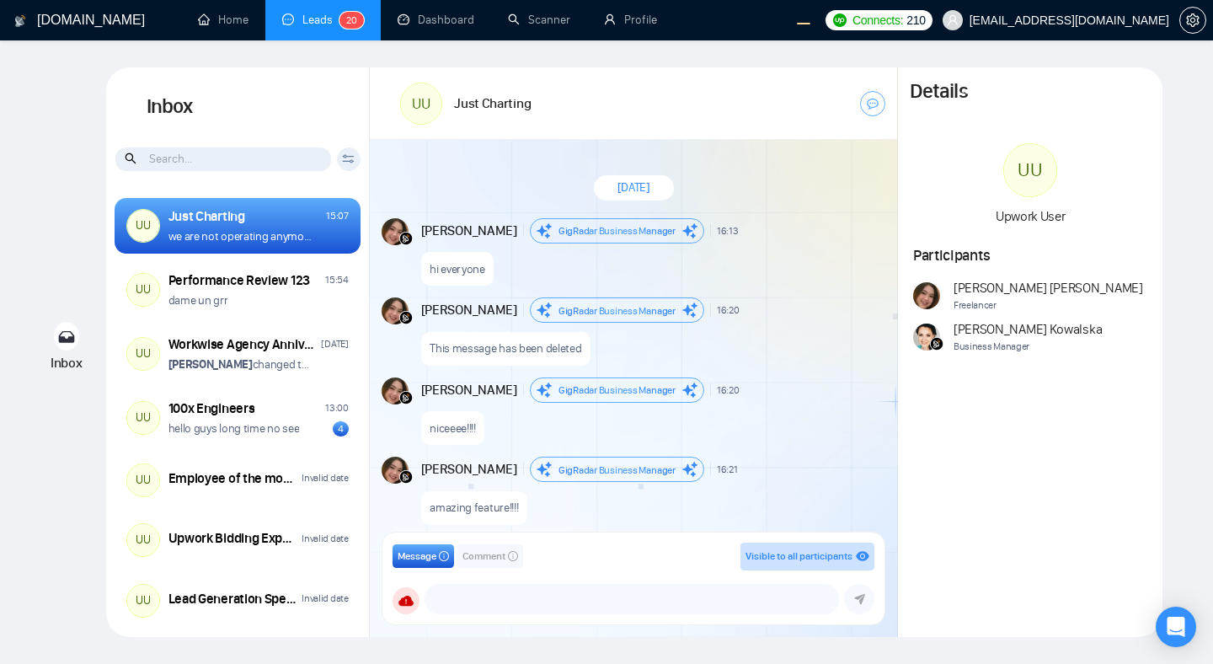
scroll to position [1340, 0]
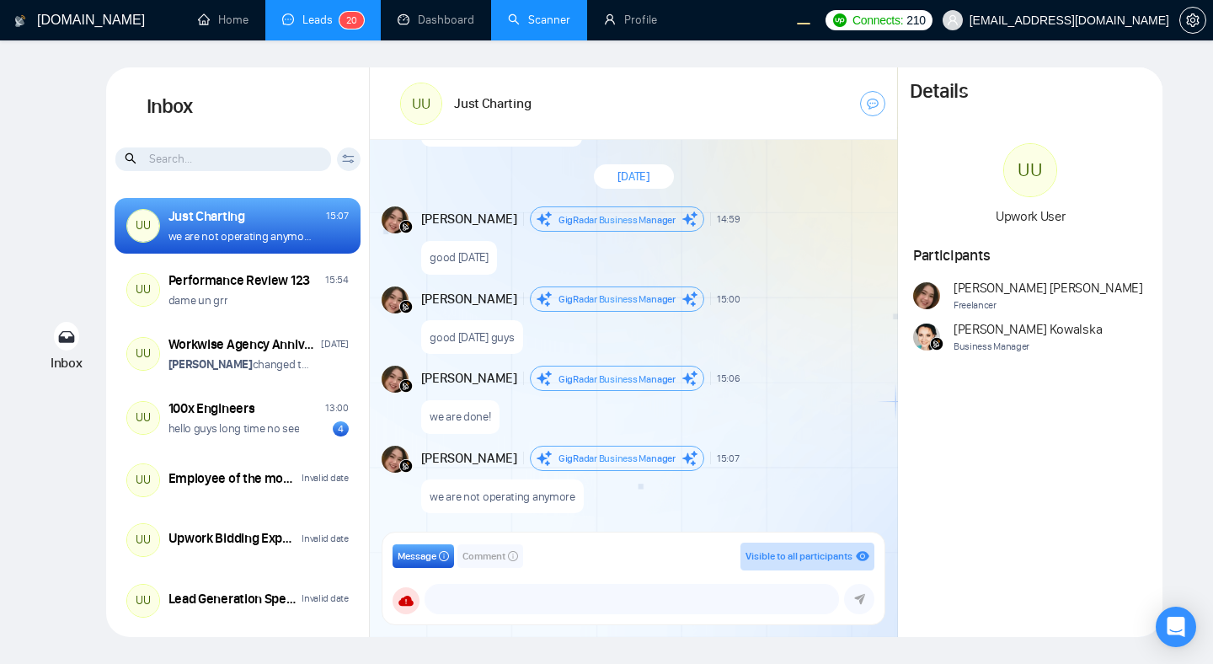
click at [538, 26] on link "Scanner" at bounding box center [539, 20] width 62 height 14
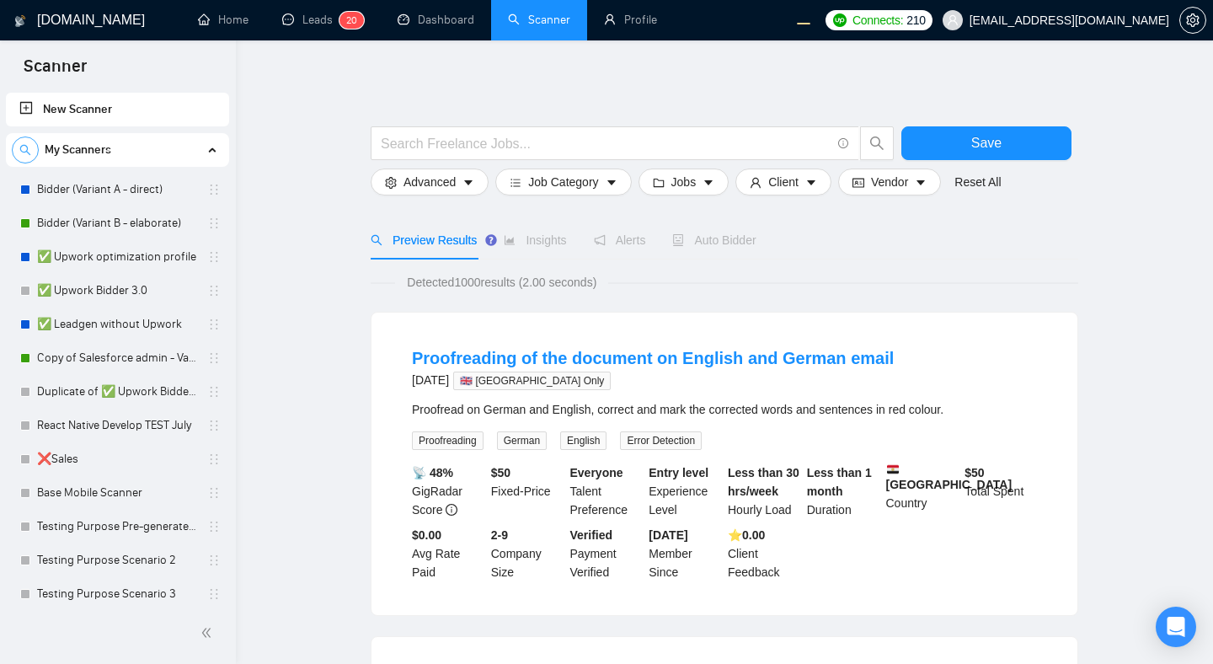
click at [35, 149] on span "search" at bounding box center [25, 150] width 25 height 12
click at [110, 157] on input at bounding box center [118, 150] width 210 height 19
type input "d"
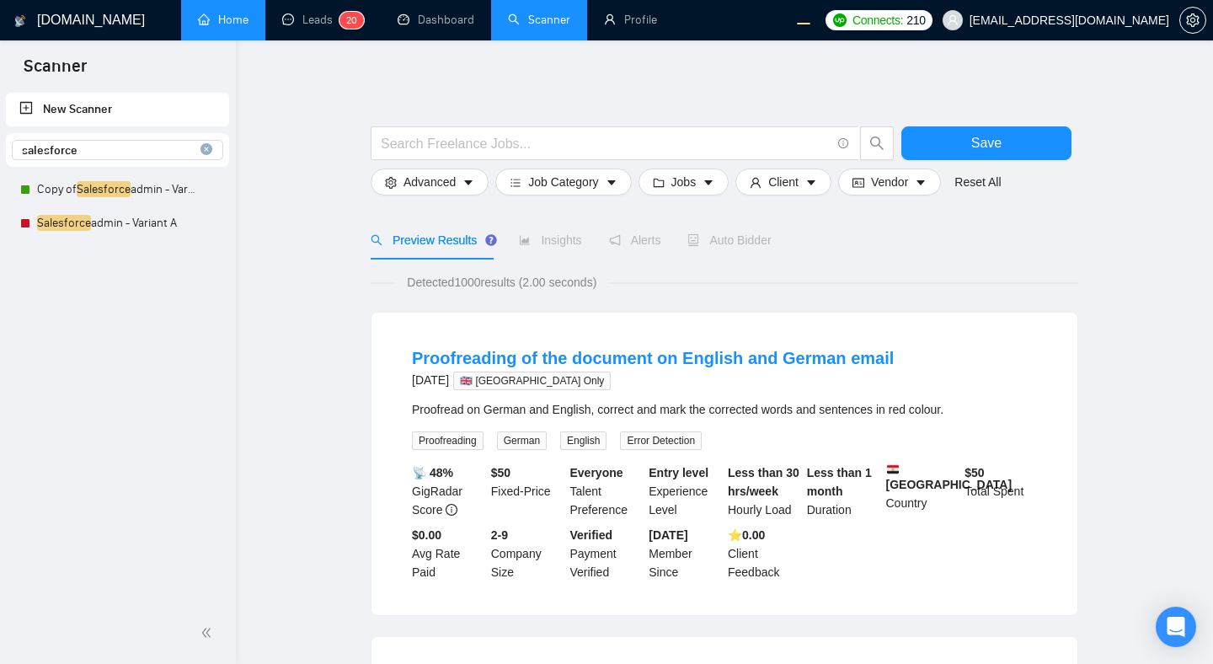
type input "salesforce"
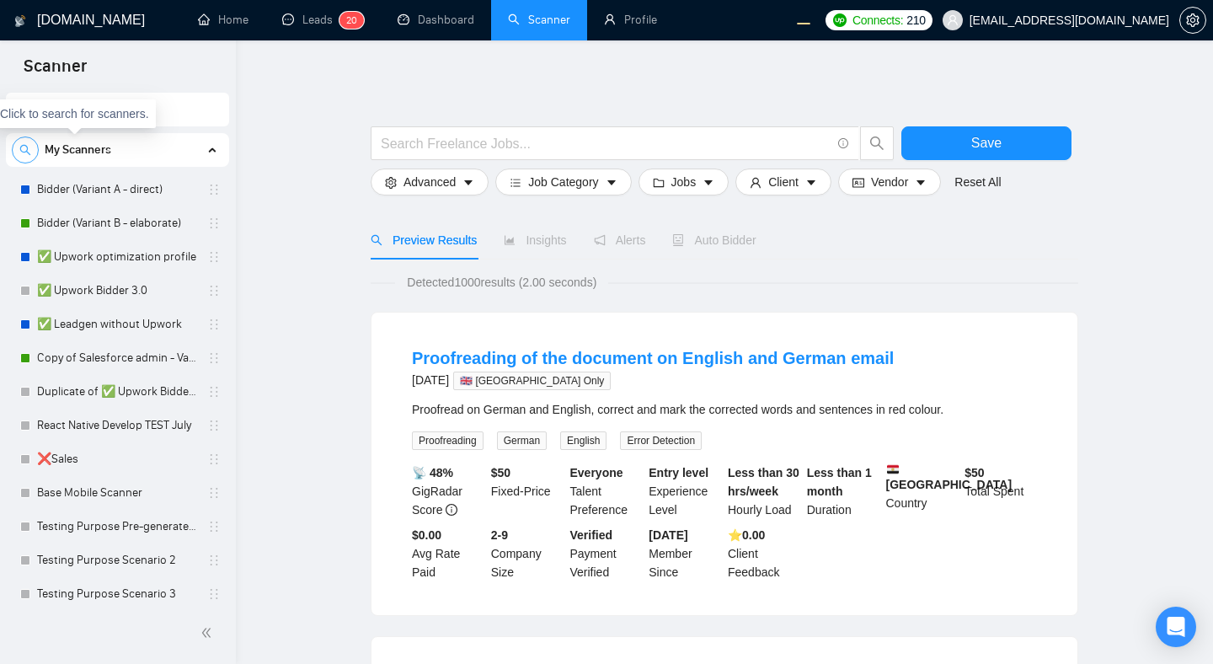
click at [23, 150] on icon "search" at bounding box center [25, 150] width 12 height 12
click at [88, 152] on input at bounding box center [118, 150] width 210 height 19
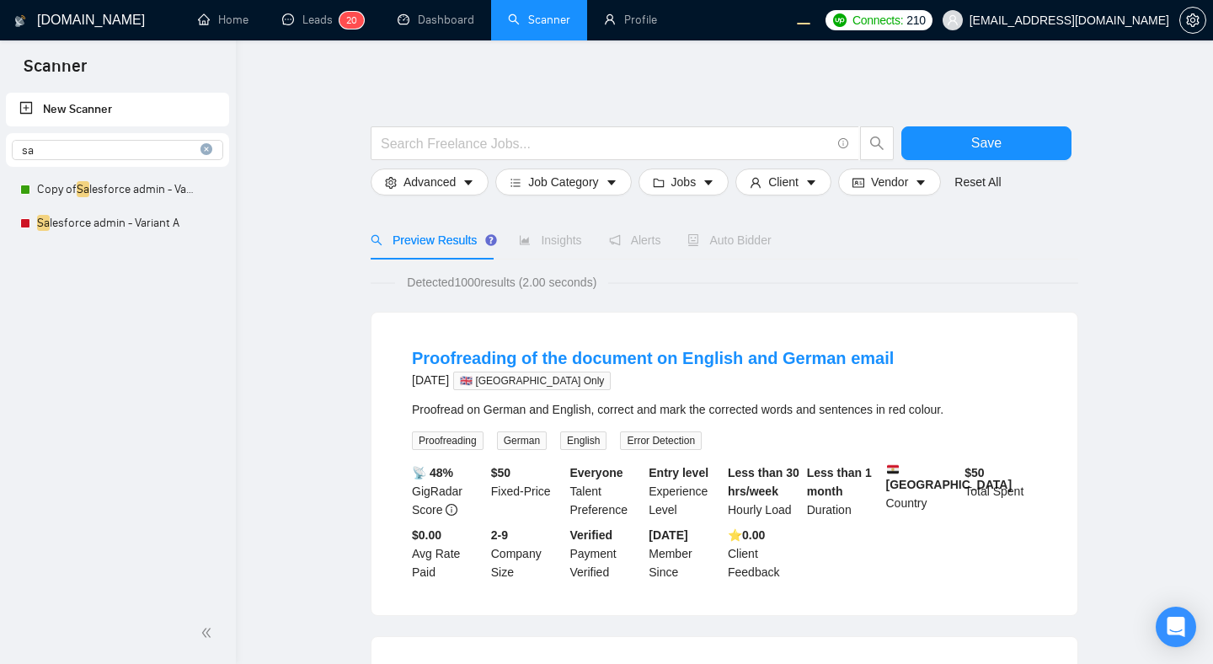
type input "s"
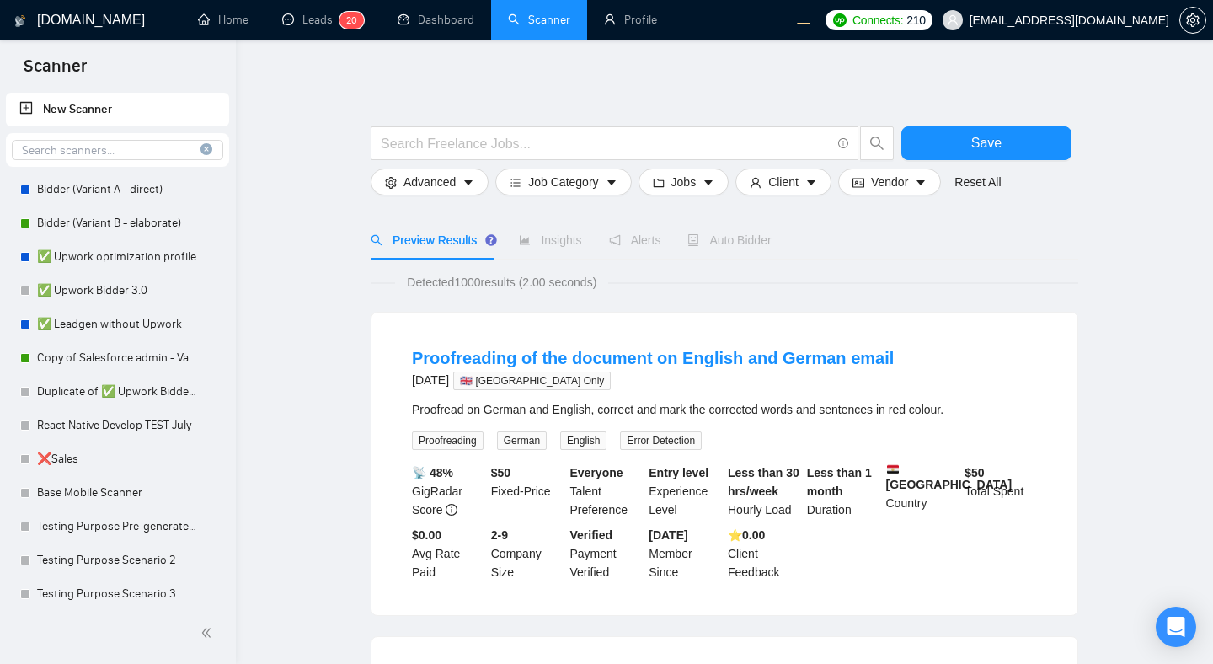
type input "s"
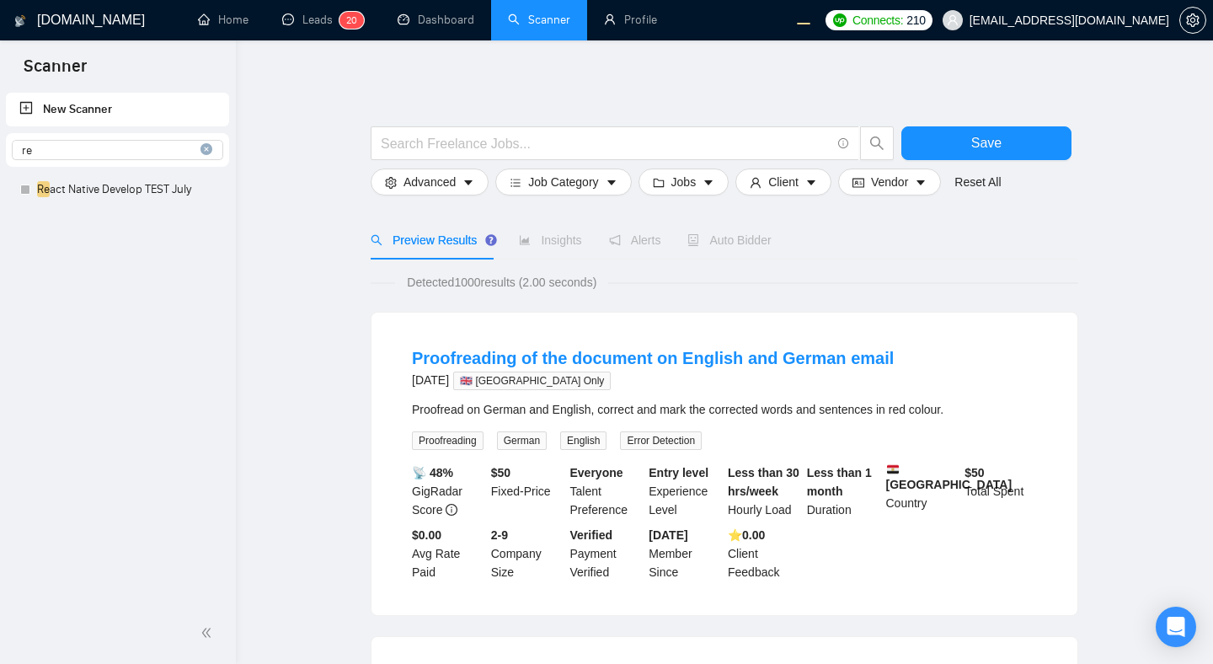
type input "r"
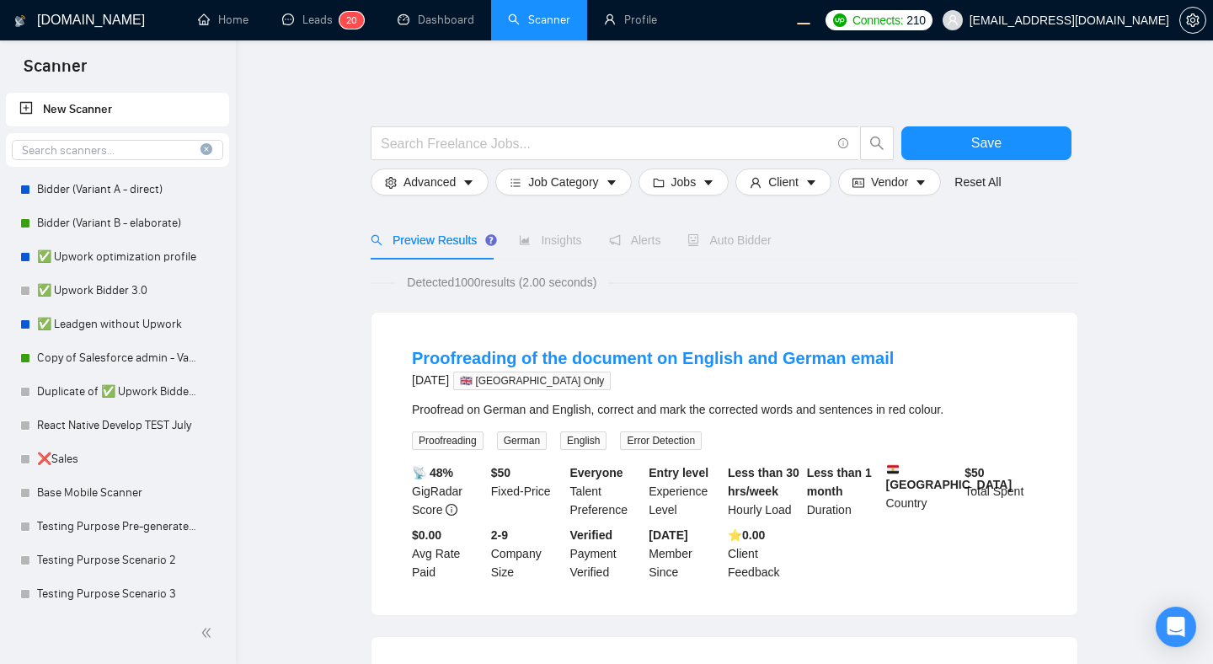
click at [201, 149] on icon "close-circle" at bounding box center [207, 149] width 12 height 12
click at [35, 147] on span "search" at bounding box center [25, 150] width 25 height 12
click at [118, 153] on input at bounding box center [118, 150] width 210 height 19
click at [132, 149] on input at bounding box center [118, 150] width 210 height 19
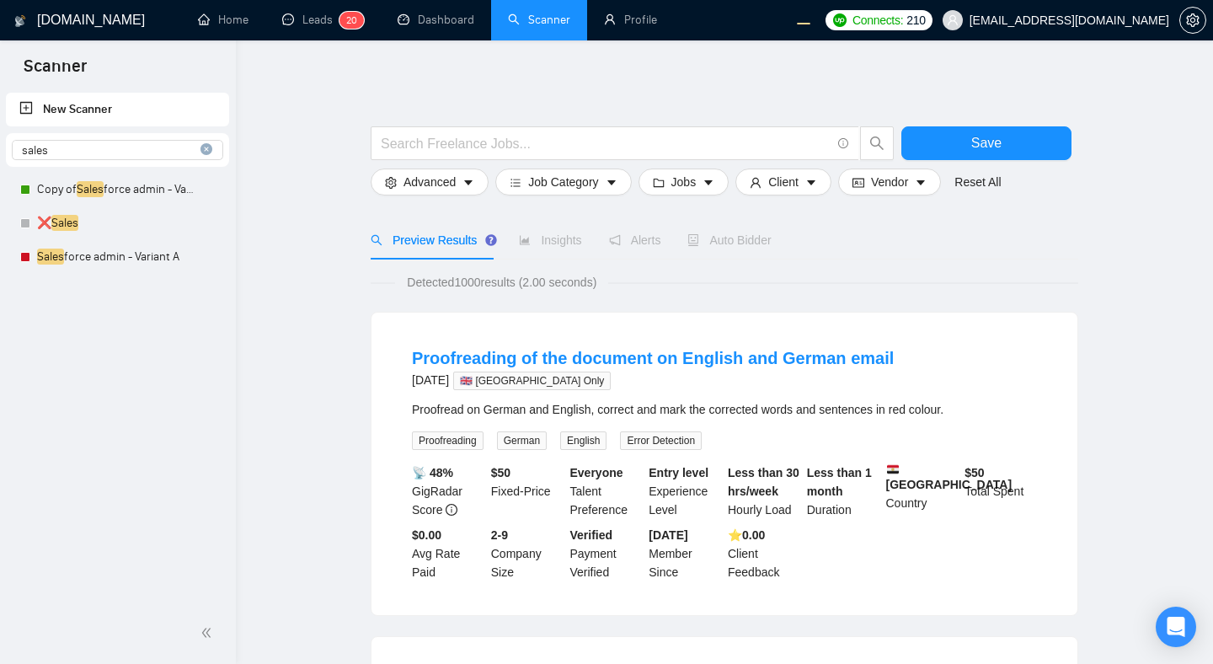
type input "sales"
click at [207, 147] on icon "close-circle" at bounding box center [207, 149] width 12 height 12
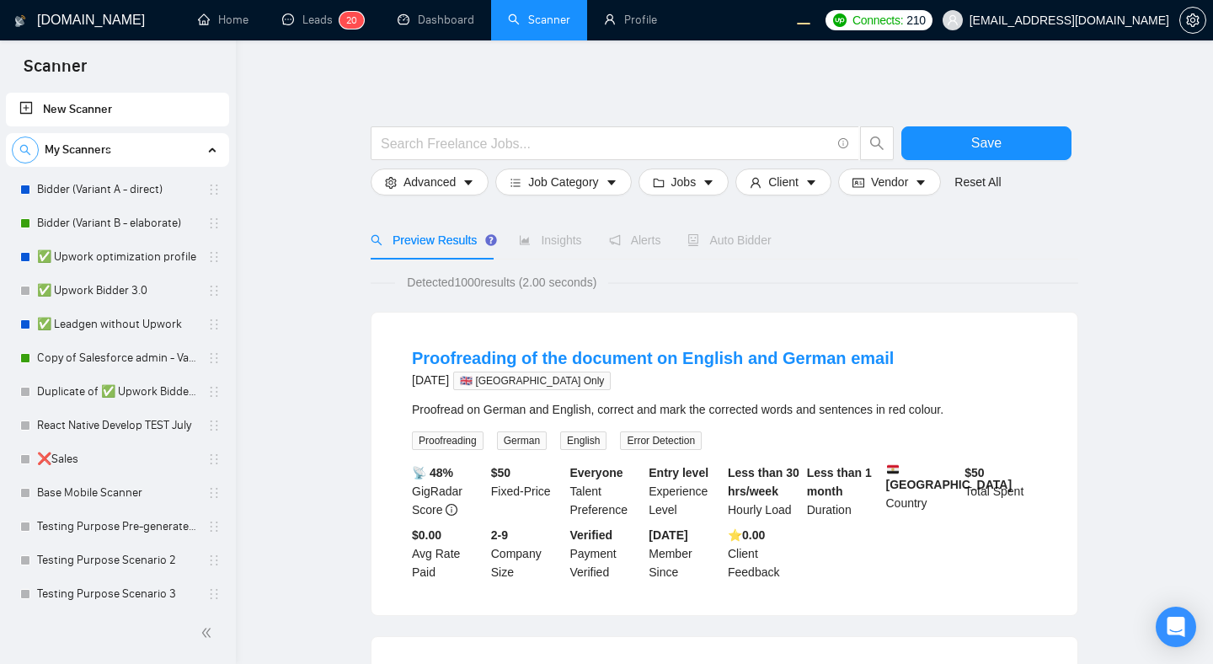
click at [32, 149] on span "search" at bounding box center [25, 150] width 25 height 12
click at [107, 150] on input at bounding box center [118, 150] width 210 height 19
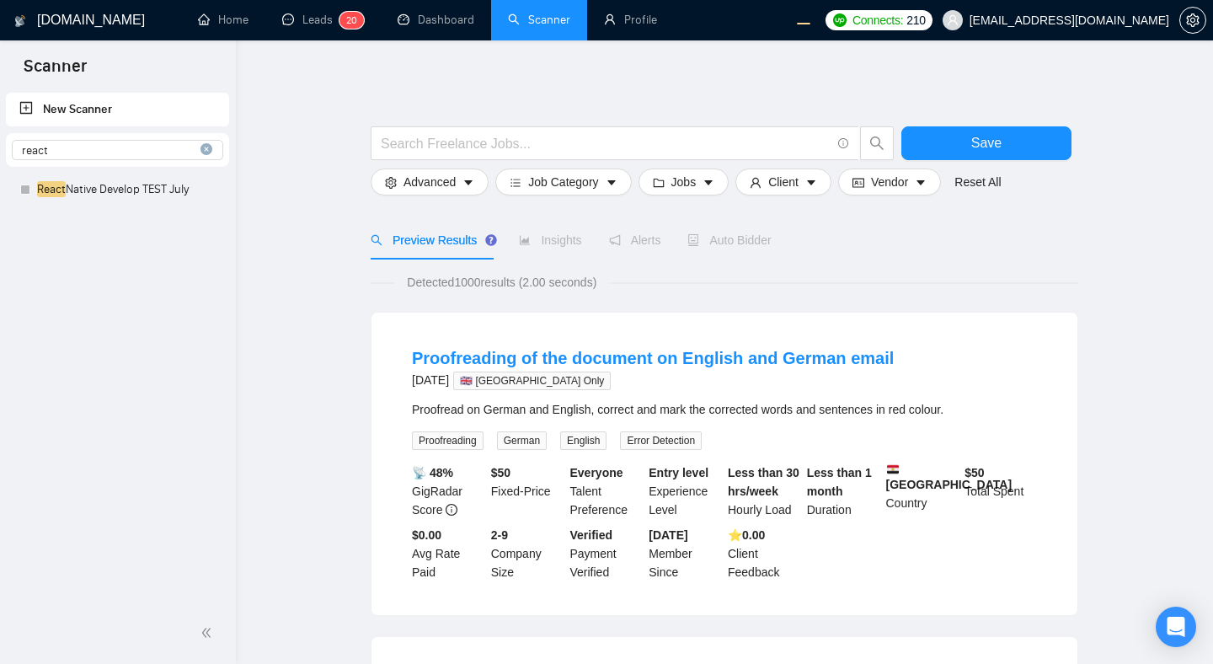
type input "react"
click at [209, 149] on icon "close-circle" at bounding box center [207, 149] width 12 height 12
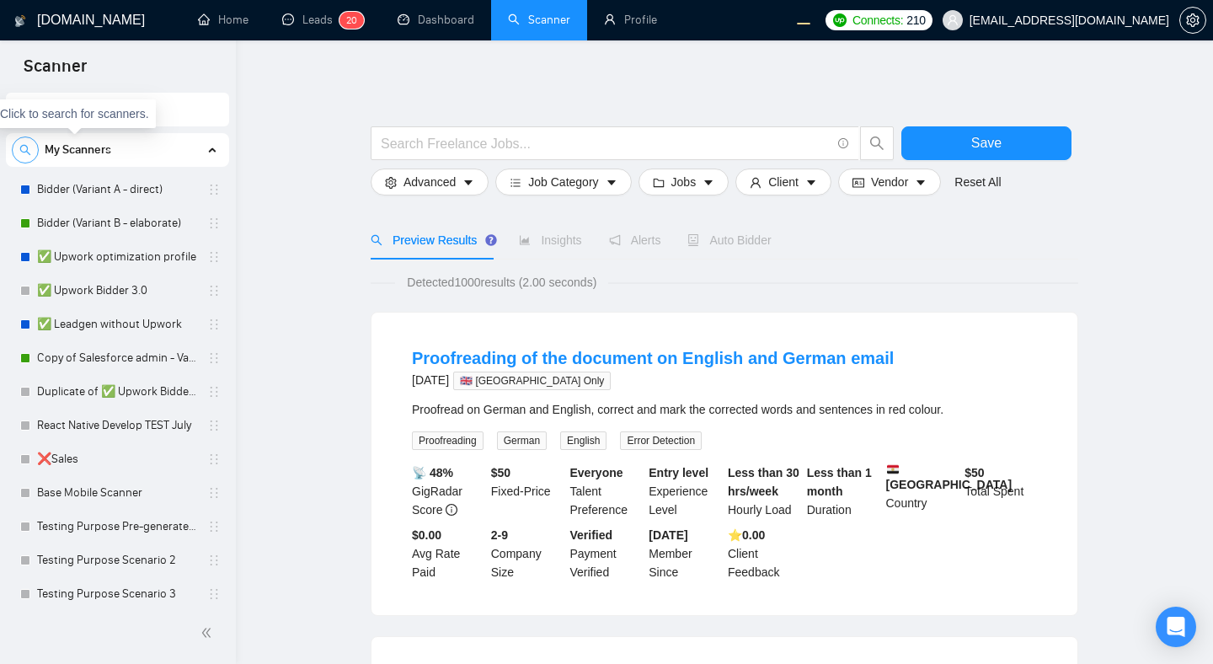
click at [24, 151] on icon "search" at bounding box center [25, 150] width 12 height 12
click at [201, 151] on icon "close-circle" at bounding box center [207, 149] width 12 height 12
click at [31, 147] on span "search" at bounding box center [25, 150] width 25 height 12
click at [115, 151] on input at bounding box center [118, 150] width 210 height 19
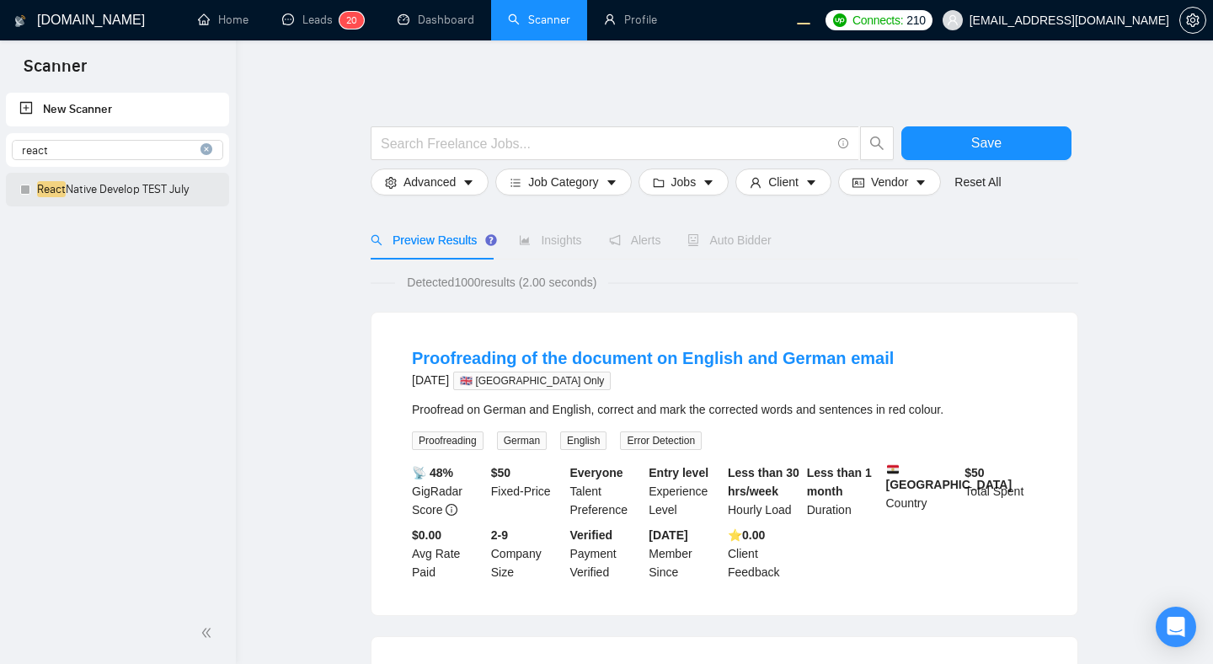
type input "react"
click at [130, 201] on link "React Native Develop TEST July" at bounding box center [117, 190] width 160 height 34
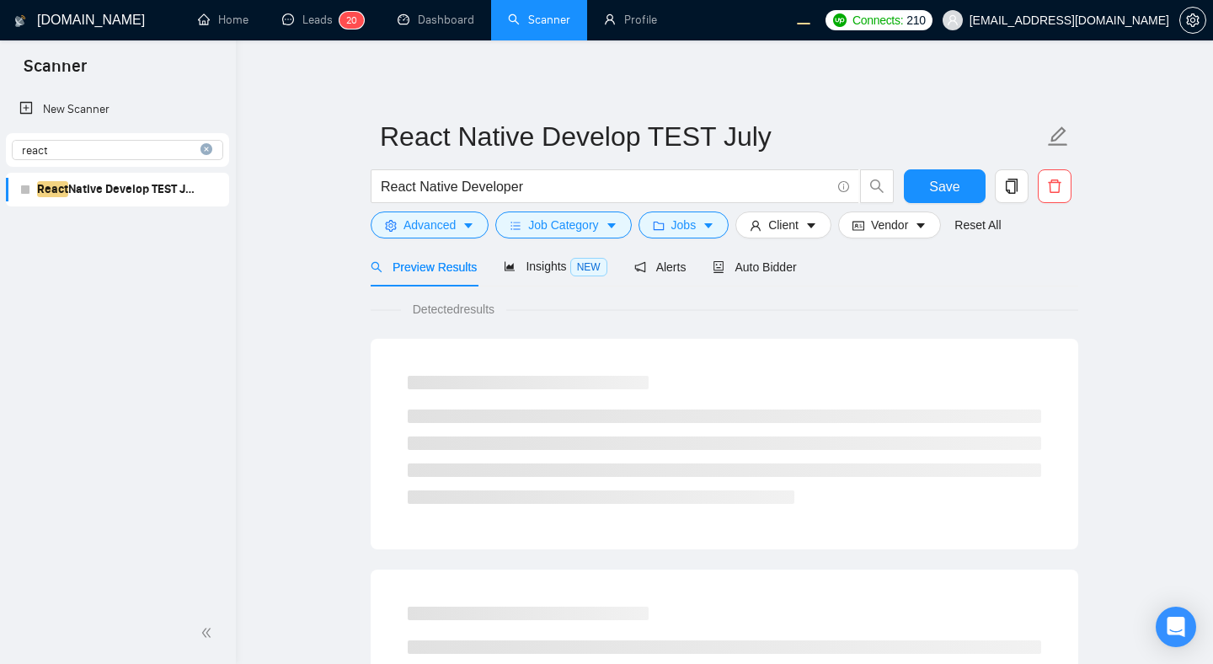
click at [206, 149] on icon "close-circle" at bounding box center [207, 149] width 12 height 12
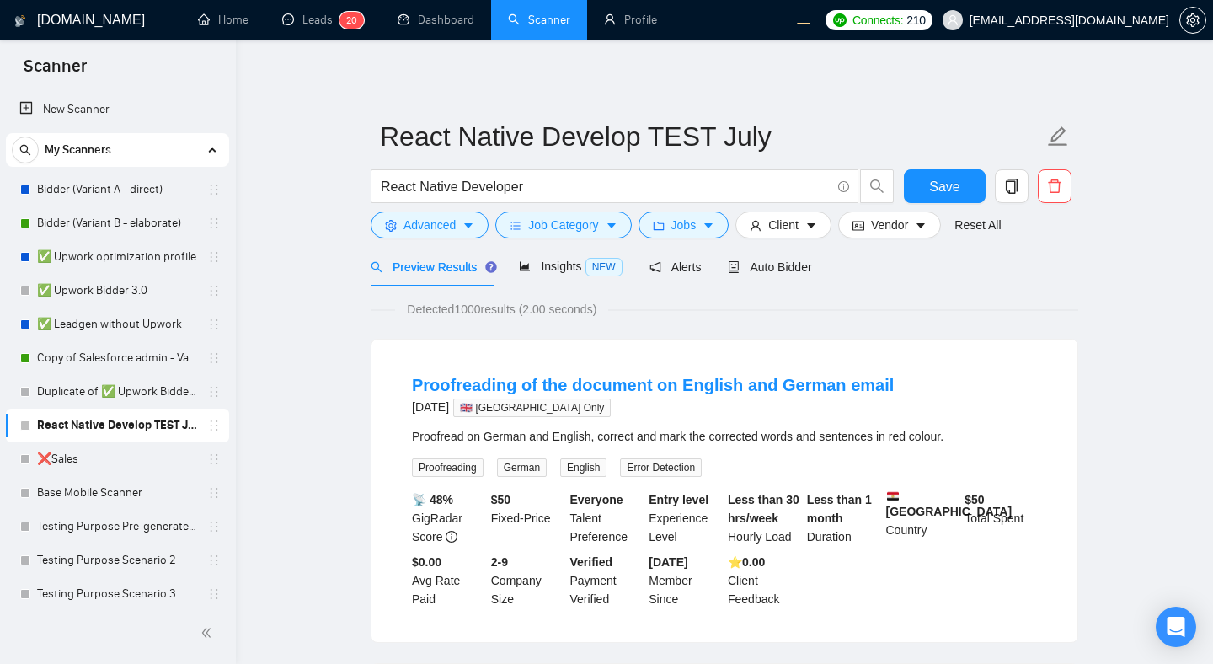
click at [226, 27] on link "Home" at bounding box center [223, 20] width 51 height 14
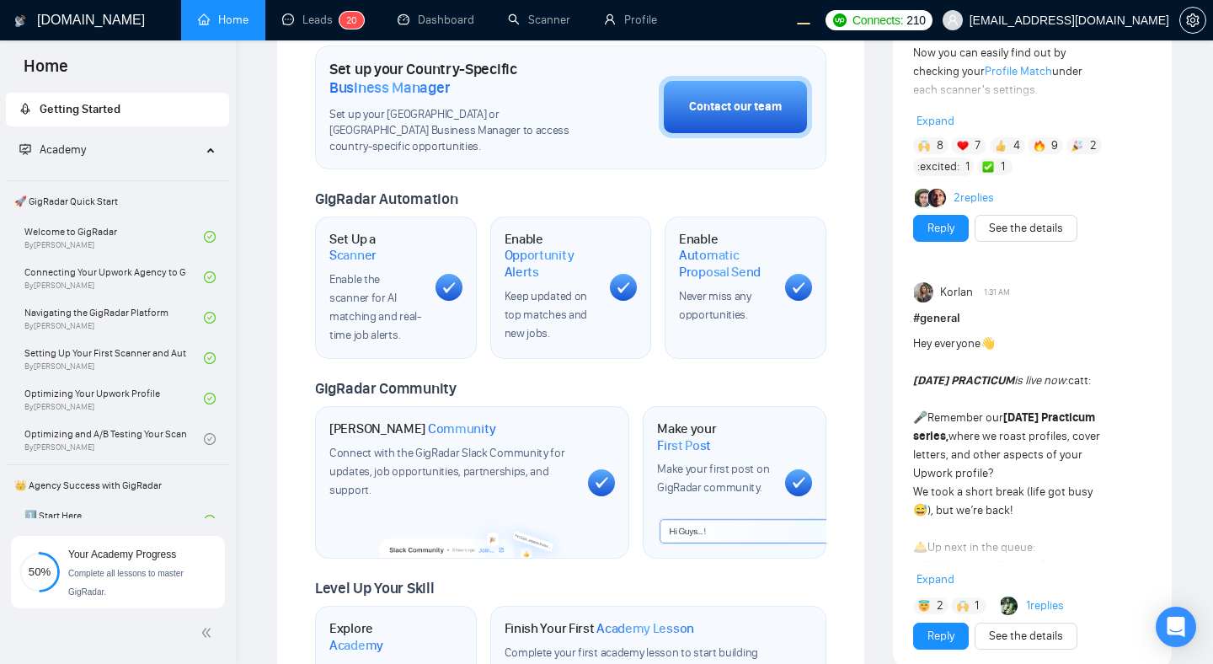
scroll to position [619, 0]
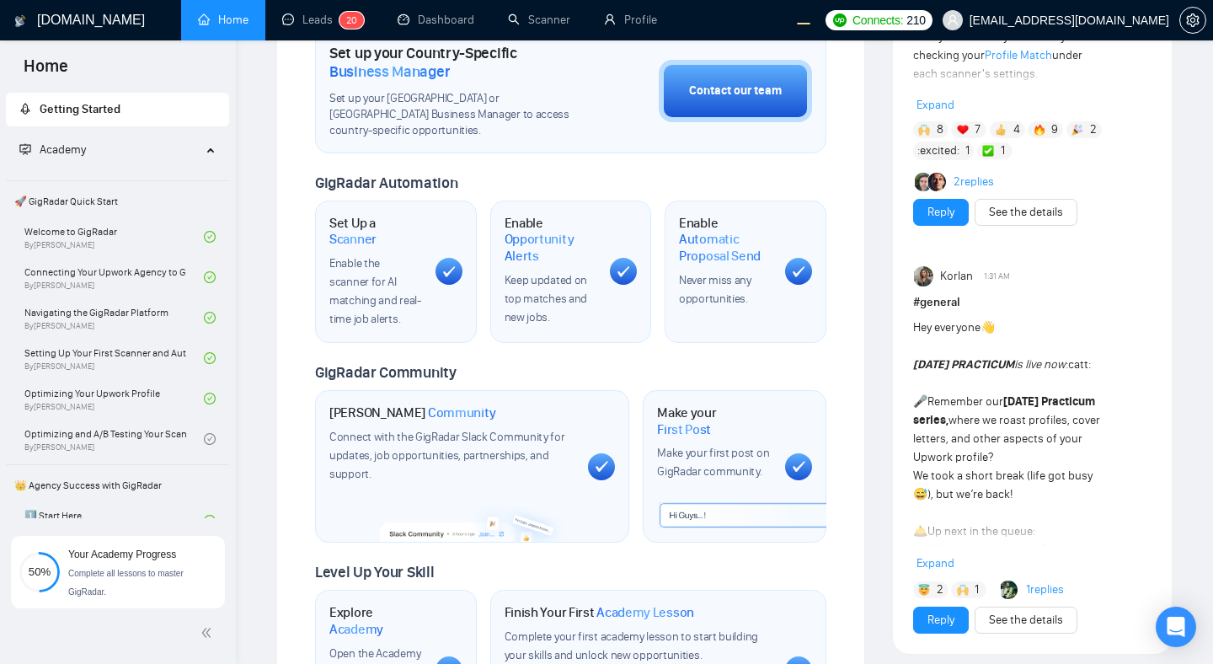
click at [604, 460] on icon at bounding box center [601, 466] width 13 height 12
click at [721, 444] on div "Make your first post on GigRadar community." at bounding box center [714, 462] width 114 height 37
click at [801, 461] on icon at bounding box center [798, 466] width 13 height 12
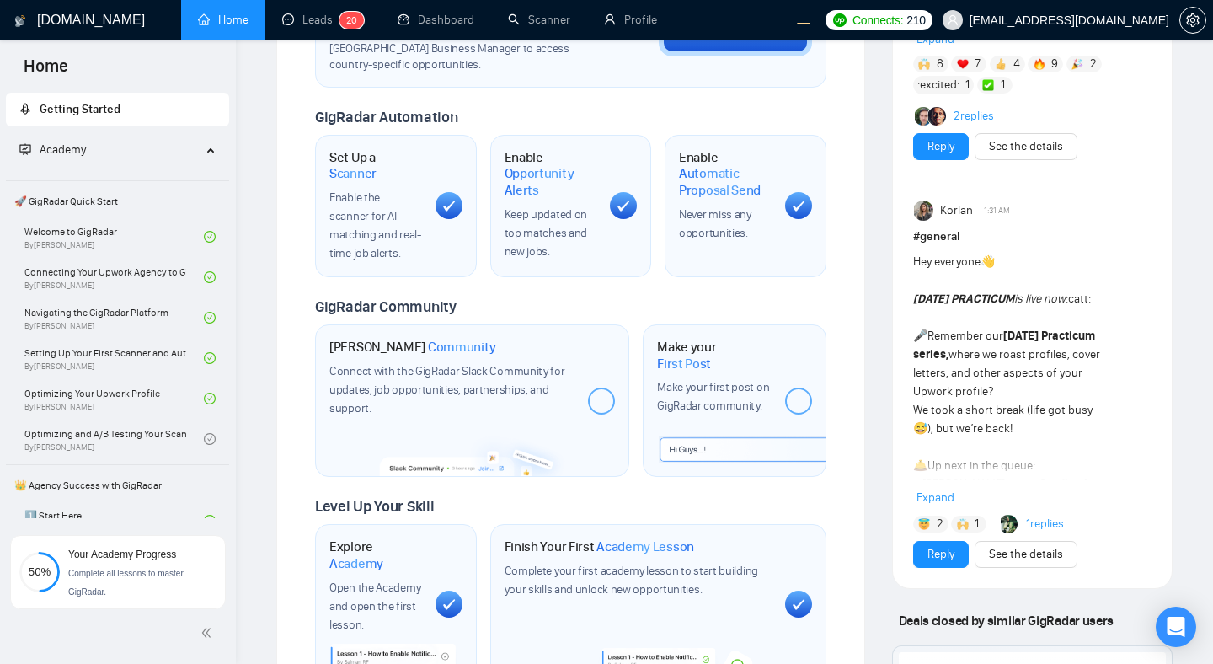
scroll to position [677, 0]
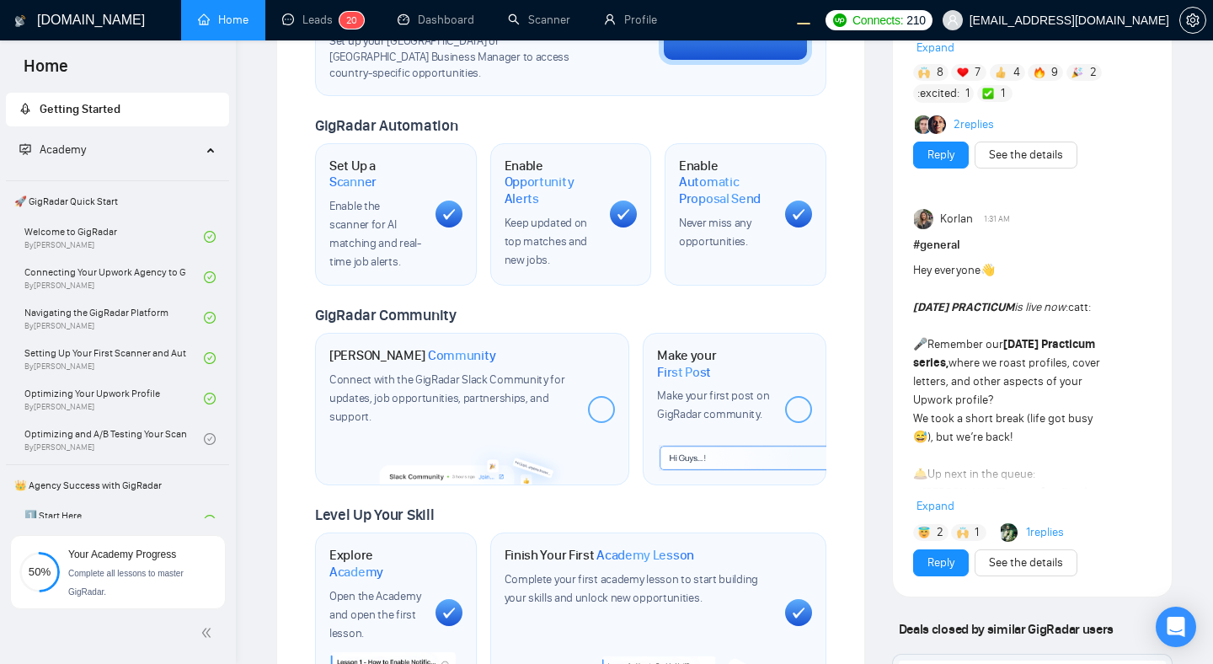
click at [798, 396] on div at bounding box center [798, 409] width 27 height 27
click at [609, 396] on div at bounding box center [601, 409] width 27 height 27
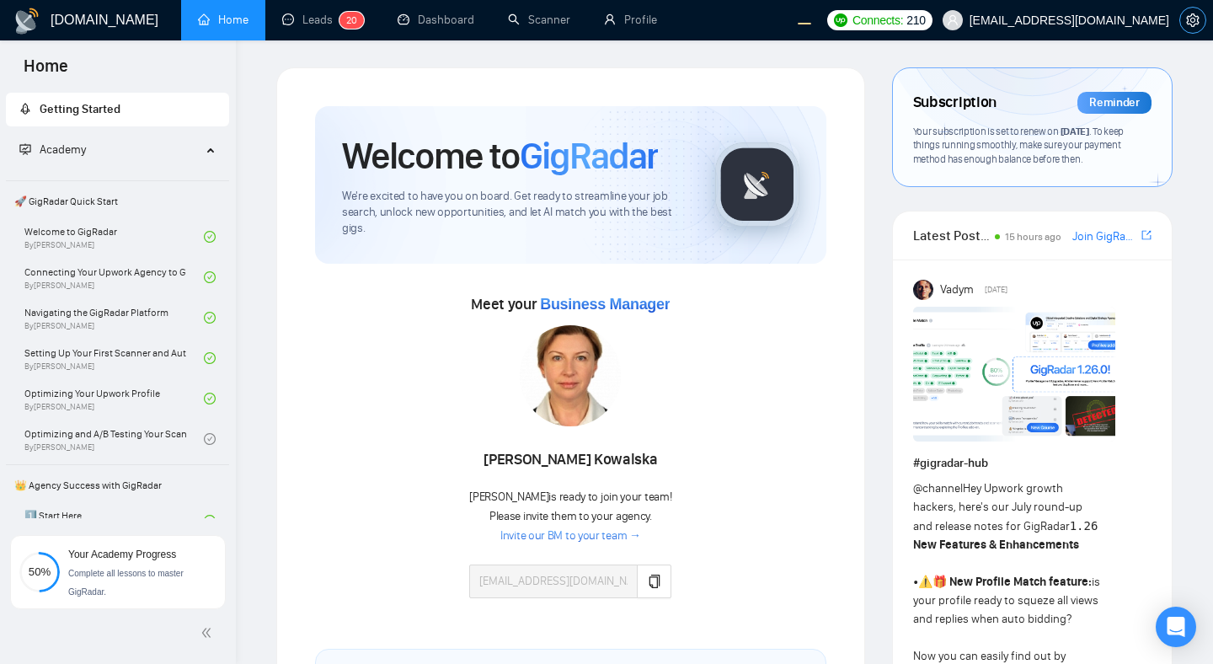
click at [1193, 19] on icon "setting" at bounding box center [1192, 19] width 13 height 13
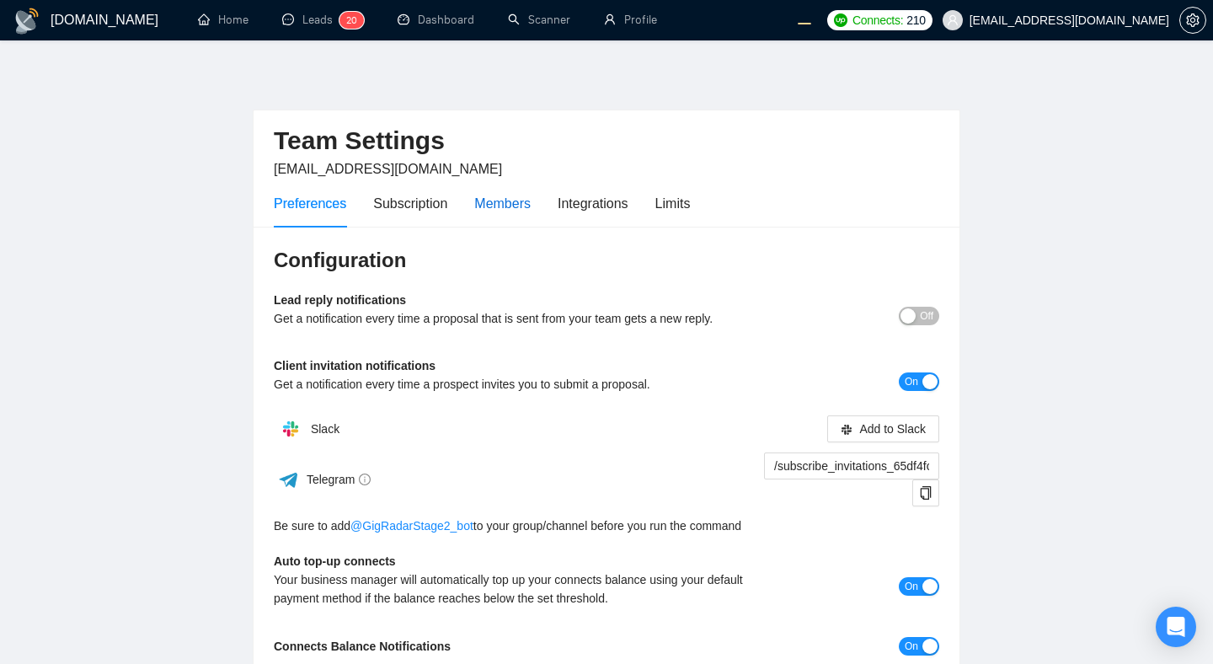
click at [510, 195] on div "Members" at bounding box center [502, 203] width 56 height 21
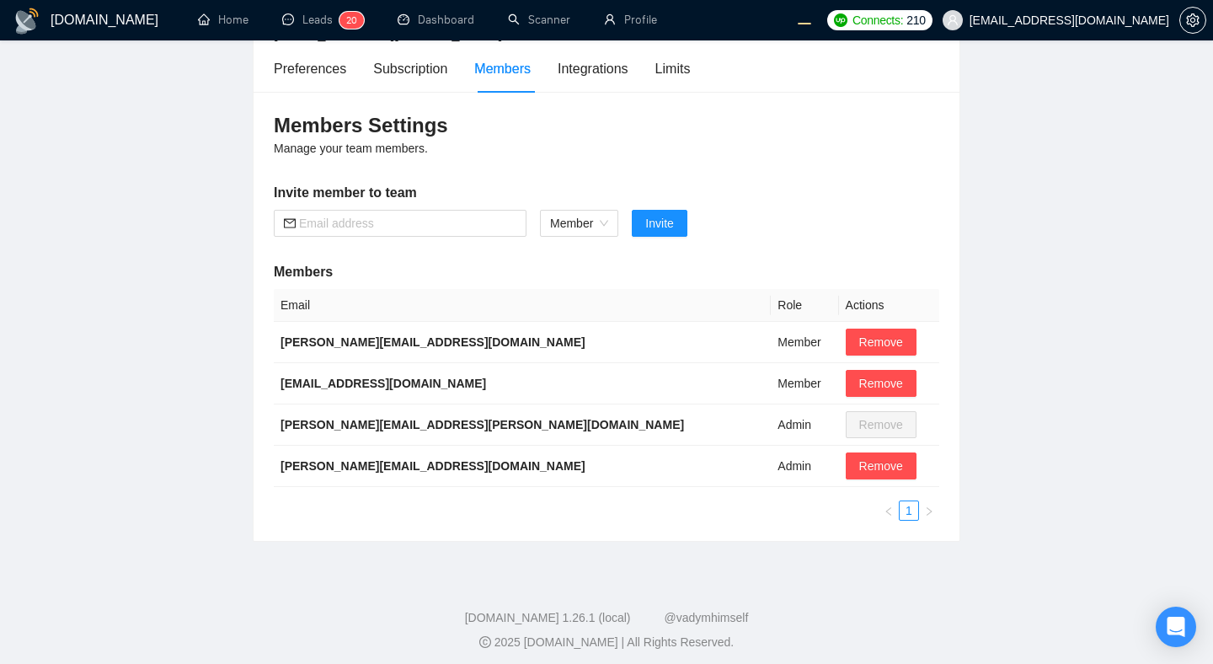
scroll to position [142, 0]
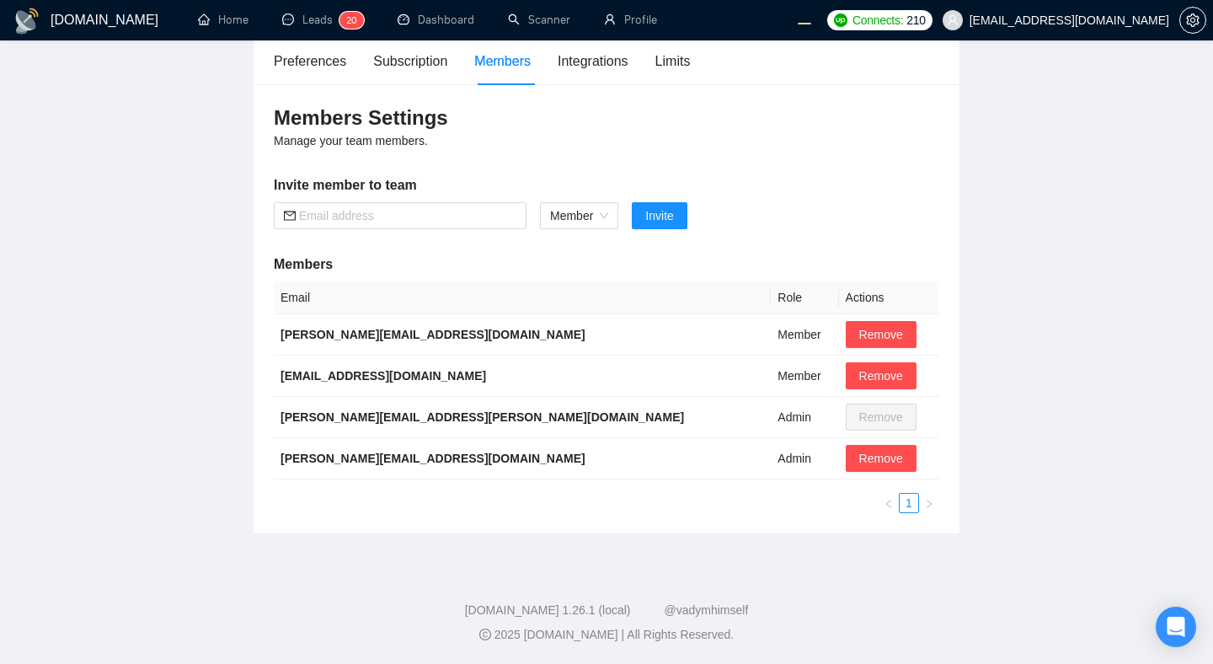
click at [1031, 472] on main "Team Settings [EMAIL_ADDRESS][DOMAIN_NAME] Preferences Subscription Members Int…" at bounding box center [606, 229] width 1159 height 609
click at [1026, 251] on main "Team Settings [EMAIL_ADDRESS][DOMAIN_NAME] Preferences Subscription Members Int…" at bounding box center [606, 229] width 1159 height 609
click at [423, 216] on input "text" at bounding box center [407, 215] width 217 height 19
type input "[EMAIL_ADDRESS][DOMAIN_NAME]"
click at [677, 220] on button "Invite" at bounding box center [659, 215] width 55 height 27
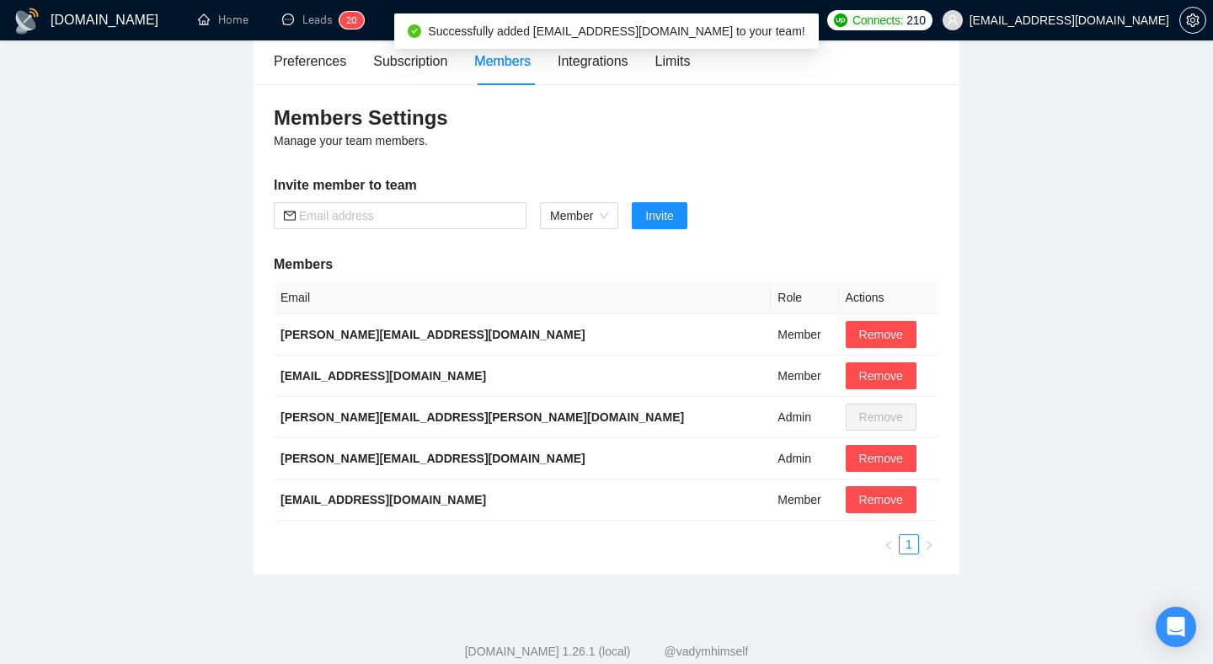
click at [1052, 256] on main "Team Settings [EMAIL_ADDRESS][DOMAIN_NAME] Preferences Subscription Members Int…" at bounding box center [606, 250] width 1159 height 650
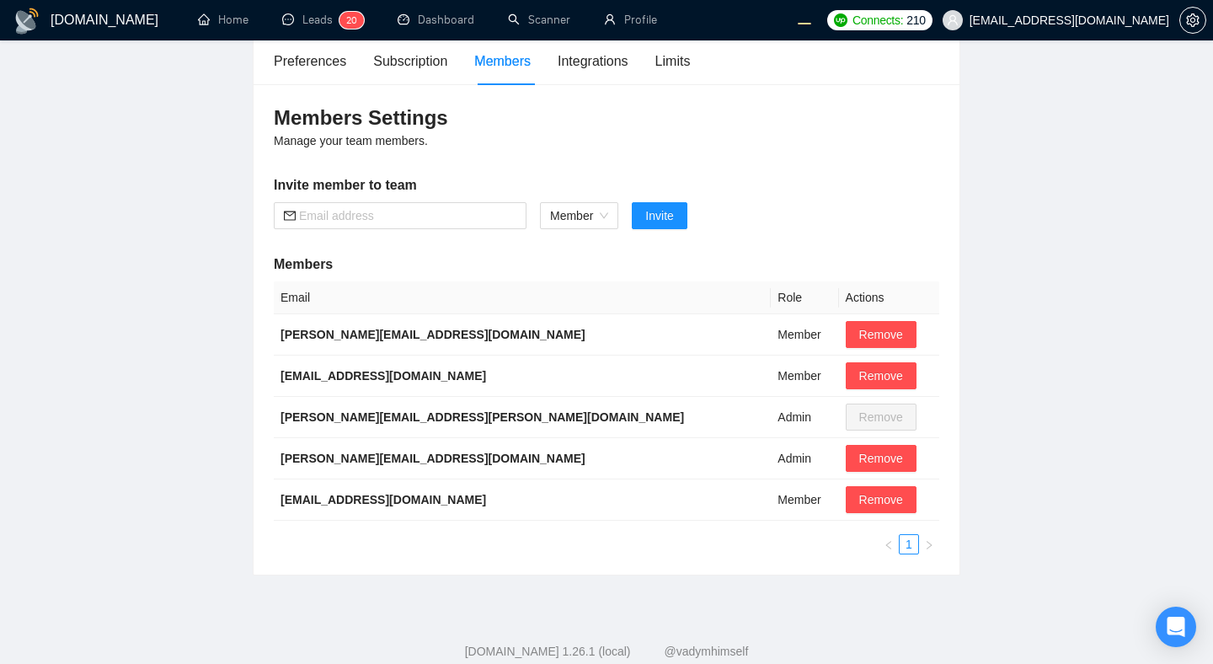
click at [1039, 175] on main "Team Settings [EMAIL_ADDRESS][DOMAIN_NAME] Preferences Subscription Members Int…" at bounding box center [606, 250] width 1159 height 650
click at [859, 497] on span "Remove" at bounding box center [881, 499] width 44 height 19
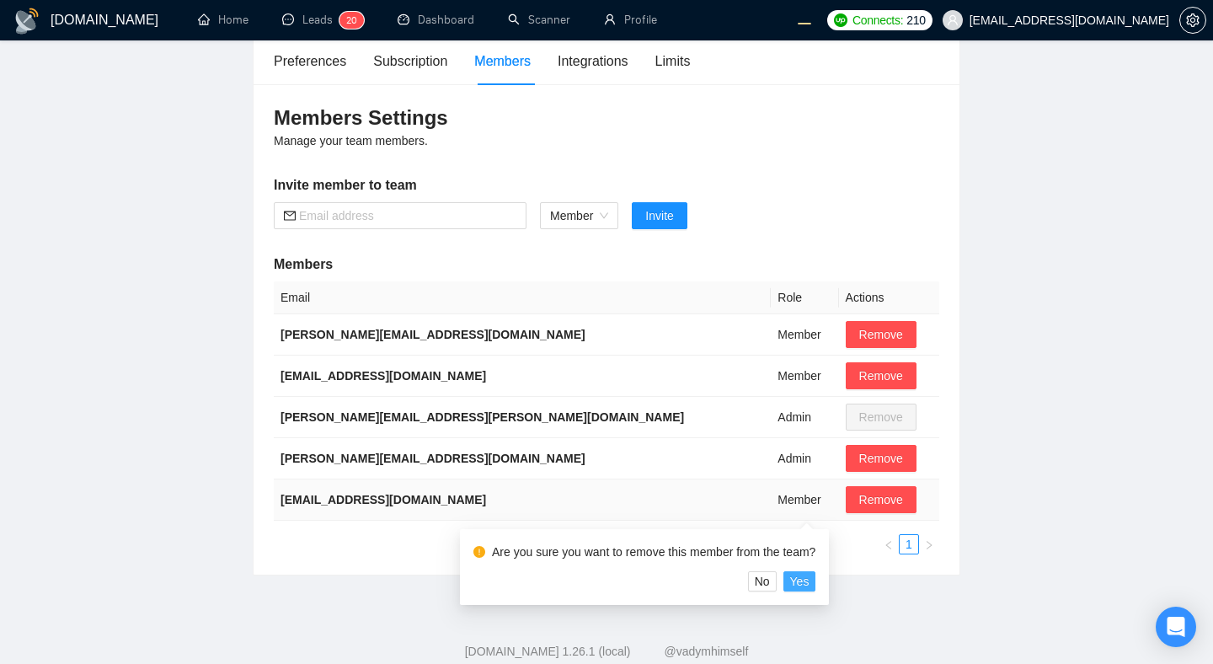
click at [810, 579] on span "Yes" at bounding box center [799, 581] width 19 height 19
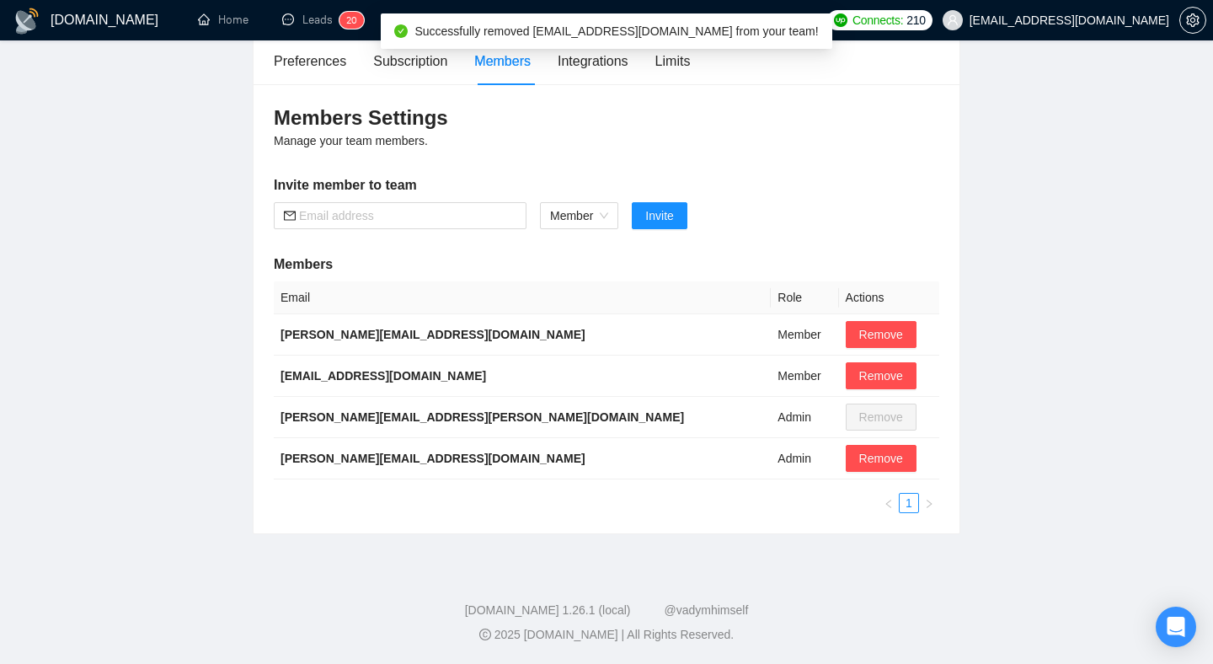
click at [1042, 436] on main "Team Settings [EMAIL_ADDRESS][DOMAIN_NAME] Preferences Subscription Members Int…" at bounding box center [606, 229] width 1159 height 609
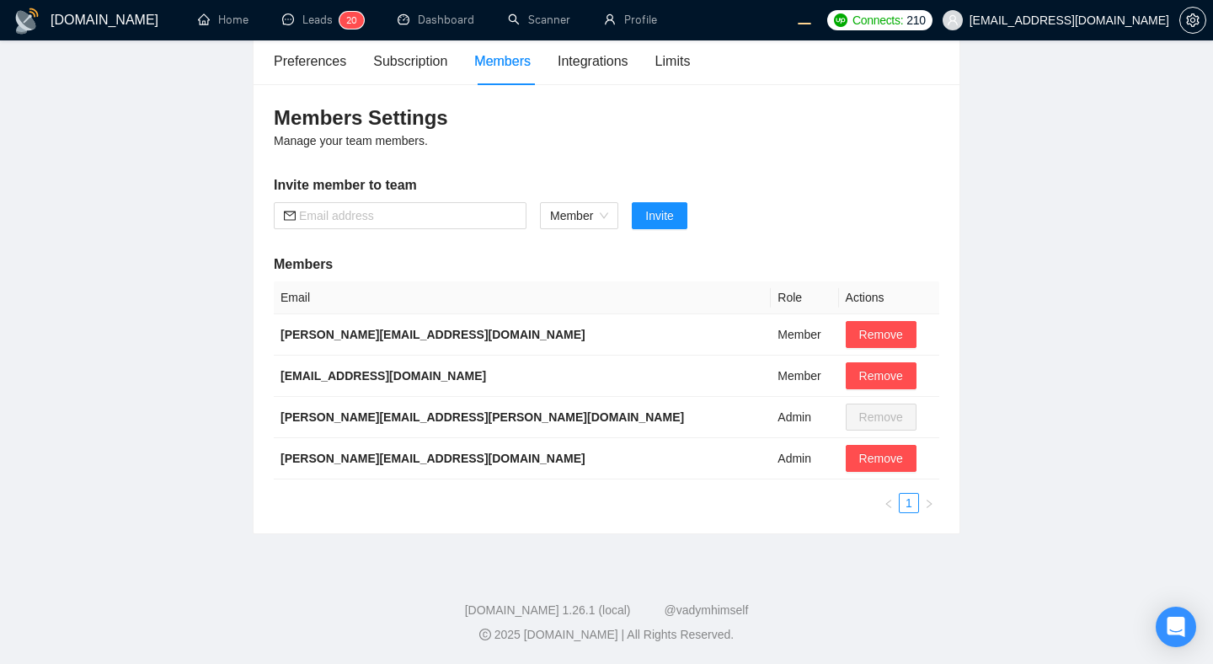
scroll to position [0, 0]
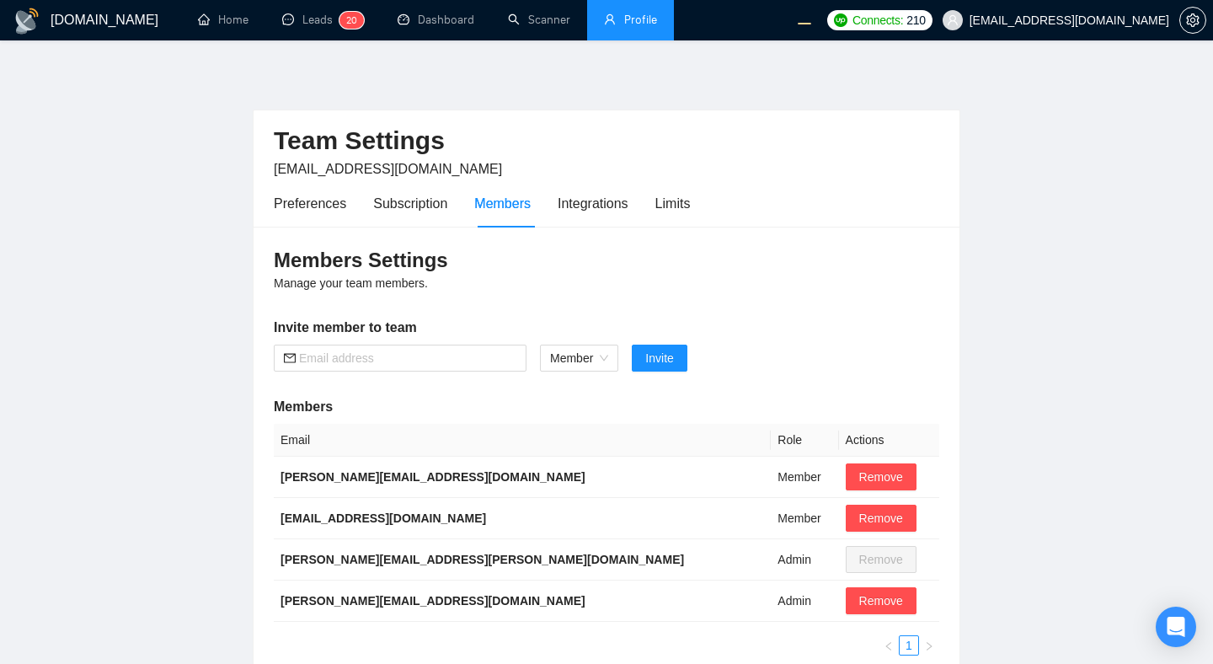
click at [614, 13] on link "Profile" at bounding box center [630, 20] width 53 height 14
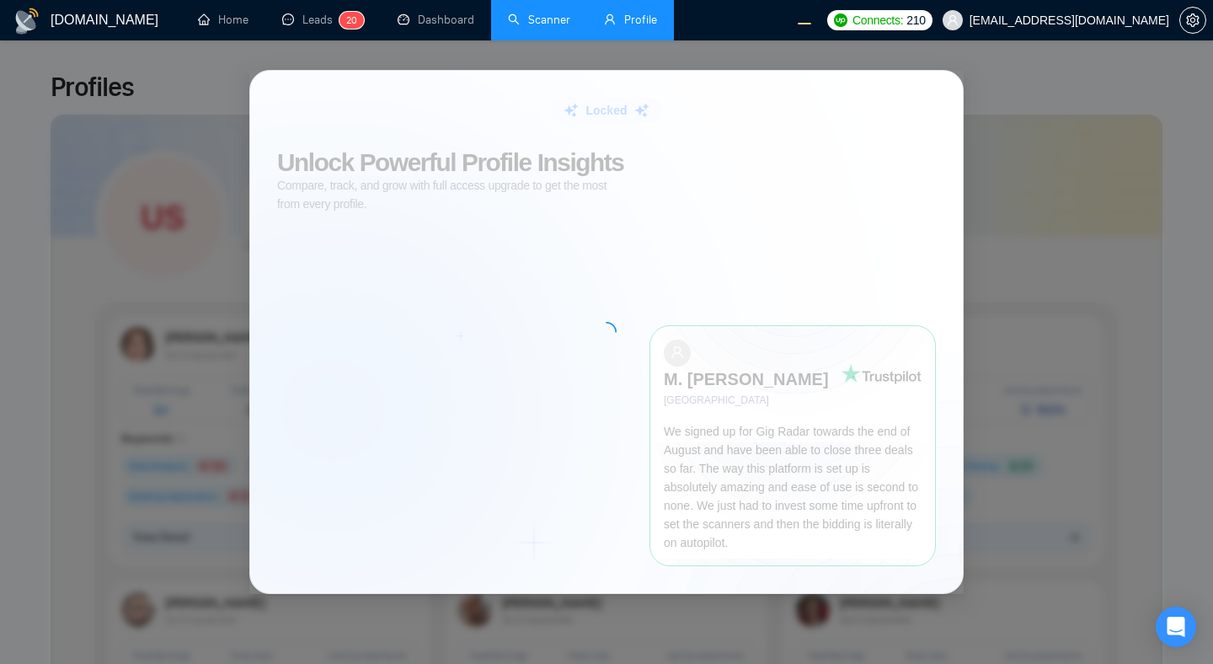
click at [536, 27] on link "Scanner" at bounding box center [539, 20] width 62 height 14
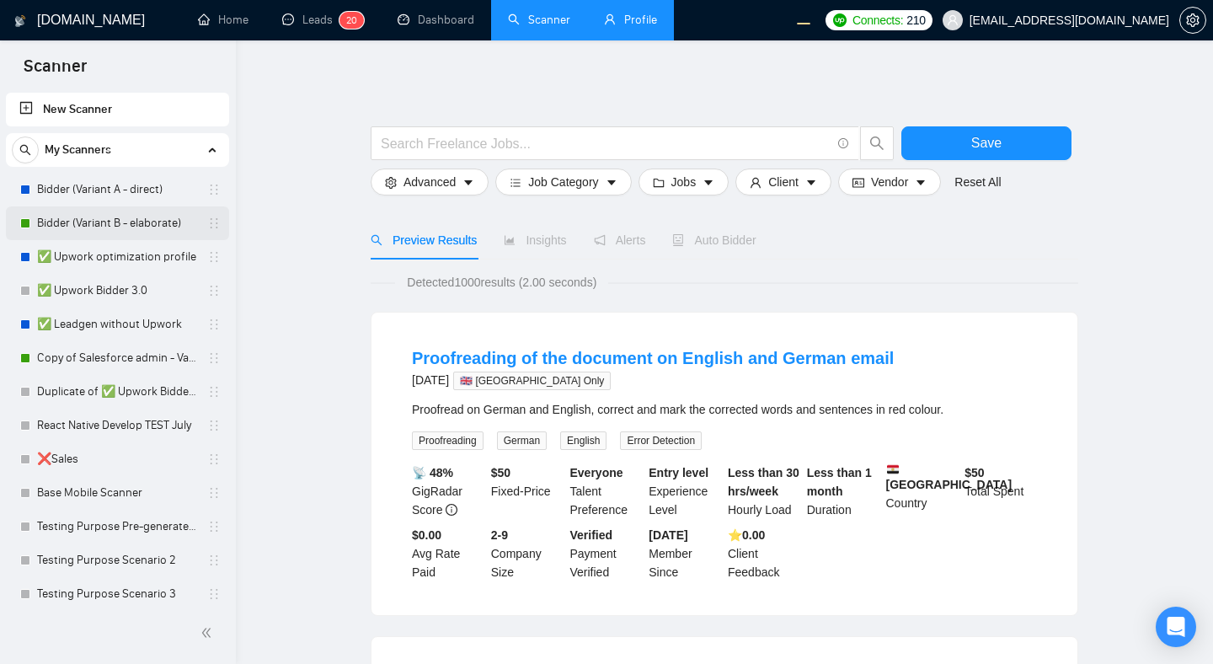
click at [112, 214] on link "Bidder (Variant B - elaborate)" at bounding box center [117, 223] width 160 height 34
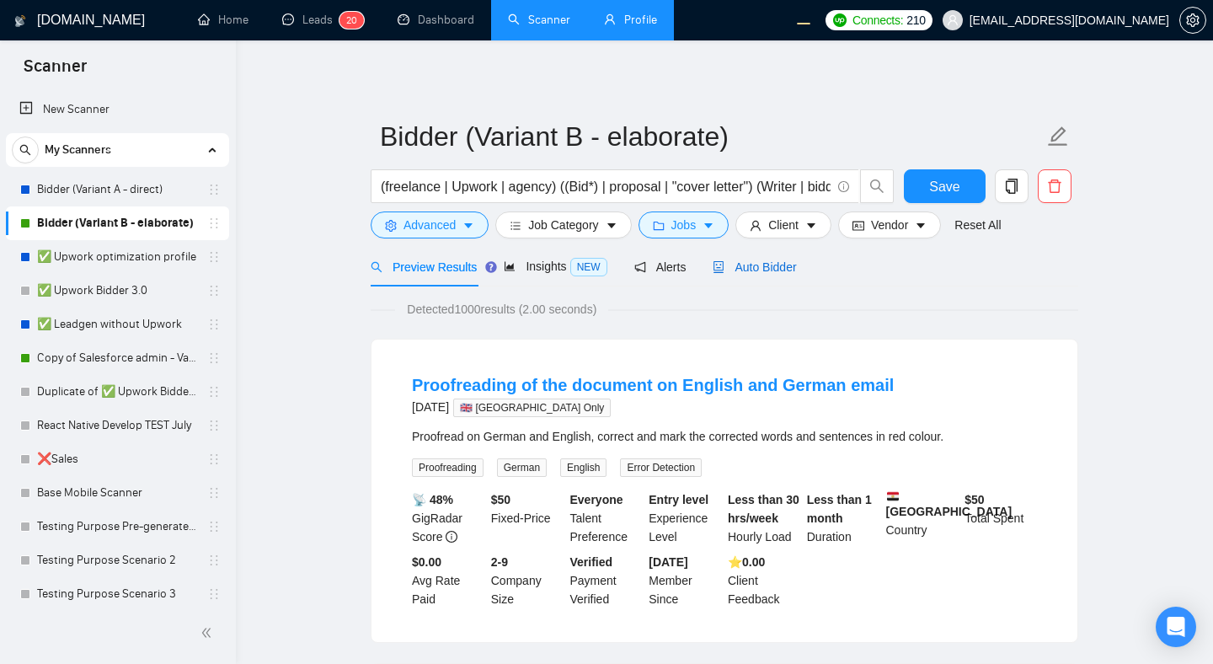
click at [758, 272] on span "Auto Bidder" at bounding box center [754, 266] width 83 height 13
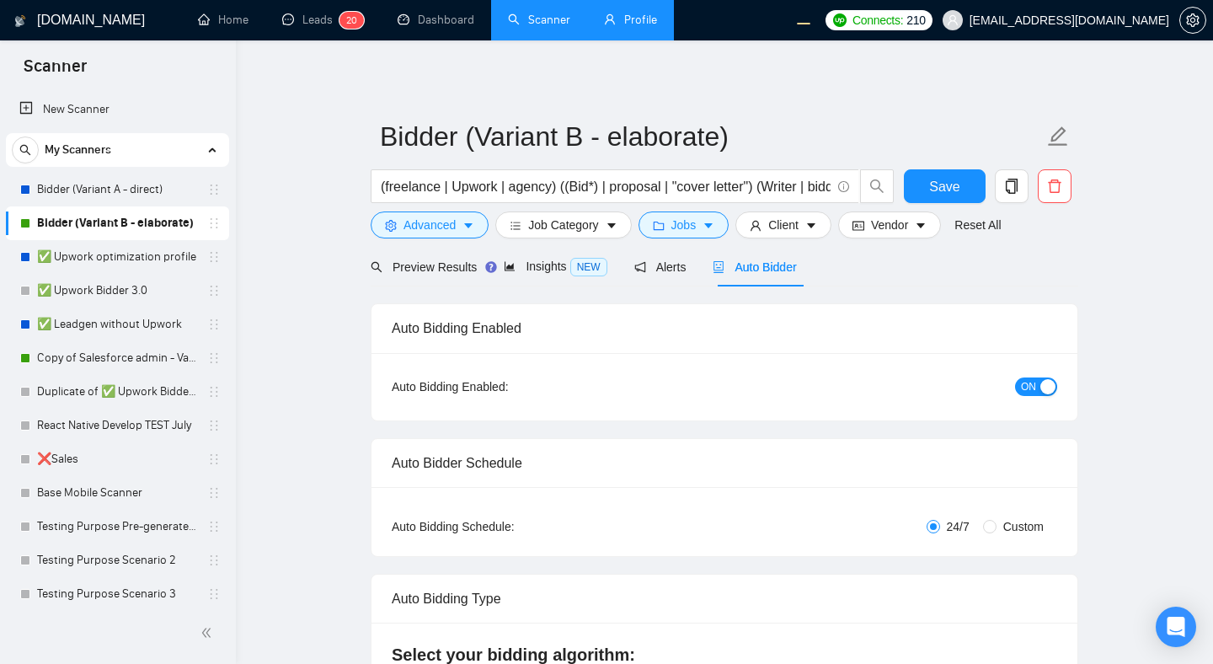
radio input "false"
radio input "true"
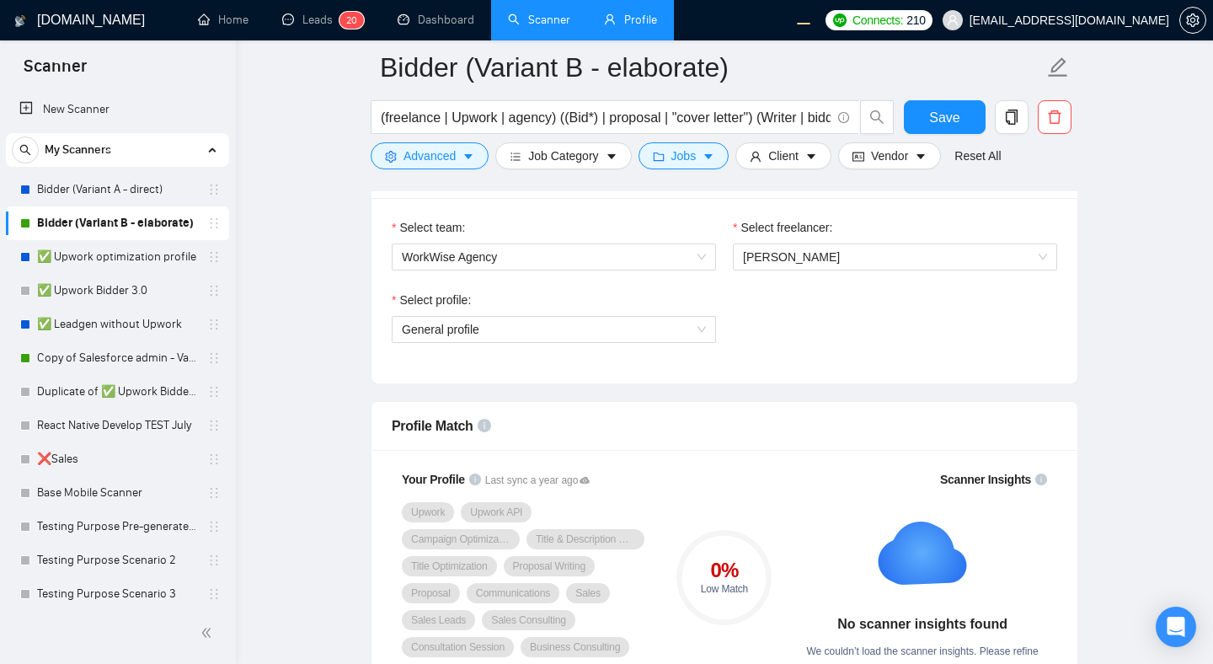
scroll to position [1083, 0]
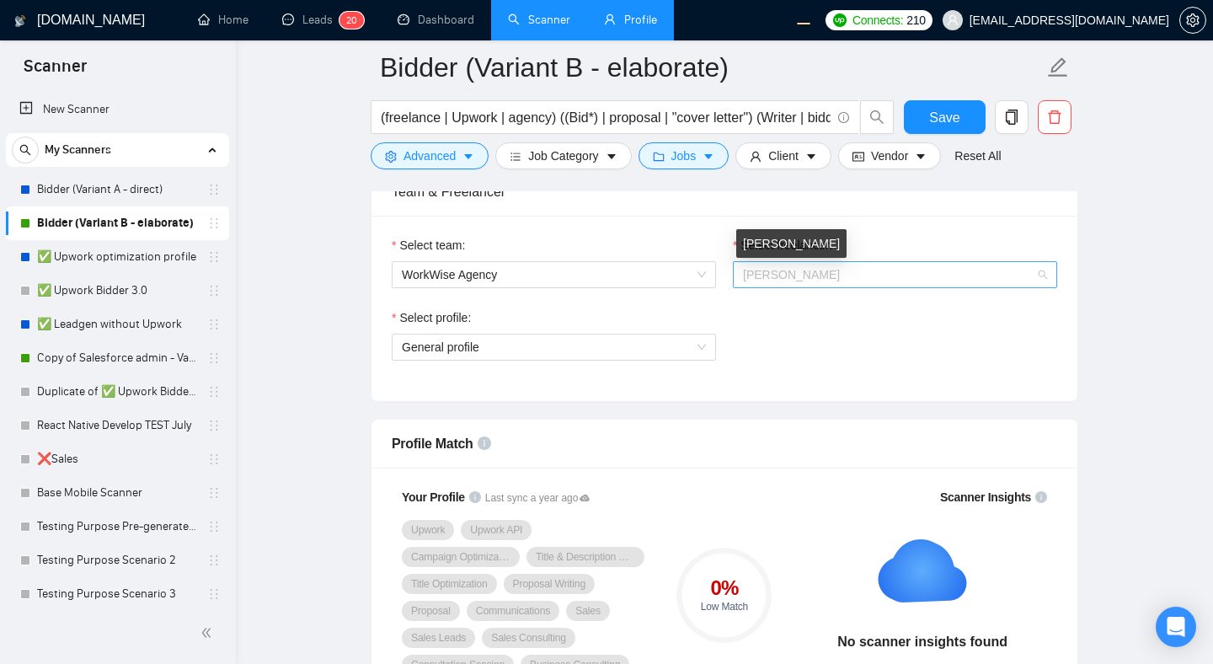
click at [789, 272] on span "[PERSON_NAME]" at bounding box center [791, 274] width 97 height 13
click at [616, 281] on span "WorkWise Agency" at bounding box center [554, 274] width 304 height 25
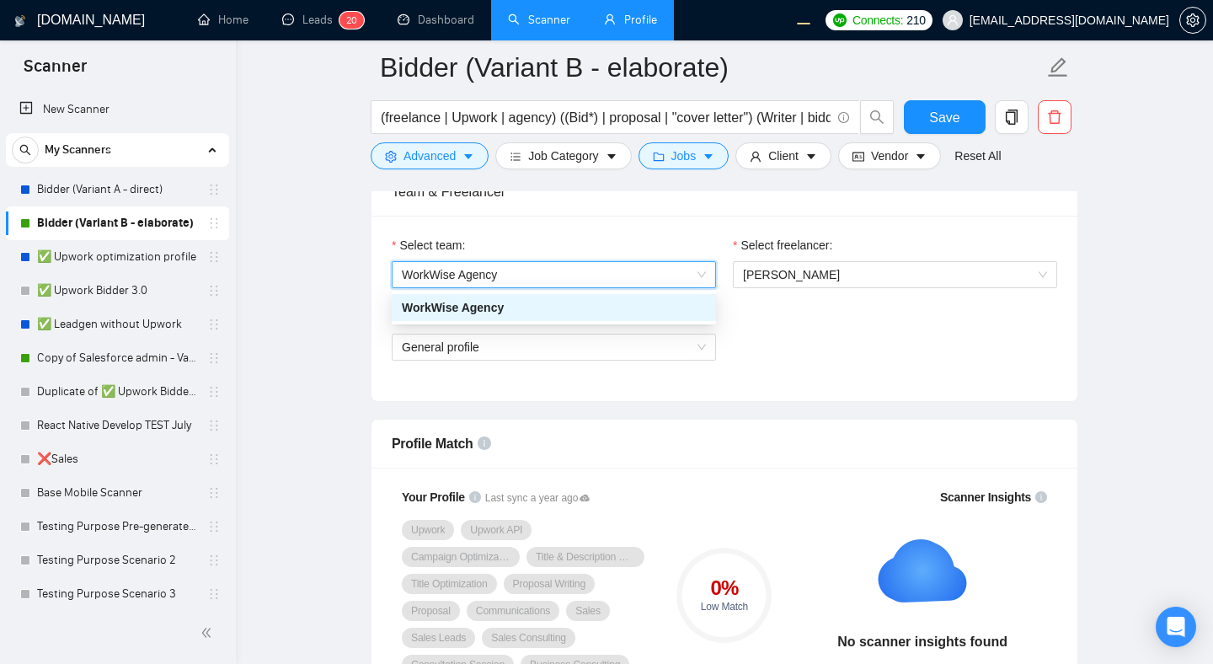
click at [616, 281] on span "WorkWise Agency" at bounding box center [554, 274] width 304 height 25
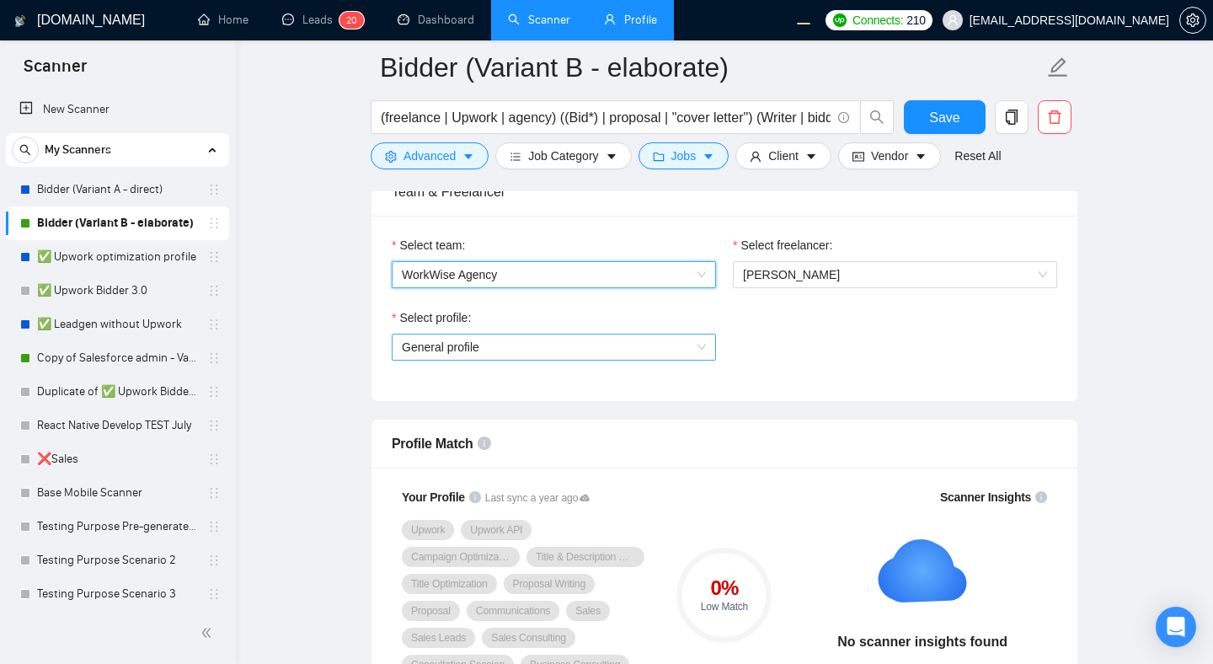
click at [623, 340] on span "General profile" at bounding box center [554, 346] width 304 height 25
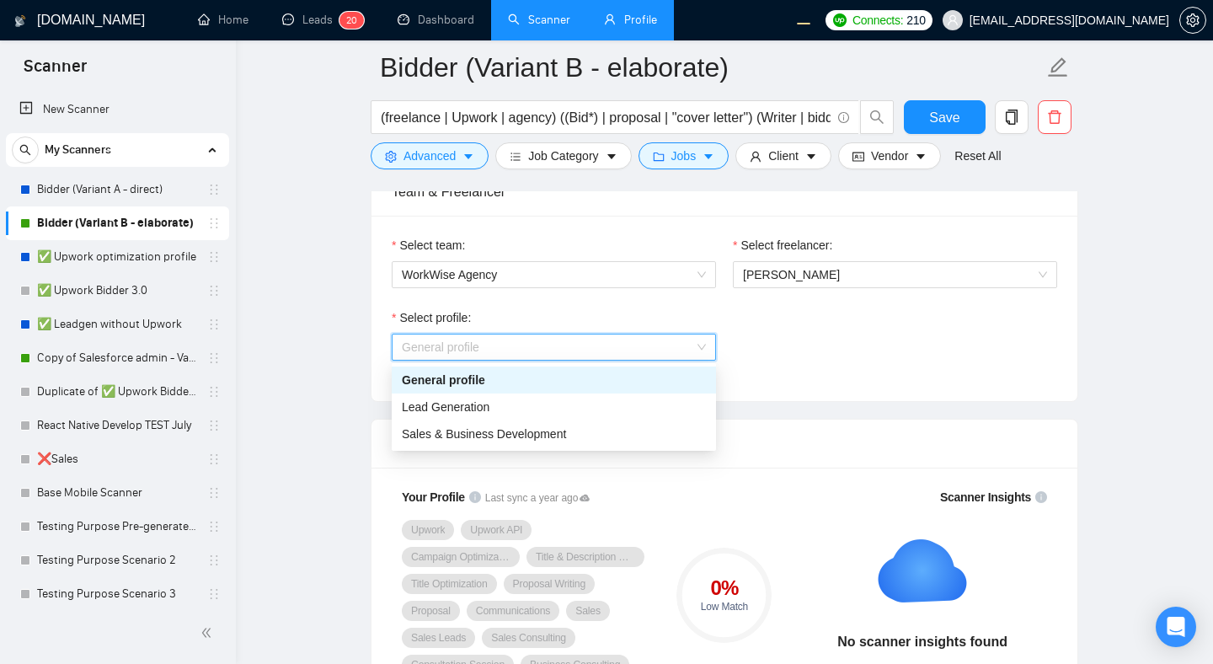
click at [623, 340] on span "General profile" at bounding box center [554, 346] width 304 height 25
